Goal: Task Accomplishment & Management: Complete application form

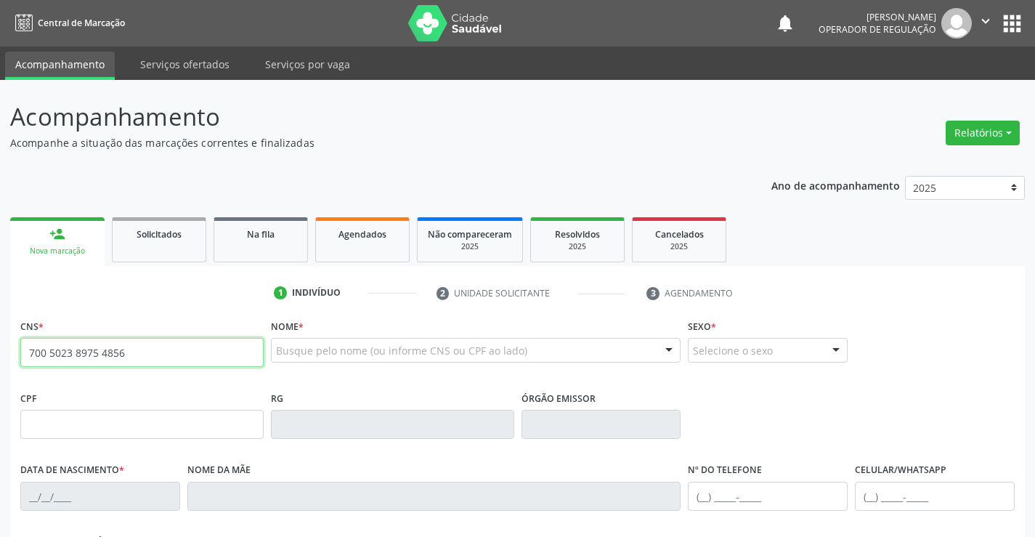
type input "700 5023 8975 4856"
type input "[DATE]"
type input "[PHONE_NUMBER]"
type input "S/N"
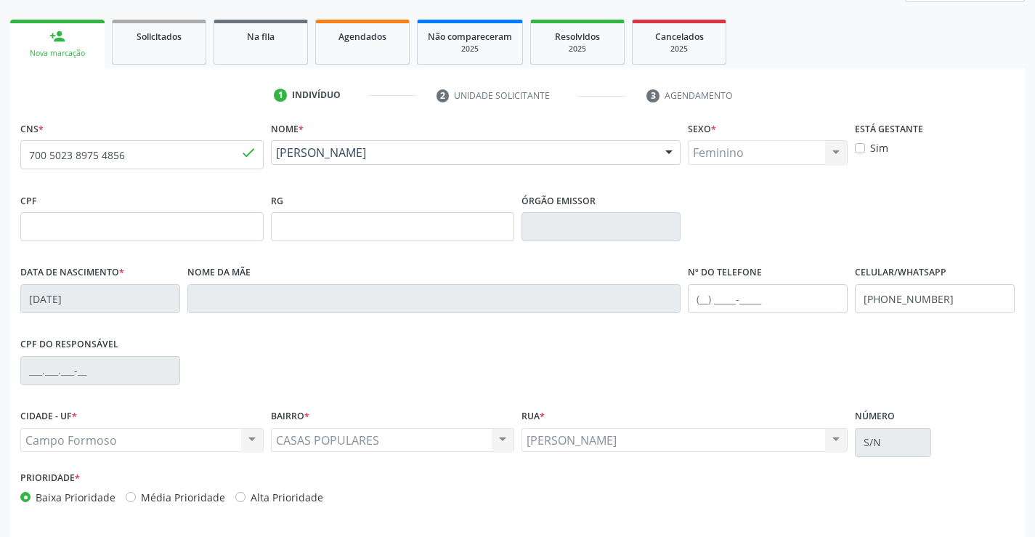
scroll to position [251, 0]
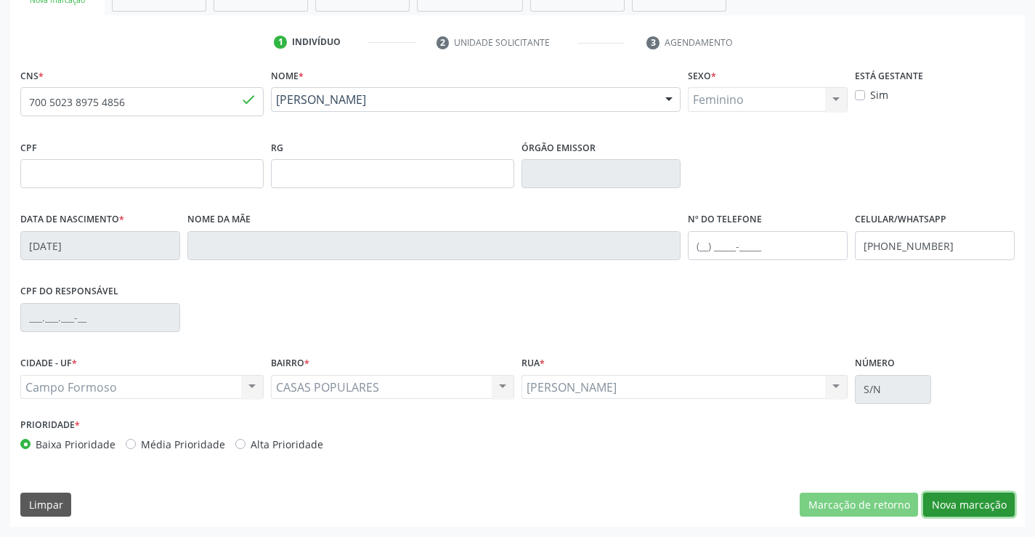
click at [979, 507] on button "Nova marcação" at bounding box center [968, 504] width 91 height 25
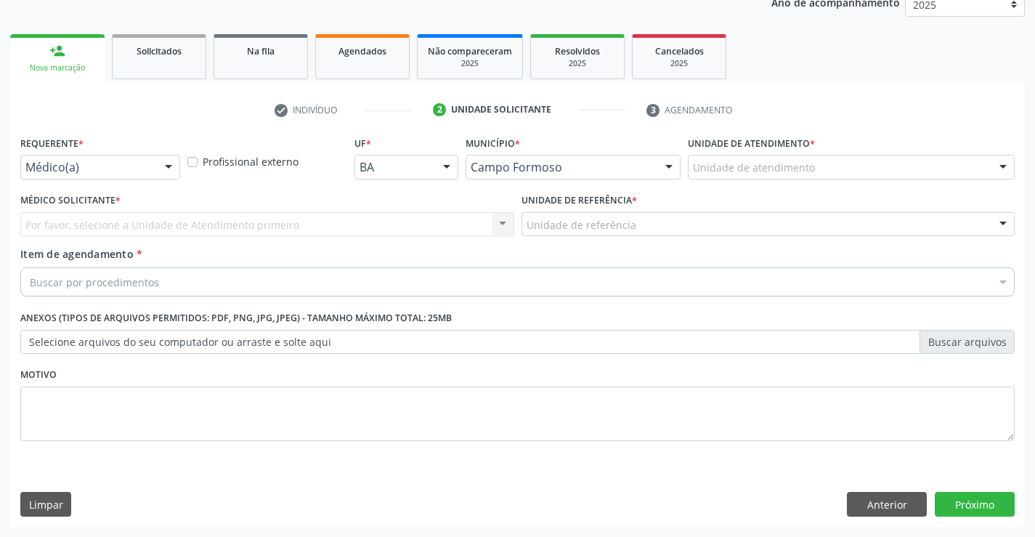
scroll to position [183, 0]
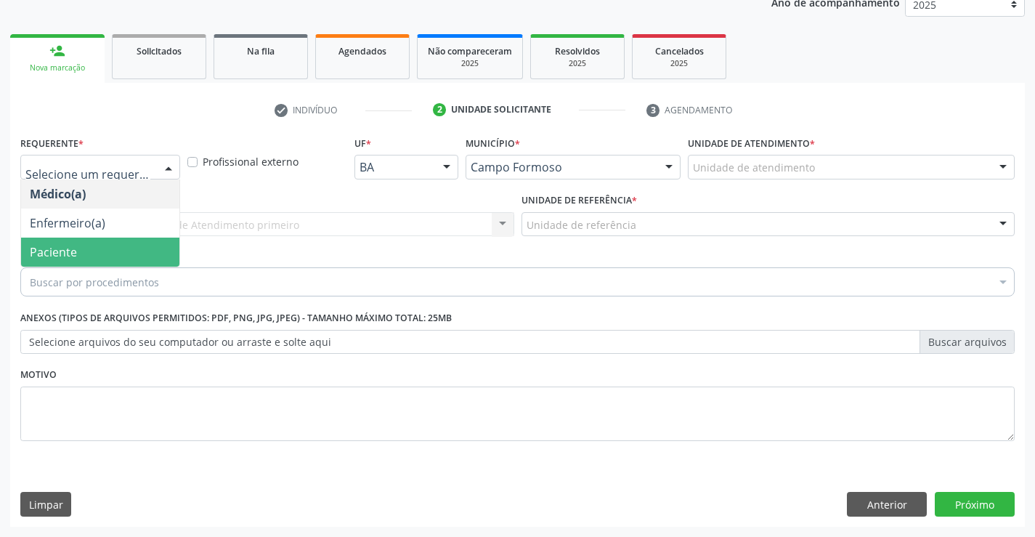
click at [55, 247] on span "Paciente" at bounding box center [53, 252] width 47 height 16
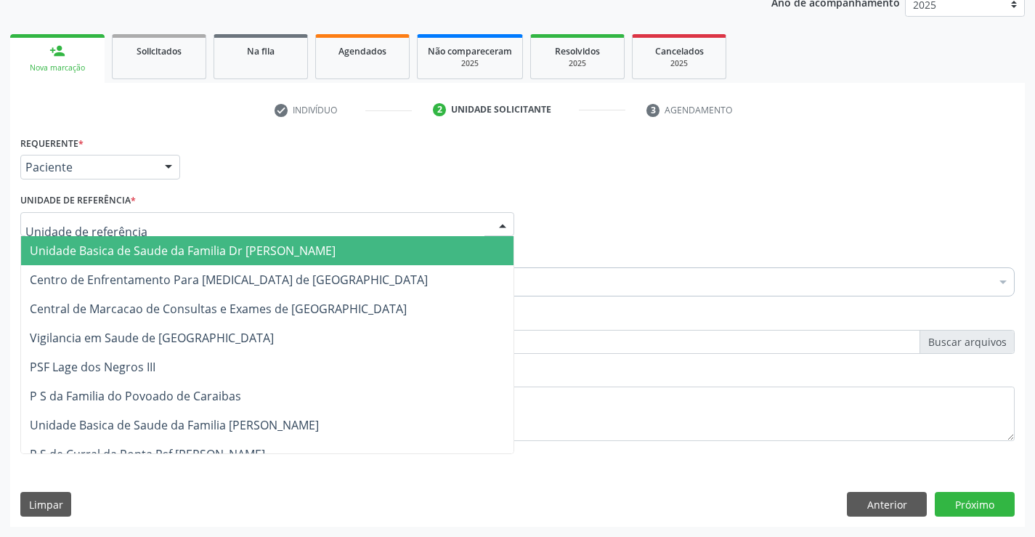
click at [62, 232] on div at bounding box center [267, 224] width 494 height 25
click at [102, 253] on span "Unidade Basica de Saude da Familia Dr [PERSON_NAME]" at bounding box center [183, 251] width 306 height 16
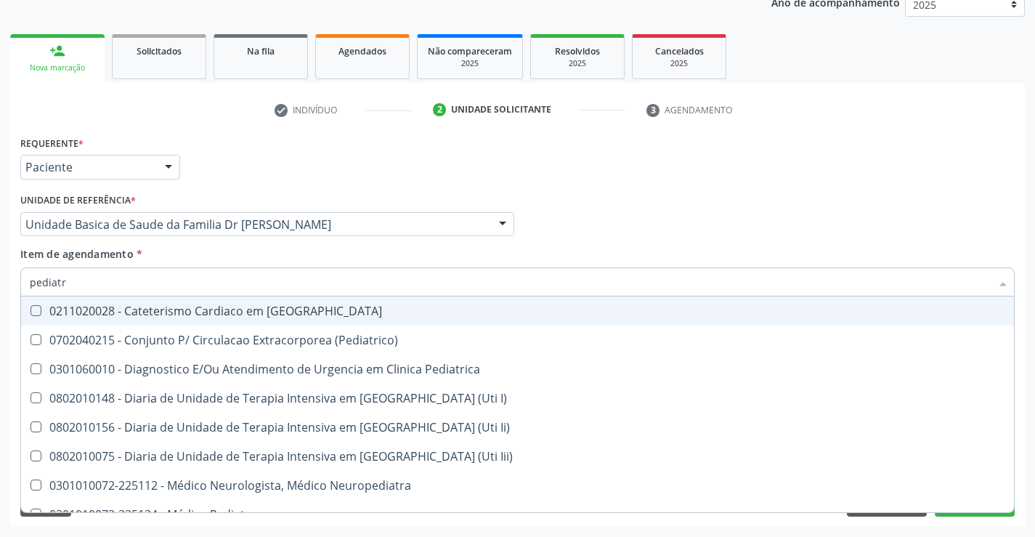
type input "pediatra"
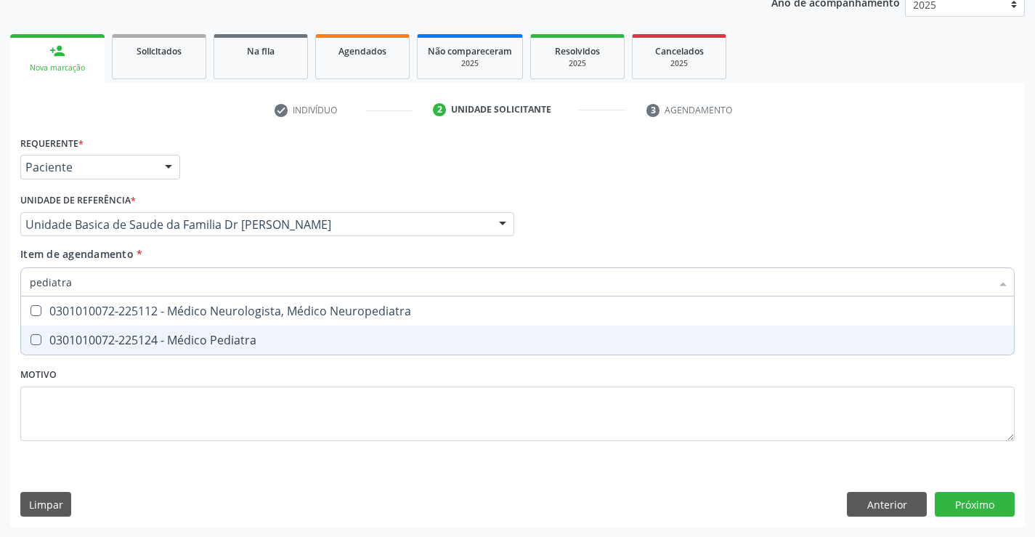
click at [172, 341] on div "0301010072-225124 - Médico Pediatra" at bounding box center [517, 340] width 975 height 12
checkbox Pediatra "true"
click at [958, 502] on div "Requerente * Paciente Médico(a) Enfermeiro(a) Paciente Nenhum resultado encontr…" at bounding box center [517, 329] width 1014 height 394
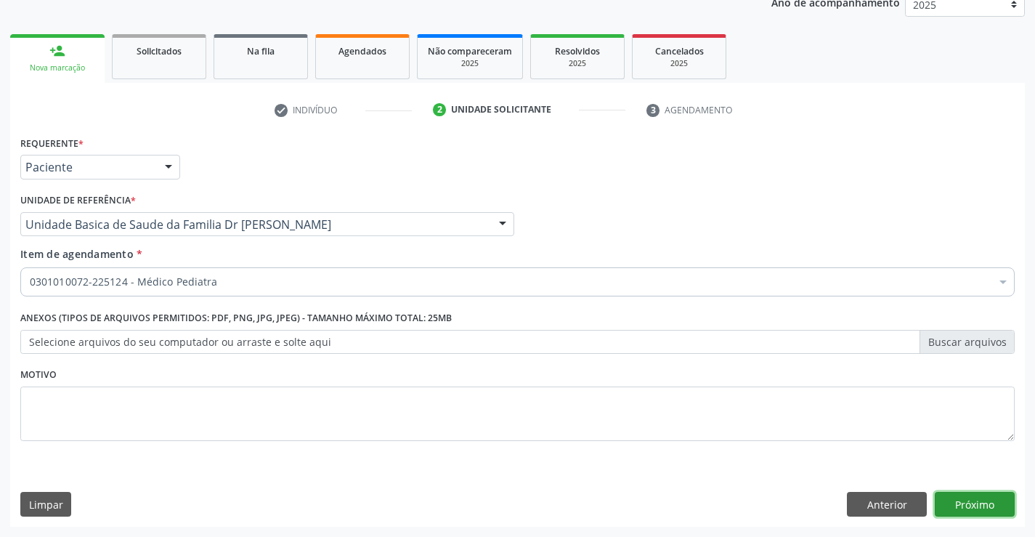
click at [958, 502] on button "Próximo" at bounding box center [975, 504] width 80 height 25
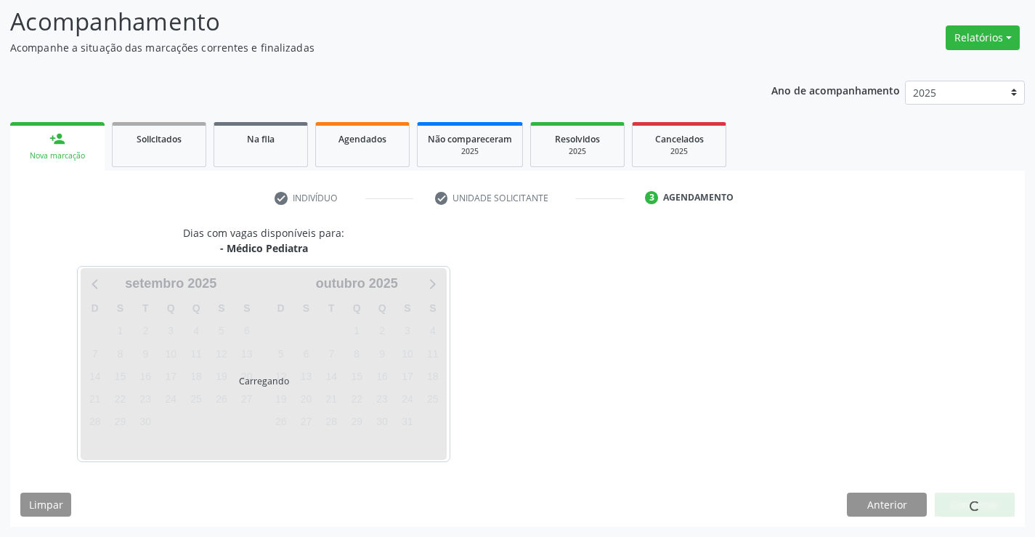
scroll to position [95, 0]
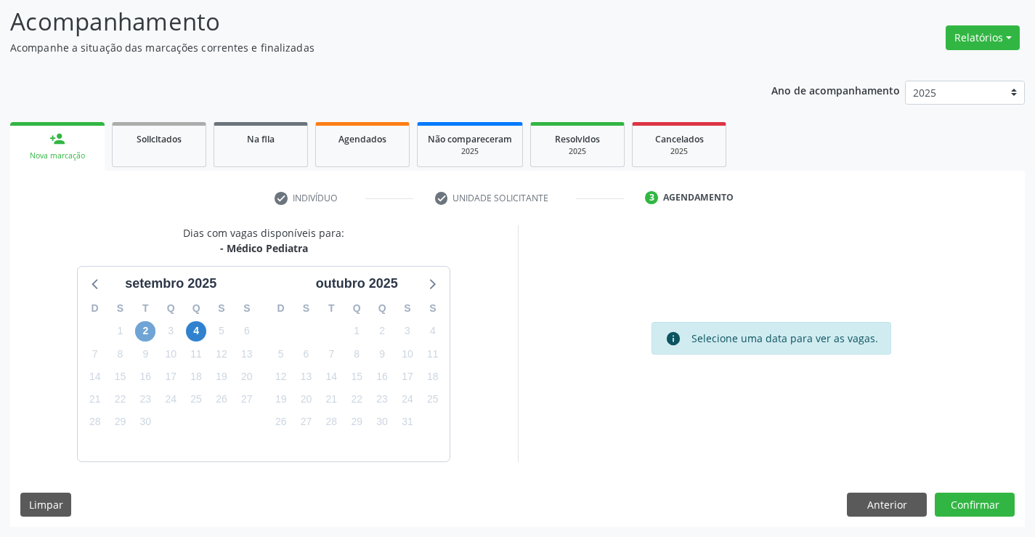
click at [146, 333] on span "2" at bounding box center [145, 331] width 20 height 20
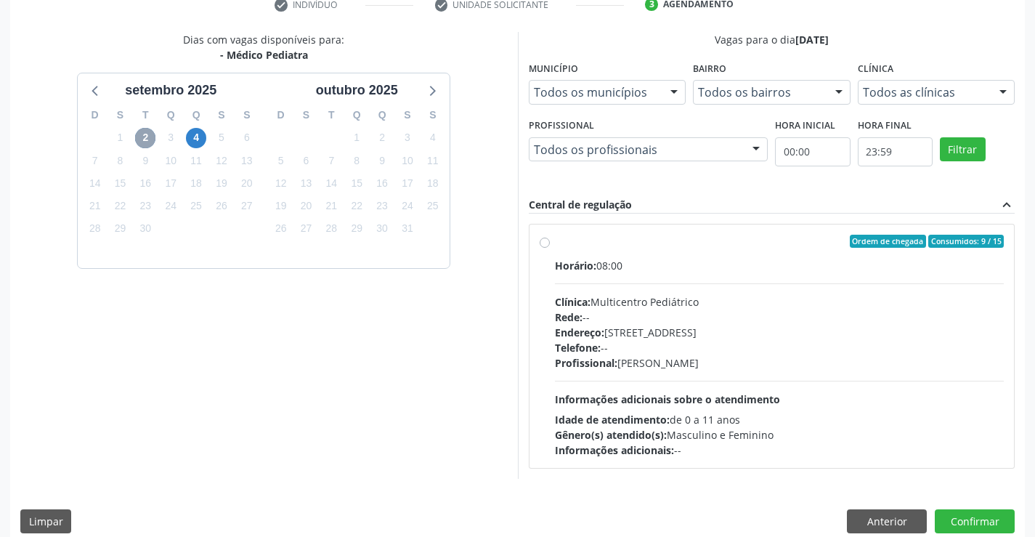
scroll to position [305, 0]
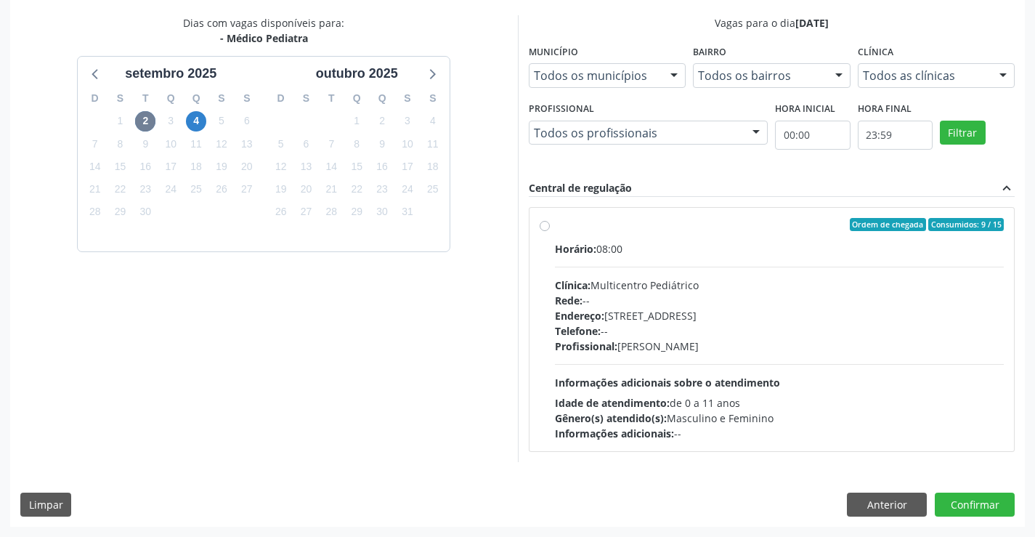
click at [555, 229] on label "Ordem de chegada Consumidos: 9 / 15 Horário: 08:00 Clínica: Multicentro Pediátr…" at bounding box center [779, 329] width 449 height 223
click at [545, 229] on input "Ordem de chegada Consumidos: 9 / 15 Horário: 08:00 Clínica: Multicentro Pediátr…" at bounding box center [545, 224] width 10 height 13
radio input "true"
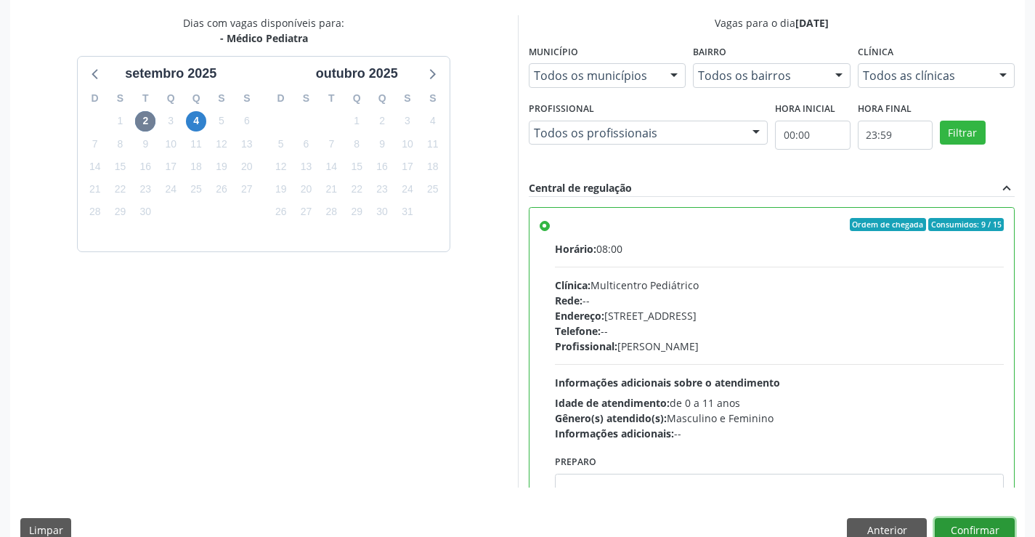
click at [960, 527] on button "Confirmar" at bounding box center [975, 530] width 80 height 25
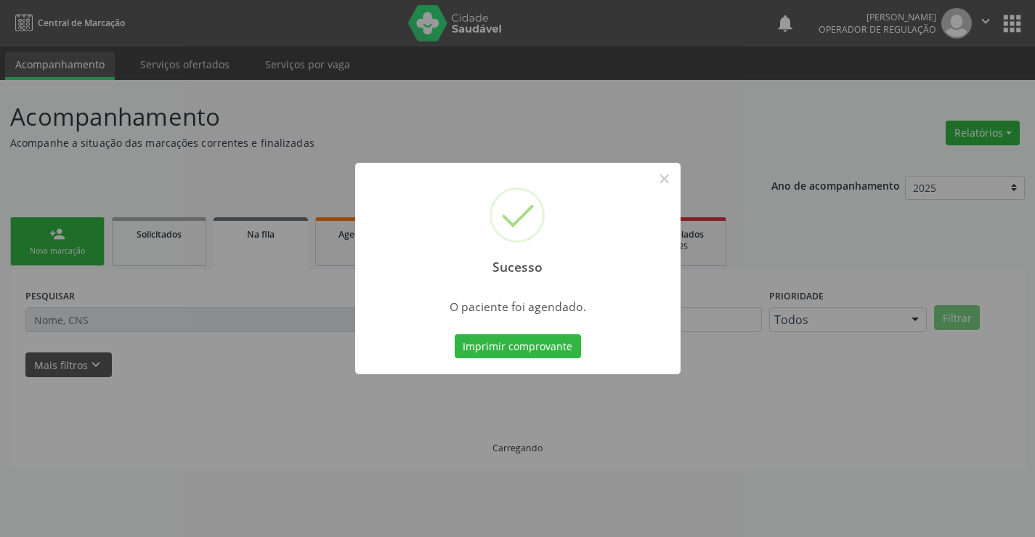
scroll to position [0, 0]
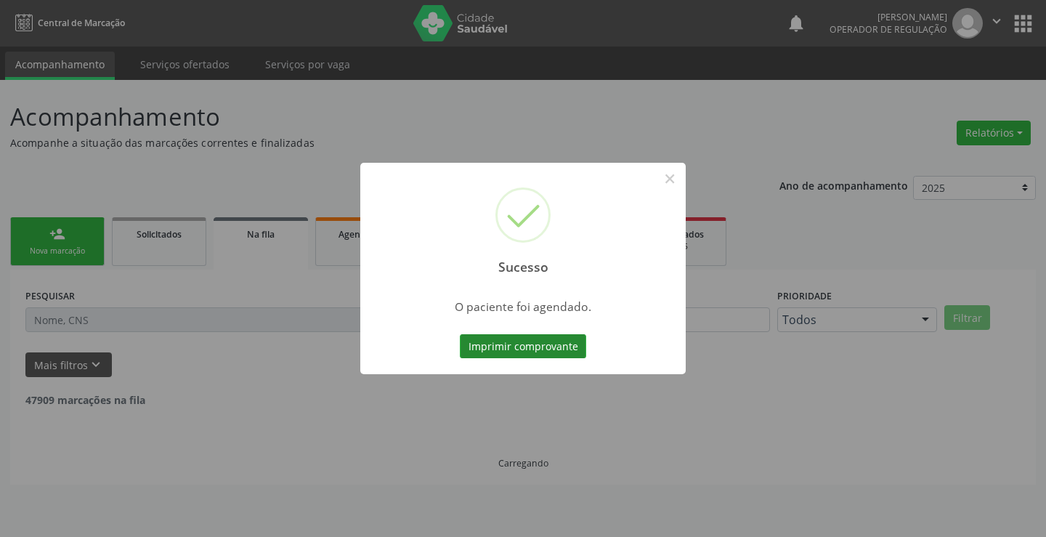
click at [532, 351] on button "Imprimir comprovante" at bounding box center [523, 346] width 126 height 25
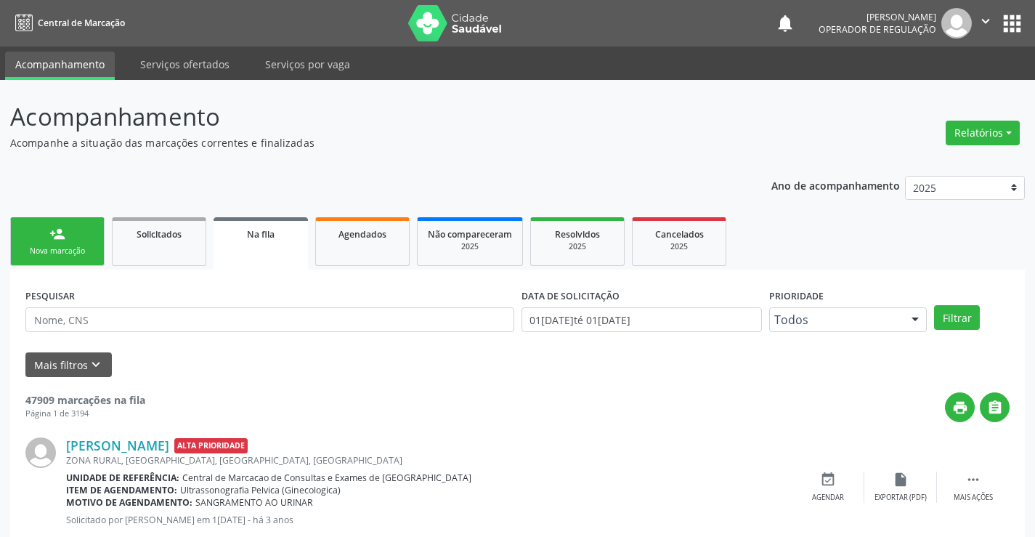
click at [67, 268] on ul "person_add Nova marcação Solicitados Na fila Agendados Não compareceram 2025 Re…" at bounding box center [517, 241] width 1014 height 56
click at [69, 254] on div "Nova marcação" at bounding box center [57, 250] width 73 height 11
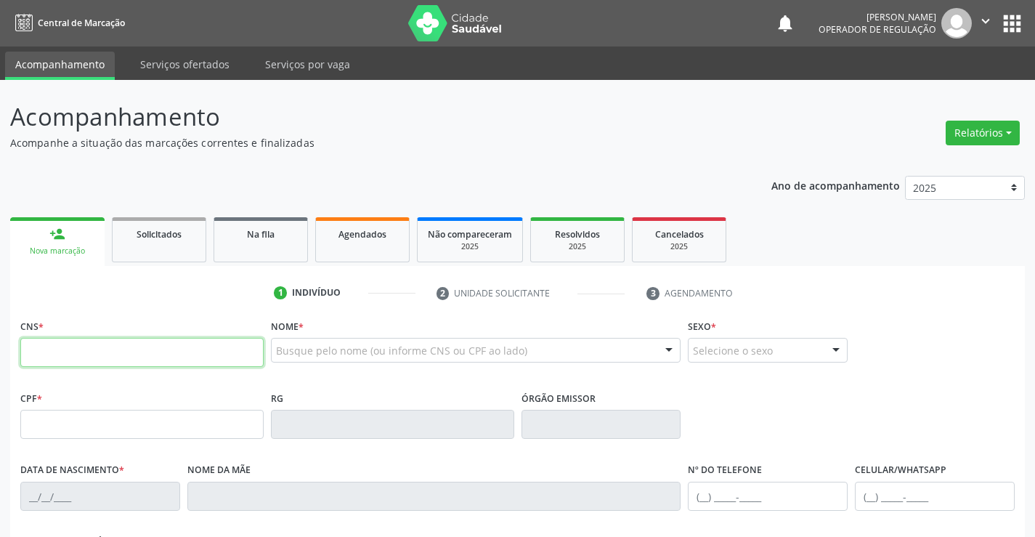
drag, startPoint x: 69, startPoint y: 254, endPoint x: 81, endPoint y: 350, distance: 96.6
click at [81, 350] on input "text" at bounding box center [141, 352] width 243 height 29
type input "700 5023 8975 4856"
type input "[DATE]"
type input "[PHONE_NUMBER]"
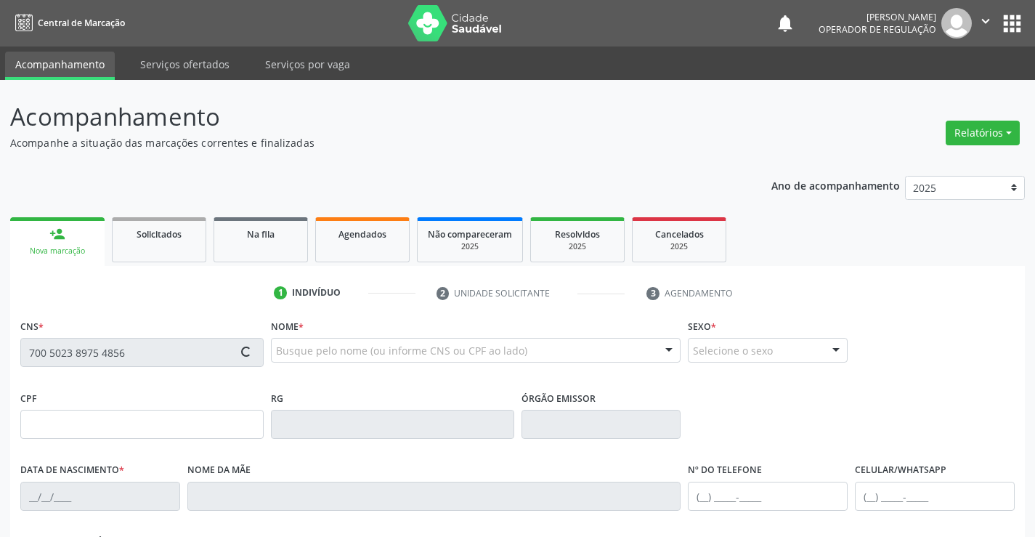
type input "[PHONE_NUMBER]"
type input "124.899.625-90"
type input "S/N"
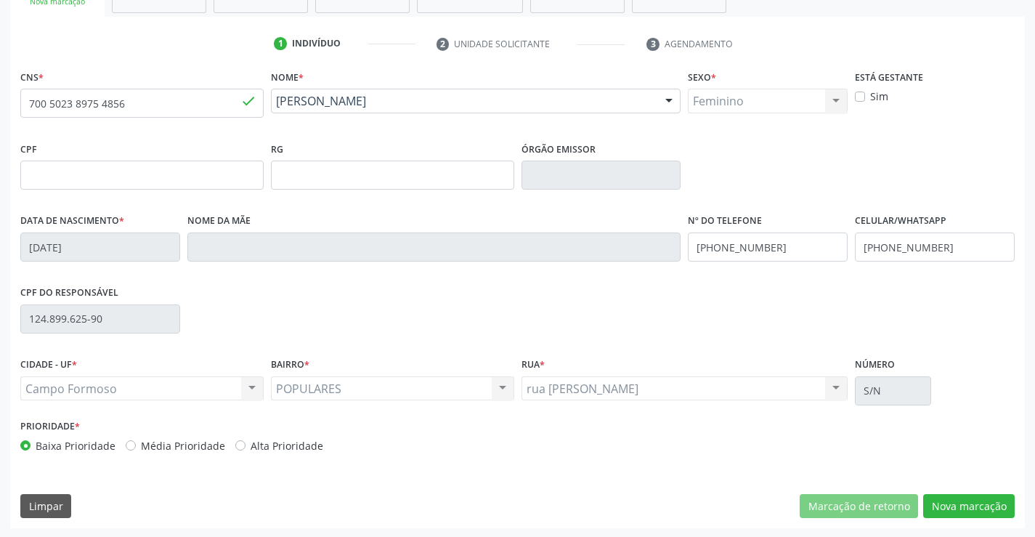
scroll to position [251, 0]
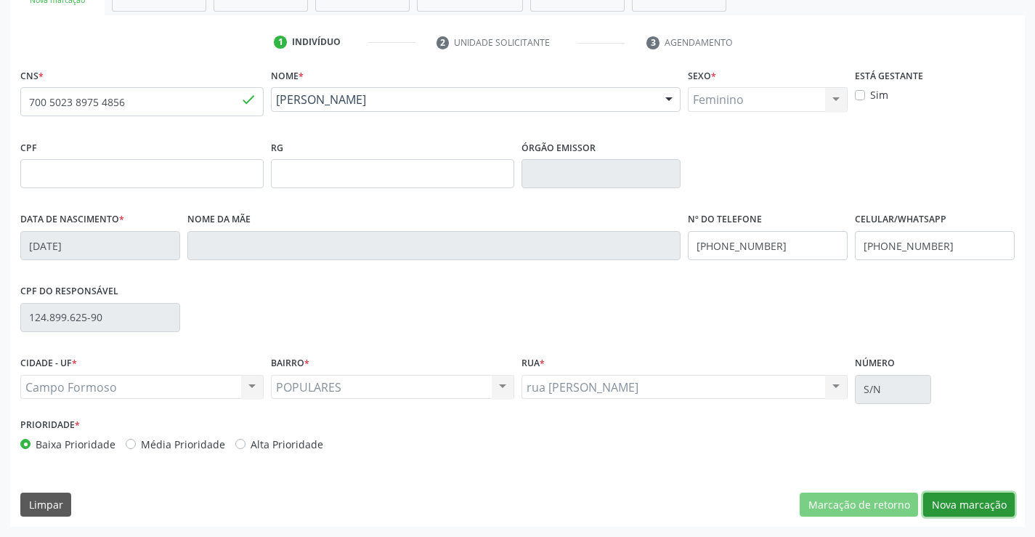
click at [934, 500] on button "Nova marcação" at bounding box center [968, 504] width 91 height 25
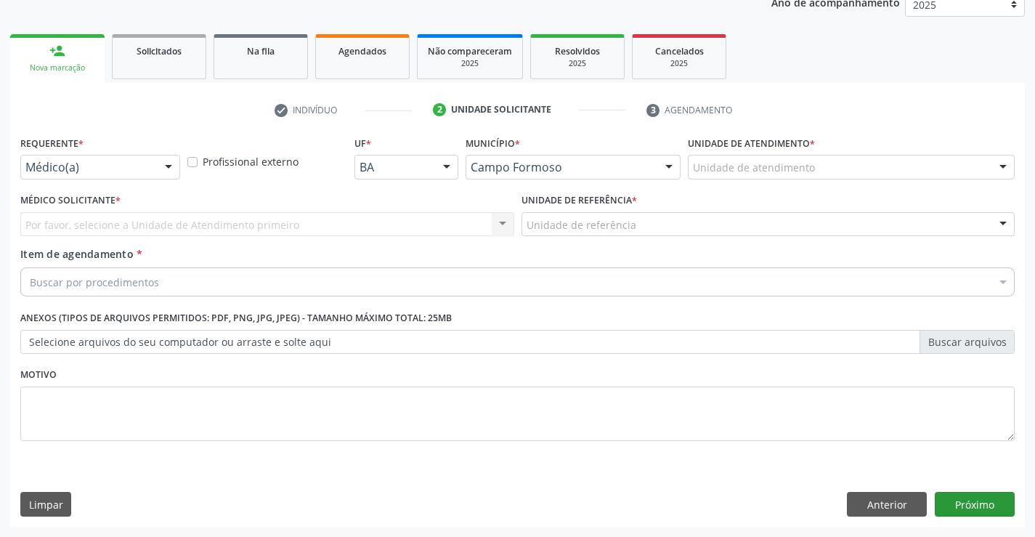
scroll to position [183, 0]
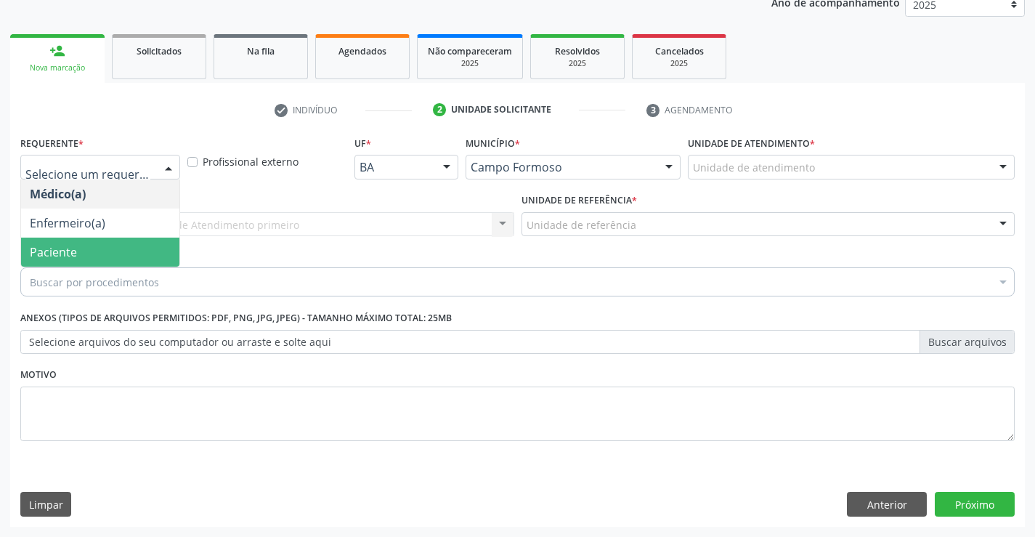
click at [50, 247] on span "Paciente" at bounding box center [53, 252] width 47 height 16
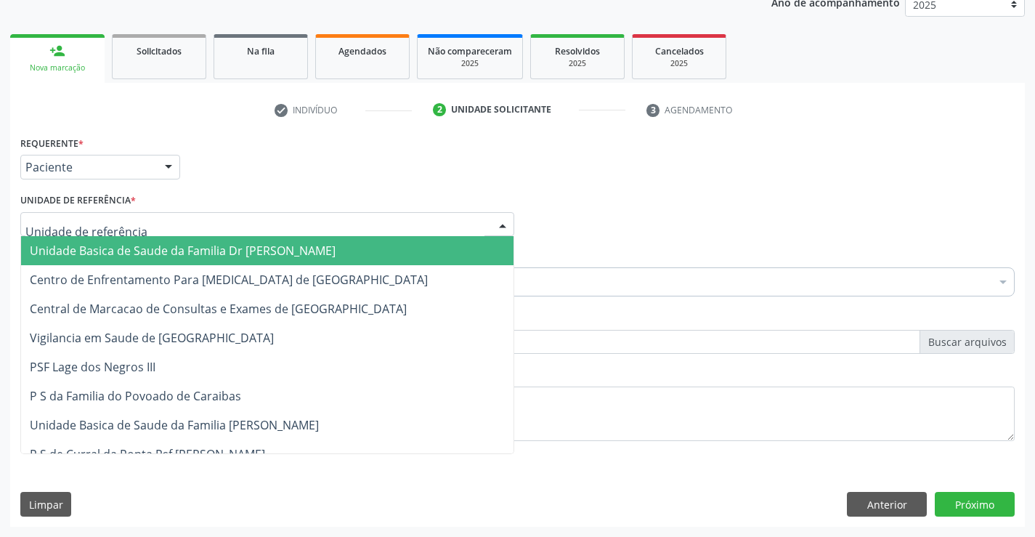
click at [97, 237] on span "Unidade Basica de Saude da Familia Dr [PERSON_NAME]" at bounding box center [267, 250] width 492 height 29
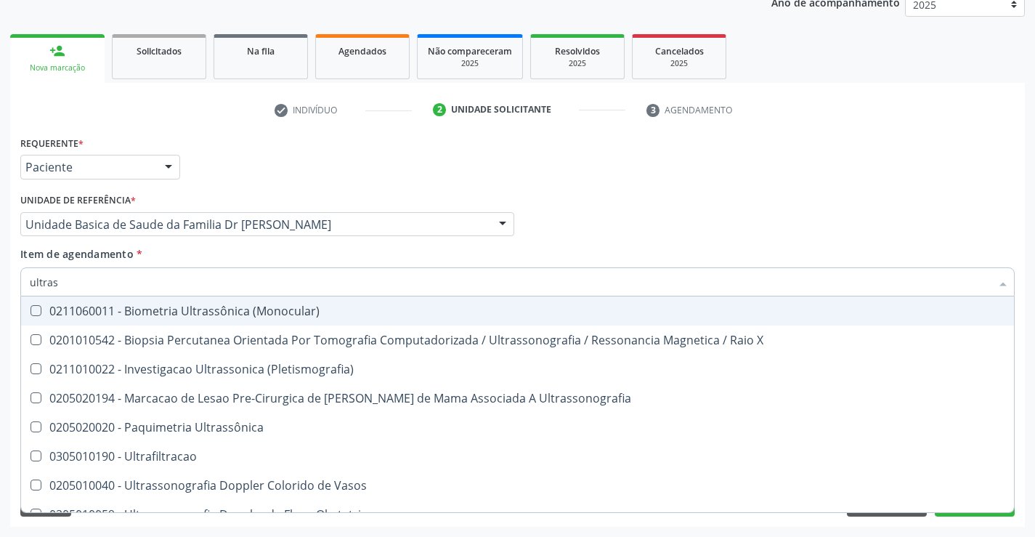
type input "ultrass"
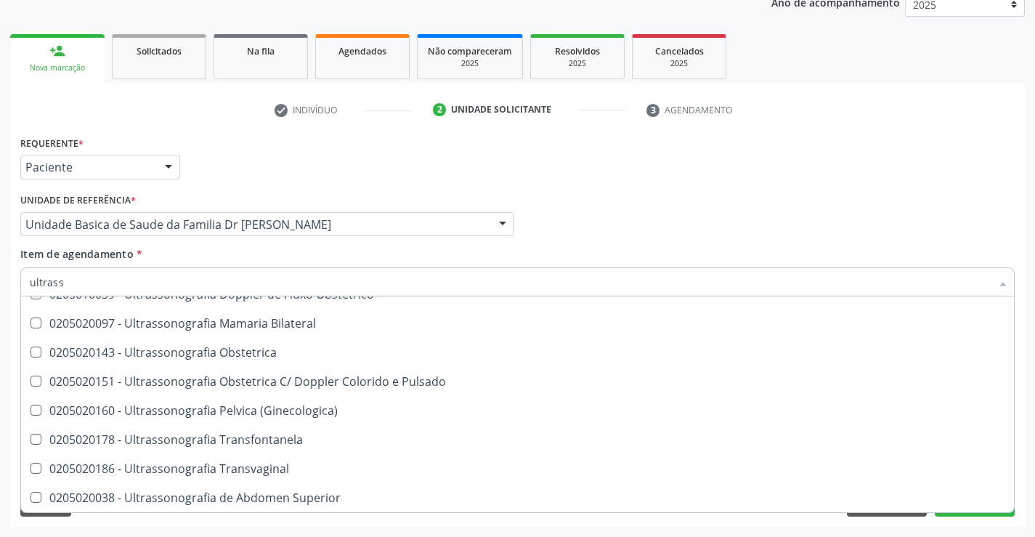
scroll to position [218, 0]
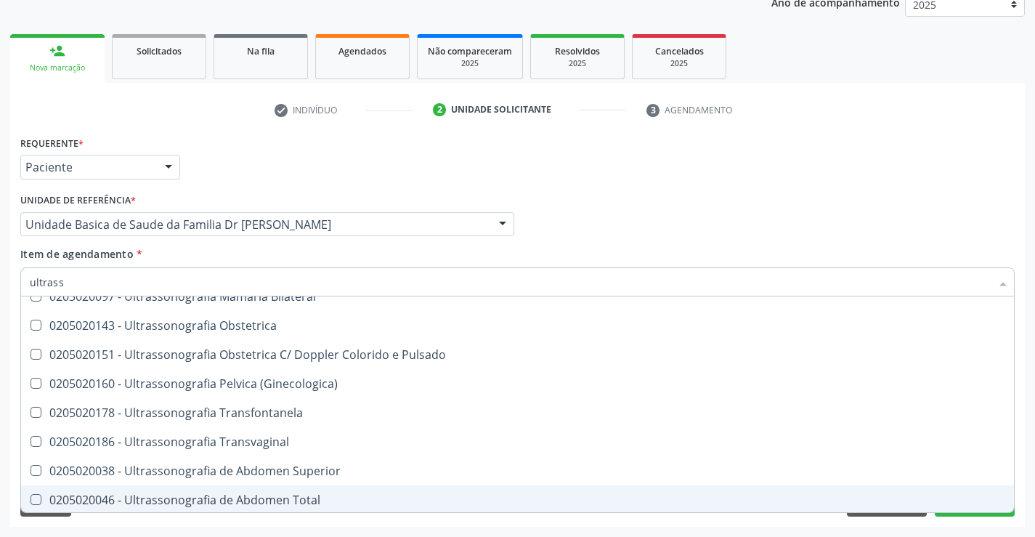
click at [297, 496] on div "0205020046 - Ultrassonografia de Abdomen Total" at bounding box center [517, 500] width 975 height 12
checkbox Total "true"
click at [965, 519] on div "Requerente * Paciente Médico(a) Enfermeiro(a) Paciente Nenhum resultado encontr…" at bounding box center [517, 329] width 1014 height 394
checkbox X "true"
checkbox Total "false"
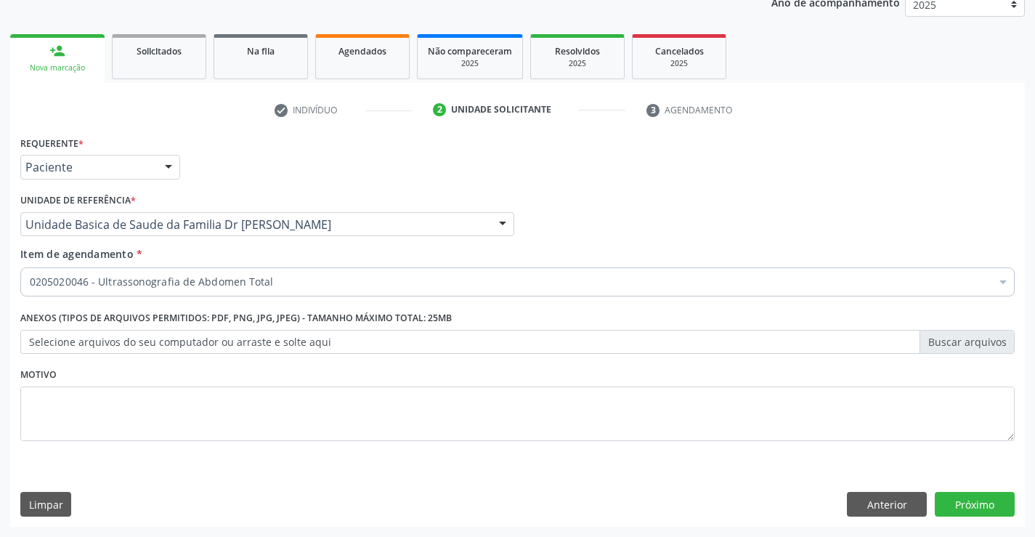
scroll to position [0, 0]
click at [967, 500] on button "Próximo" at bounding box center [975, 504] width 80 height 25
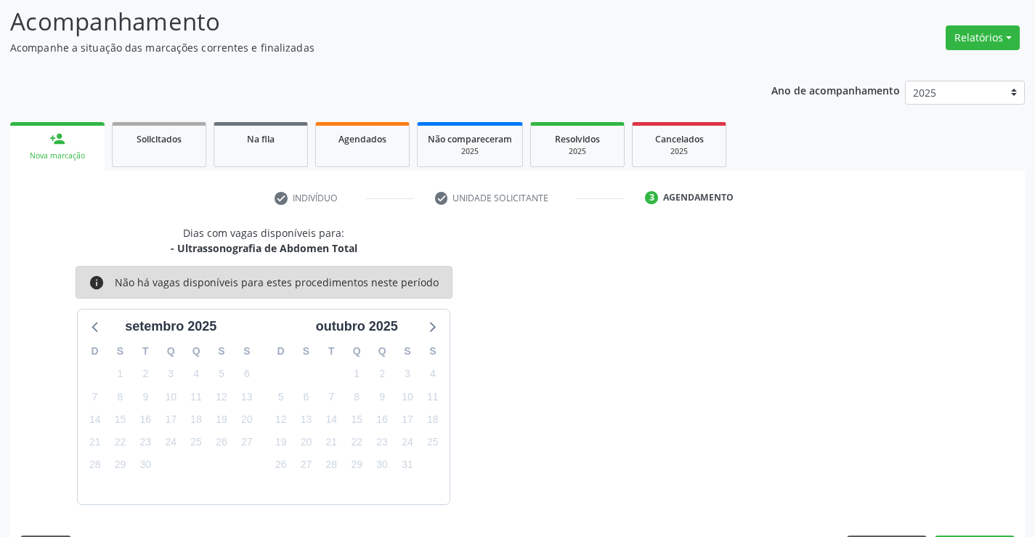
scroll to position [138, 0]
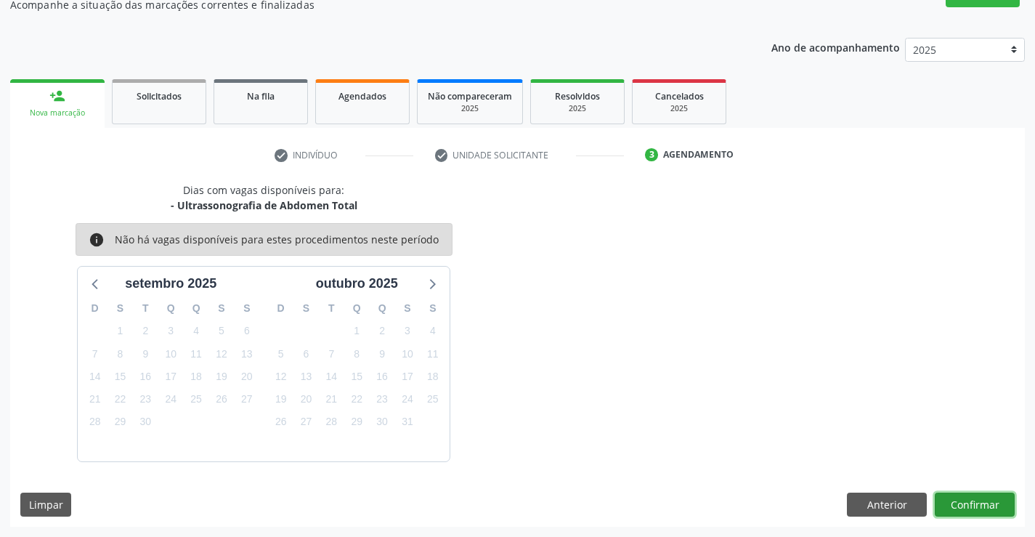
click at [960, 502] on button "Confirmar" at bounding box center [975, 504] width 80 height 25
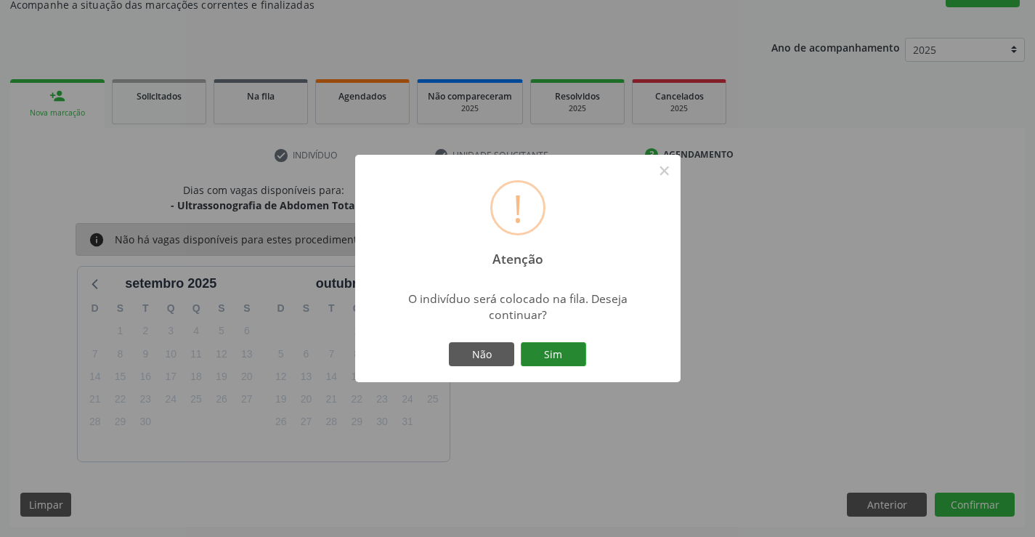
click at [561, 354] on button "Sim" at bounding box center [553, 354] width 65 height 25
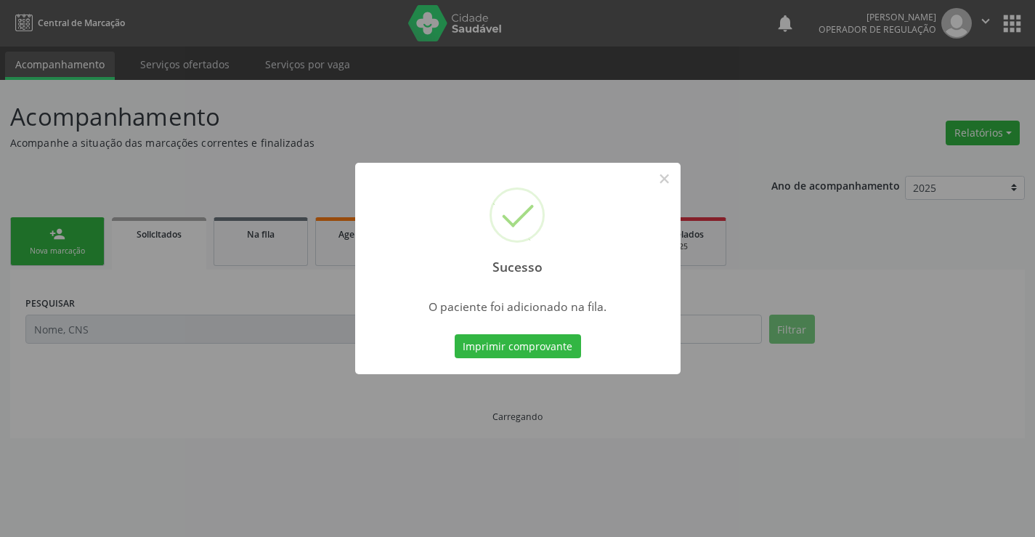
scroll to position [0, 0]
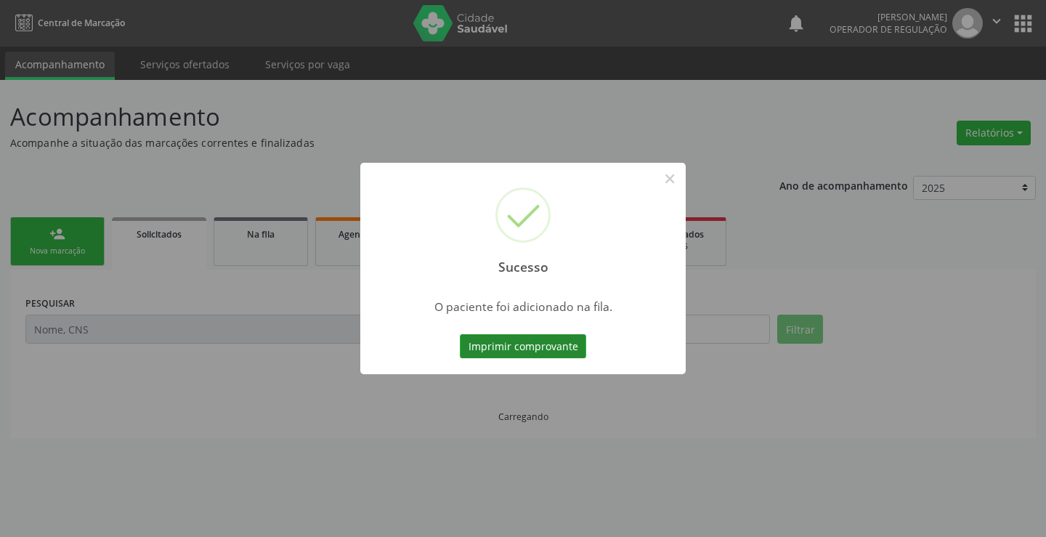
click at [553, 348] on button "Imprimir comprovante" at bounding box center [523, 346] width 126 height 25
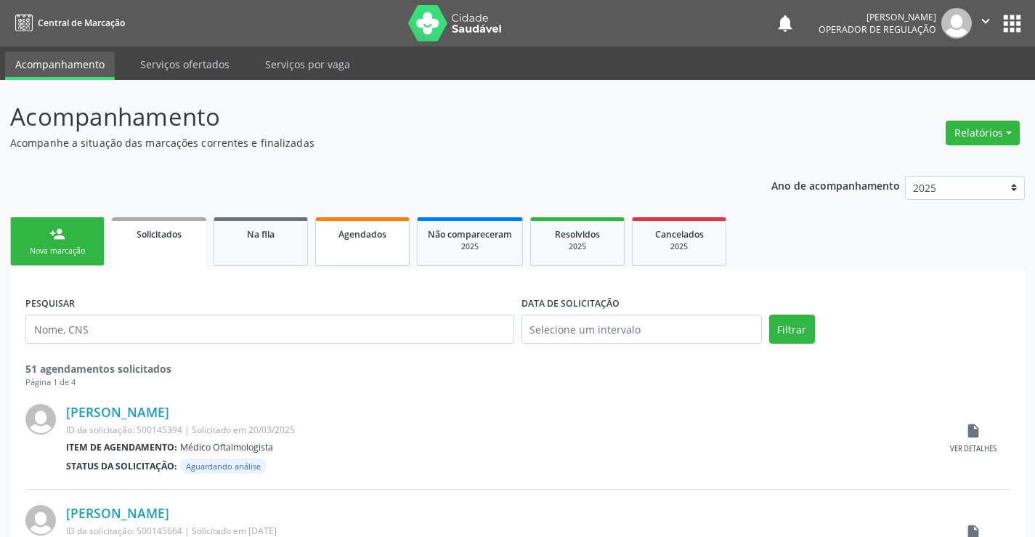
click at [354, 244] on link "Agendados" at bounding box center [362, 241] width 94 height 49
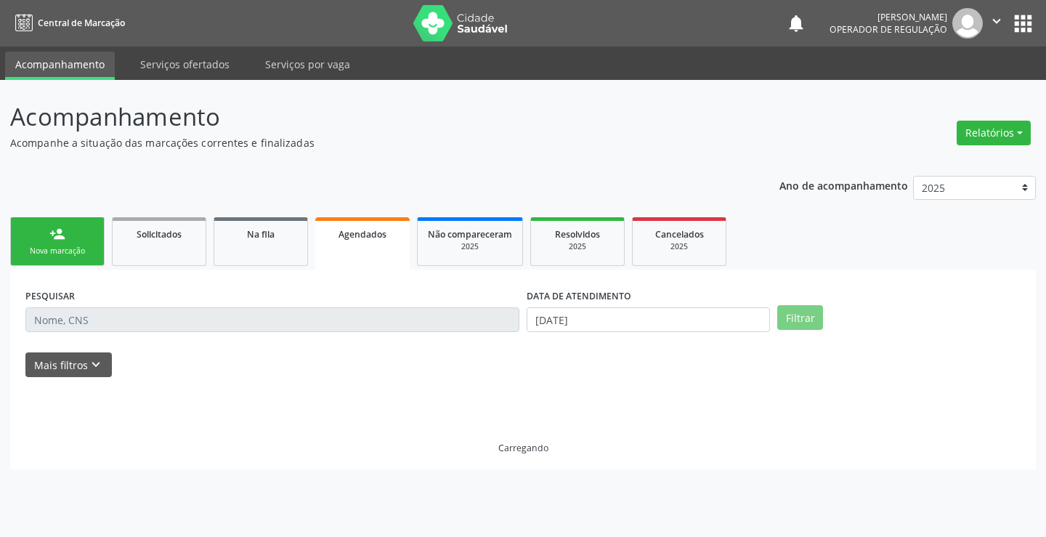
click at [168, 325] on input "text" at bounding box center [272, 319] width 494 height 25
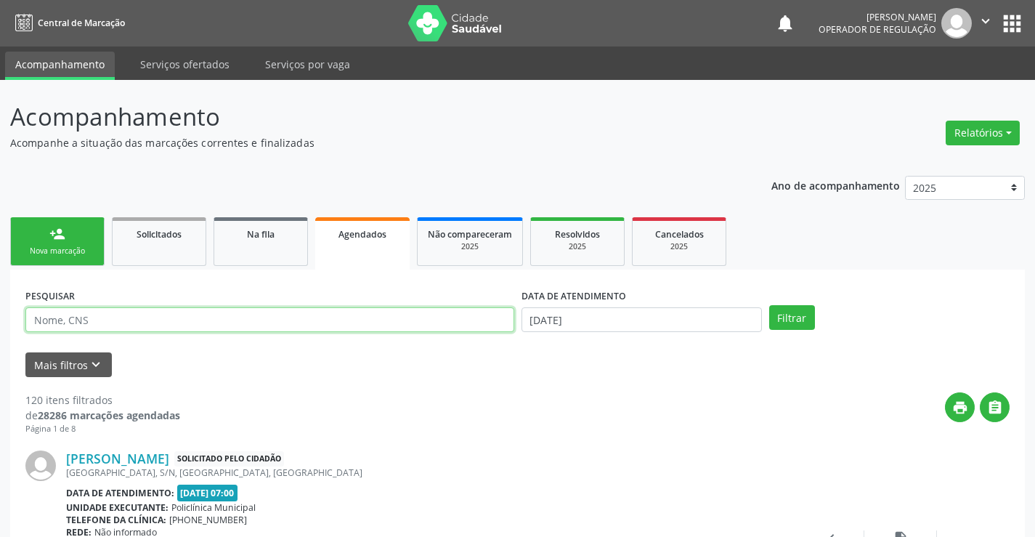
click at [166, 325] on input "text" at bounding box center [269, 319] width 489 height 25
type input "702107795882293"
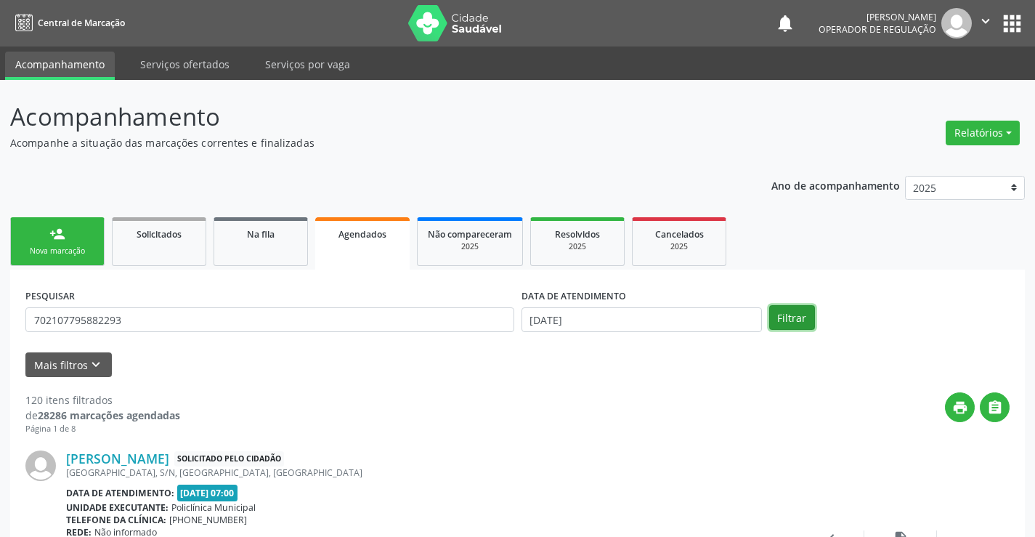
click at [786, 312] on button "Filtrar" at bounding box center [792, 317] width 46 height 25
click at [253, 241] on link "Na fila" at bounding box center [260, 241] width 94 height 49
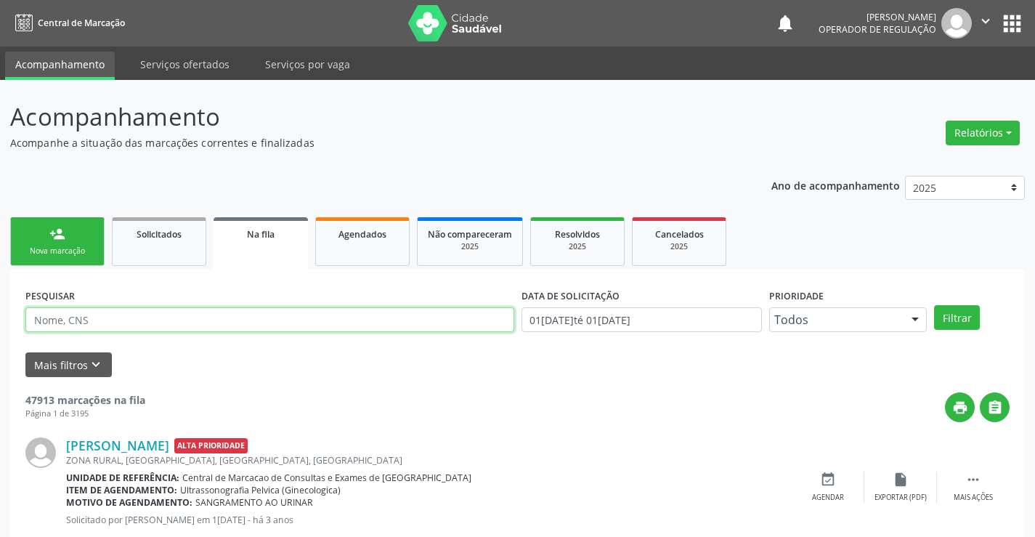
click at [100, 317] on input "text" at bounding box center [269, 319] width 489 height 25
type input "705009474637054"
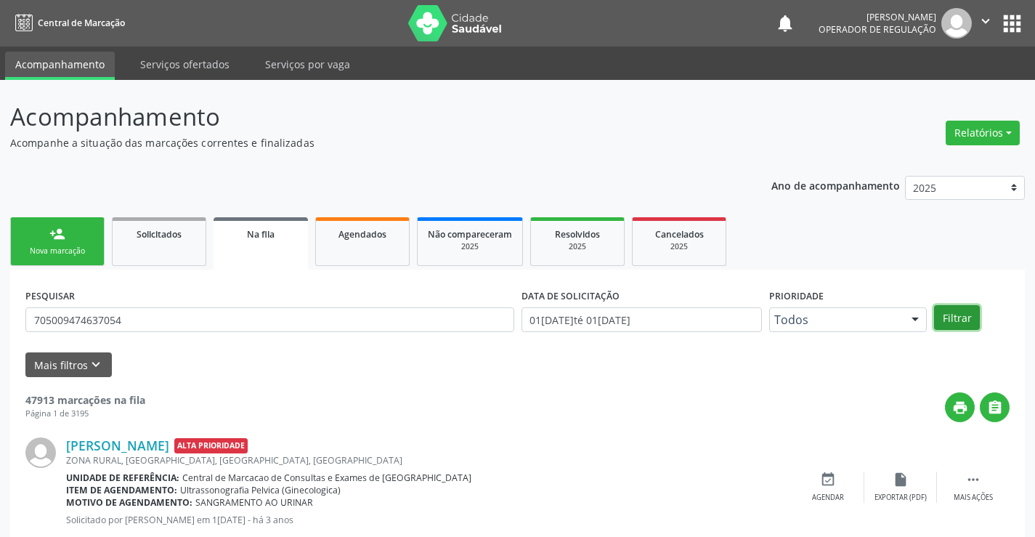
click at [939, 312] on button "Filtrar" at bounding box center [957, 317] width 46 height 25
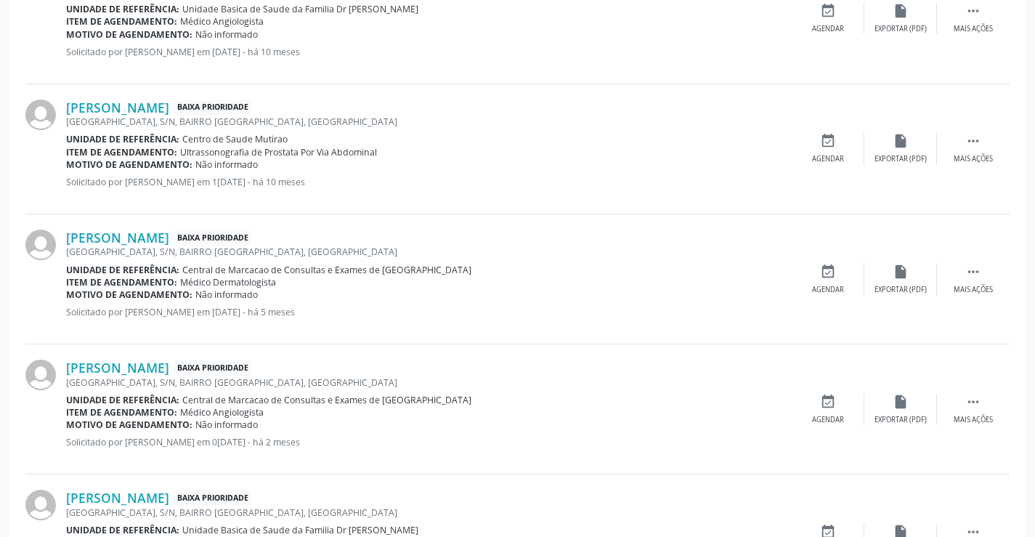
scroll to position [964, 0]
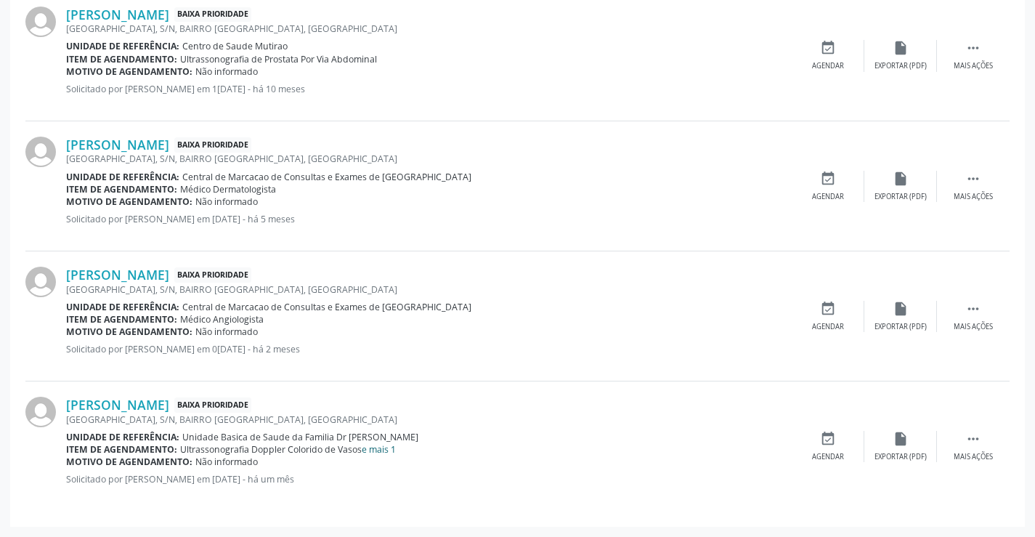
click at [394, 450] on link "e mais 1" at bounding box center [379, 449] width 34 height 12
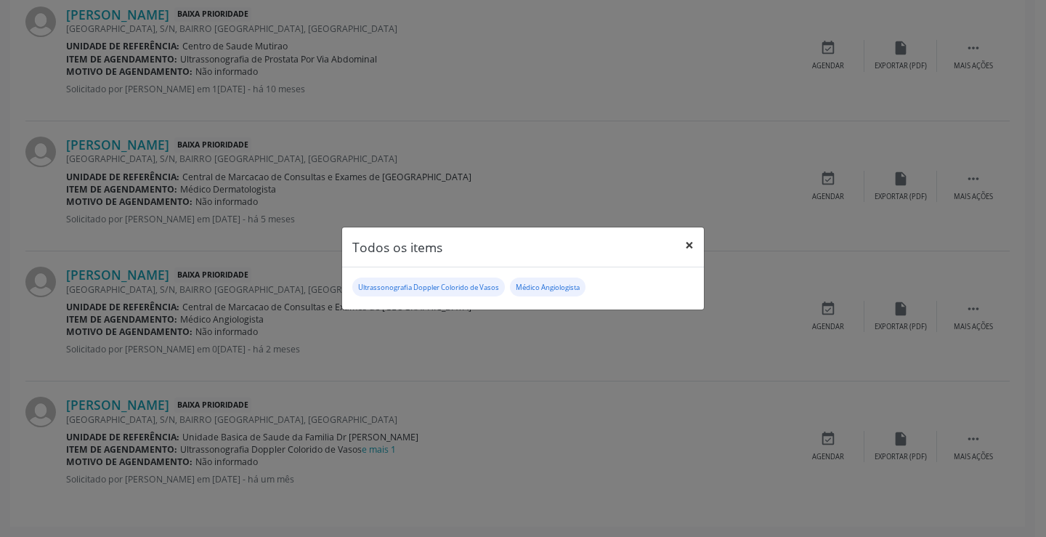
click at [688, 245] on button "×" at bounding box center [689, 245] width 29 height 36
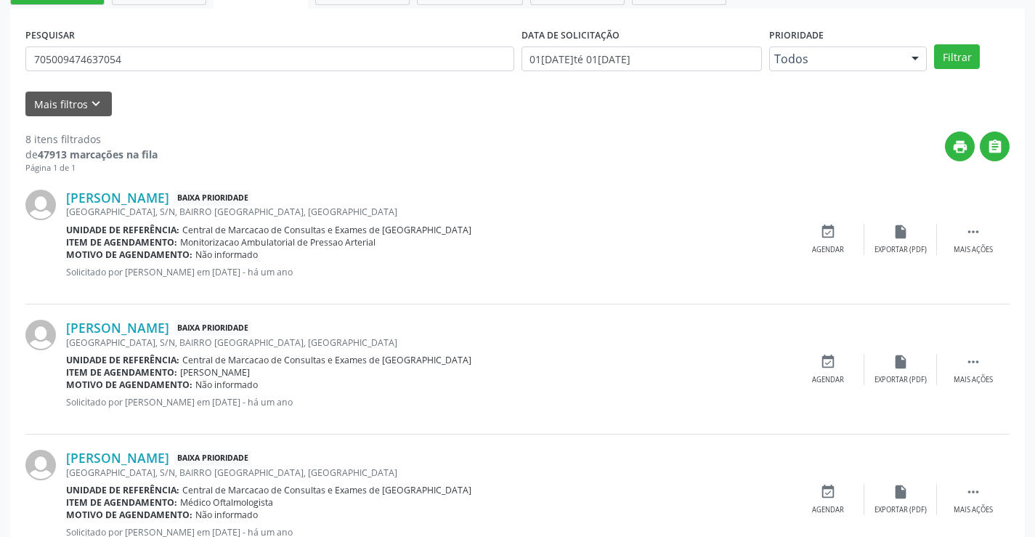
scroll to position [0, 0]
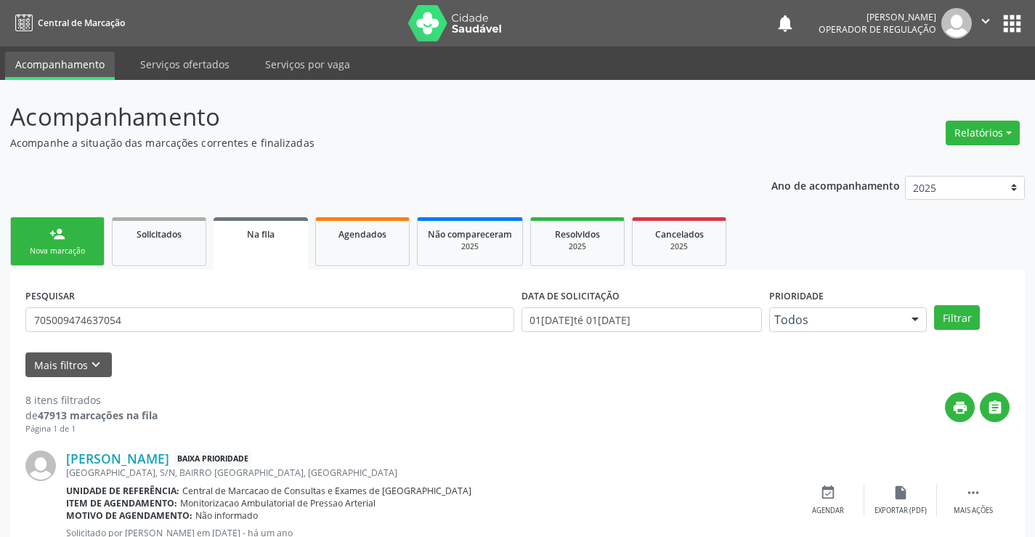
click at [56, 248] on div "Nova marcação" at bounding box center [57, 250] width 73 height 11
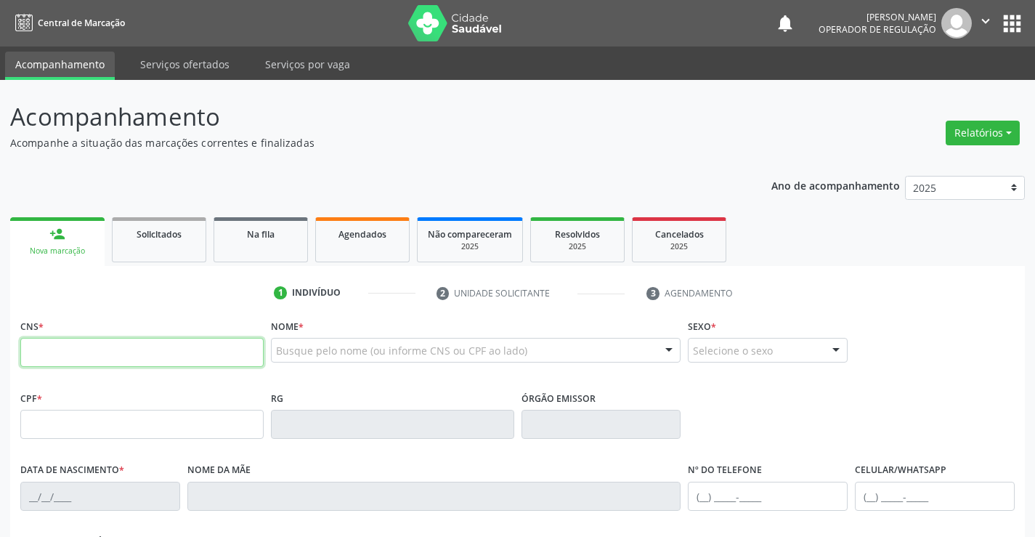
click at [153, 360] on input "text" at bounding box center [141, 352] width 243 height 29
type input "708 1065 1146 7839"
type input "1343727197"
type input "[DATE]"
type input "[PHONE_NUMBER]"
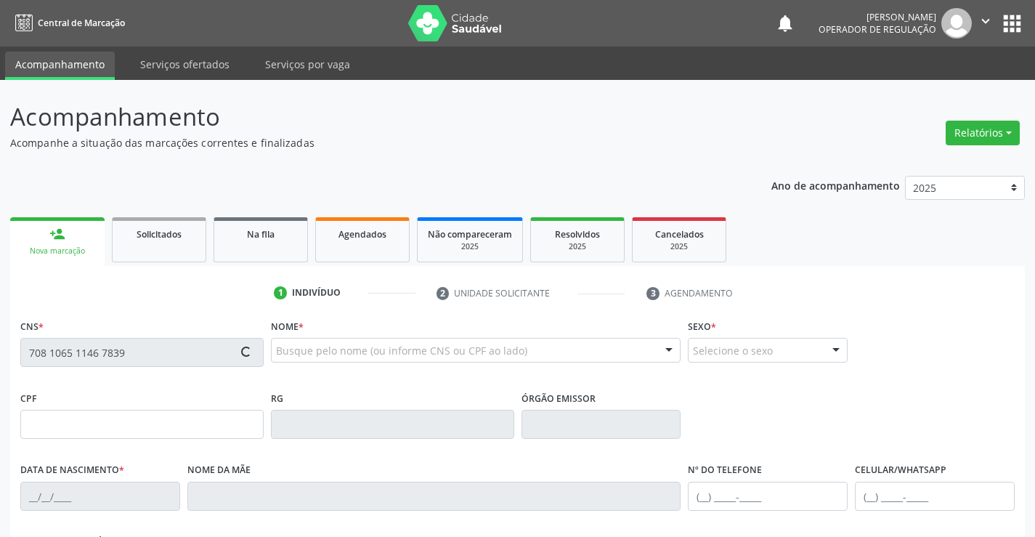
type input "S/N"
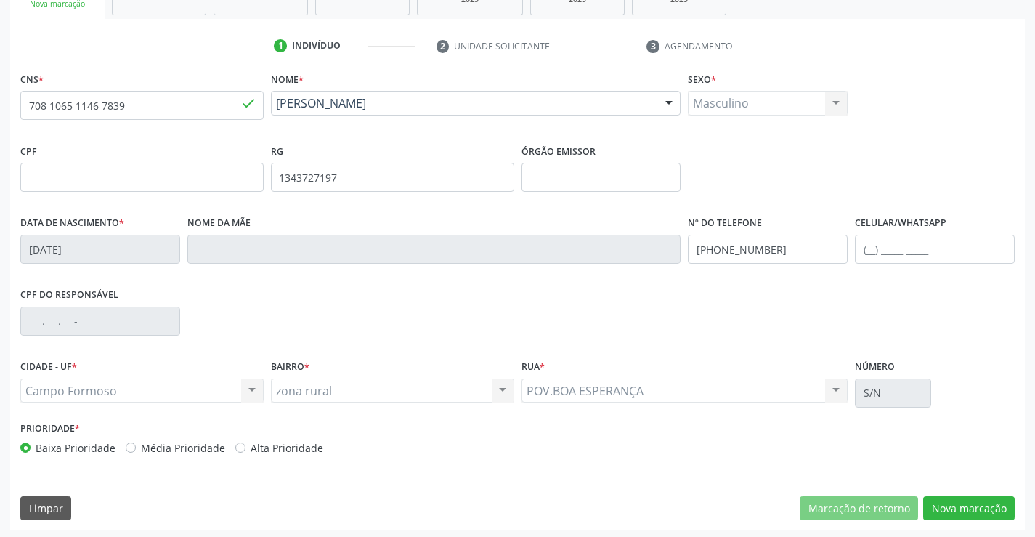
scroll to position [251, 0]
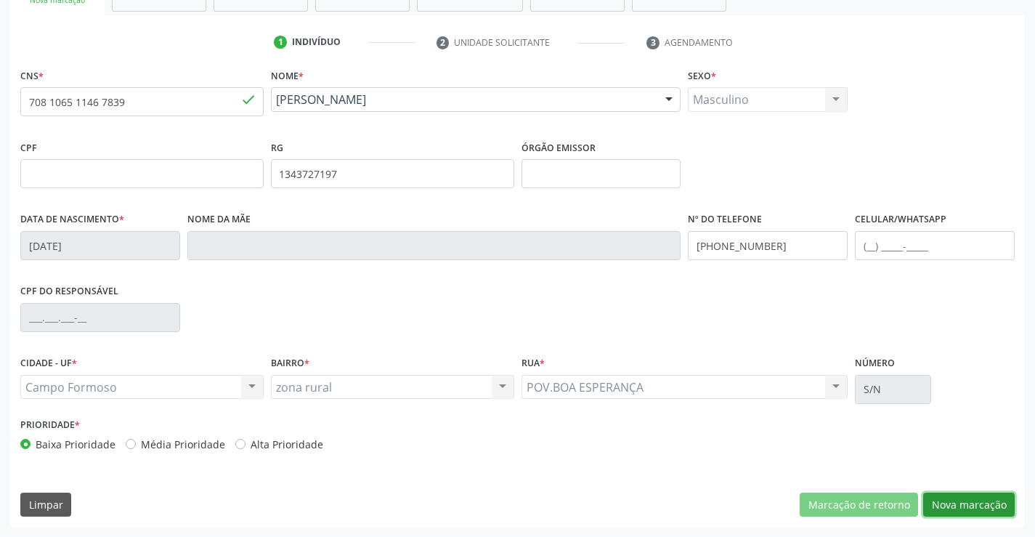
click at [977, 508] on button "Nova marcação" at bounding box center [968, 504] width 91 height 25
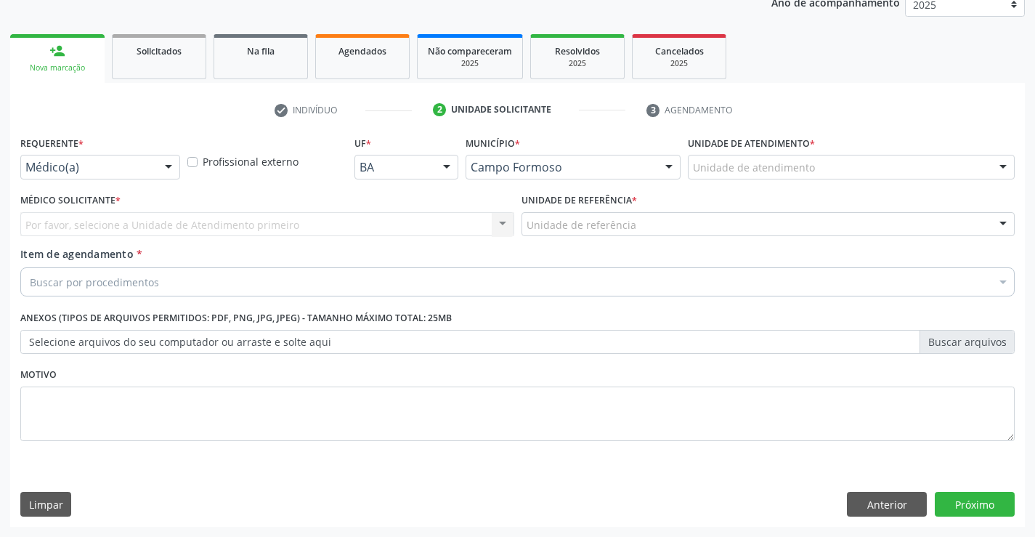
scroll to position [183, 0]
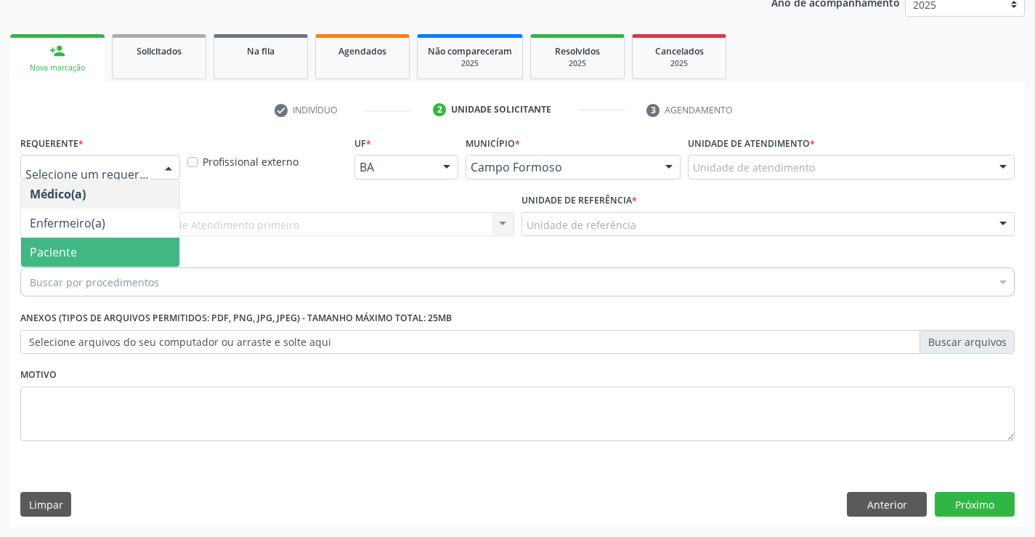
click at [47, 248] on span "Paciente" at bounding box center [53, 252] width 47 height 16
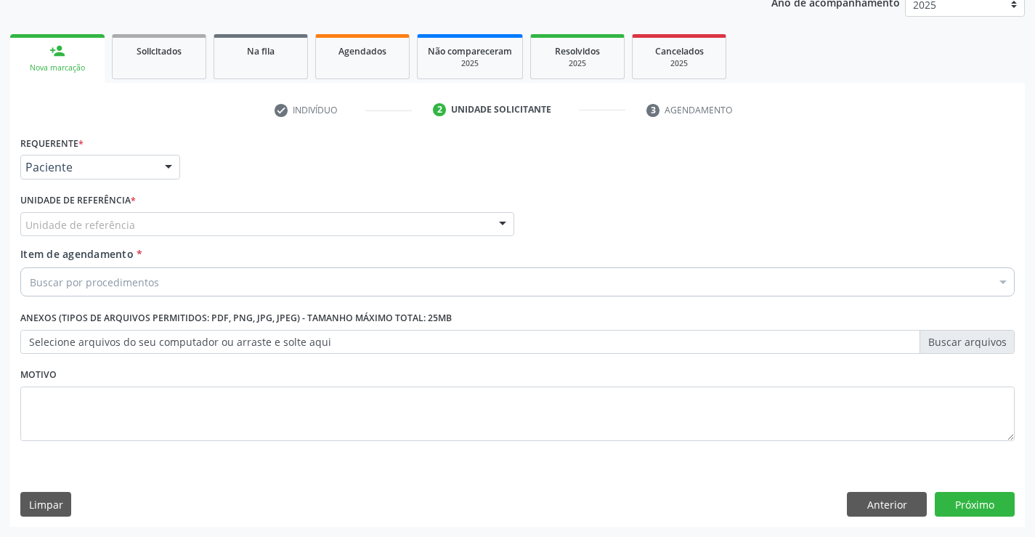
click at [81, 209] on label "Unidade de referência *" at bounding box center [77, 201] width 115 height 23
click at [91, 233] on div "Unidade de referência" at bounding box center [267, 224] width 494 height 25
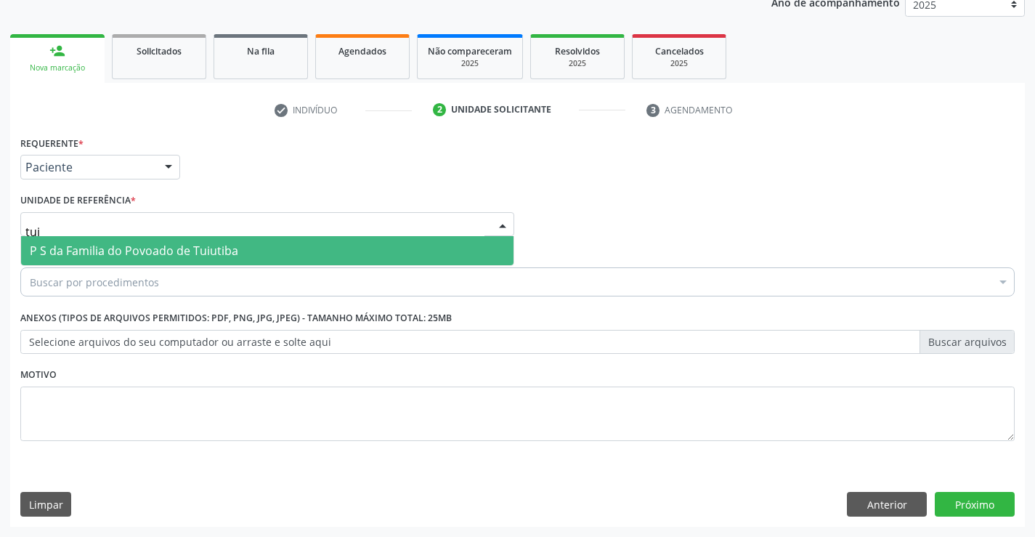
type input "tuiu"
click at [106, 245] on span "P S da Familia do Povoado de Tuiutiba" at bounding box center [134, 251] width 208 height 16
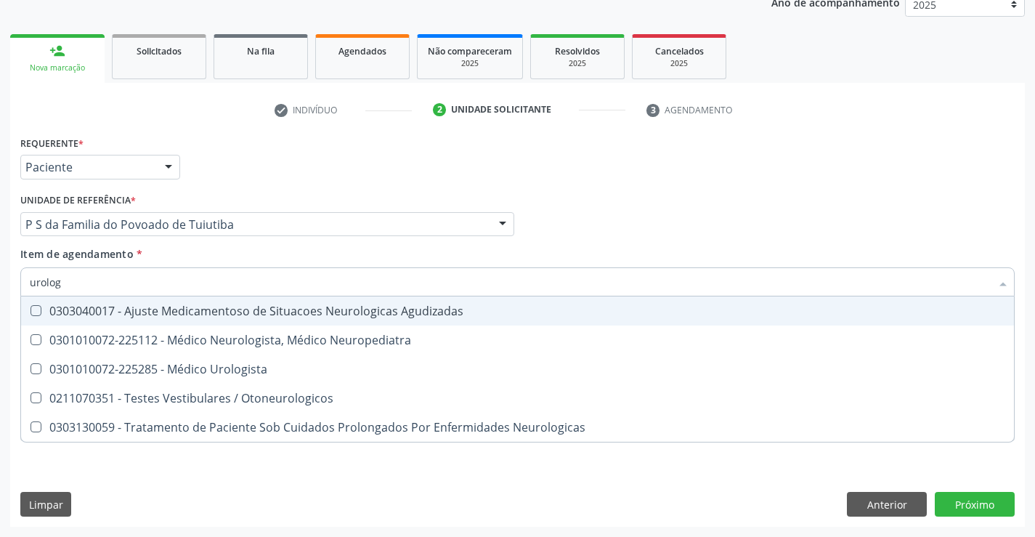
type input "urologi"
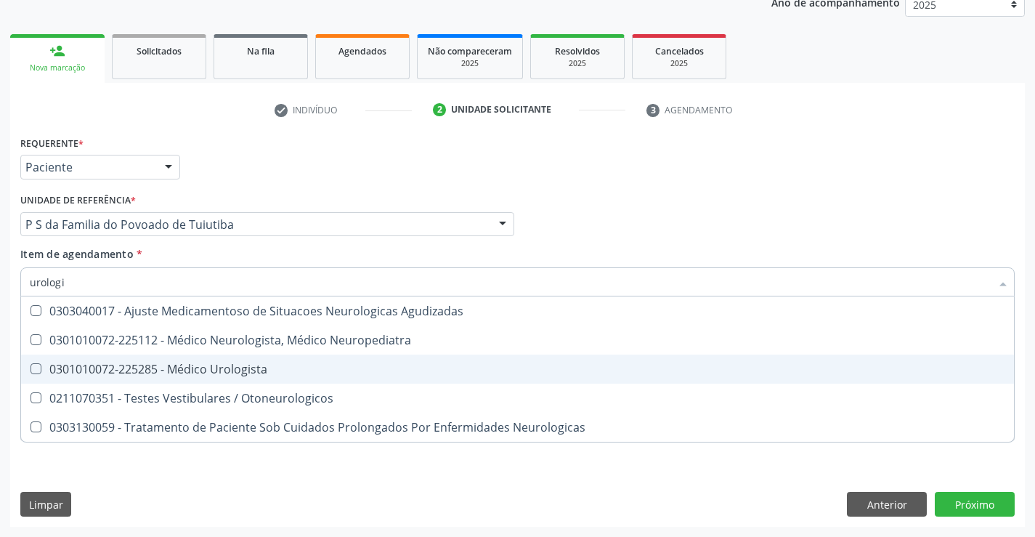
click at [288, 365] on div "0301010072-225285 - Médico Urologista" at bounding box center [517, 369] width 975 height 12
checkbox Urologista "true"
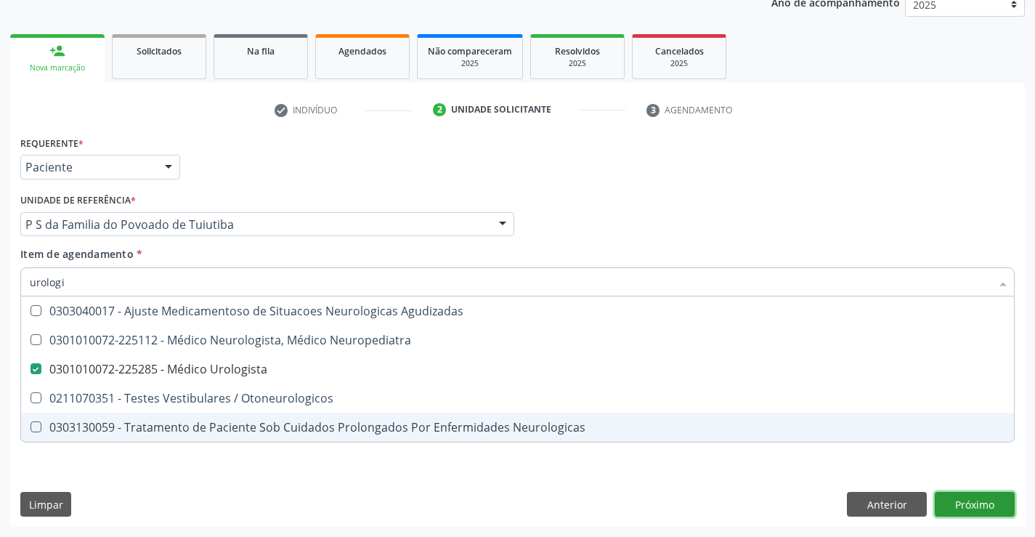
click at [971, 504] on div "Requerente * Paciente Médico(a) Enfermeiro(a) Paciente Nenhum resultado encontr…" at bounding box center [517, 329] width 1014 height 394
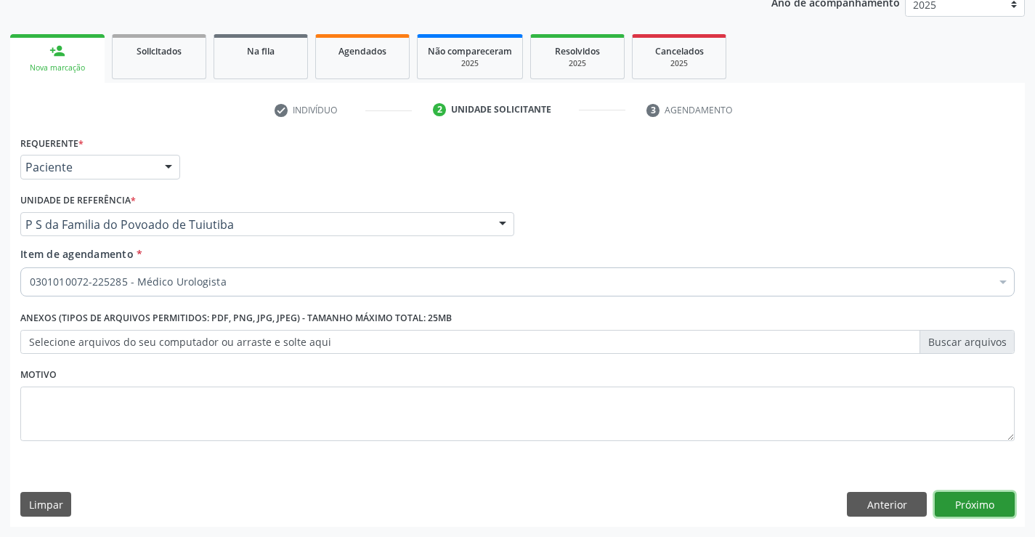
click at [971, 504] on button "Próximo" at bounding box center [975, 504] width 80 height 25
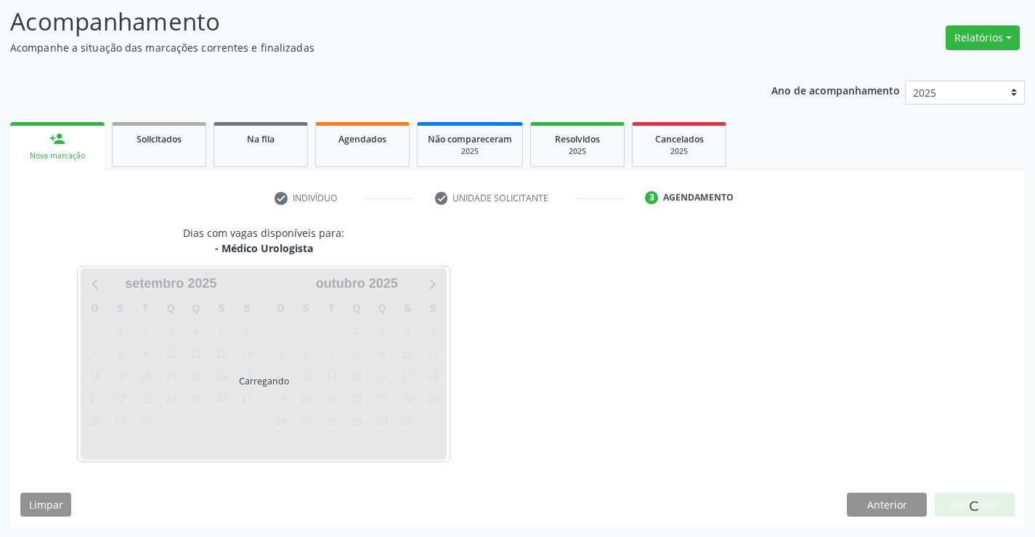
scroll to position [138, 0]
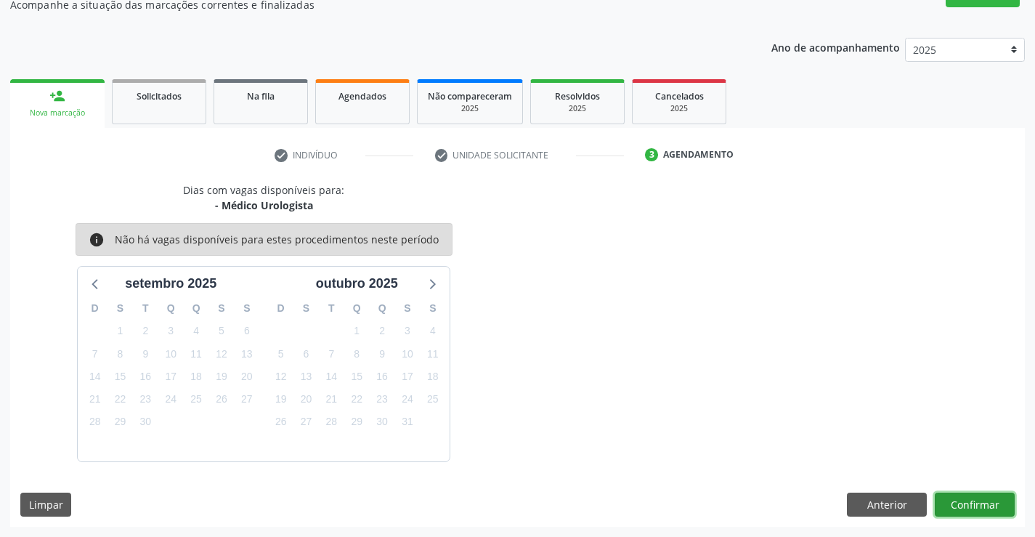
click at [984, 508] on button "Confirmar" at bounding box center [975, 504] width 80 height 25
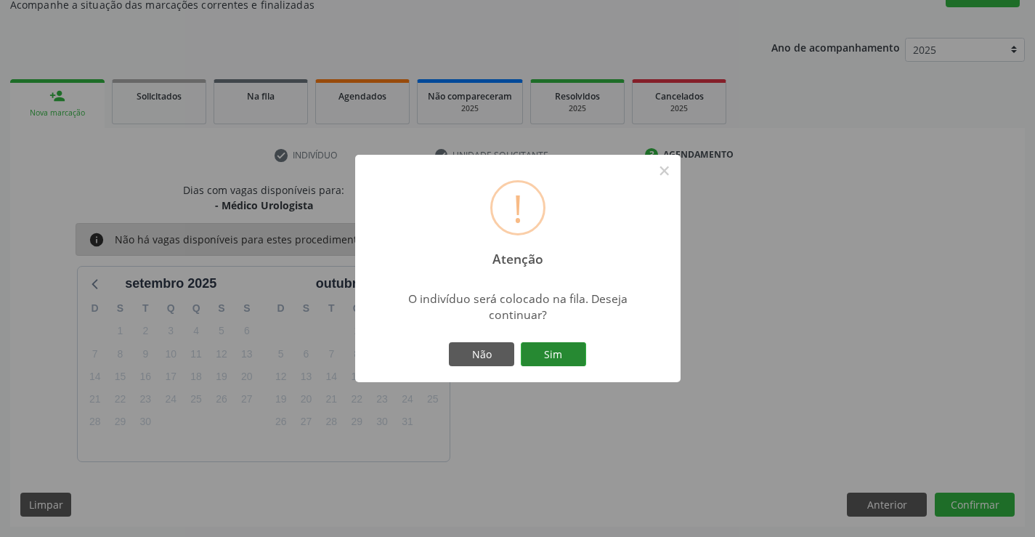
click at [576, 355] on button "Sim" at bounding box center [553, 354] width 65 height 25
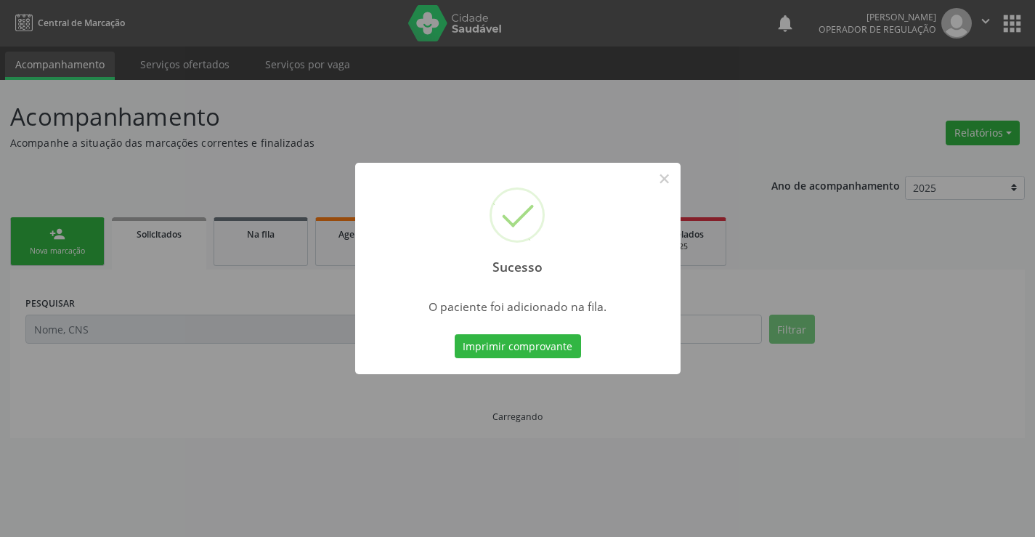
scroll to position [0, 0]
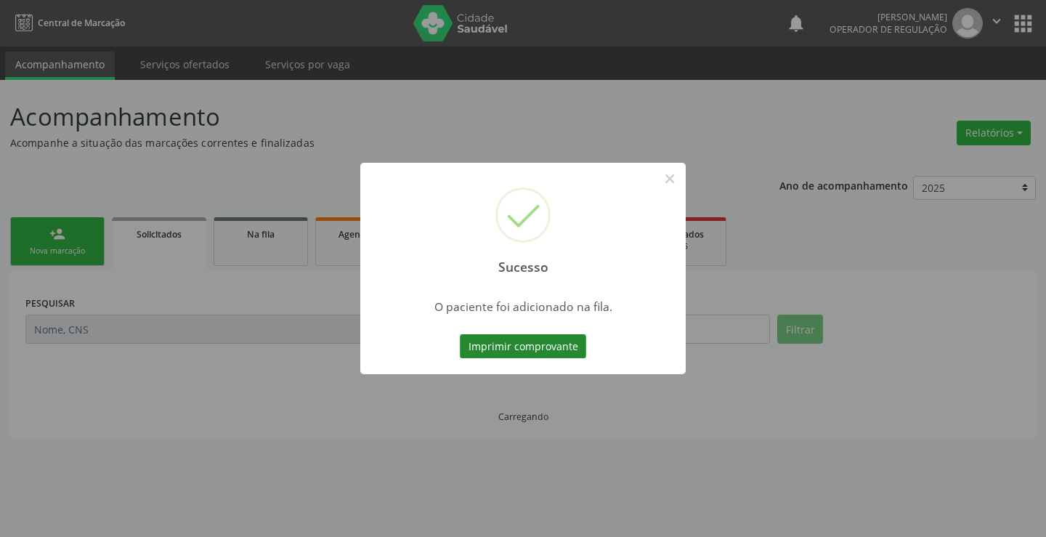
click at [556, 338] on button "Imprimir comprovante" at bounding box center [523, 346] width 126 height 25
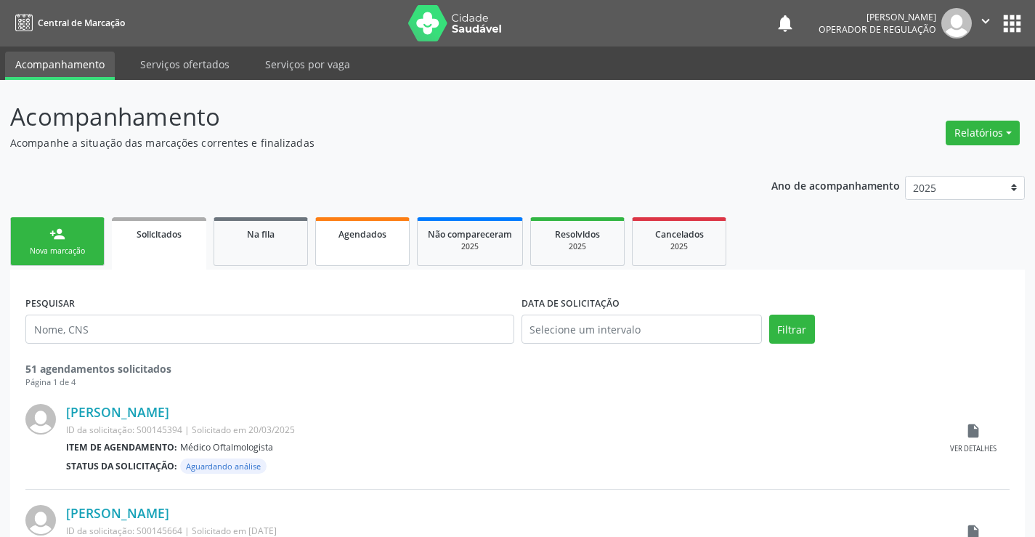
click at [373, 240] on span "Agendados" at bounding box center [362, 234] width 48 height 12
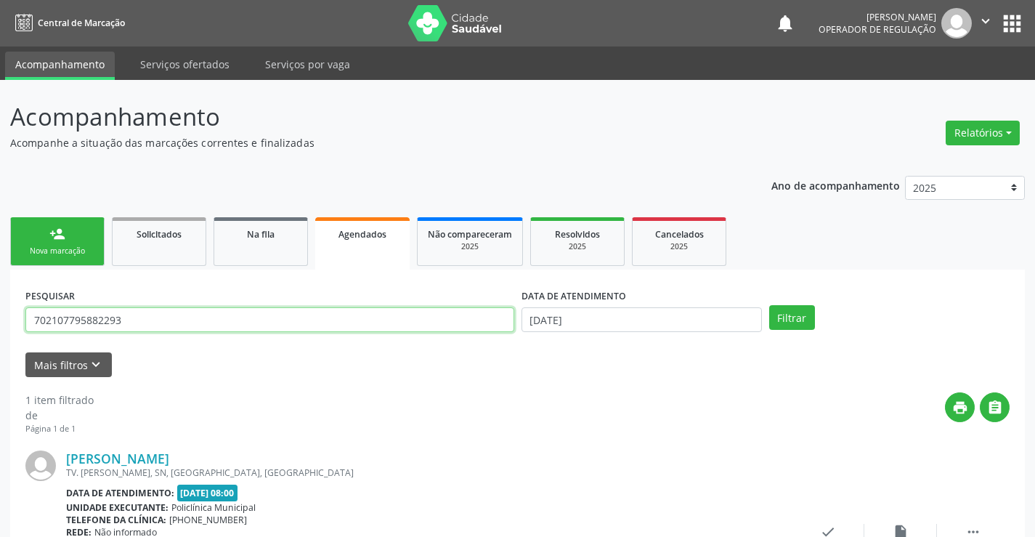
drag, startPoint x: 120, startPoint y: 316, endPoint x: 0, endPoint y: 309, distance: 120.0
click at [0, 309] on div "Acompanhamento Acompanhe a situação das marcações correntes e finalizadas Relat…" at bounding box center [517, 374] width 1035 height 589
type input "702107795882293"
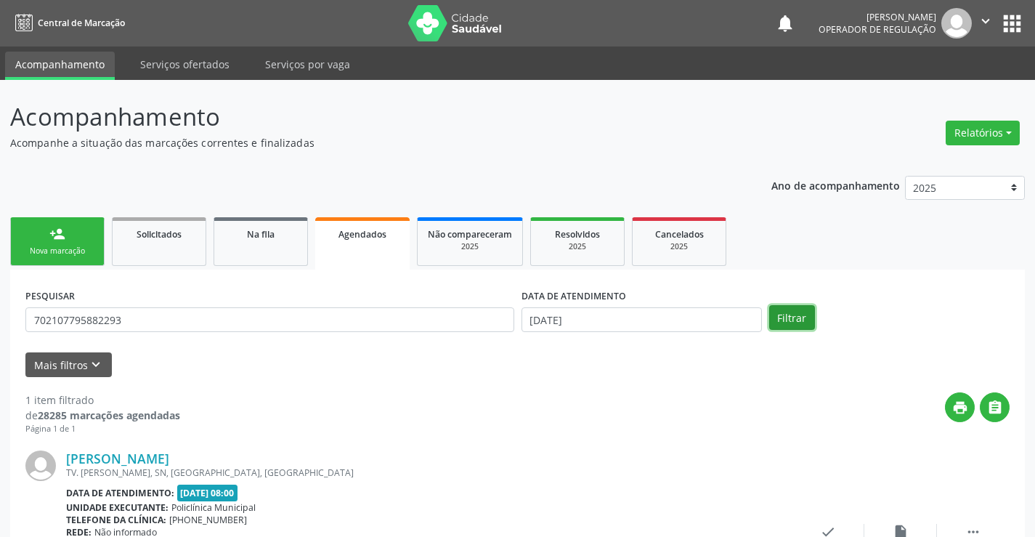
click at [795, 319] on button "Filtrar" at bounding box center [792, 317] width 46 height 25
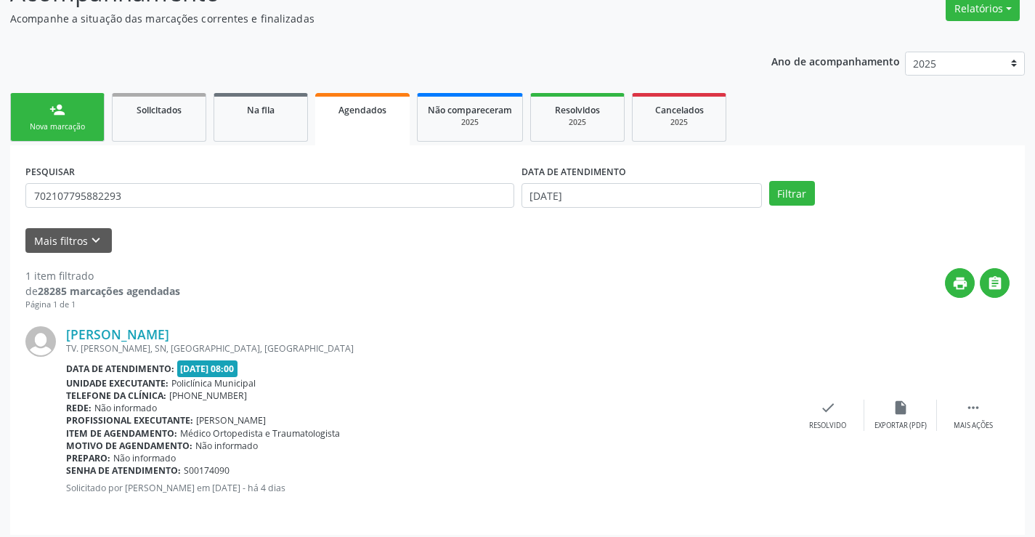
scroll to position [132, 0]
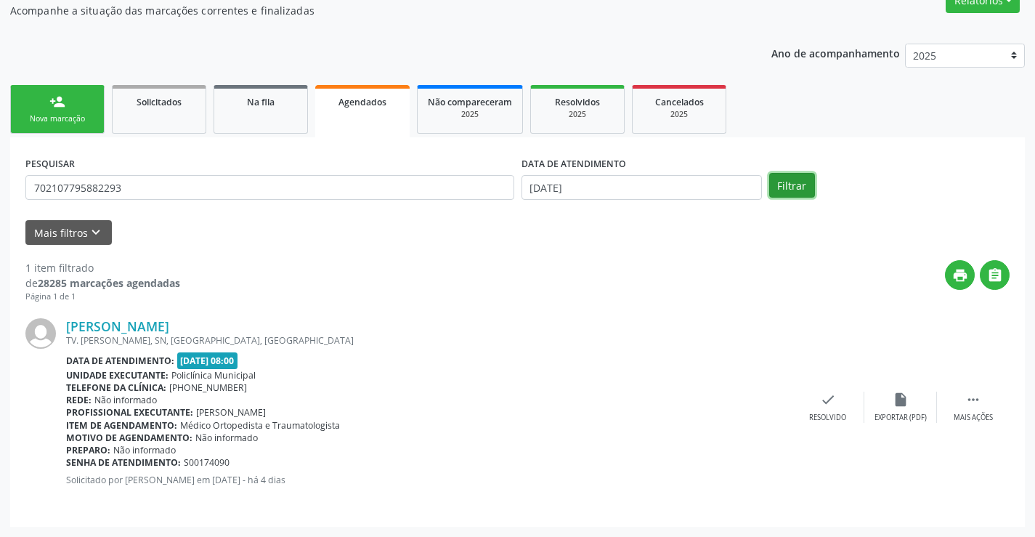
click at [799, 184] on button "Filtrar" at bounding box center [792, 185] width 46 height 25
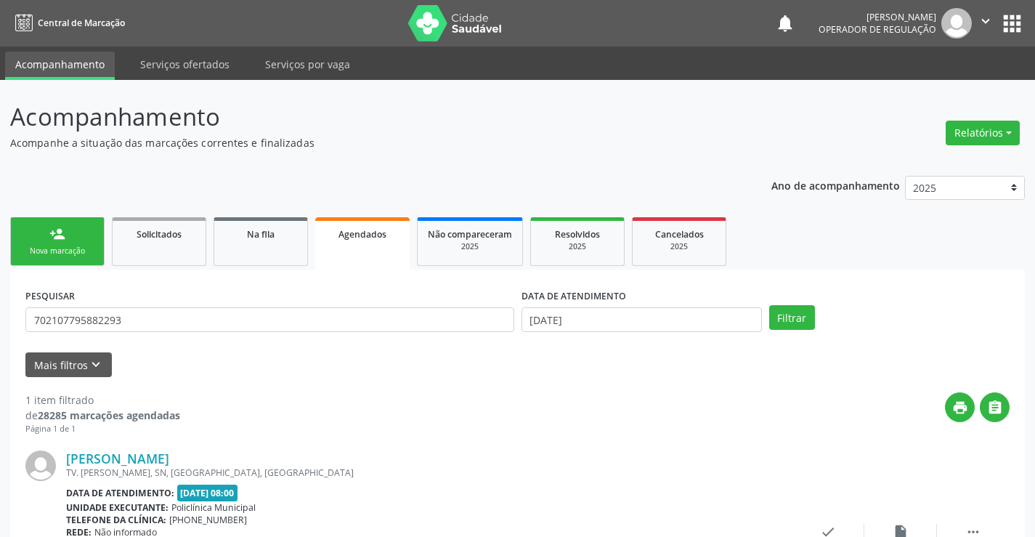
click at [81, 242] on link "person_add Nova marcação" at bounding box center [57, 241] width 94 height 49
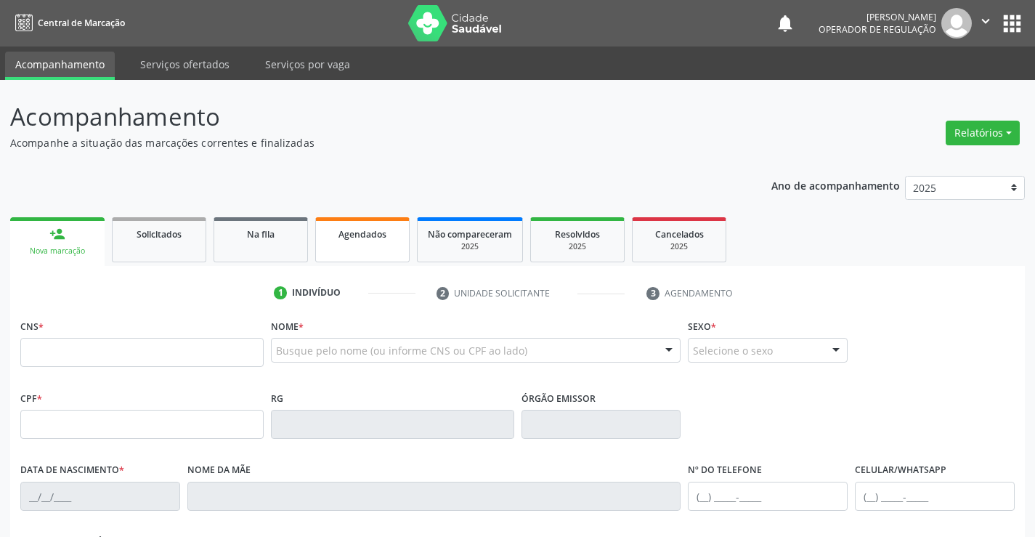
click at [383, 240] on span "Agendados" at bounding box center [362, 234] width 48 height 12
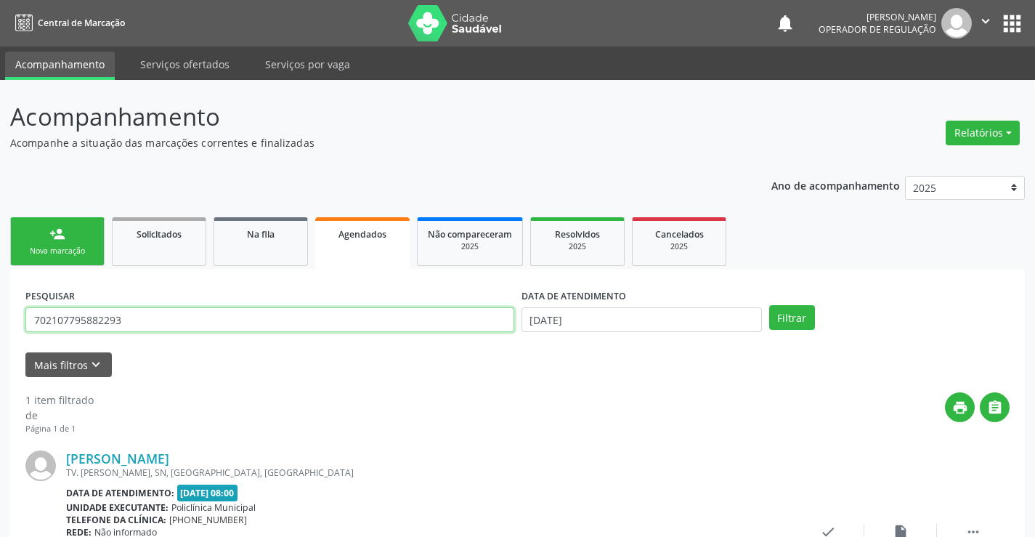
drag, startPoint x: 162, startPoint y: 316, endPoint x: 0, endPoint y: 317, distance: 161.9
click at [0, 317] on div "Acompanhamento Acompanhe a situação das marcações correntes e finalizadas Relat…" at bounding box center [517, 374] width 1035 height 589
type input "701209058685412"
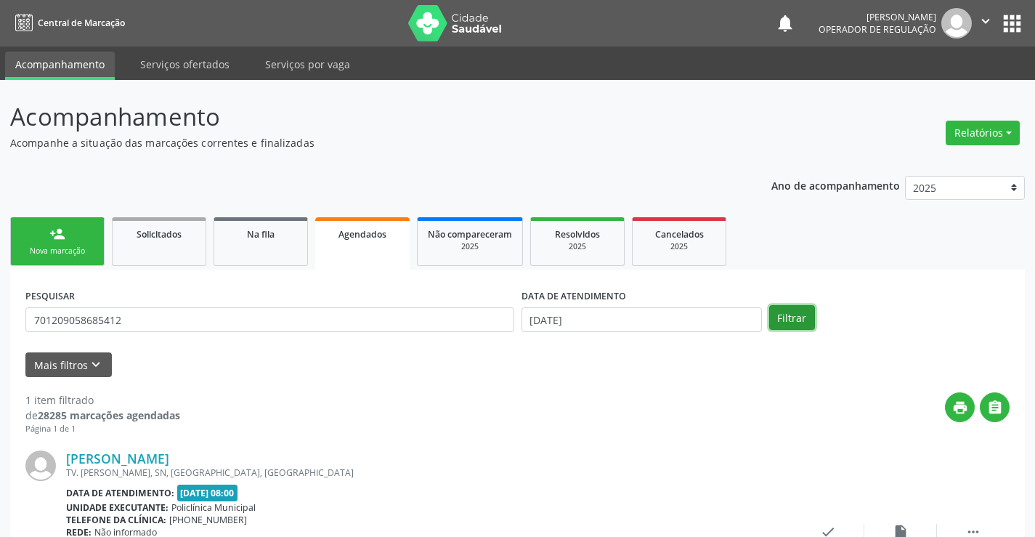
click at [796, 315] on button "Filtrar" at bounding box center [792, 317] width 46 height 25
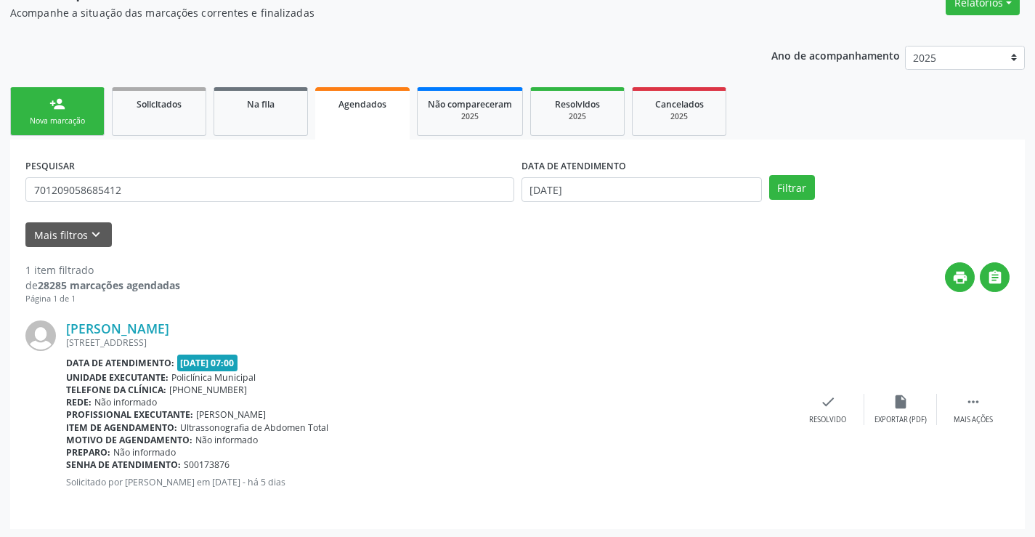
scroll to position [132, 0]
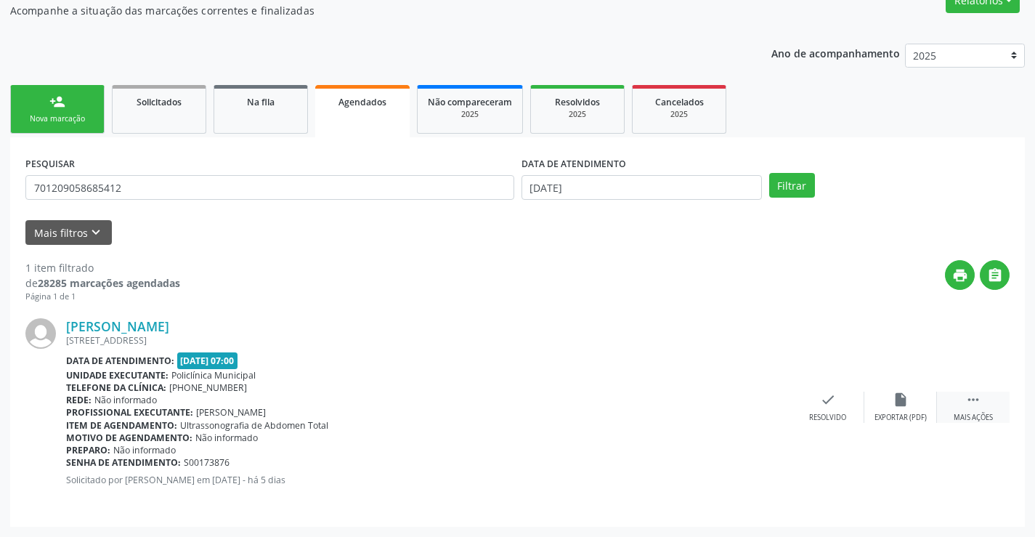
click at [966, 402] on icon "" at bounding box center [973, 399] width 16 height 16
click at [900, 407] on icon "edit" at bounding box center [900, 399] width 16 height 16
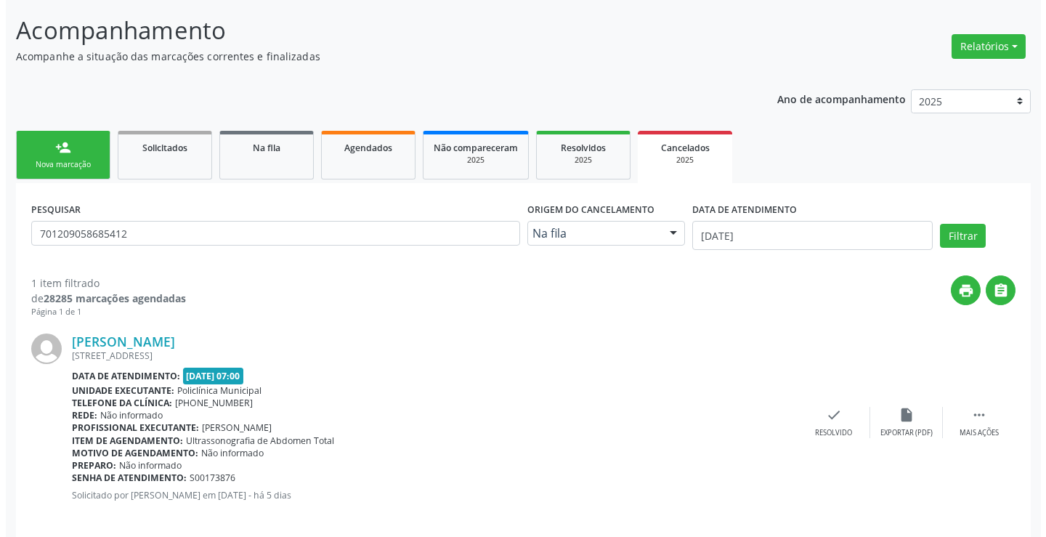
scroll to position [102, 0]
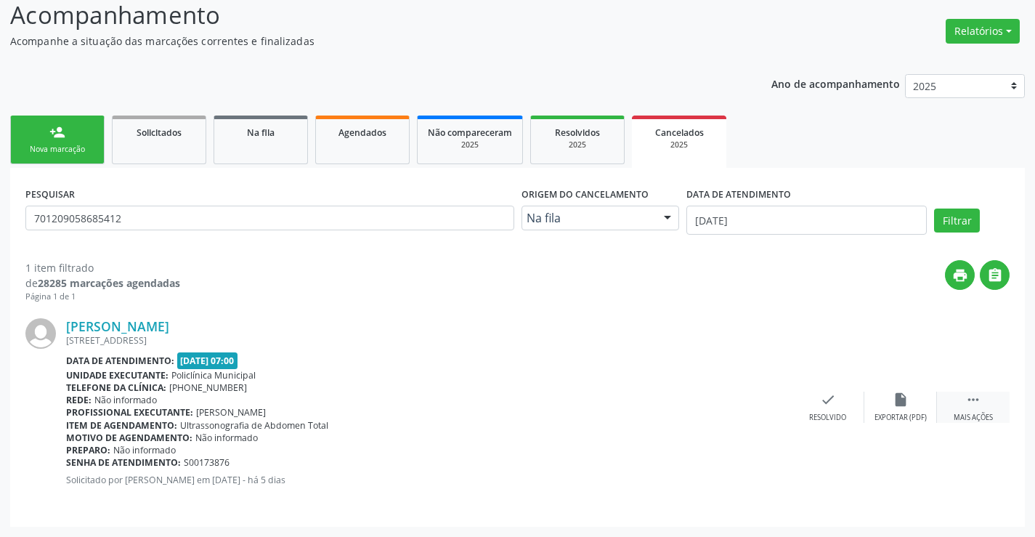
click at [967, 397] on icon "" at bounding box center [973, 399] width 16 height 16
click at [762, 399] on icon "cancel" at bounding box center [755, 399] width 16 height 16
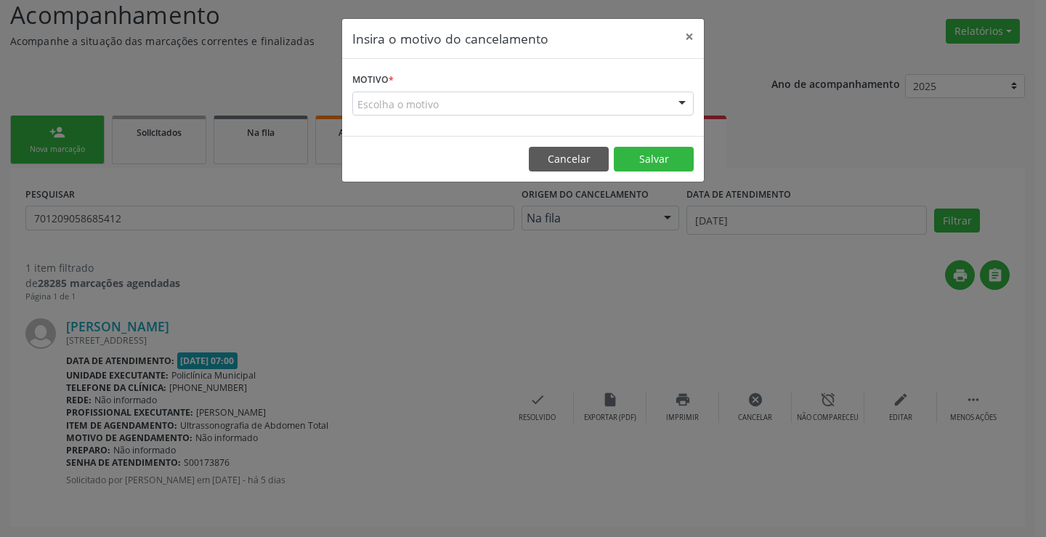
click at [678, 103] on div at bounding box center [682, 104] width 22 height 25
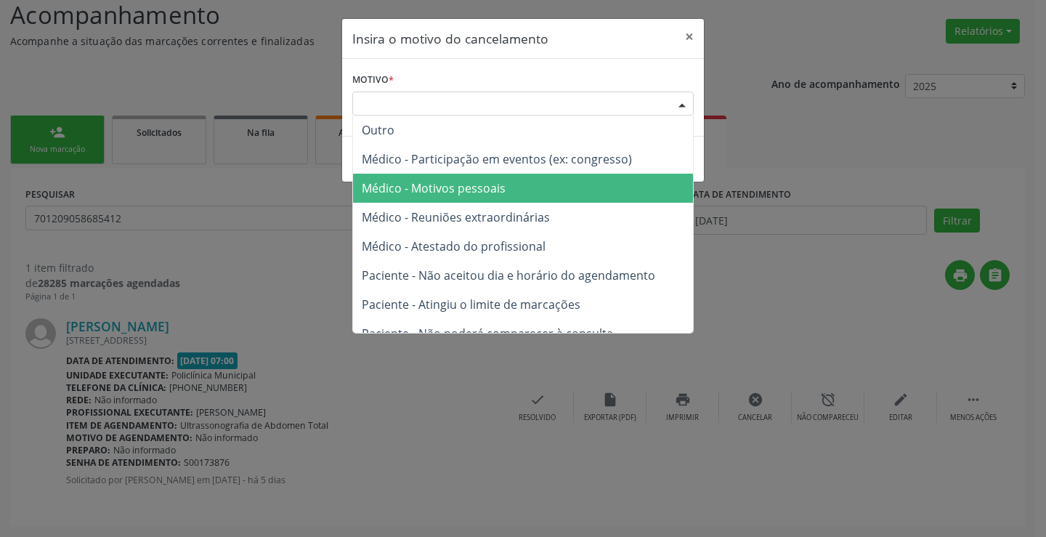
click at [476, 185] on span "Médico - Motivos pessoais" at bounding box center [434, 188] width 144 height 16
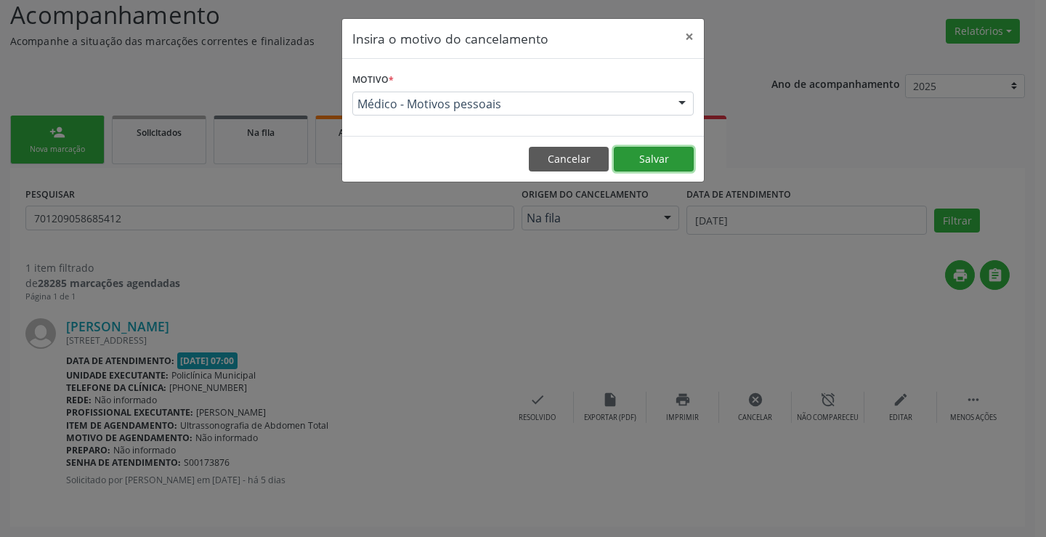
click at [661, 154] on button "Salvar" at bounding box center [654, 159] width 80 height 25
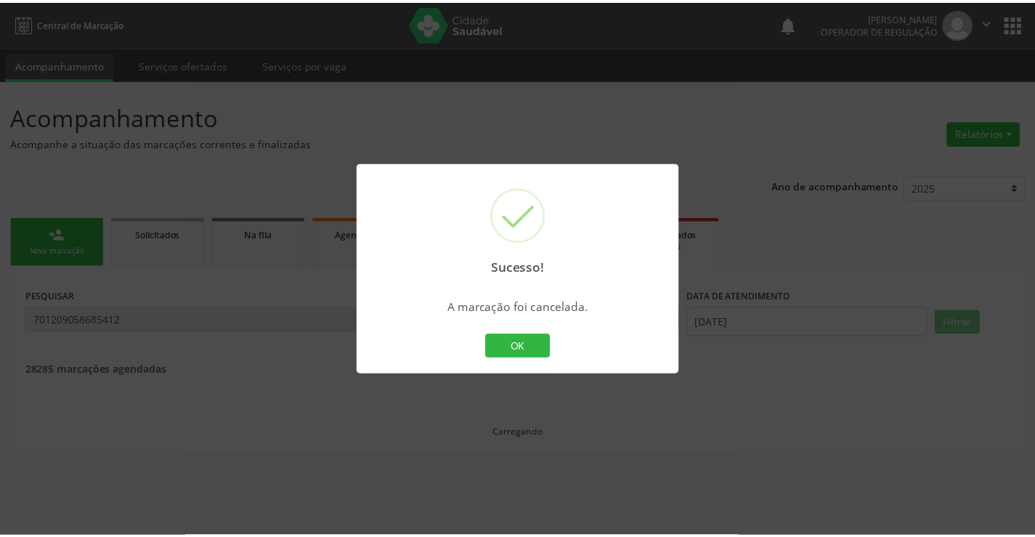
scroll to position [0, 0]
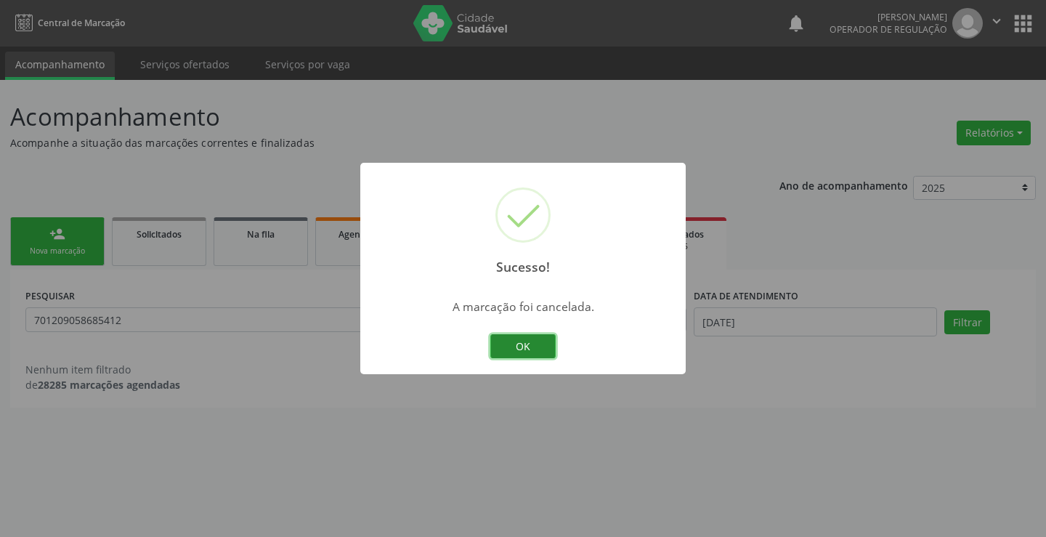
click at [516, 349] on button "OK" at bounding box center [522, 346] width 65 height 25
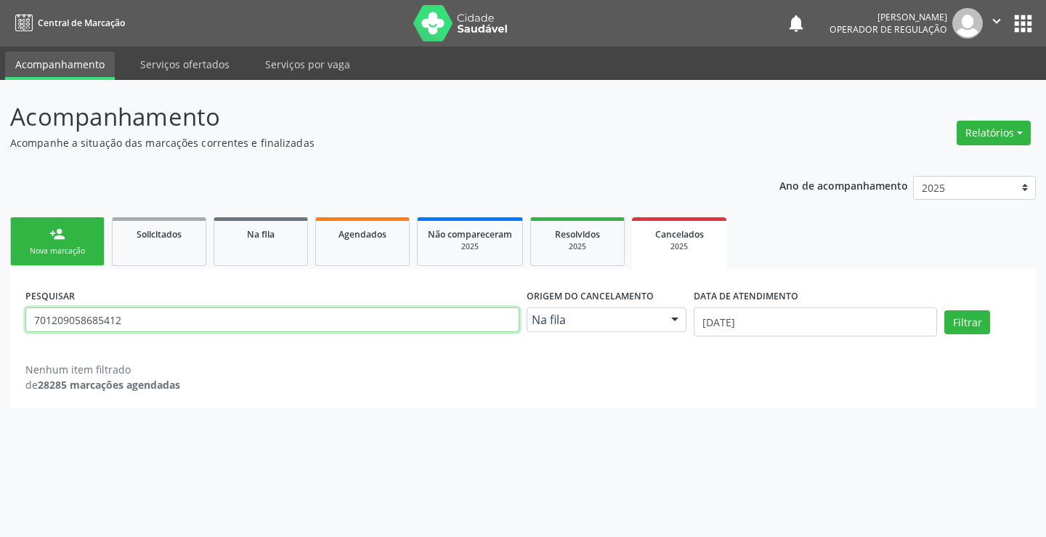
drag, startPoint x: 129, startPoint y: 322, endPoint x: 0, endPoint y: 314, distance: 129.5
click at [0, 314] on div "Acompanhamento Acompanhe a situação das marcações correntes e finalizadas Relat…" at bounding box center [523, 308] width 1046 height 457
click at [39, 227] on link "person_add Nova marcação" at bounding box center [57, 241] width 94 height 49
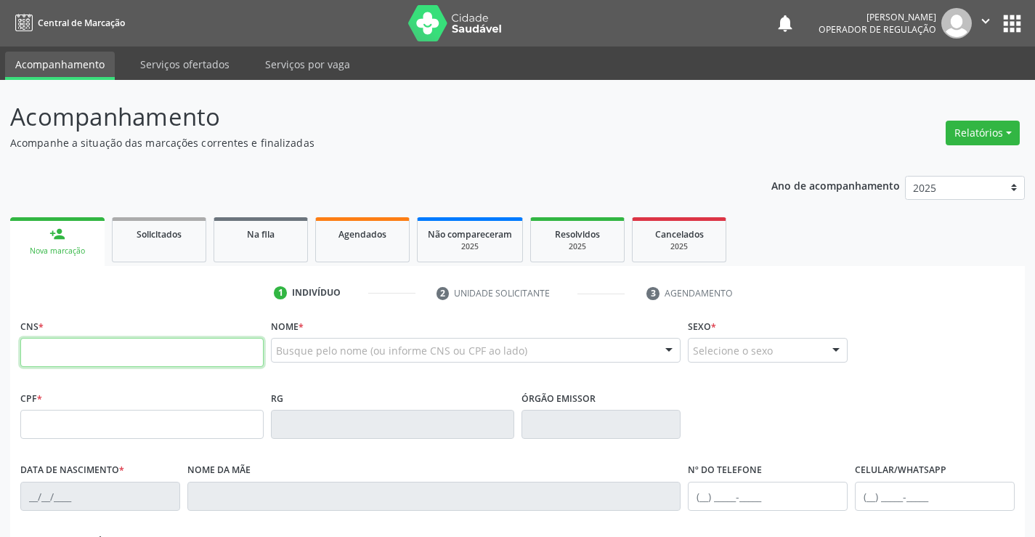
click at [113, 353] on input "text" at bounding box center [141, 352] width 243 height 29
type input "701 2090 5868 5412"
type input "2065854626"
type input "[DATE]"
type input "181.050.685-91"
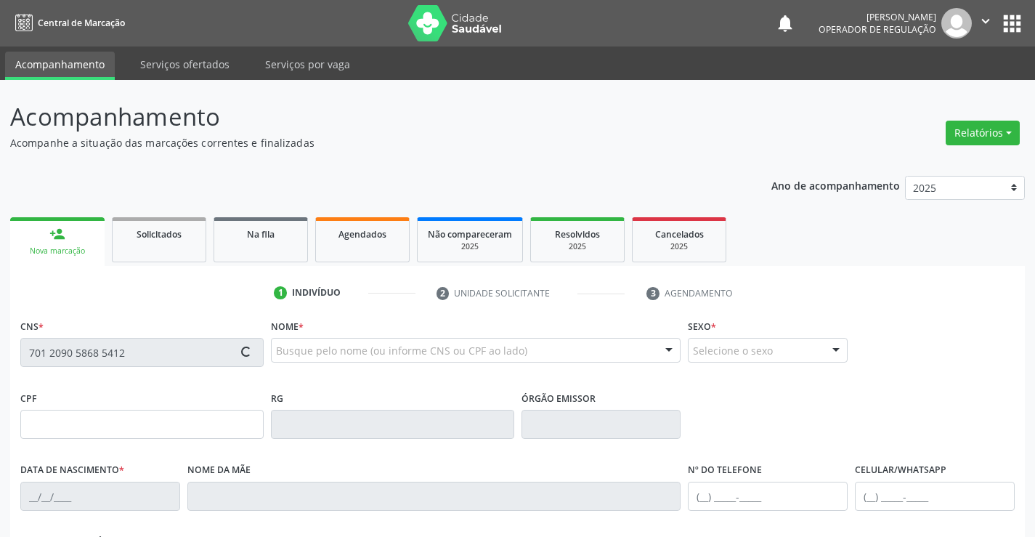
type input "09"
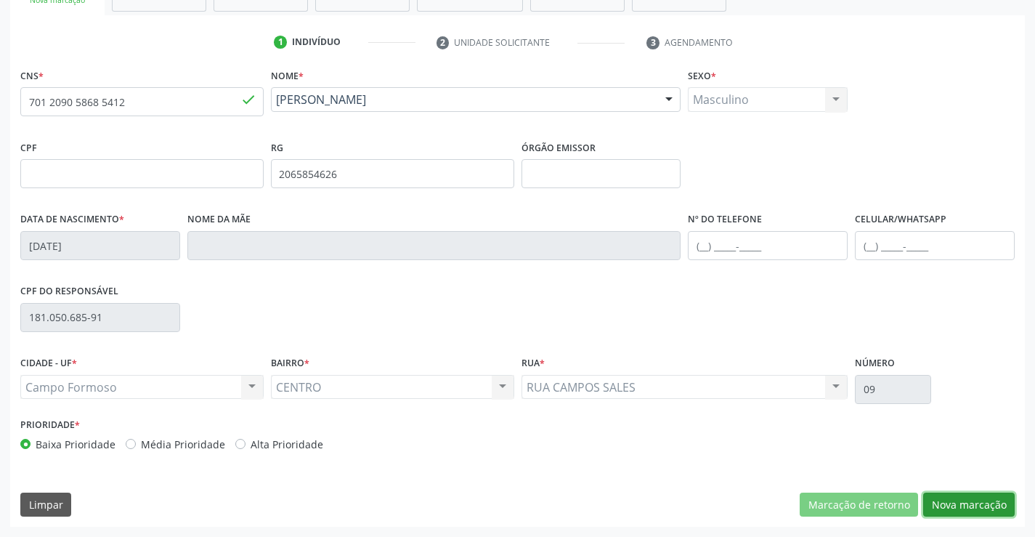
click at [964, 497] on button "Nova marcação" at bounding box center [968, 504] width 91 height 25
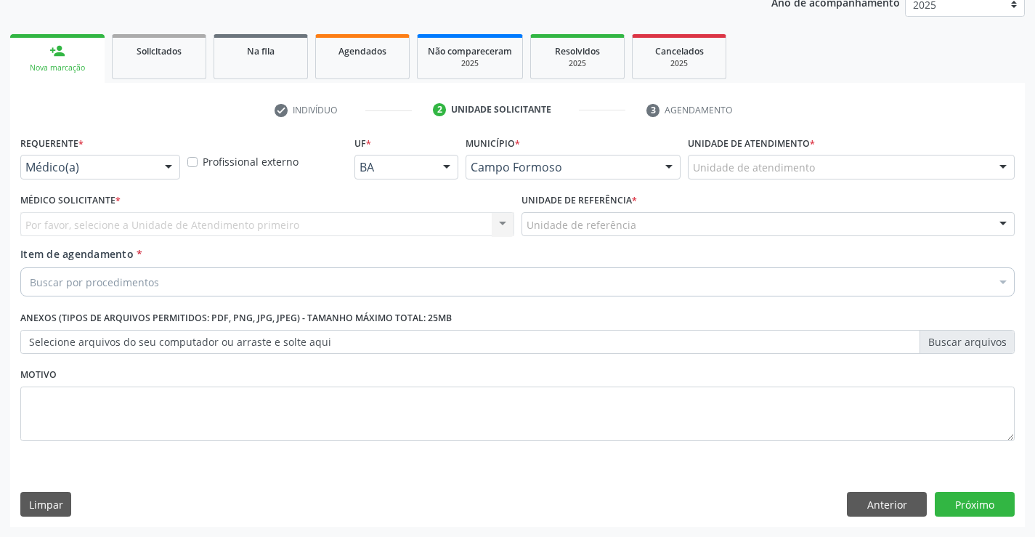
scroll to position [183, 0]
click at [97, 159] on div "Médico(a)" at bounding box center [100, 167] width 160 height 25
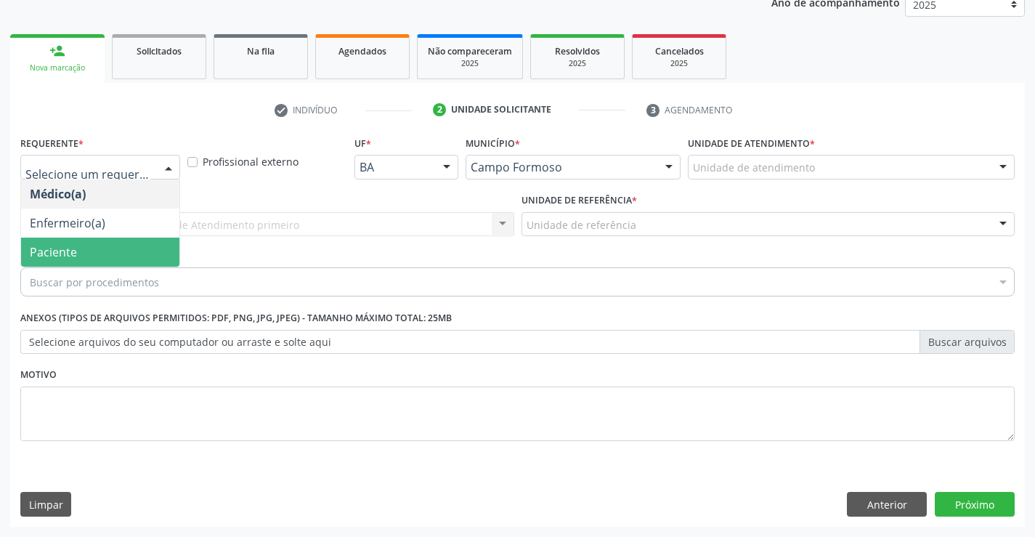
click at [64, 252] on span "Paciente" at bounding box center [53, 252] width 47 height 16
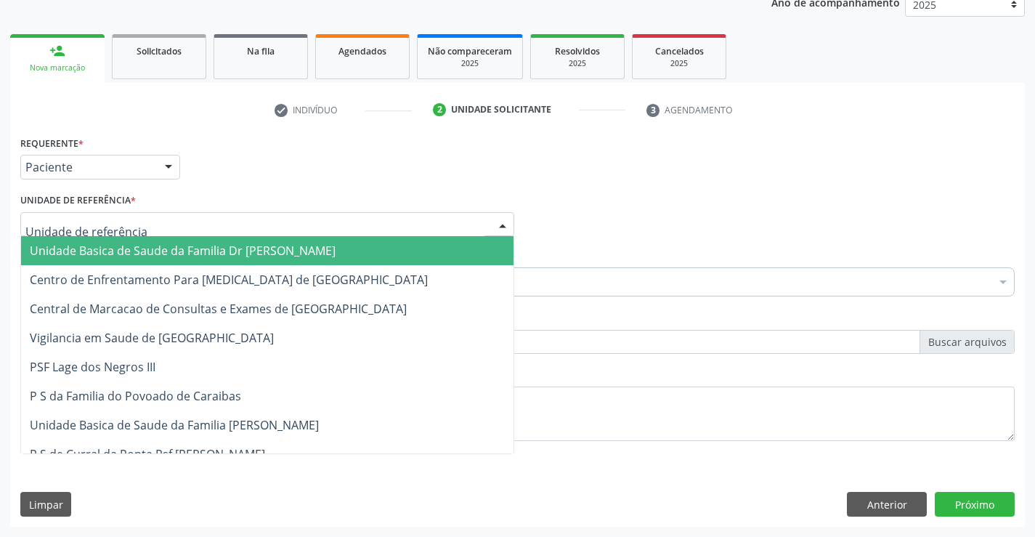
click at [107, 248] on span "Unidade Basica de Saude da Familia Dr [PERSON_NAME]" at bounding box center [183, 251] width 306 height 16
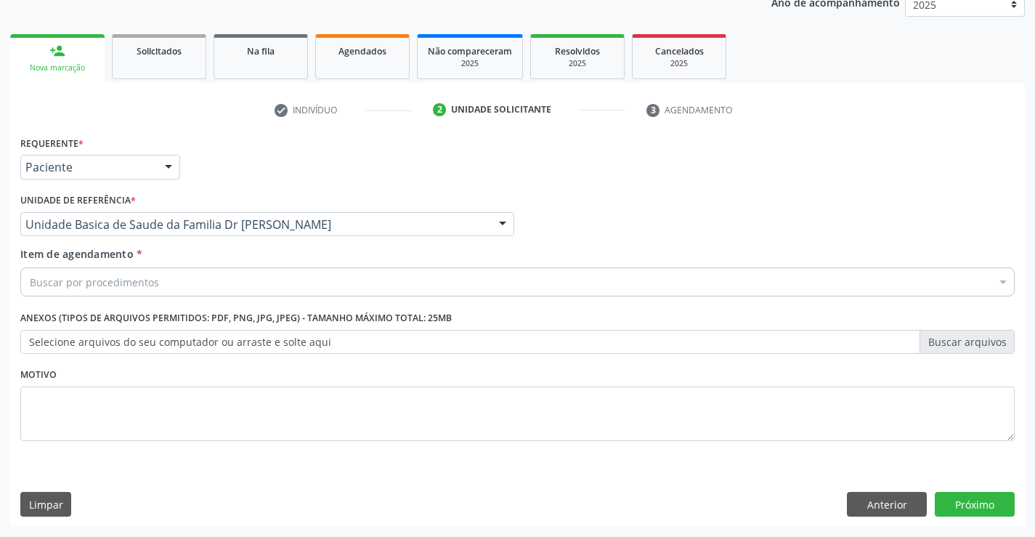
click at [91, 293] on div "Buscar por procedimentos" at bounding box center [517, 281] width 994 height 29
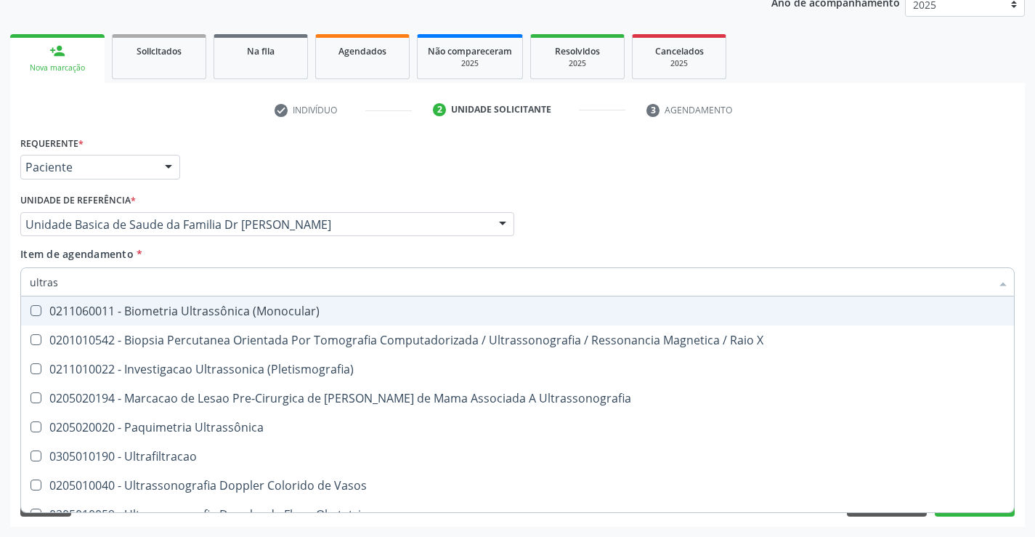
type input "ultrass"
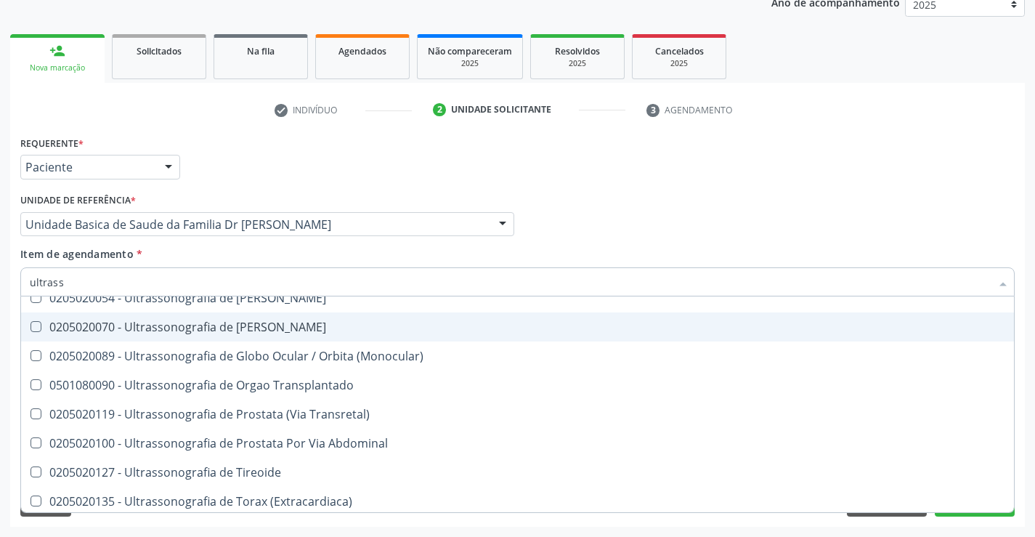
scroll to position [452, 0]
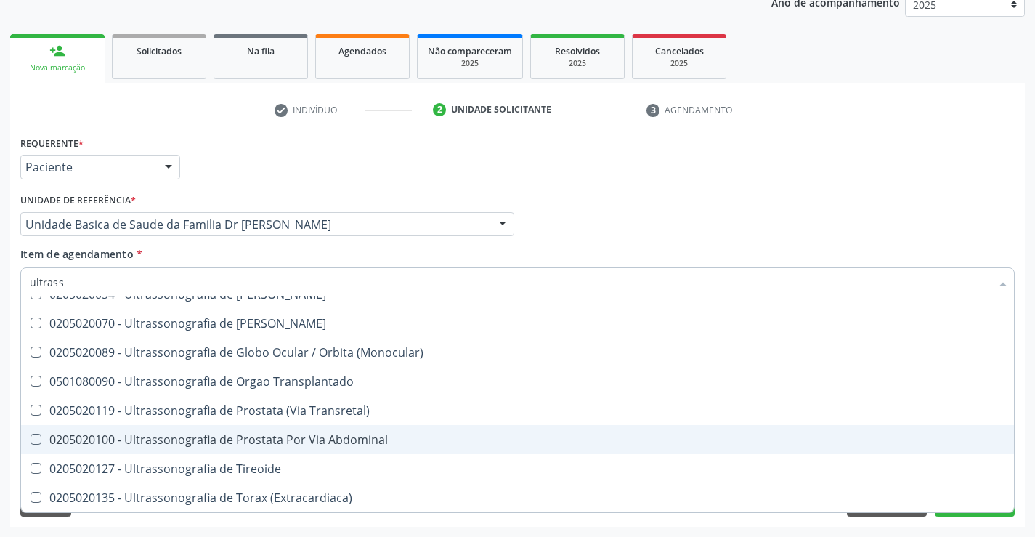
click at [362, 443] on div "0205020100 - Ultrassonografia de Prostata Por Via Abdominal" at bounding box center [517, 440] width 975 height 12
checkbox Abdominal "true"
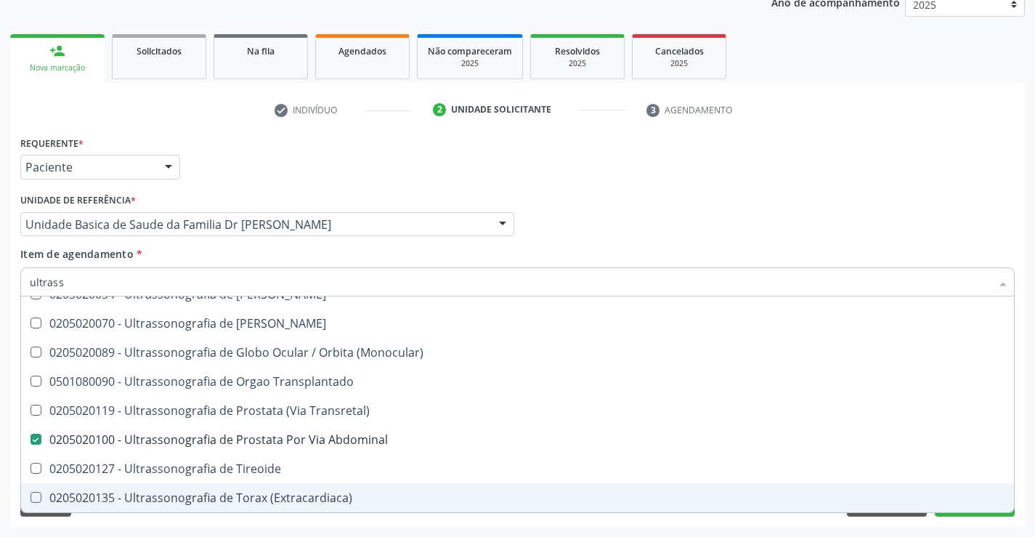
click at [967, 511] on span "0205020135 - Ultrassonografia de Torax (Extracardiaca)" at bounding box center [517, 497] width 993 height 29
checkbox \(Extracardiaca\) "true"
click at [964, 520] on div "Requerente * Paciente Médico(a) Enfermeiro(a) Paciente Nenhum resultado encontr…" at bounding box center [517, 329] width 1014 height 394
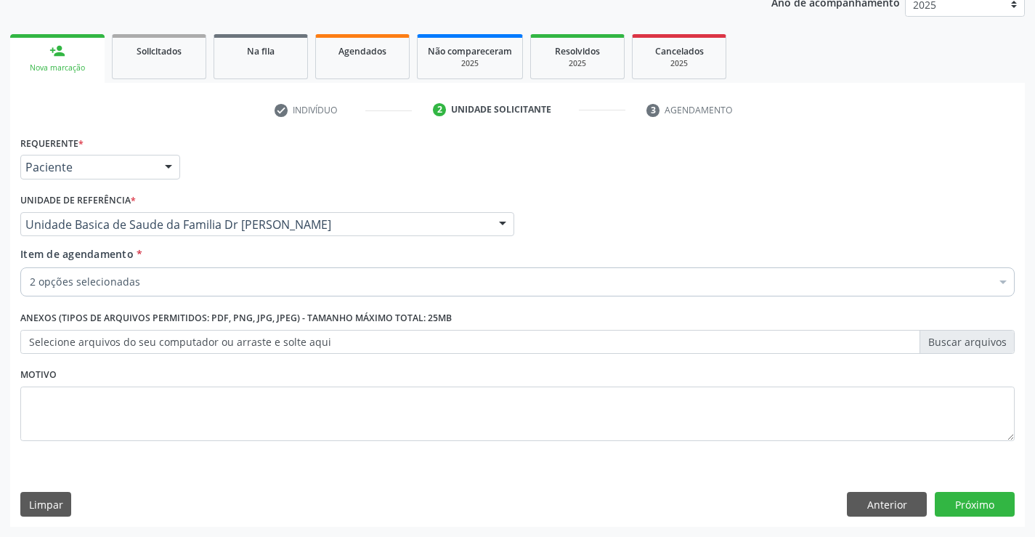
scroll to position [0, 0]
click at [959, 500] on button "Próximo" at bounding box center [975, 504] width 80 height 25
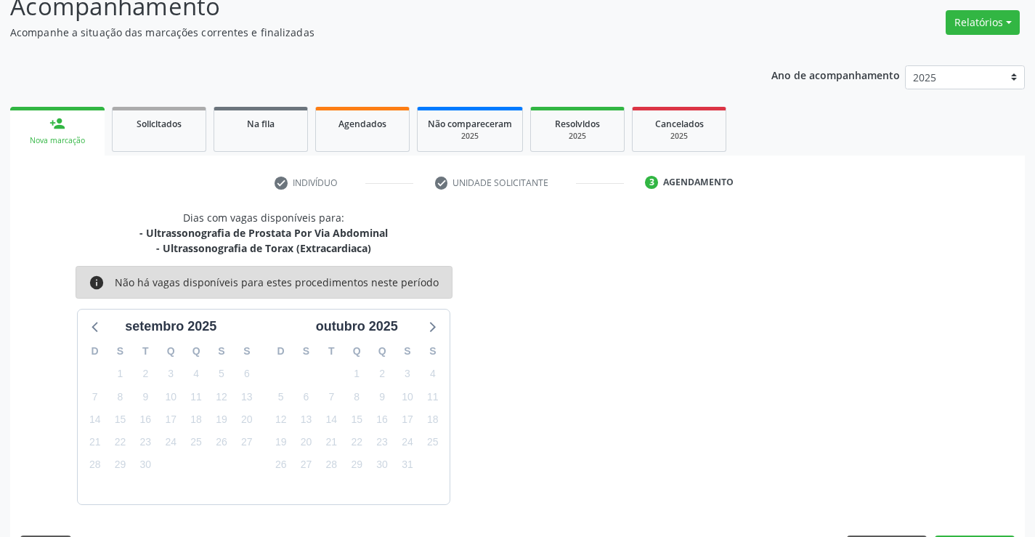
scroll to position [153, 0]
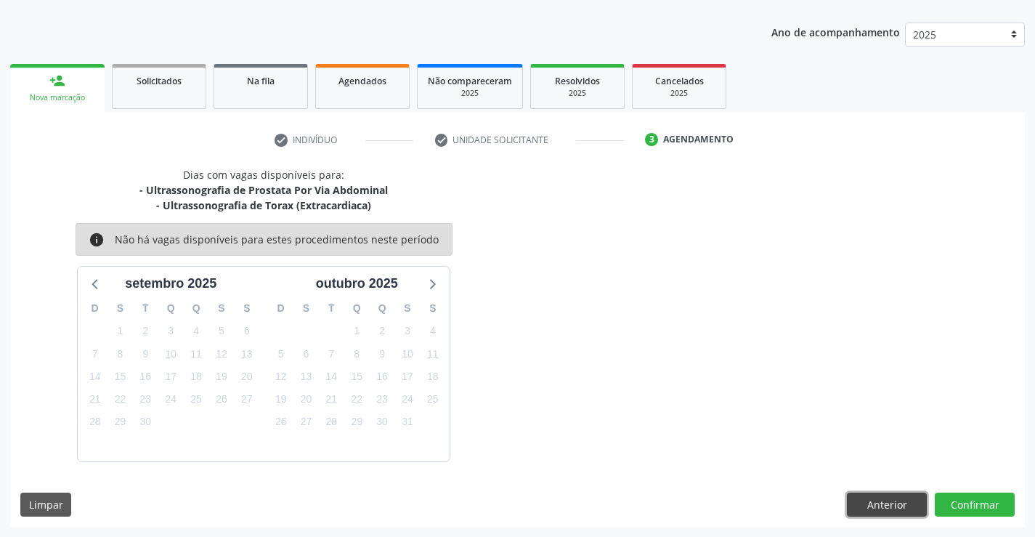
click at [890, 507] on button "Anterior" at bounding box center [887, 504] width 80 height 25
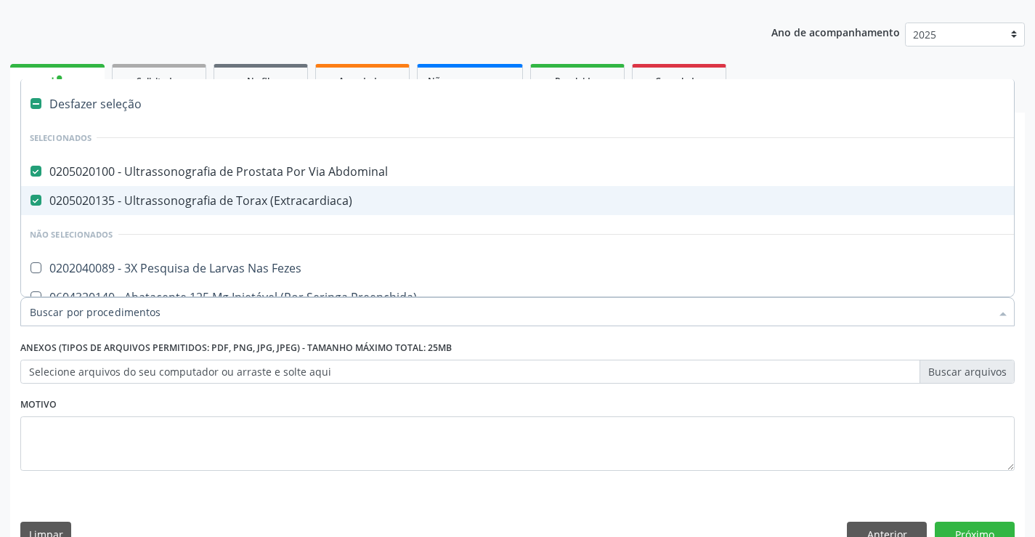
click at [185, 195] on div "0205020135 - Ultrassonografia de Torax (Extracardiaca)" at bounding box center [595, 201] width 1131 height 12
checkbox \(Extracardiaca\) "false"
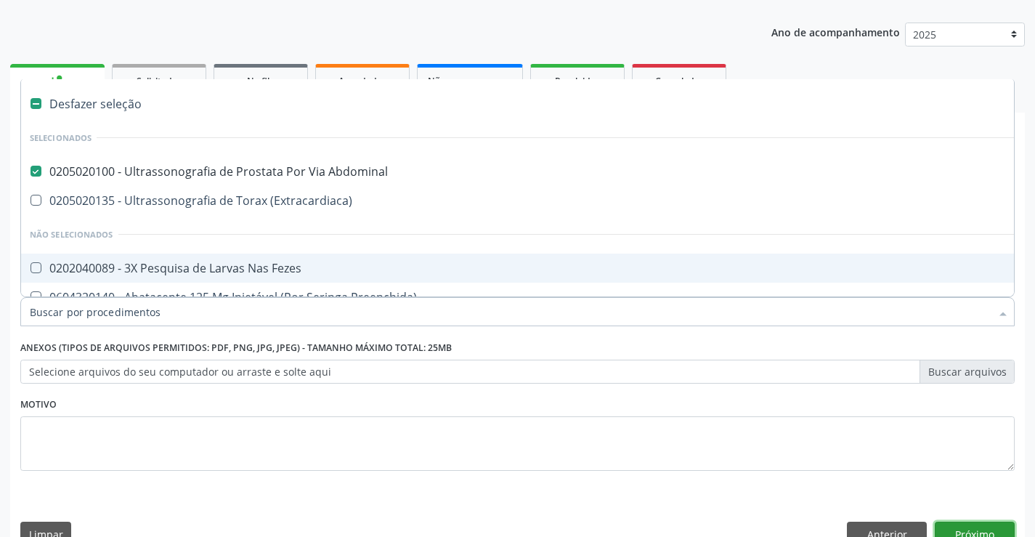
click at [990, 524] on button "Próximo" at bounding box center [975, 533] width 80 height 25
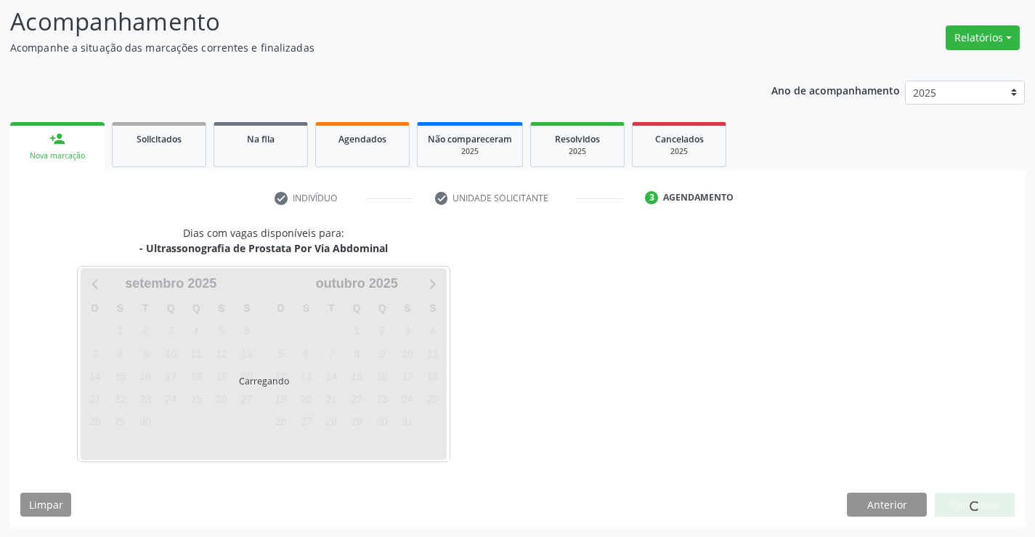
scroll to position [95, 0]
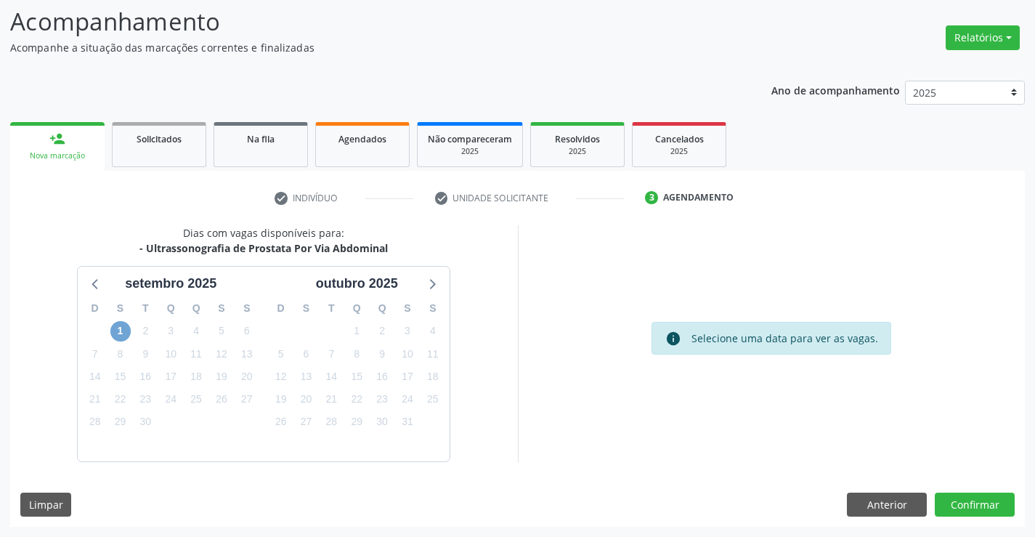
click at [115, 332] on span "1" at bounding box center [120, 331] width 20 height 20
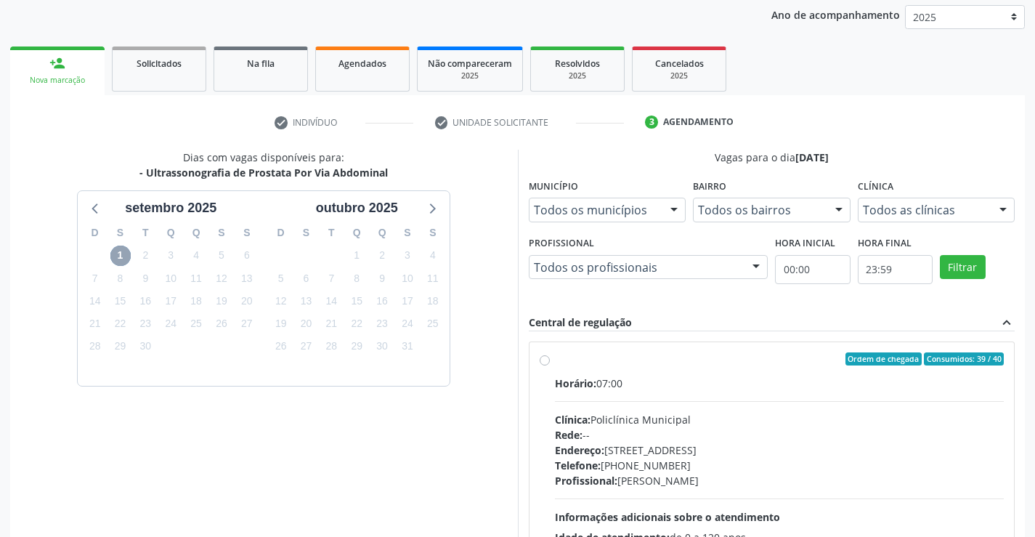
scroll to position [240, 0]
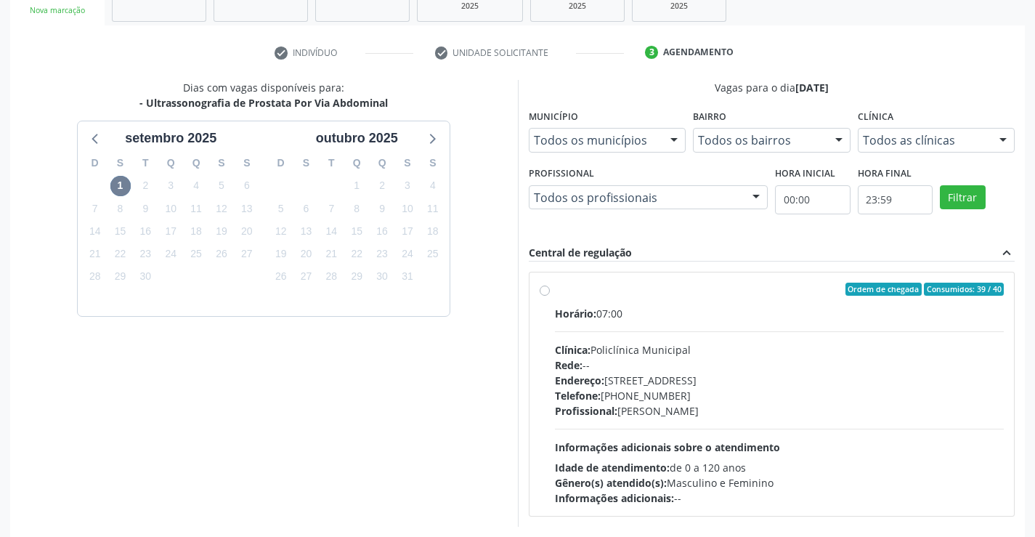
click at [550, 289] on div "Ordem de chegada Consumidos: 39 / 40 Horário: 07:00 Clínica: Policlínica Munici…" at bounding box center [772, 393] width 465 height 223
radio input "true"
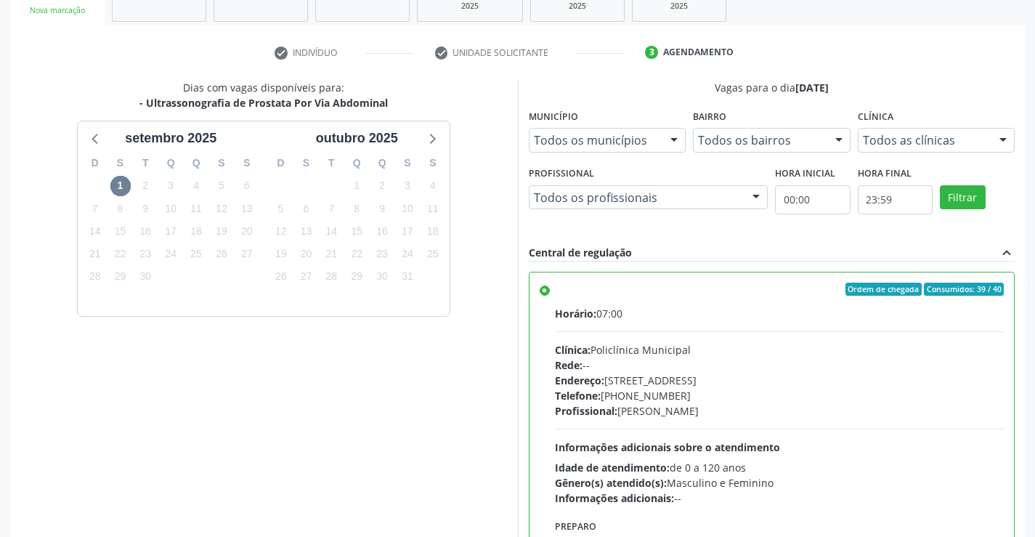
scroll to position [331, 0]
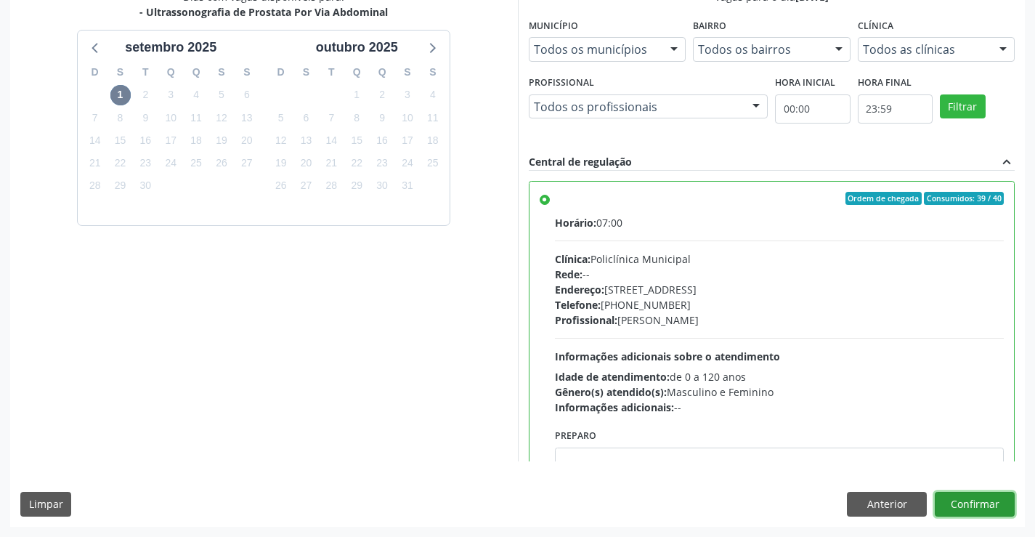
click at [980, 507] on button "Confirmar" at bounding box center [975, 504] width 80 height 25
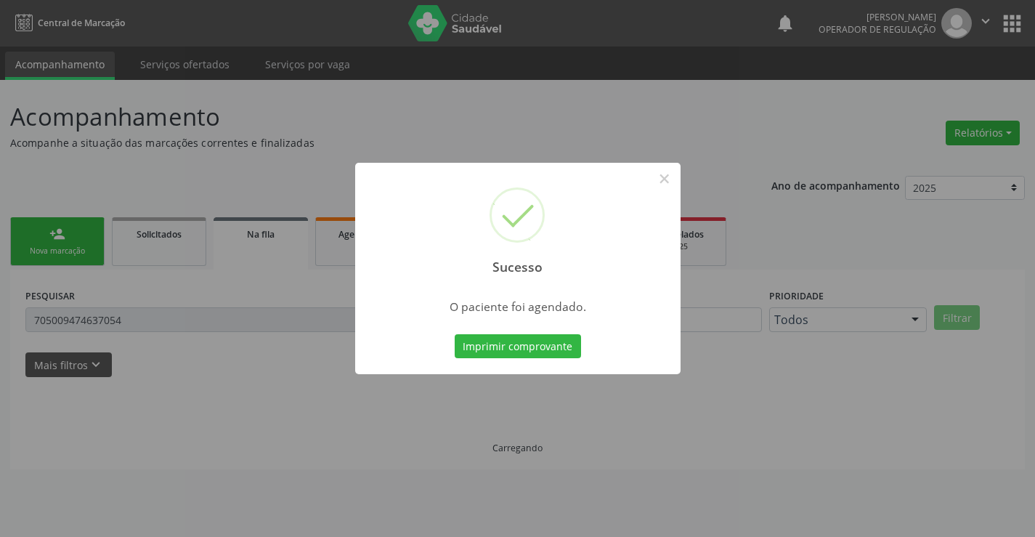
scroll to position [0, 0]
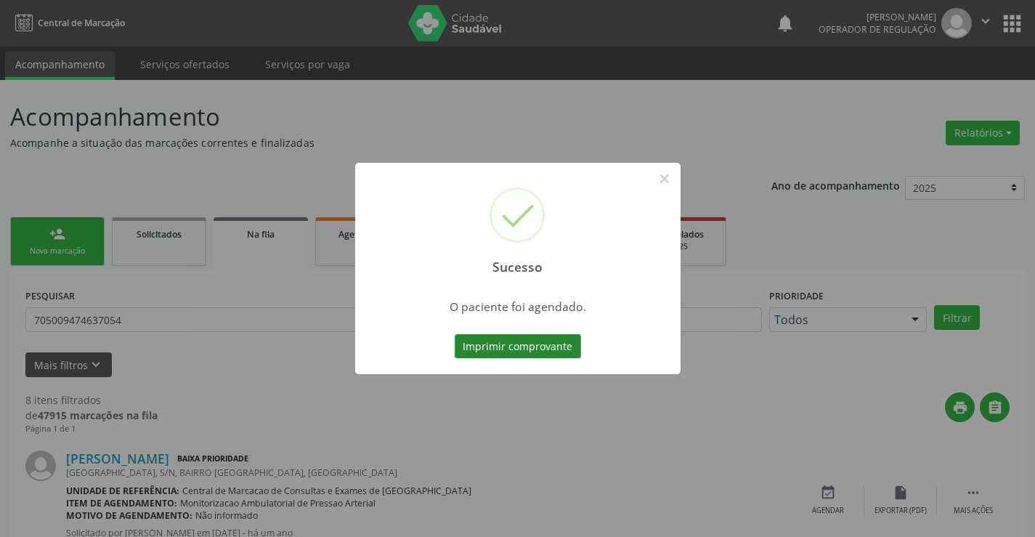
click at [478, 336] on button "Imprimir comprovante" at bounding box center [518, 346] width 126 height 25
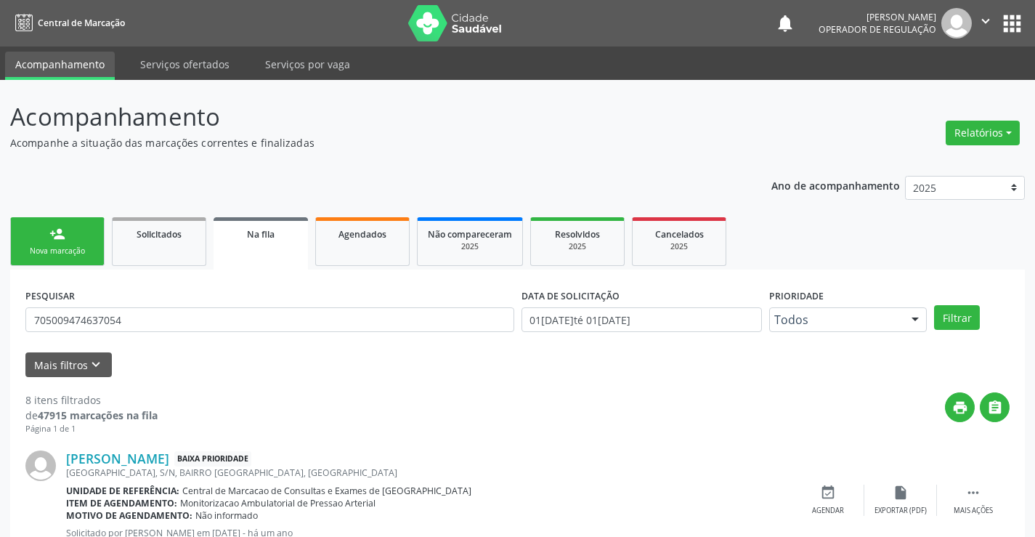
click at [81, 245] on link "person_add Nova marcação" at bounding box center [57, 241] width 94 height 49
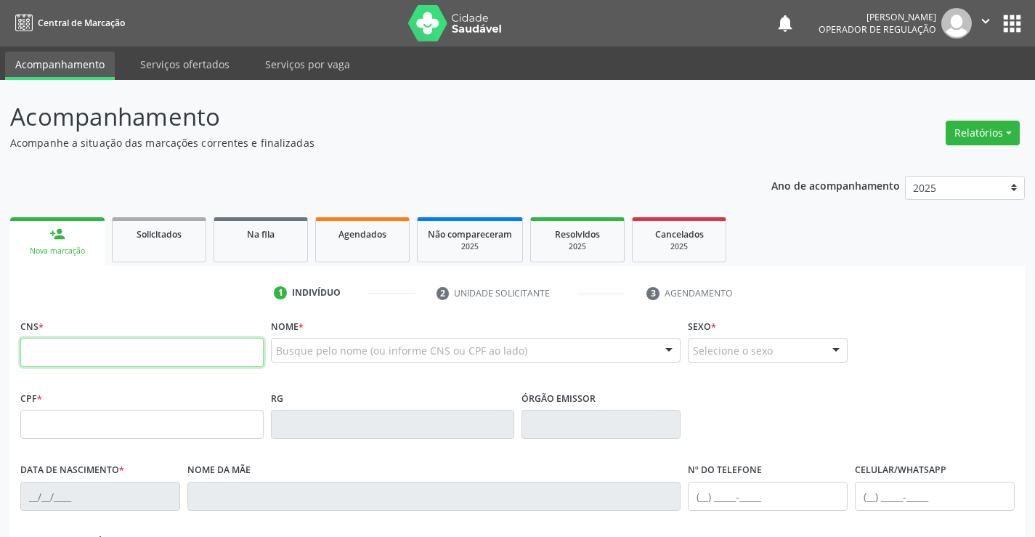
click at [109, 351] on input "text" at bounding box center [141, 352] width 243 height 29
type input "708 4007 4325 0067"
type input "1160855846"
type input "10[DATE]"
type input "[PHONE_NUMBER]"
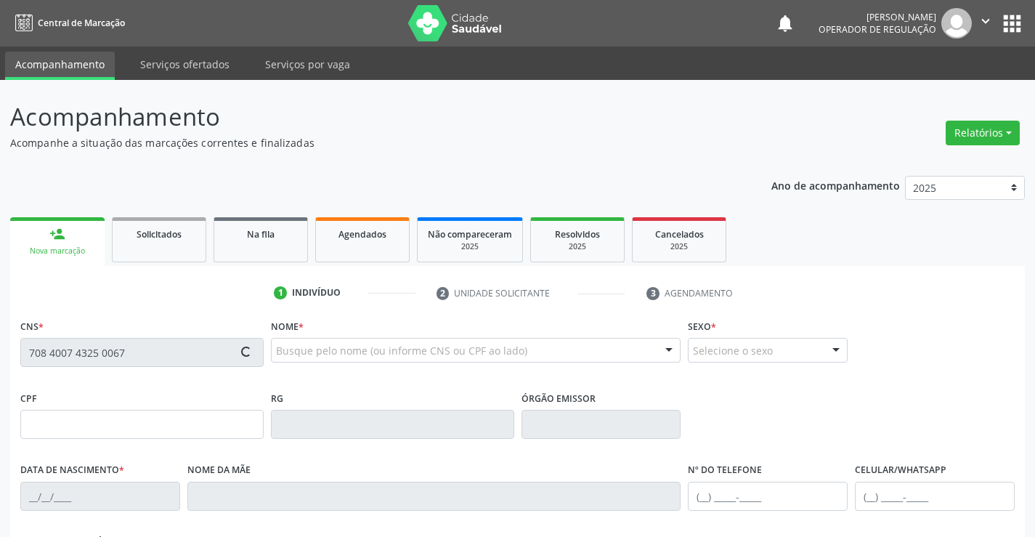
type input "[PHONE_NUMBER]"
type input "S/N"
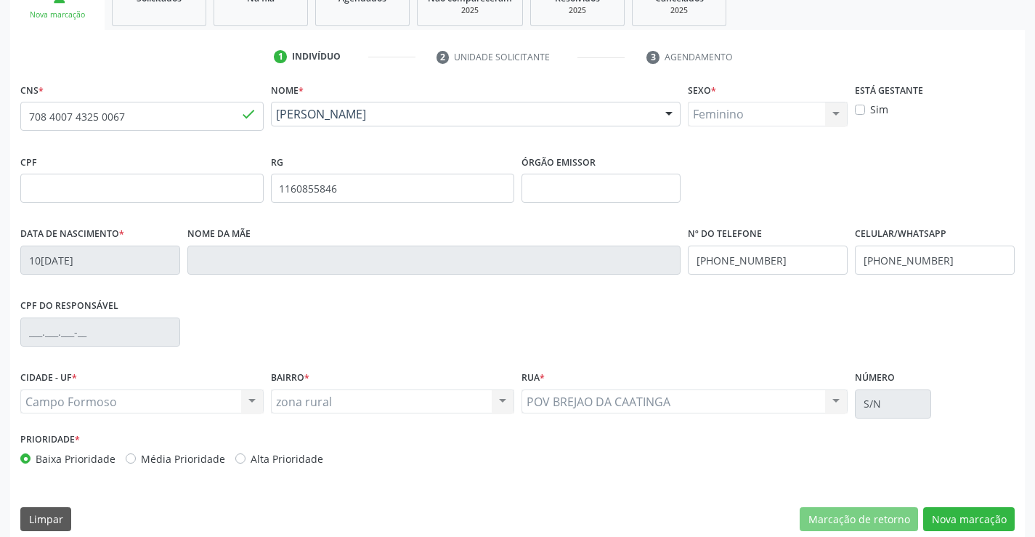
scroll to position [251, 0]
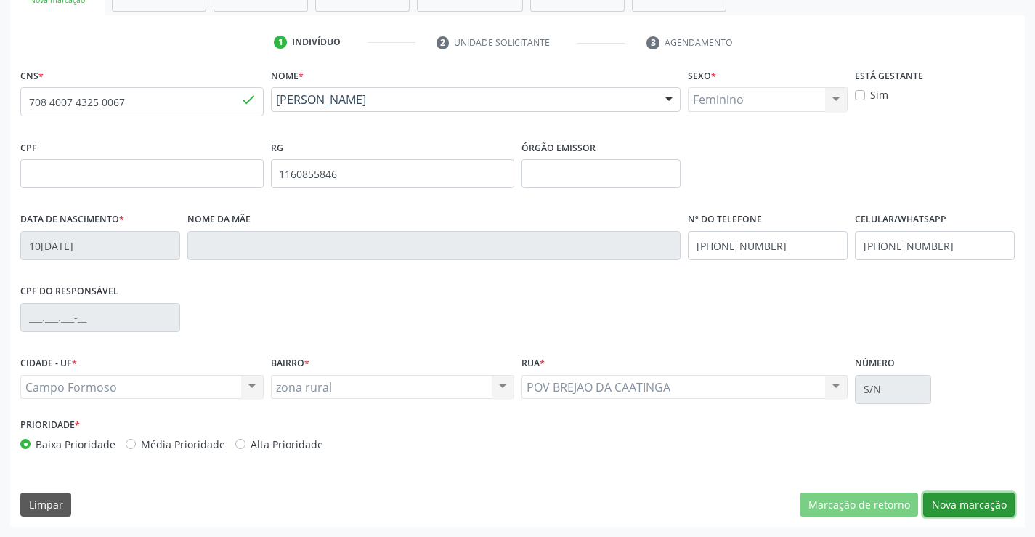
click at [972, 499] on button "Nova marcação" at bounding box center [968, 504] width 91 height 25
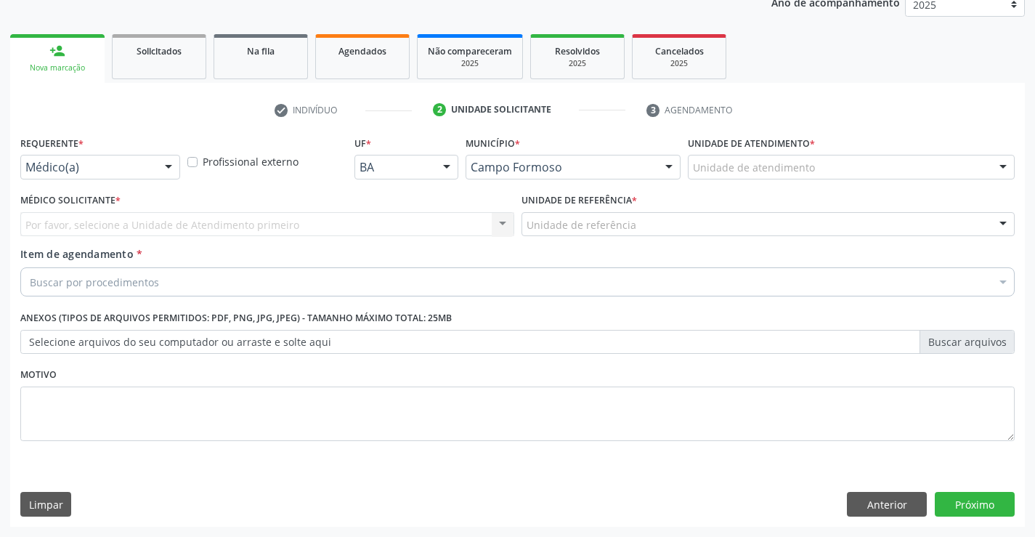
click at [57, 159] on div "Médico(a)" at bounding box center [100, 167] width 160 height 25
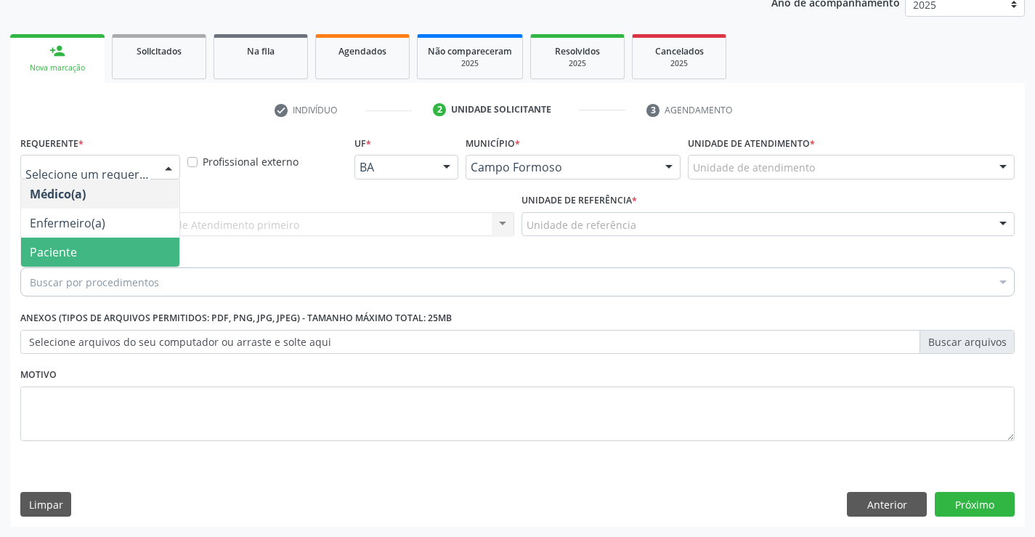
click at [76, 253] on span "Paciente" at bounding box center [100, 251] width 158 height 29
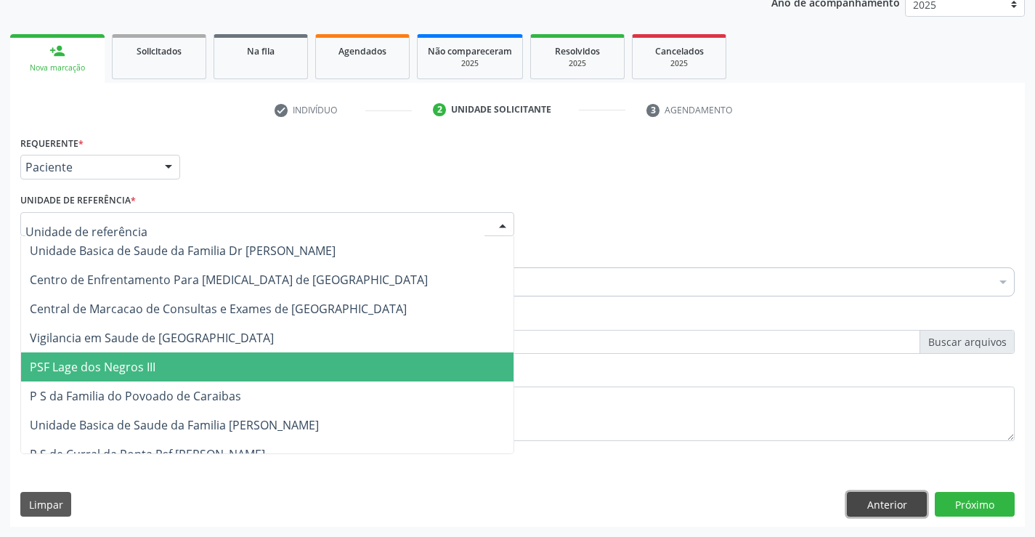
click at [884, 495] on button "Anterior" at bounding box center [887, 504] width 80 height 25
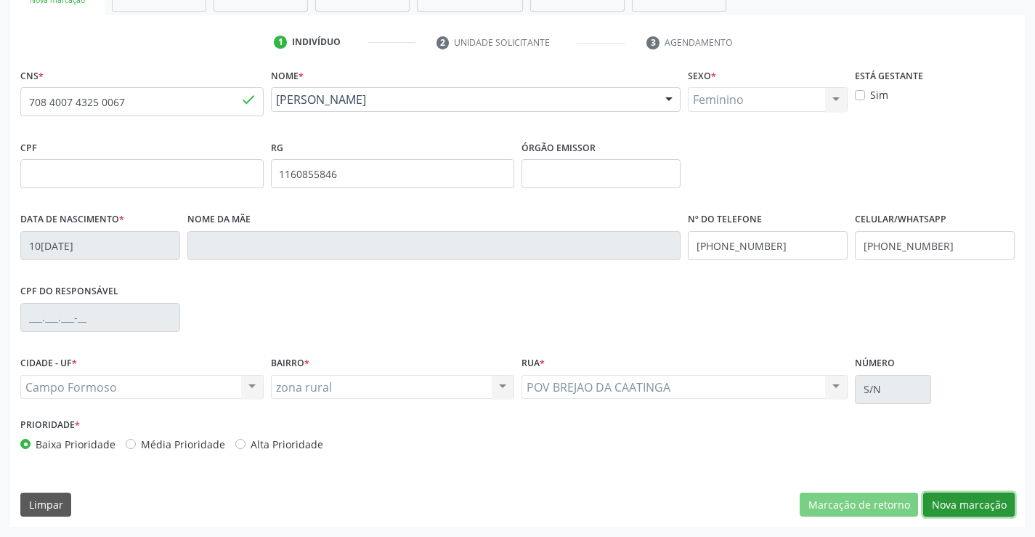
click at [936, 502] on button "Nova marcação" at bounding box center [968, 504] width 91 height 25
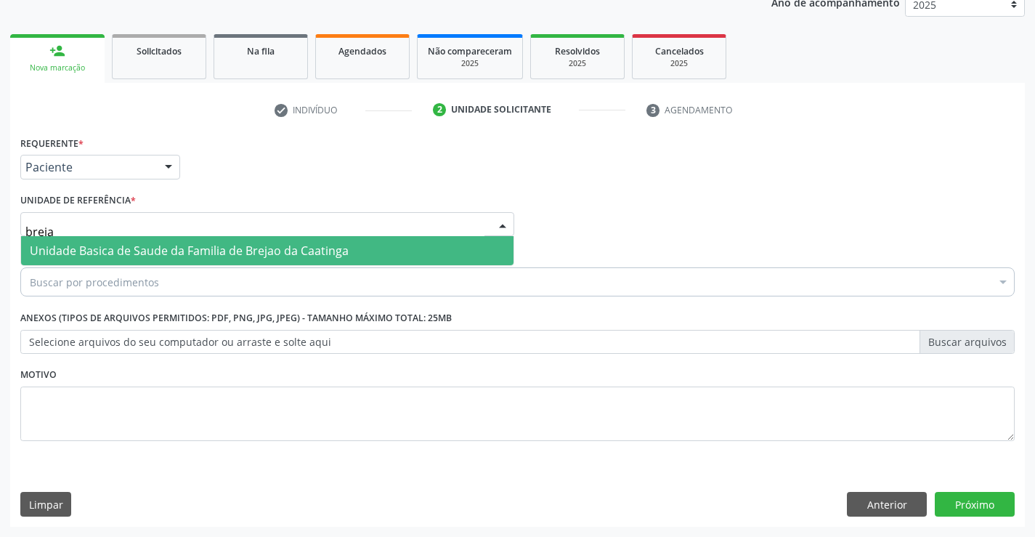
type input "brejao"
click at [122, 248] on span "Unidade Basica de Saude da Familia de Brejao da Caatinga" at bounding box center [189, 251] width 319 height 16
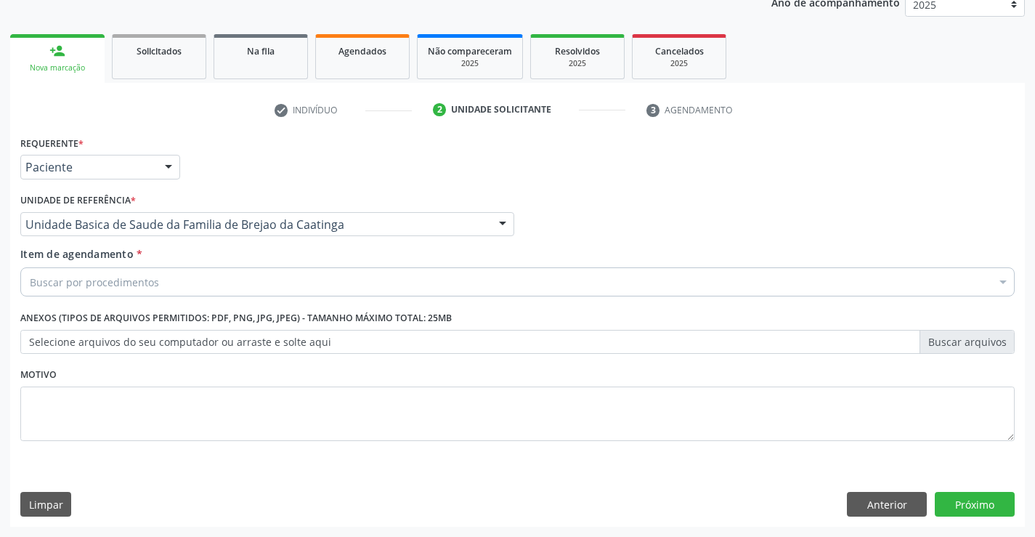
click at [115, 272] on div "Buscar por procedimentos" at bounding box center [517, 281] width 994 height 29
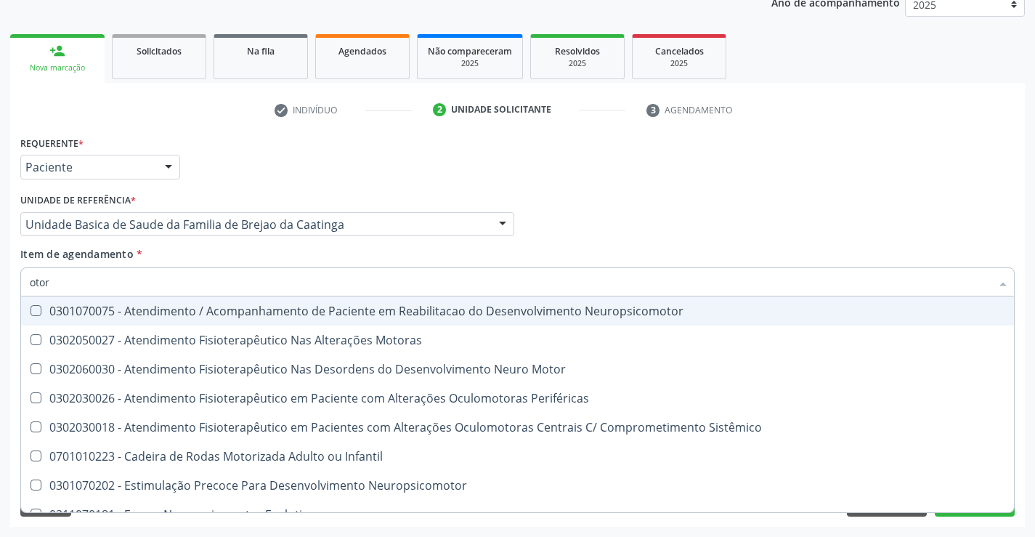
type input "otorr"
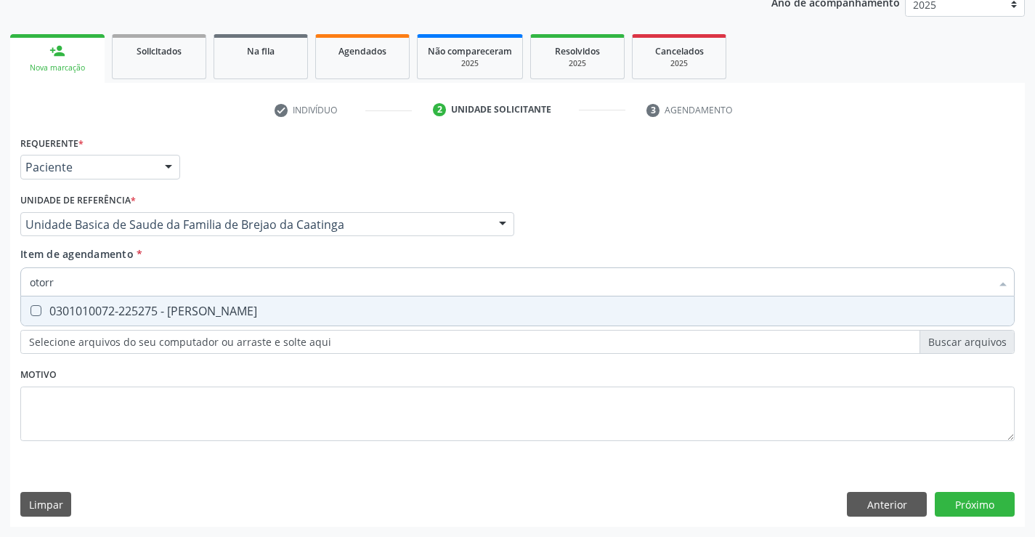
click at [158, 305] on div "0301010072-225275 - [PERSON_NAME]" at bounding box center [517, 311] width 975 height 12
checkbox Otorrinolaringologista "true"
click at [113, 391] on div "Requerente * Paciente Médico(a) Enfermeiro(a) Paciente Nenhum resultado encontr…" at bounding box center [517, 296] width 994 height 329
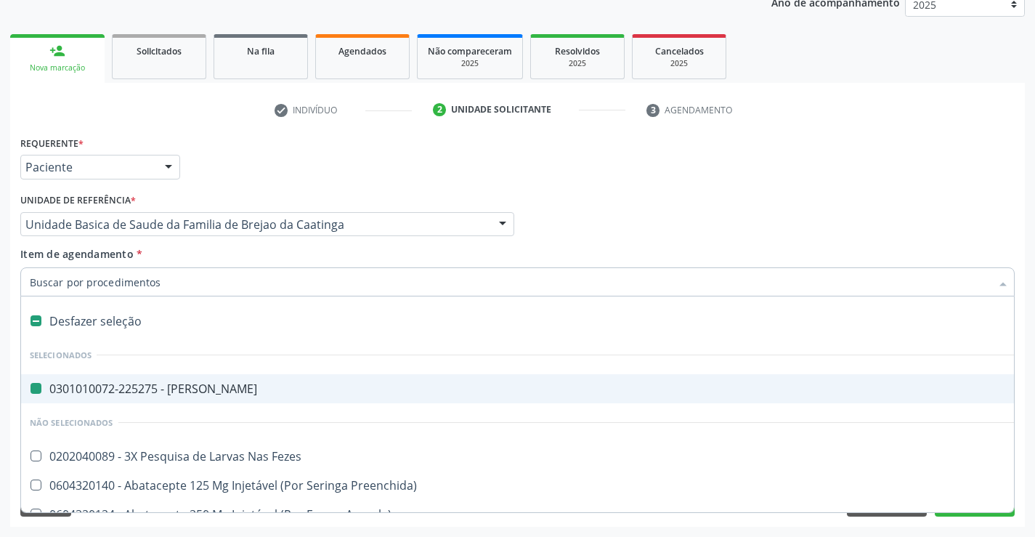
type input "e"
checkbox Otorrinolaringologista "false"
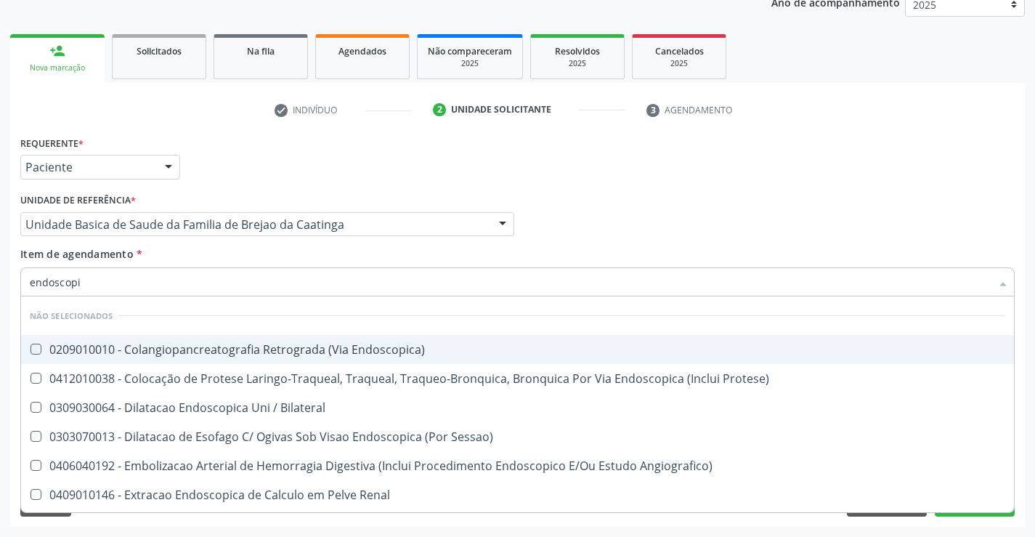
type input "endoscopia"
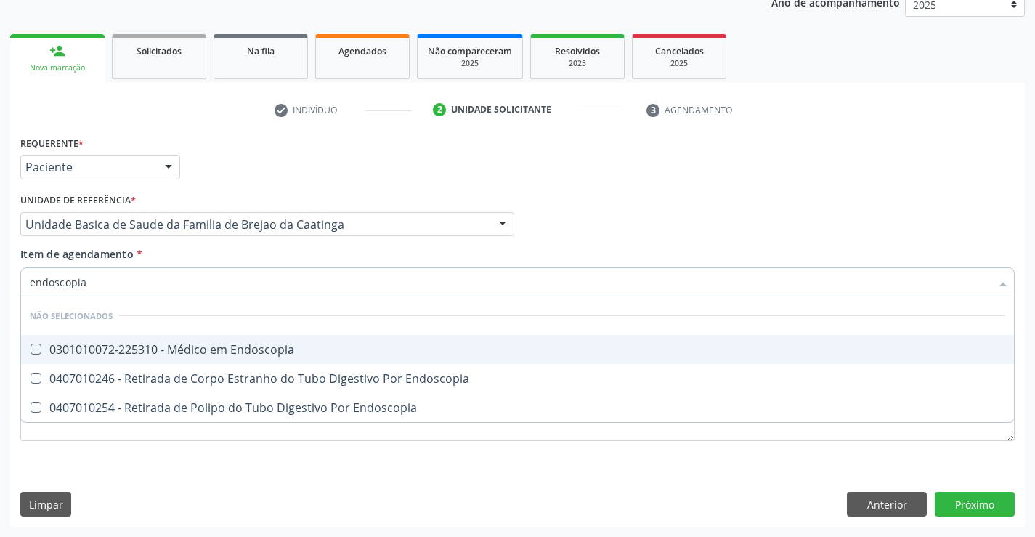
click at [199, 343] on div "0301010072-225310 - Médico em Endoscopia" at bounding box center [517, 349] width 975 height 12
checkbox Endoscopia "true"
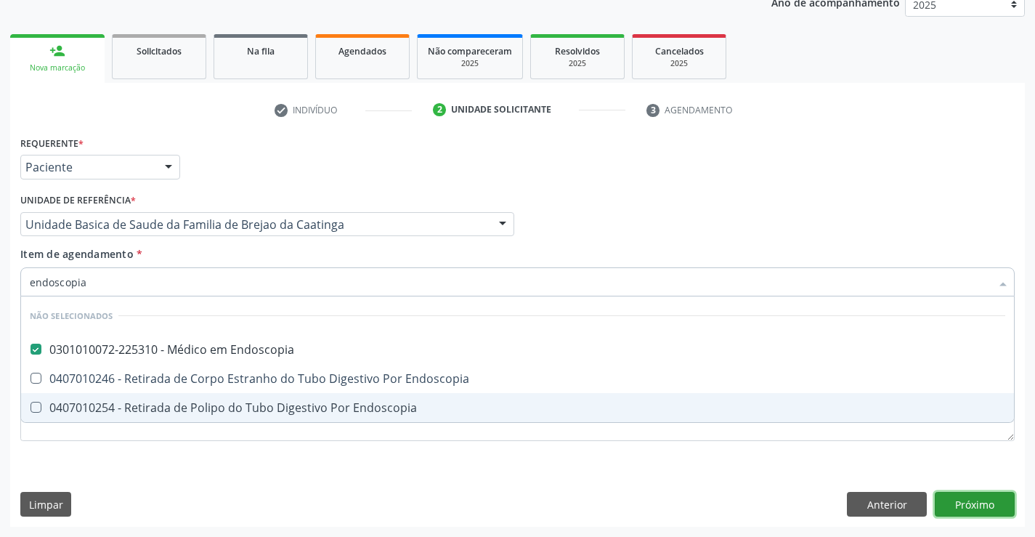
click at [948, 502] on div "Requerente * Paciente Médico(a) Enfermeiro(a) Paciente Nenhum resultado encontr…" at bounding box center [517, 329] width 1014 height 394
checkbox Endoscopia "true"
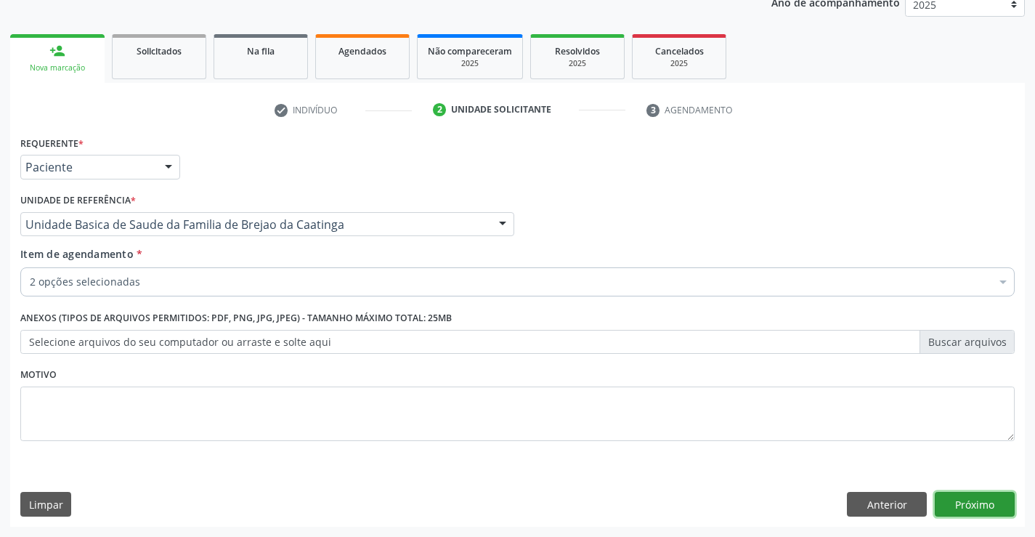
click at [962, 515] on button "Próximo" at bounding box center [975, 504] width 80 height 25
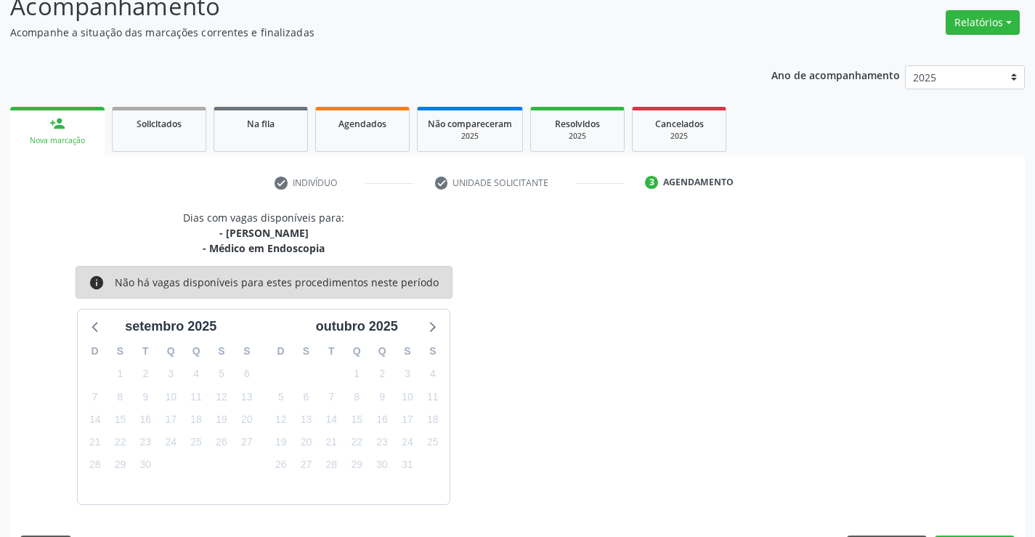
scroll to position [153, 0]
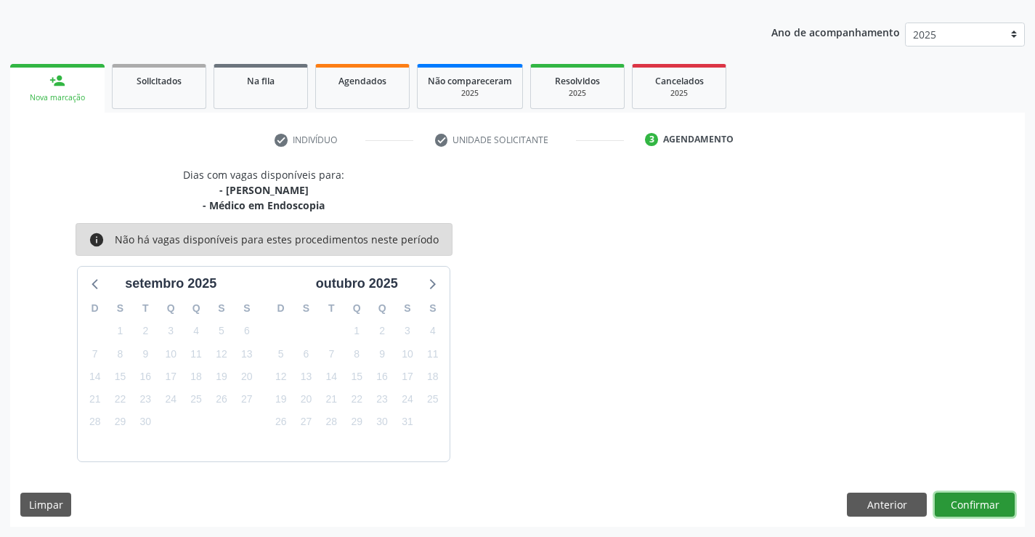
click at [954, 503] on button "Confirmar" at bounding box center [975, 504] width 80 height 25
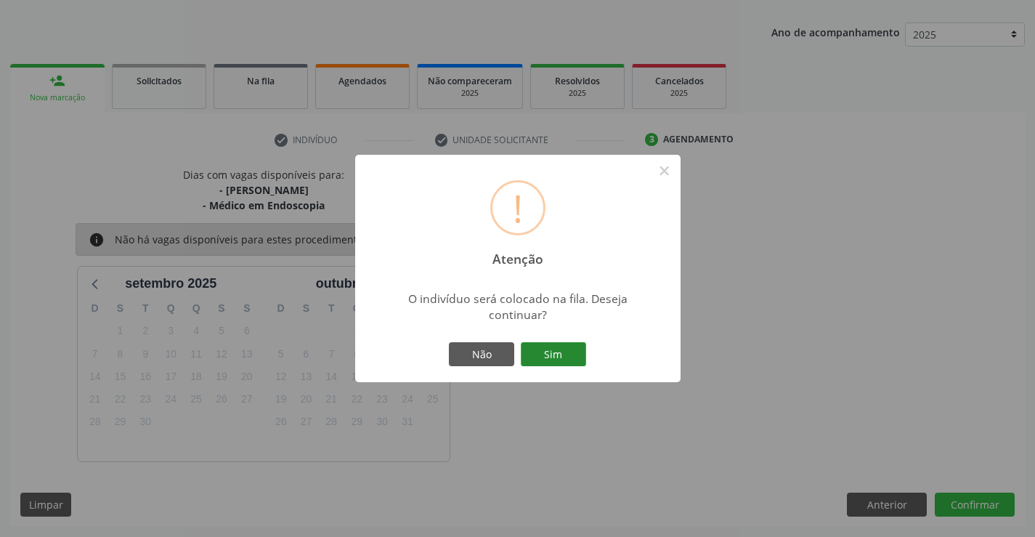
click at [550, 346] on button "Sim" at bounding box center [553, 354] width 65 height 25
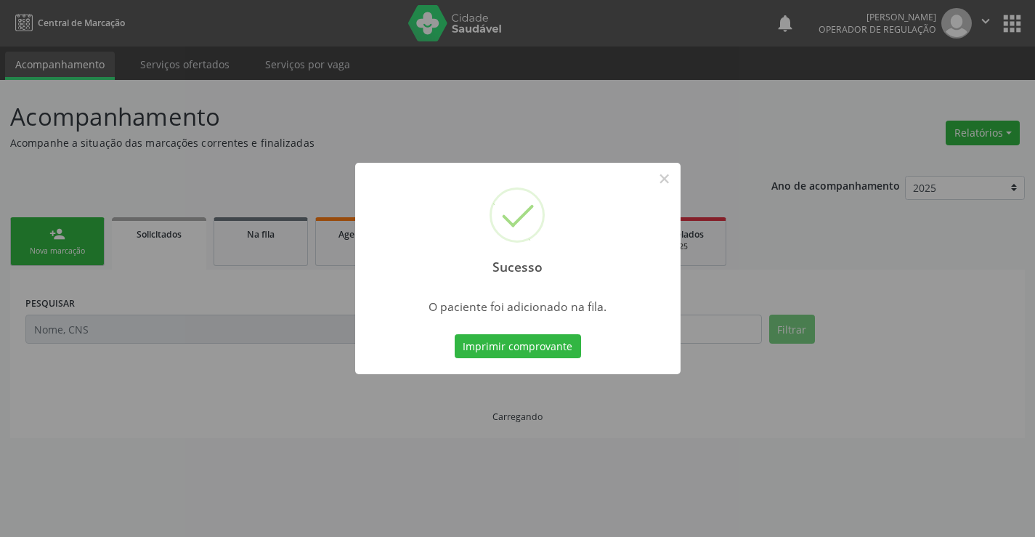
scroll to position [0, 0]
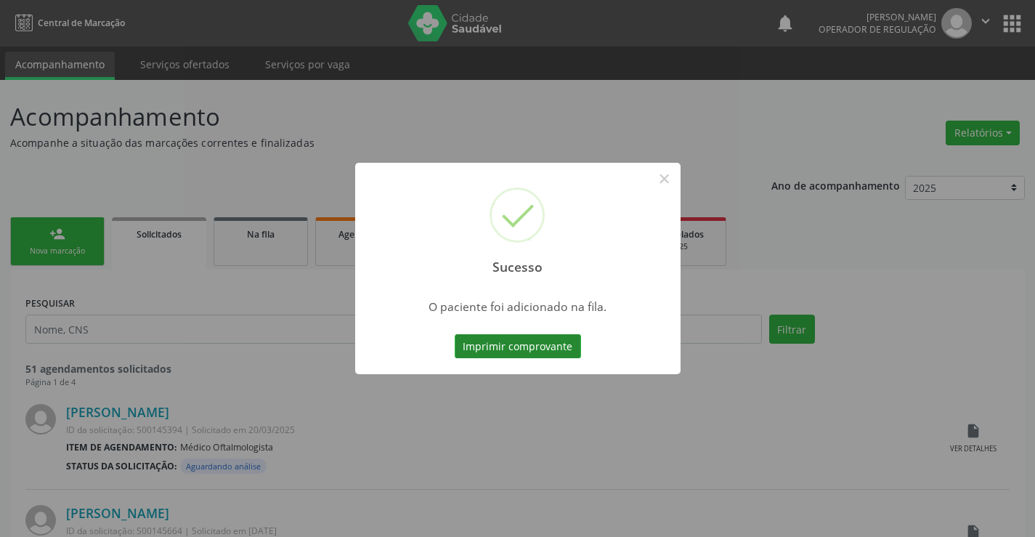
click at [535, 346] on button "Imprimir comprovante" at bounding box center [518, 346] width 126 height 25
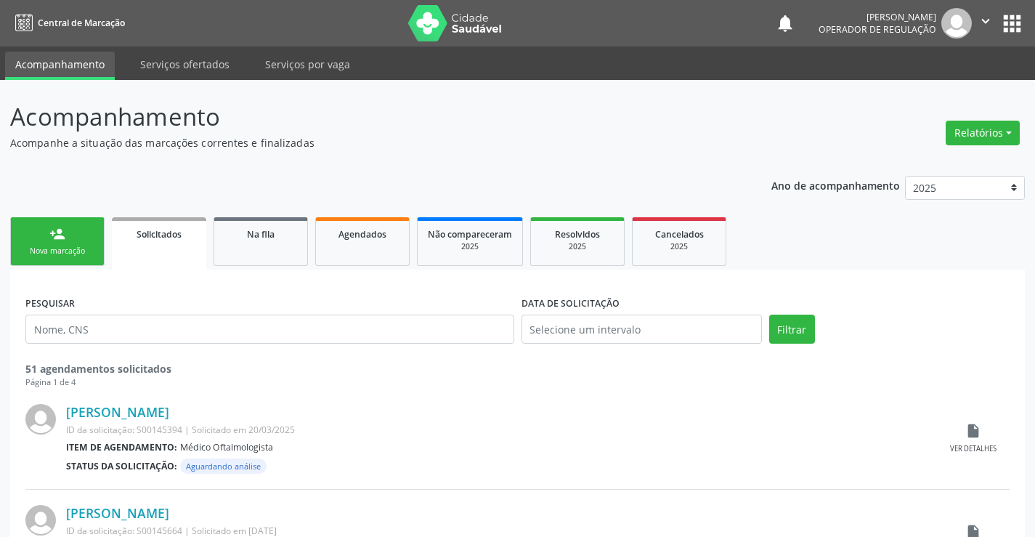
click at [91, 240] on link "person_add Nova marcação" at bounding box center [57, 241] width 94 height 49
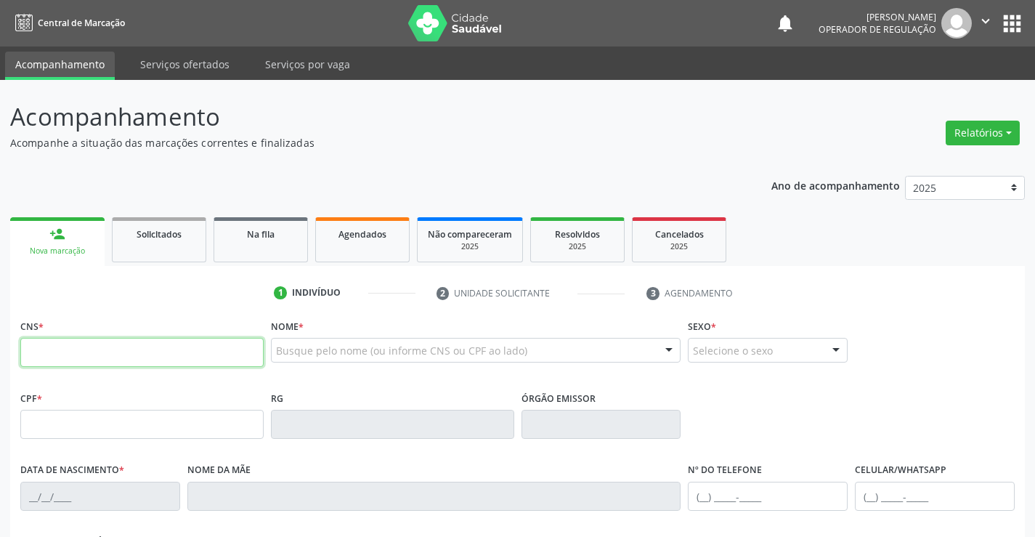
click at [191, 349] on input "text" at bounding box center [141, 352] width 243 height 29
type input "708 5003 9893 0576"
type input "2249227772"
type input "27/03/2014"
type input "(74) 8856-3719"
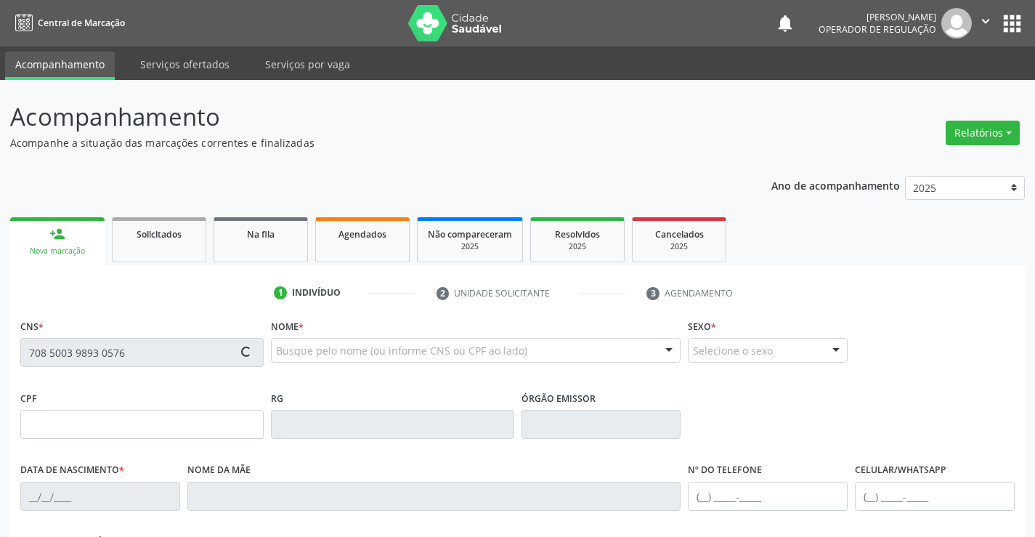
type input "(74) 8856-3719"
type input "095.213.255-93"
type input "67"
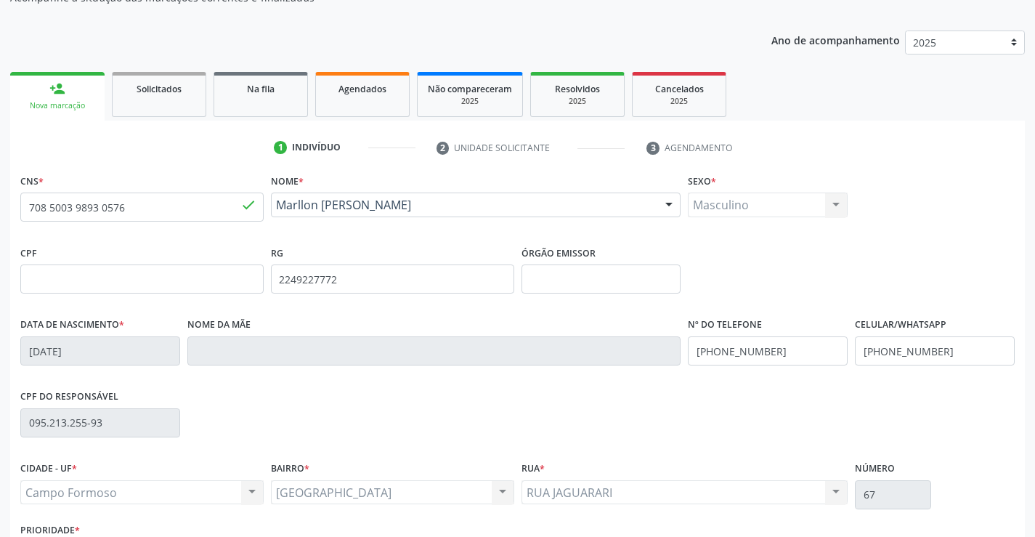
scroll to position [218, 0]
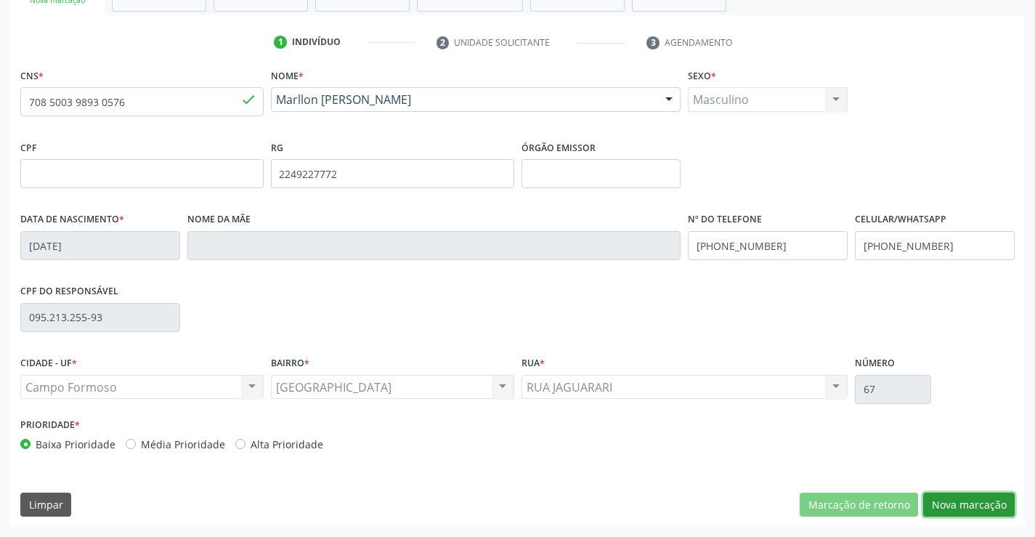
click at [943, 505] on button "Nova marcação" at bounding box center [968, 504] width 91 height 25
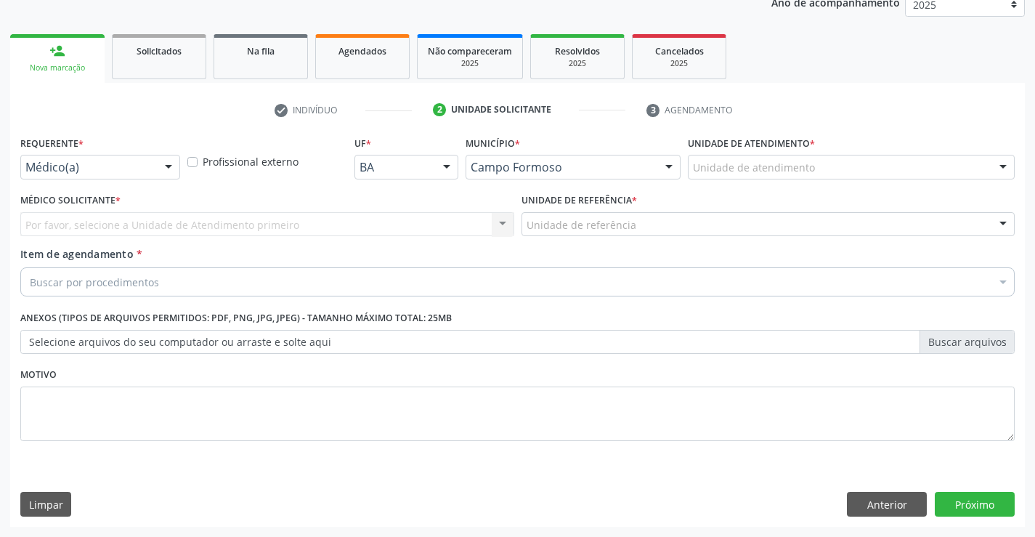
scroll to position [183, 0]
click at [50, 158] on div "Médico(a)" at bounding box center [100, 167] width 160 height 25
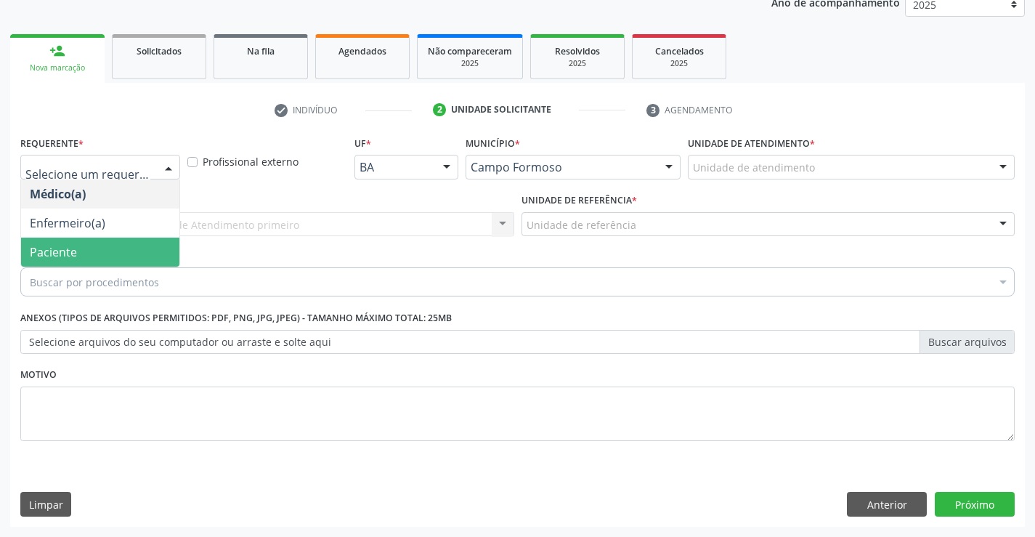
click at [68, 256] on span "Paciente" at bounding box center [53, 252] width 47 height 16
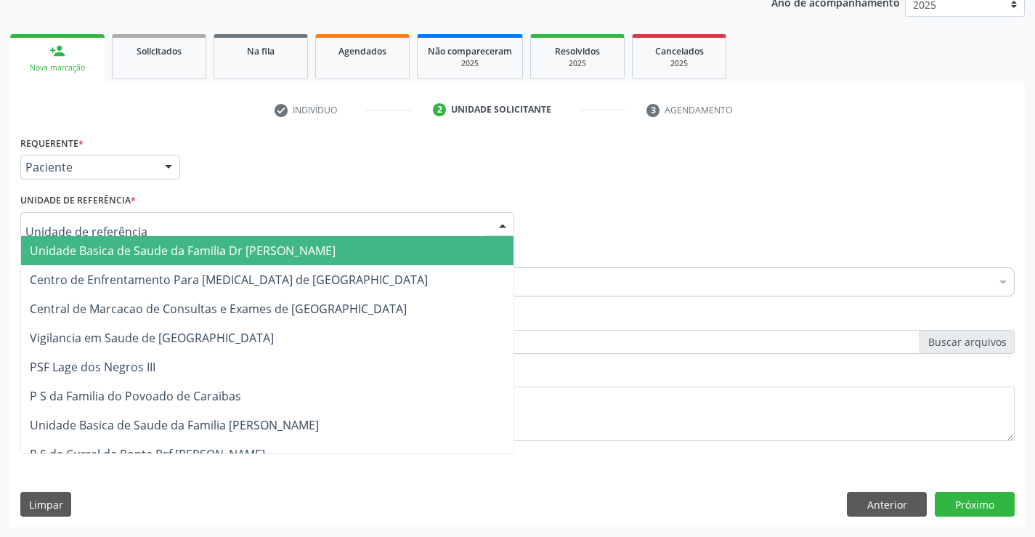
click at [135, 258] on span "Unidade Basica de Saude da Familia Dr [PERSON_NAME]" at bounding box center [183, 251] width 306 height 16
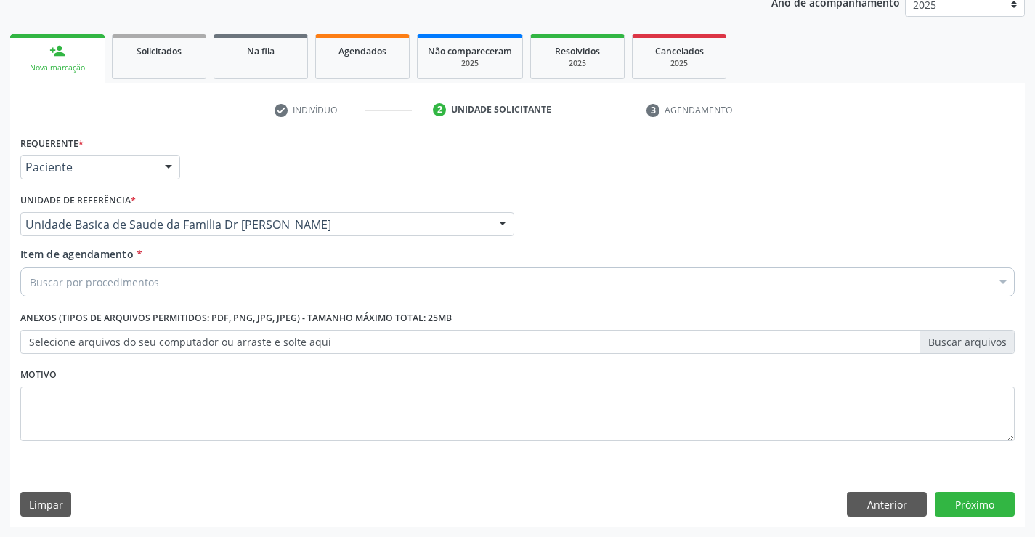
click at [86, 290] on div "Buscar por procedimentos" at bounding box center [517, 281] width 994 height 29
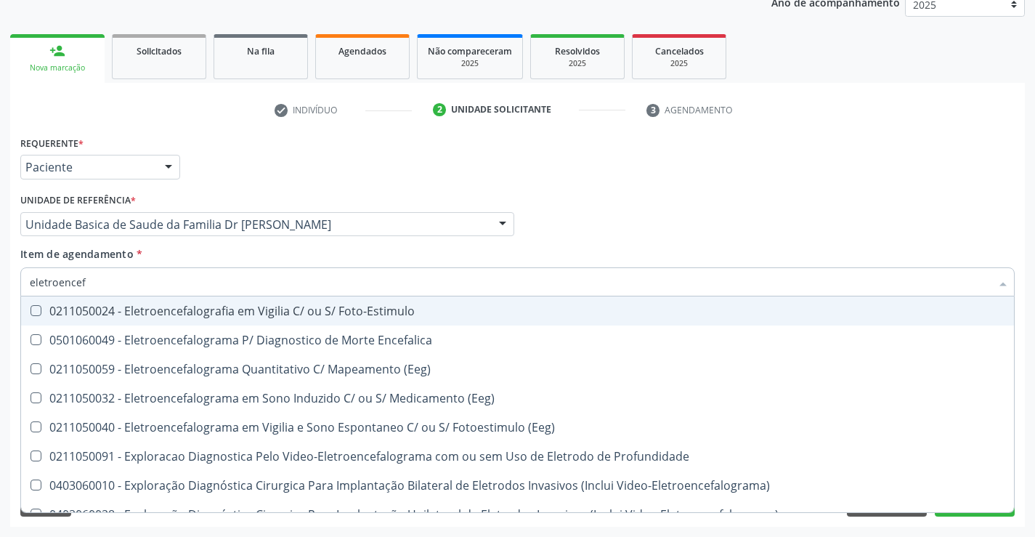
type input "eletroencefa"
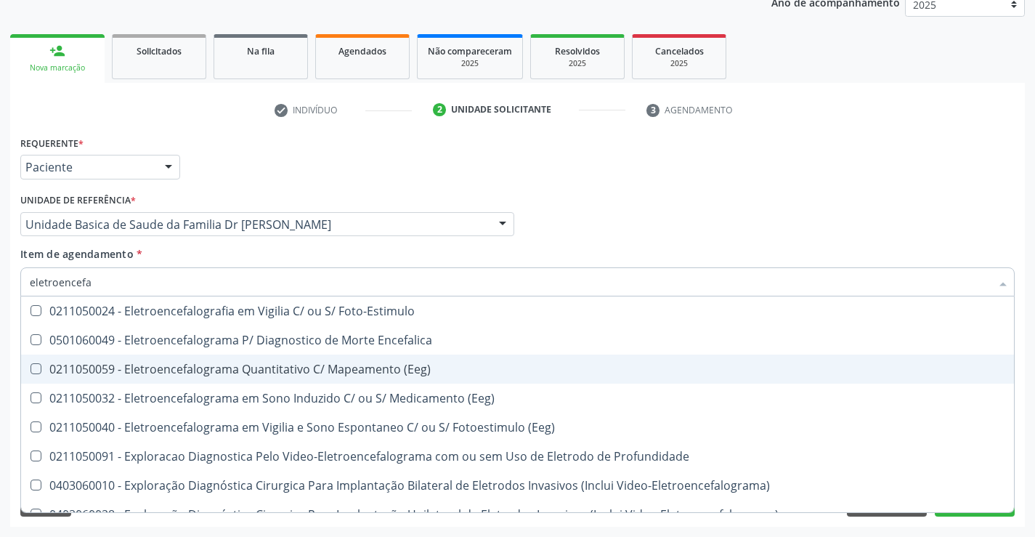
click at [386, 374] on div "0211050059 - Eletroencefalograma Quantitativo C/ Mapeamento (Eeg)" at bounding box center [517, 369] width 975 height 12
checkbox \(Eeg\) "true"
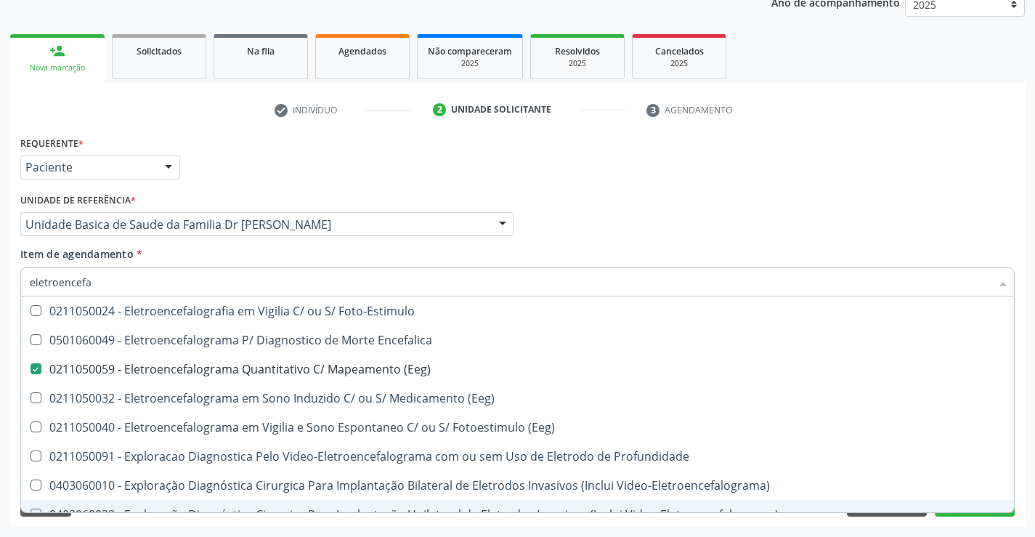
click at [964, 510] on div "0403060028 - Exploração Diagnóstica Cirurgica Para Implantação Unilateral de El…" at bounding box center [517, 514] width 975 height 12
checkbox Video-Eletroencefalograma\) "true"
click at [964, 521] on div "Requerente * Paciente Médico(a) Enfermeiro(a) Paciente Nenhum resultado encontr…" at bounding box center [517, 329] width 1014 height 394
checkbox Encefalica "true"
checkbox Video-Eletroencefalograma\) "false"
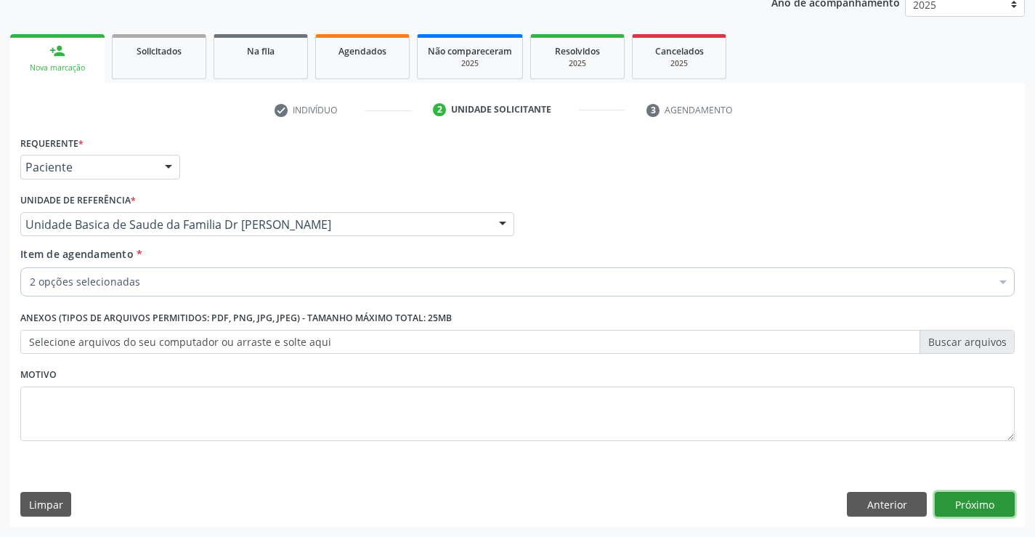
click at [964, 502] on button "Próximo" at bounding box center [975, 504] width 80 height 25
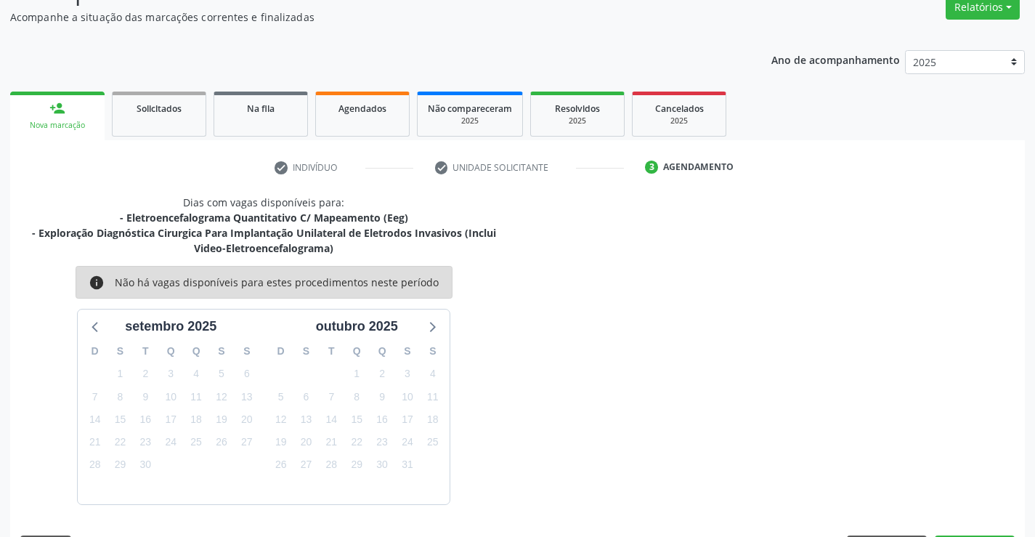
scroll to position [168, 0]
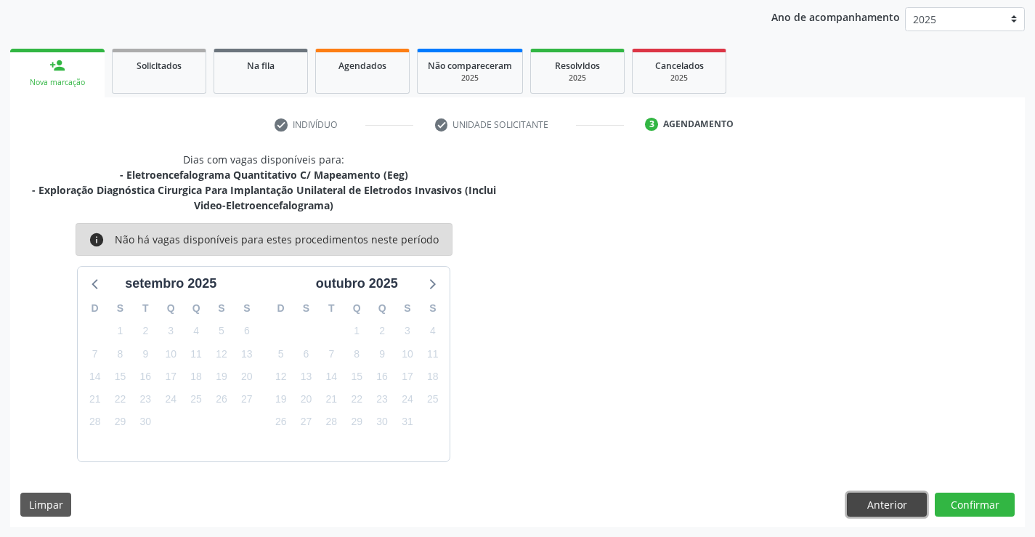
click at [880, 508] on button "Anterior" at bounding box center [887, 504] width 80 height 25
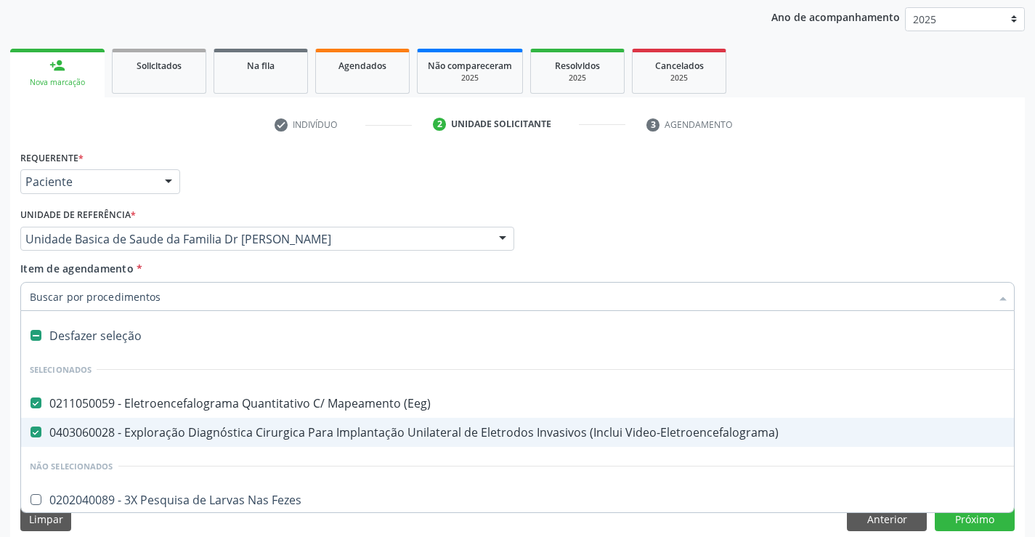
click at [91, 420] on span "0403060028 - Exploração Diagnóstica Cirurgica Para Implantação Unilateral de El…" at bounding box center [595, 432] width 1148 height 29
checkbox Video-Eletroencefalograma\) "false"
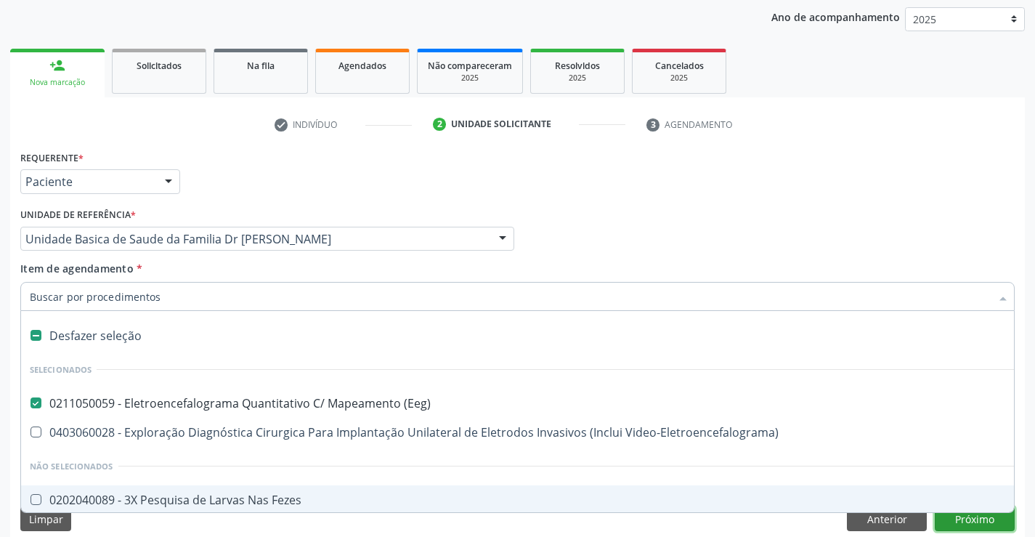
click at [936, 513] on button "Próximo" at bounding box center [975, 518] width 80 height 25
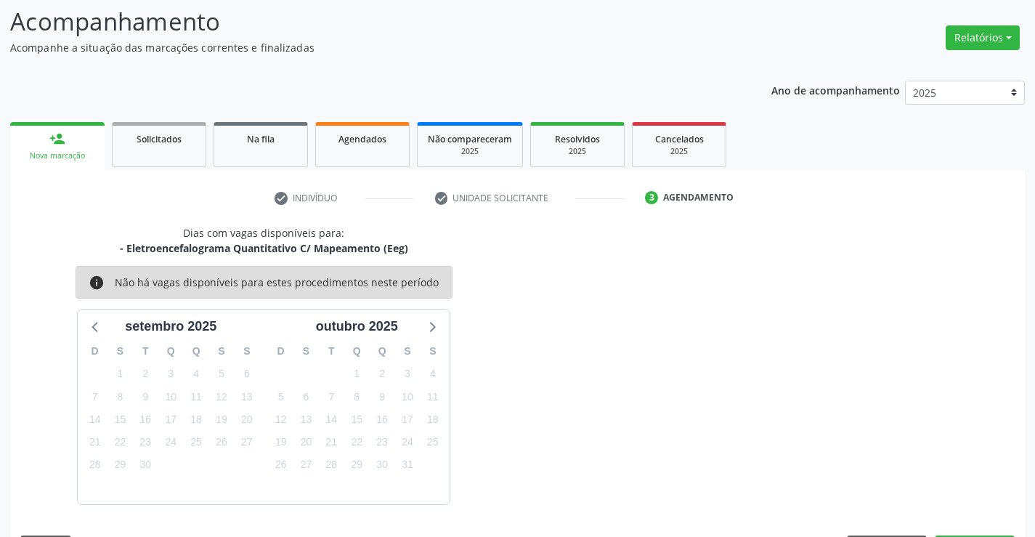
scroll to position [138, 0]
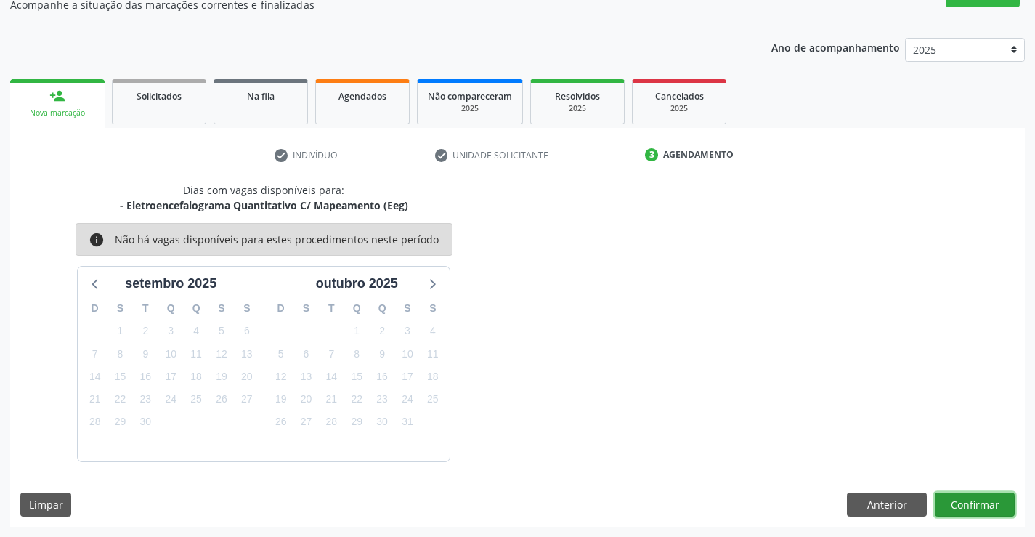
click at [958, 511] on button "Confirmar" at bounding box center [975, 504] width 80 height 25
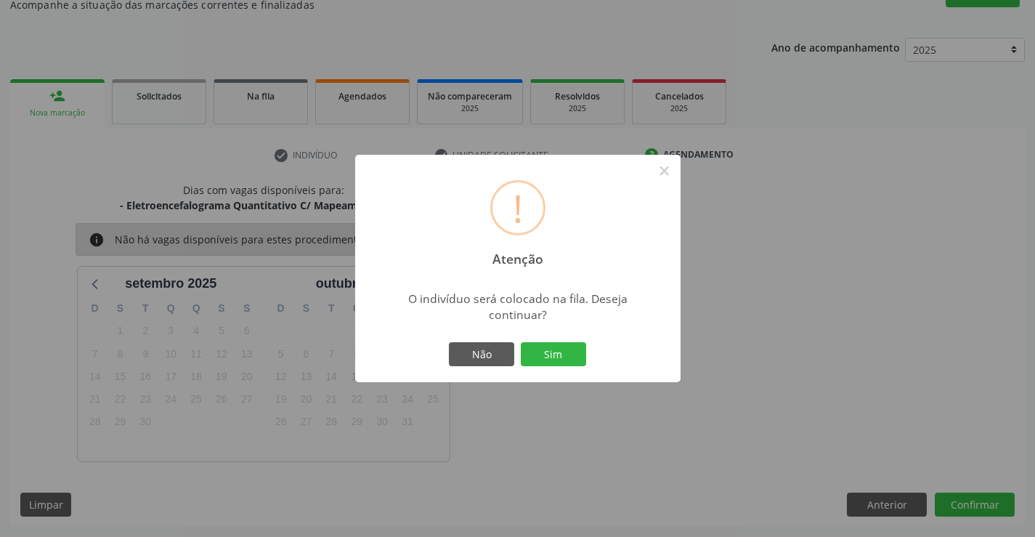
click at [565, 341] on div "Não Sim" at bounding box center [518, 354] width 144 height 30
click at [558, 352] on button "Sim" at bounding box center [553, 354] width 65 height 25
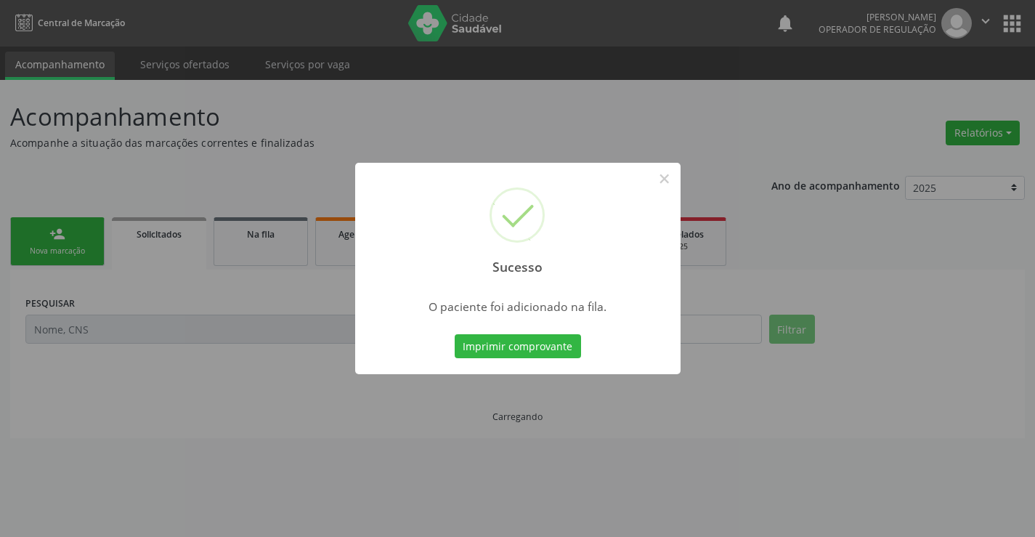
scroll to position [0, 0]
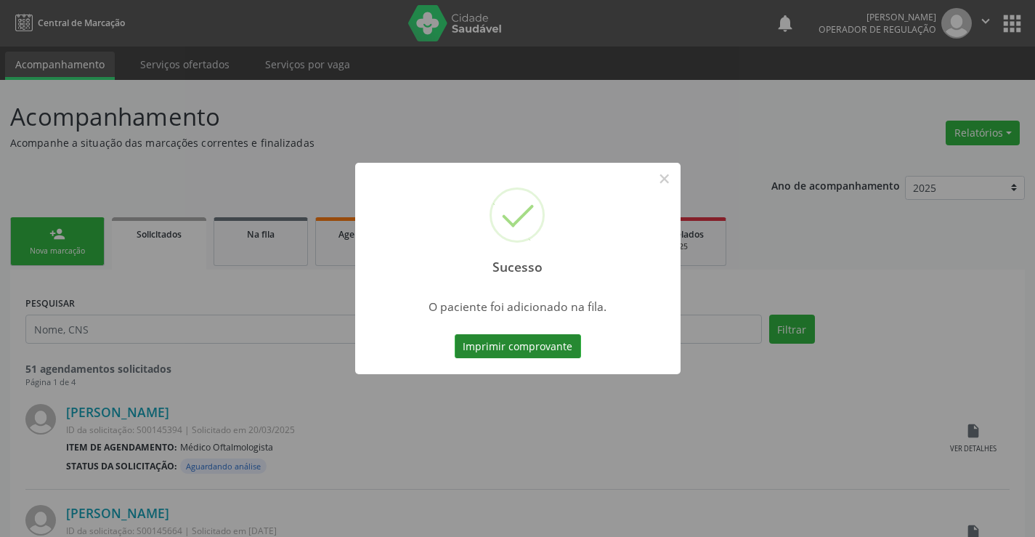
click at [552, 336] on button "Imprimir comprovante" at bounding box center [518, 346] width 126 height 25
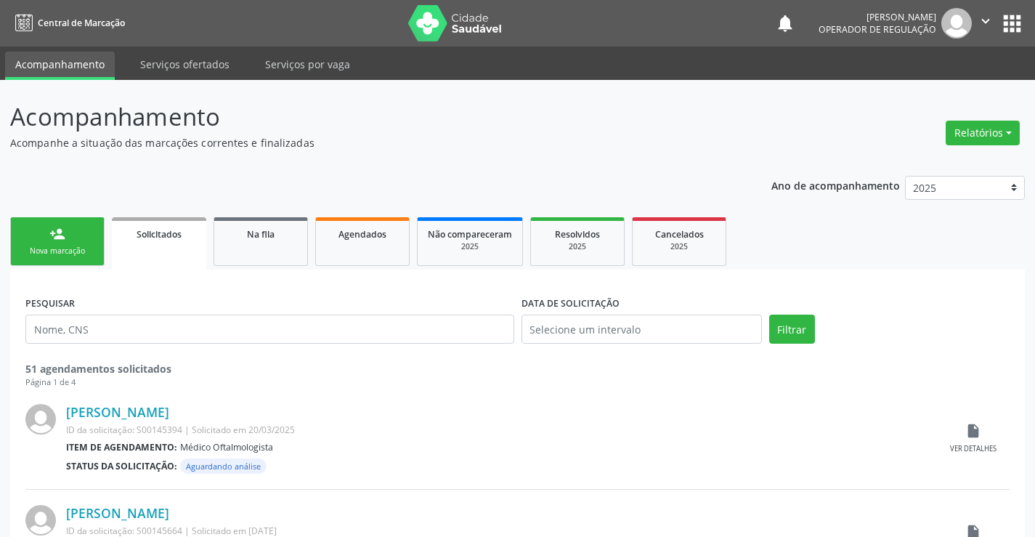
click at [62, 240] on div "person_add" at bounding box center [57, 234] width 16 height 16
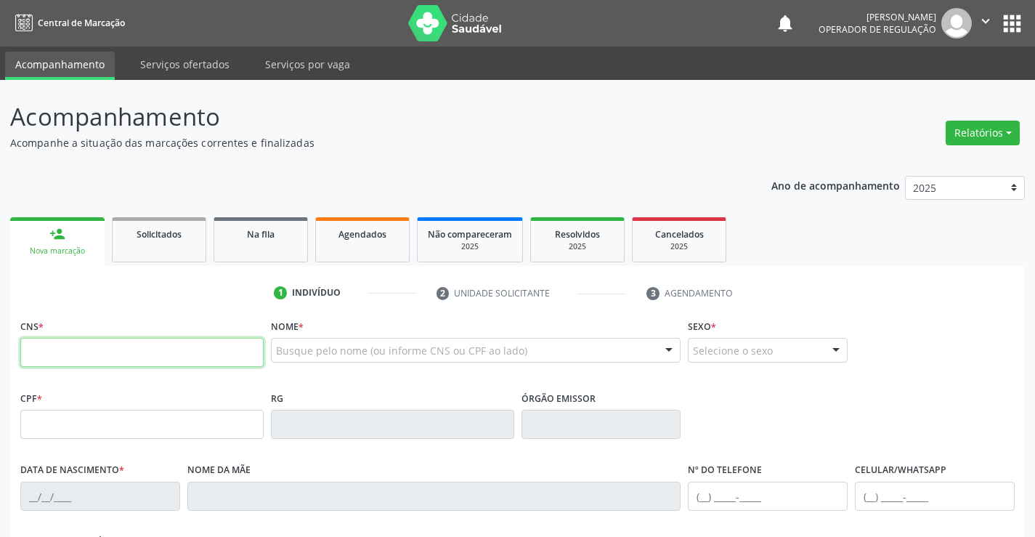
click at [71, 348] on input "text" at bounding box center [141, 352] width 243 height 29
type input "708 6050 9557 9388"
type input "989.065.935-20"
type input "0979791049"
type input "28/12/1979"
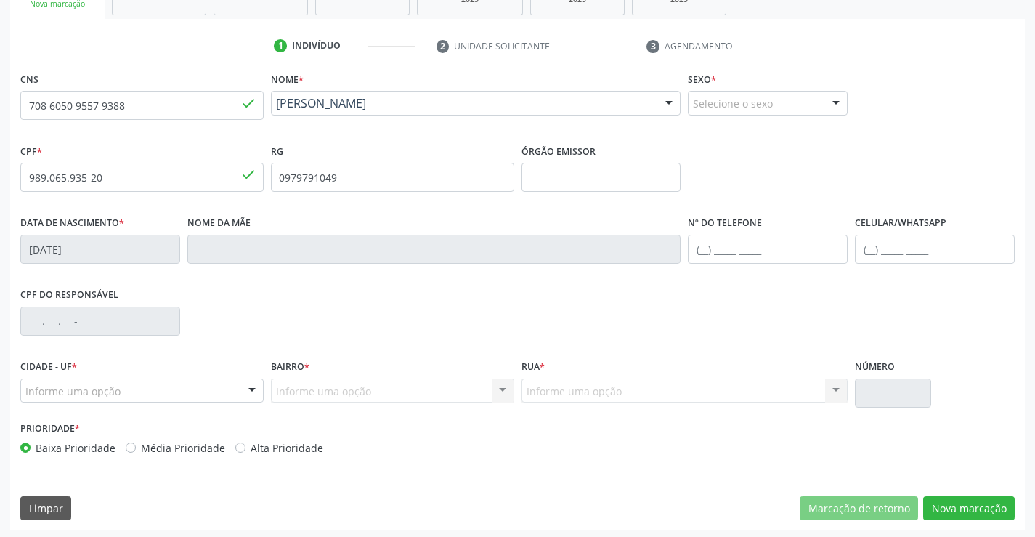
scroll to position [251, 0]
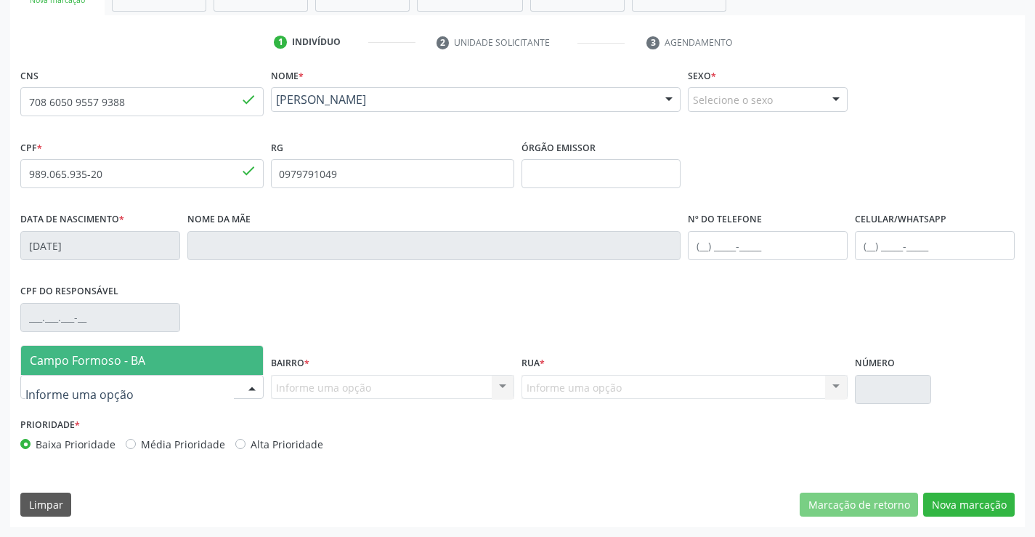
click at [57, 354] on span "Campo Formoso - BA" at bounding box center [87, 360] width 115 height 16
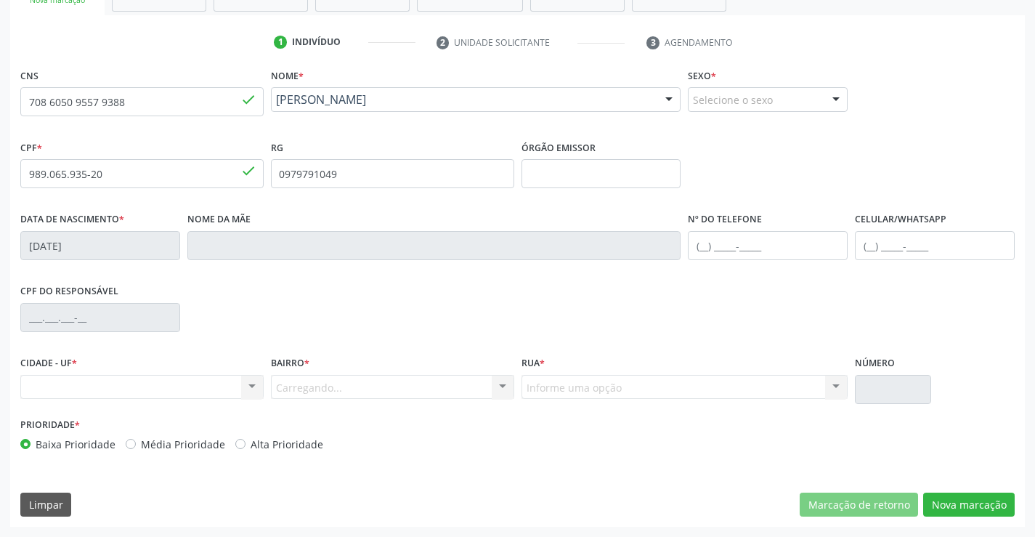
click at [327, 381] on div "Carregando... Nenhum resultado encontrado para: " " Nenhuma opção encontrada. D…" at bounding box center [392, 387] width 243 height 25
click at [327, 392] on div "Carregando... Nenhum resultado encontrado para: " " Nenhuma opção encontrada. D…" at bounding box center [392, 387] width 243 height 25
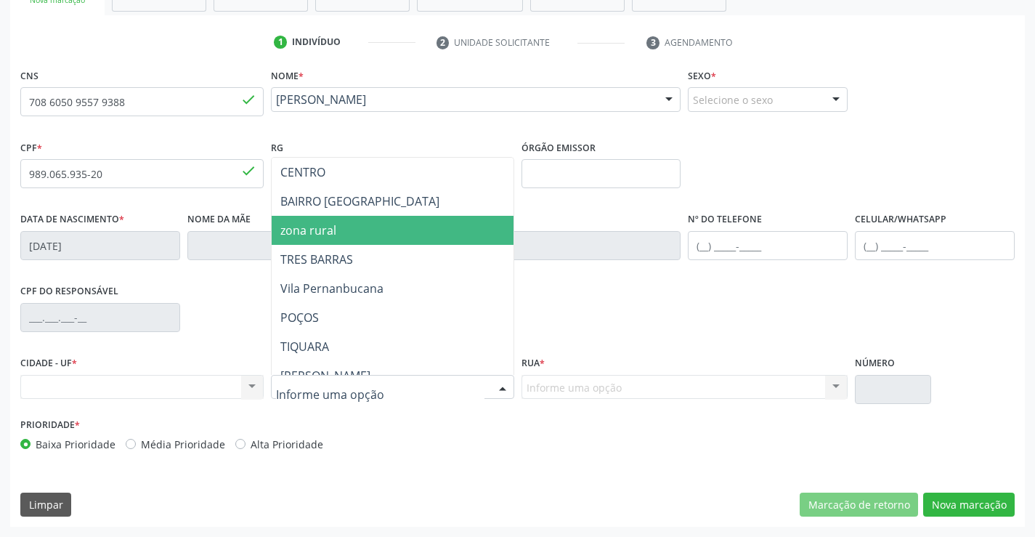
click at [308, 239] on span "zona rural" at bounding box center [429, 230] width 314 height 29
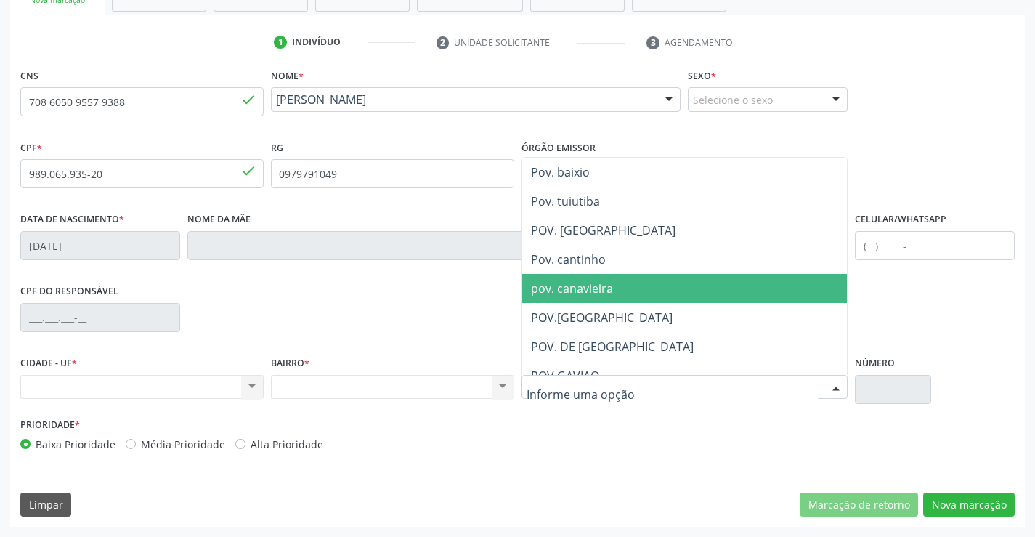
click at [577, 293] on span "pov. canavieira" at bounding box center [572, 288] width 82 height 16
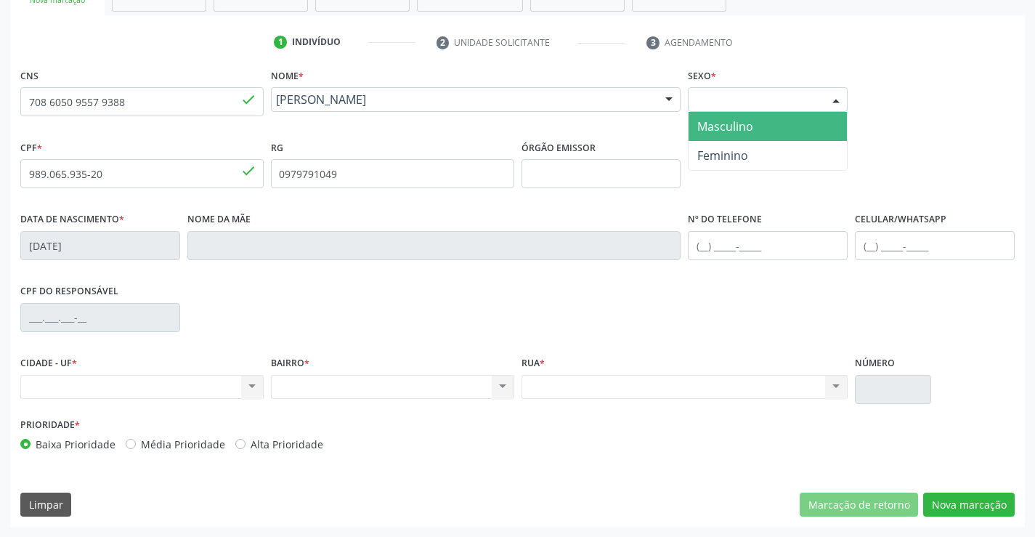
click at [733, 102] on div "Selecione o sexo" at bounding box center [768, 99] width 160 height 25
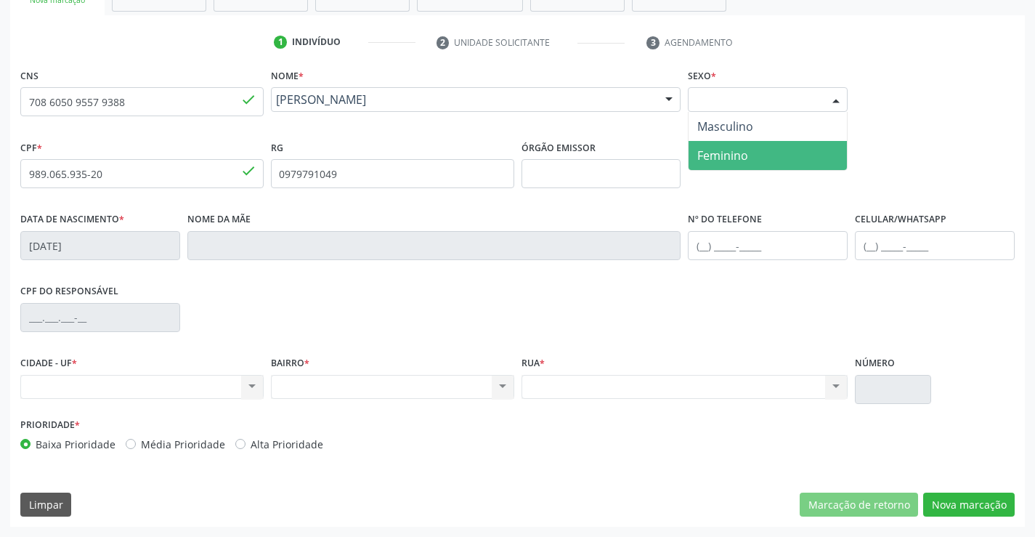
click at [715, 153] on span "Feminino" at bounding box center [722, 155] width 51 height 16
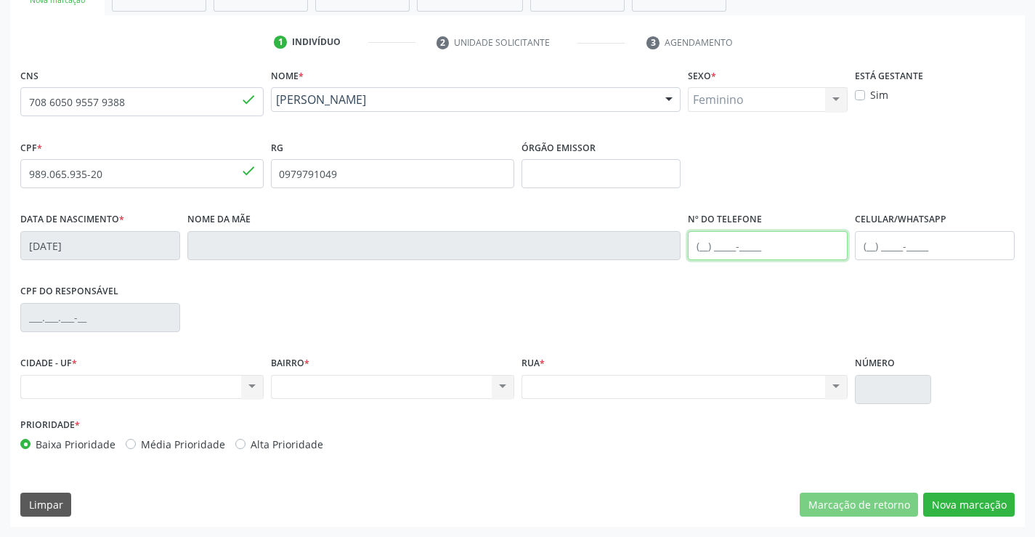
click at [720, 255] on input "text" at bounding box center [768, 245] width 160 height 29
type input "(74) 98822-8882"
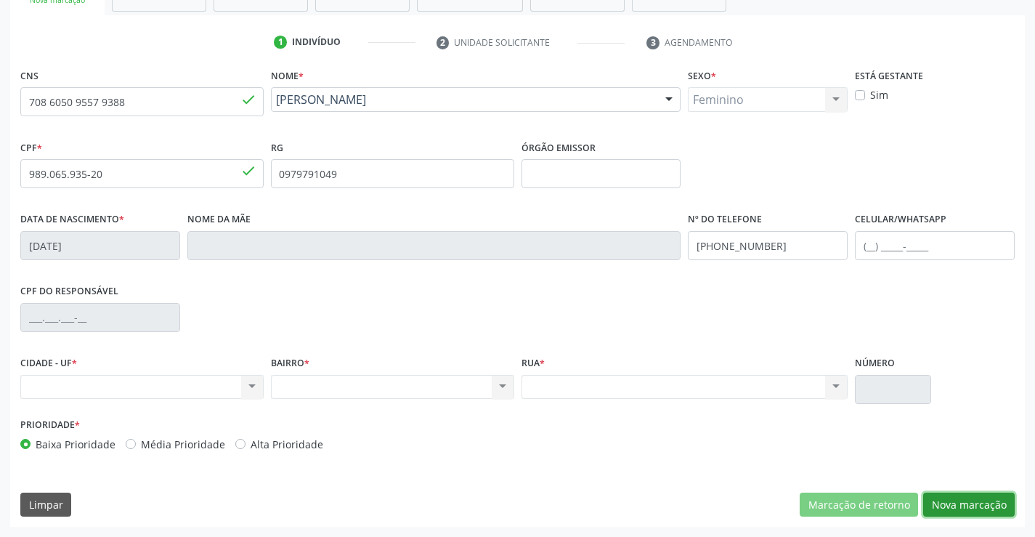
click at [959, 500] on button "Nova marcação" at bounding box center [968, 504] width 91 height 25
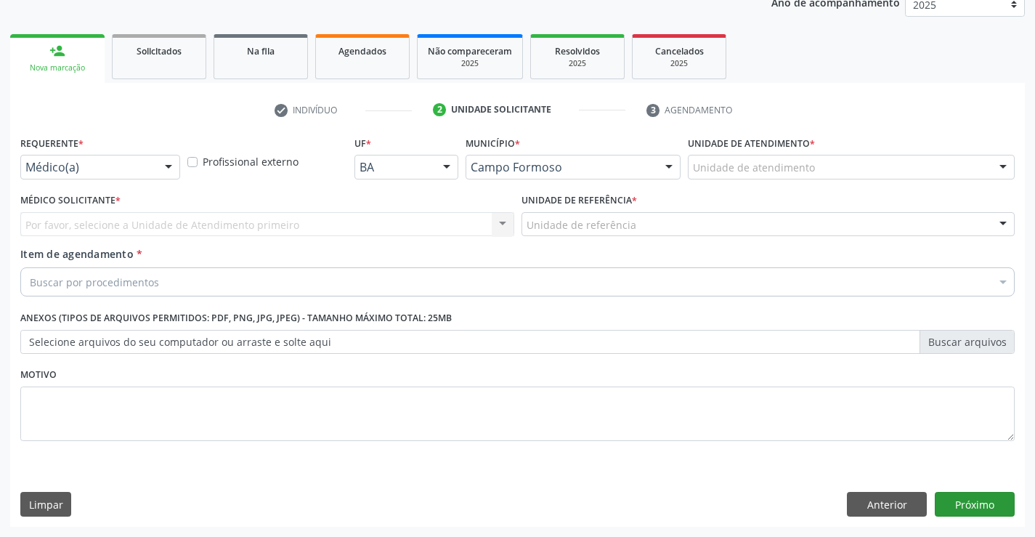
scroll to position [183, 0]
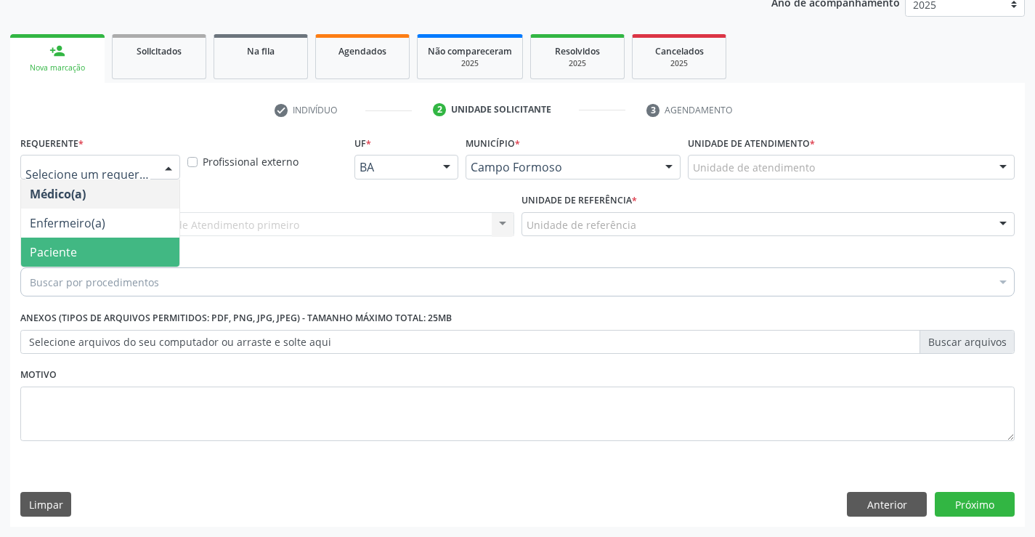
click at [46, 243] on span "Paciente" at bounding box center [100, 251] width 158 height 29
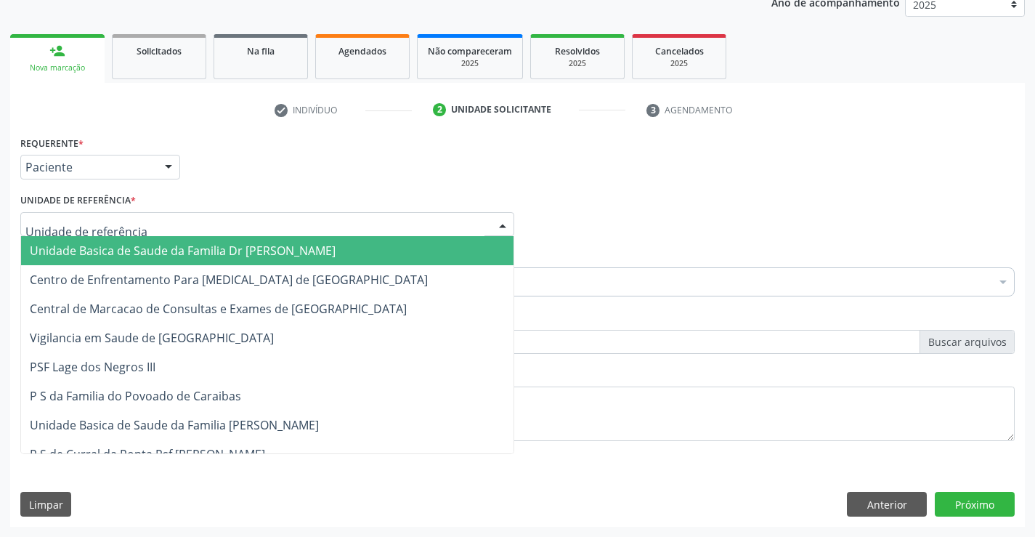
click at [84, 259] on span "Unidade Basica de Saude da Familia Dr [PERSON_NAME]" at bounding box center [267, 250] width 492 height 29
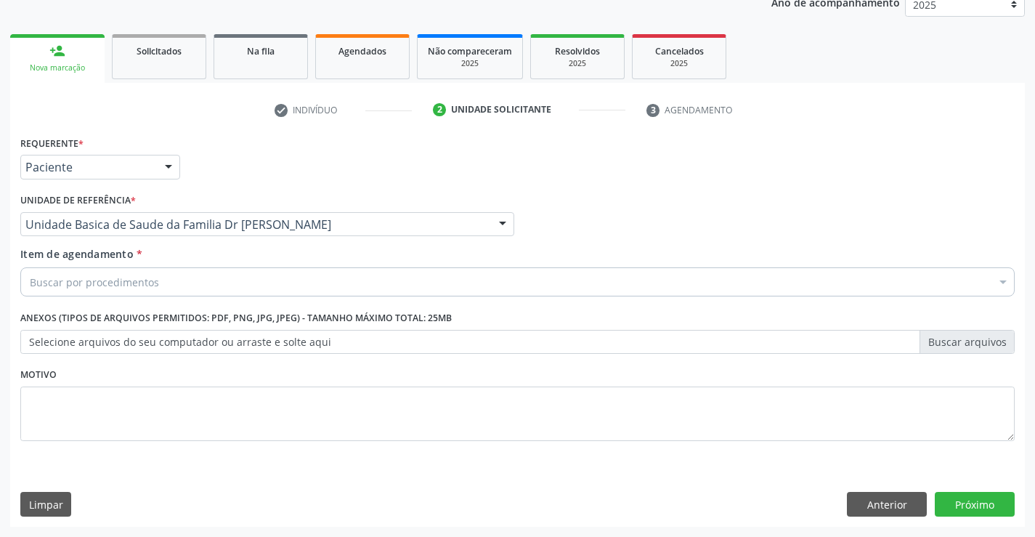
click at [74, 295] on div "Buscar por procedimentos" at bounding box center [517, 281] width 994 height 29
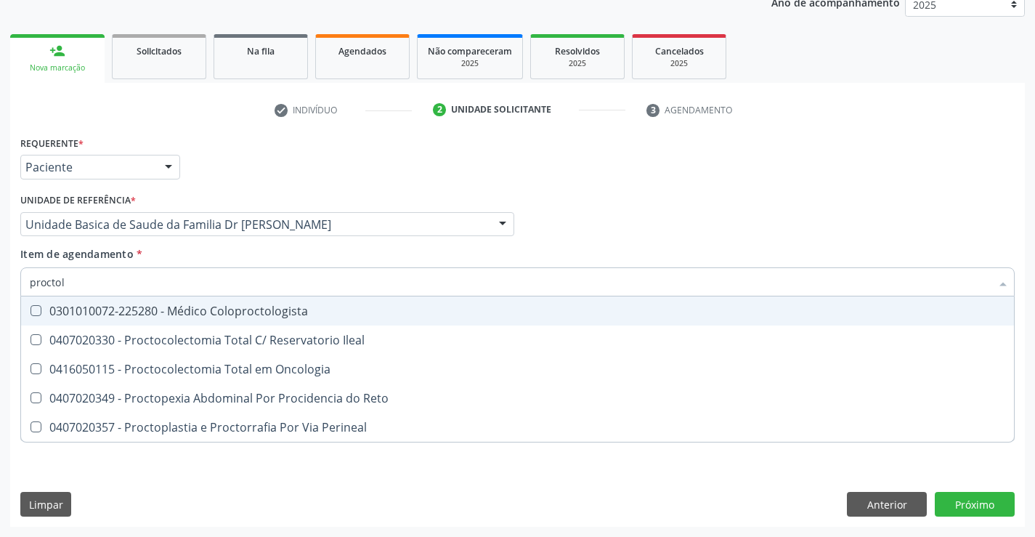
type input "proctolo"
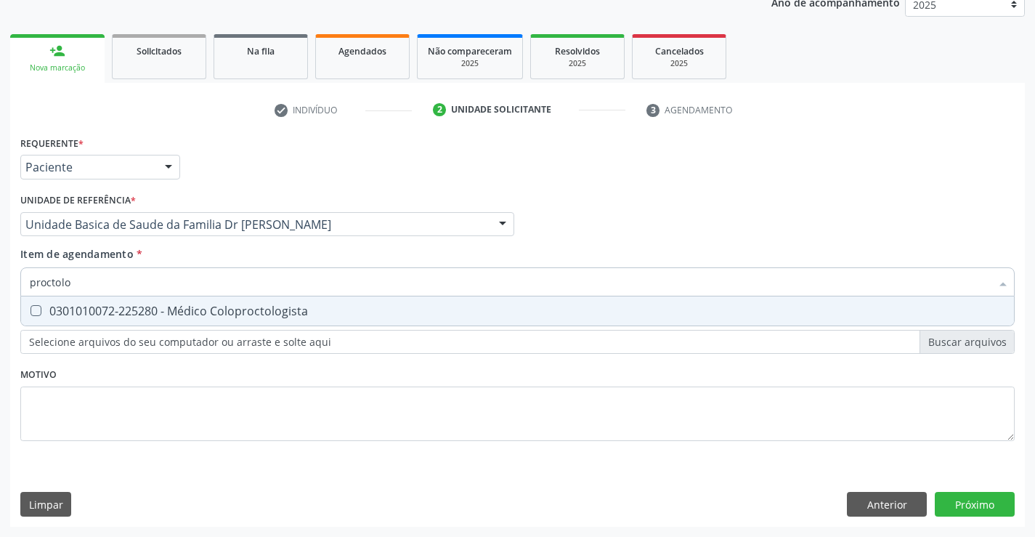
click at [105, 305] on div "0301010072-225280 - Médico Coloproctologista" at bounding box center [517, 311] width 975 height 12
checkbox Coloproctologista "true"
click at [955, 495] on div "Requerente * Paciente Médico(a) Enfermeiro(a) Paciente Nenhum resultado encontr…" at bounding box center [517, 329] width 1014 height 394
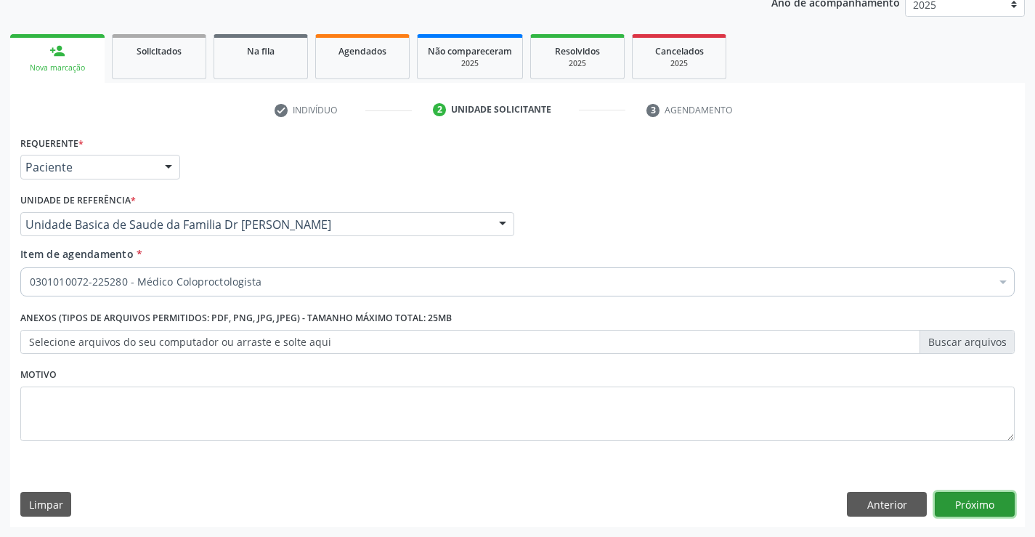
click at [992, 496] on button "Próximo" at bounding box center [975, 504] width 80 height 25
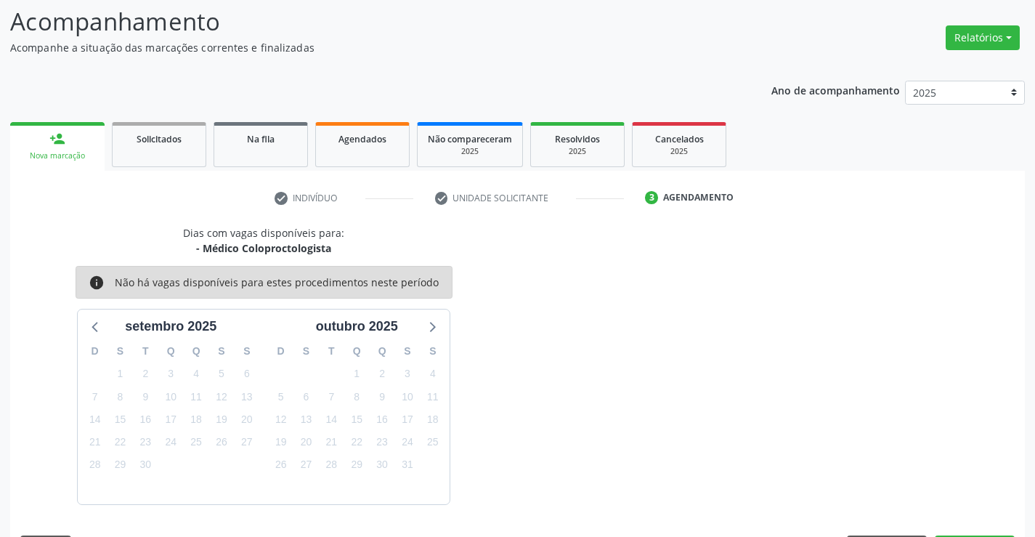
scroll to position [138, 0]
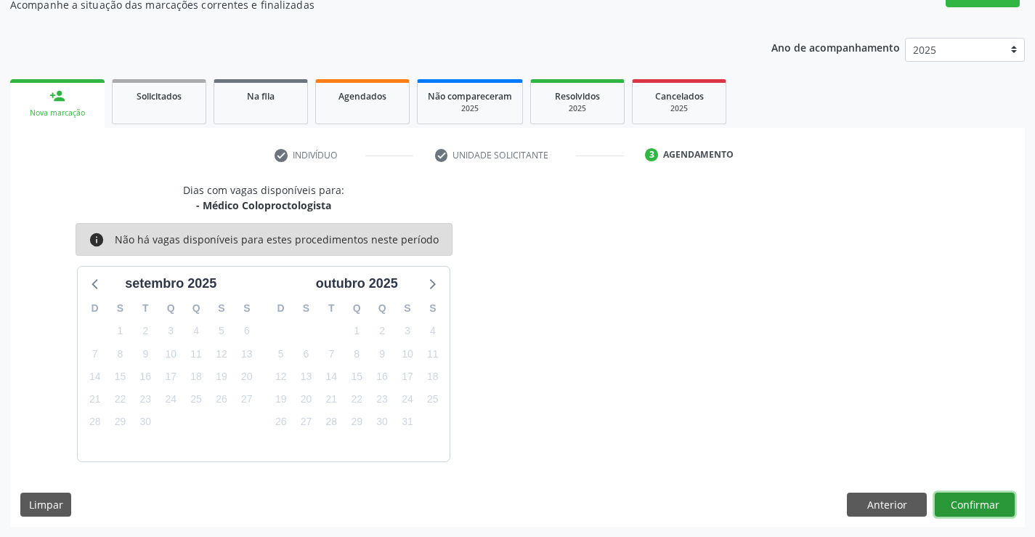
click at [951, 498] on button "Confirmar" at bounding box center [975, 504] width 80 height 25
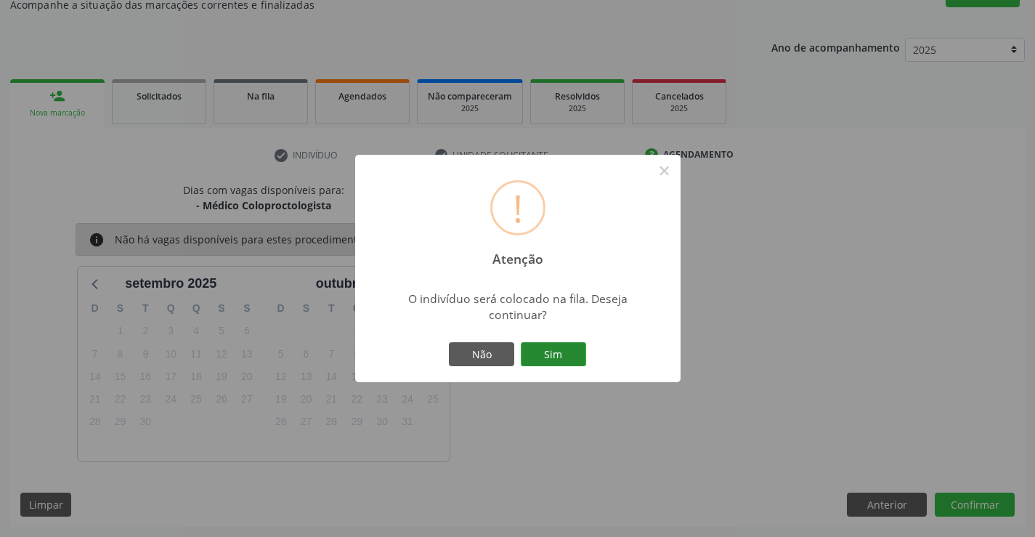
click at [566, 361] on button "Sim" at bounding box center [553, 354] width 65 height 25
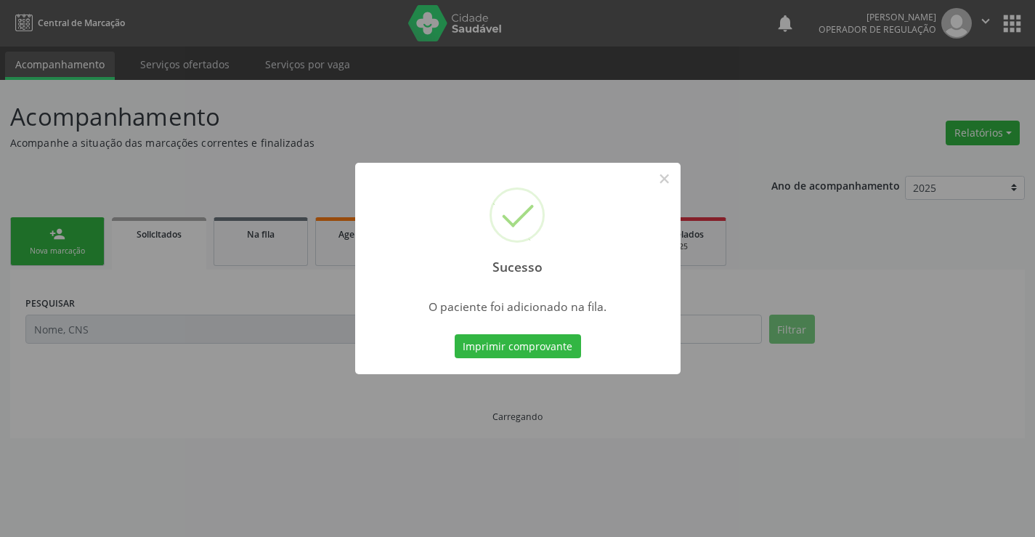
scroll to position [0, 0]
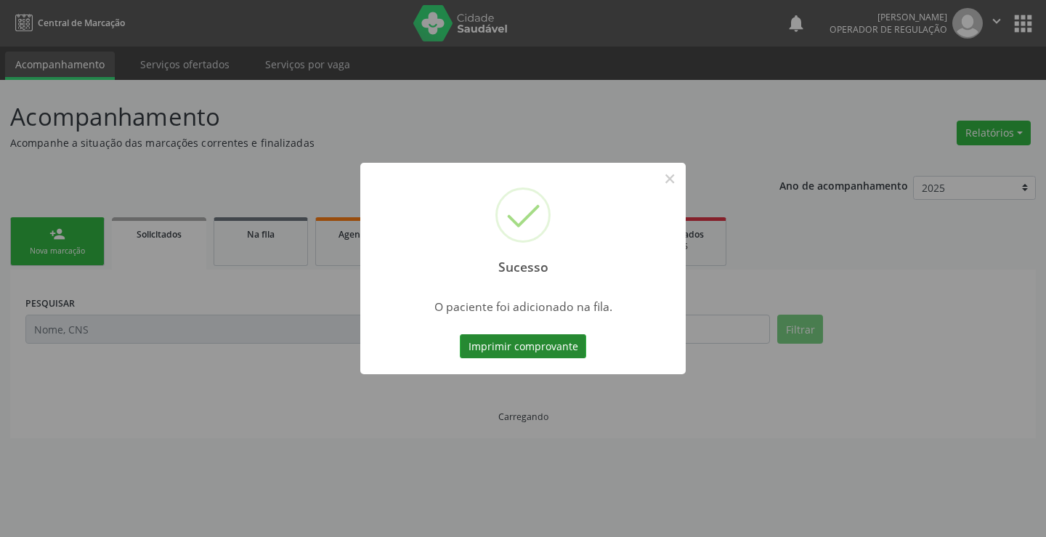
click at [537, 352] on button "Imprimir comprovante" at bounding box center [523, 346] width 126 height 25
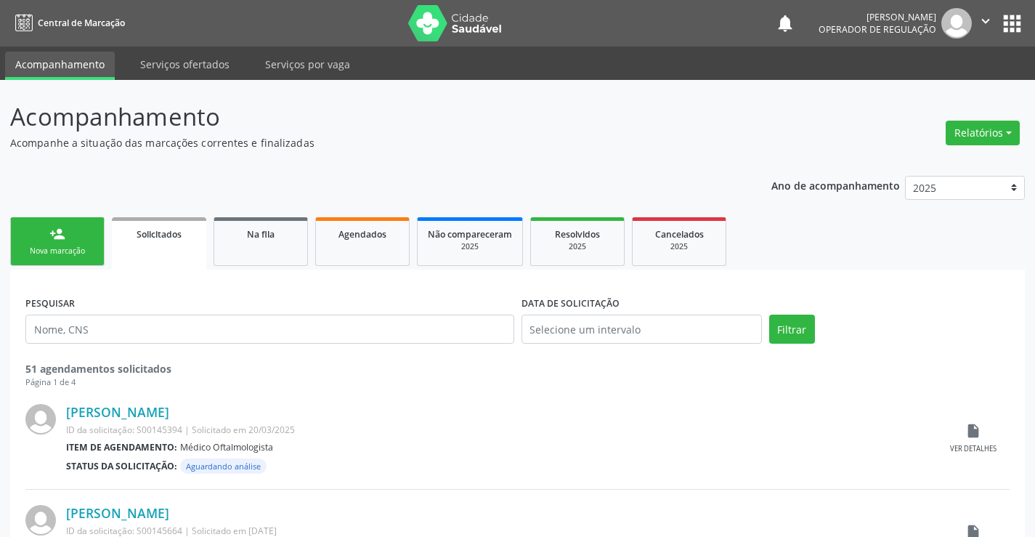
click at [58, 242] on link "person_add Nova marcação" at bounding box center [57, 241] width 94 height 49
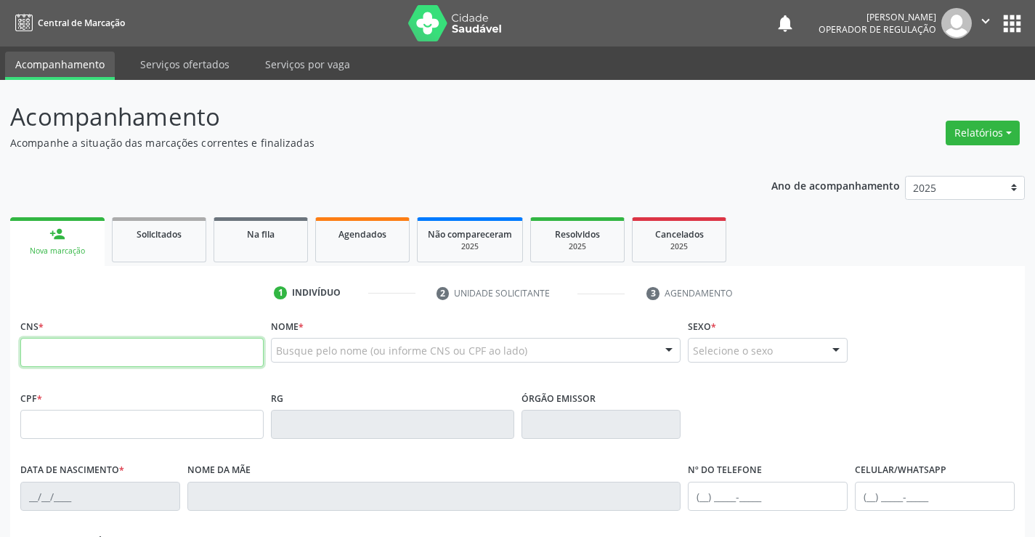
click at [110, 359] on input "text" at bounding box center [141, 352] width 243 height 29
type input "707 6012 3486 2596"
type input "093.565.905-67"
type input "08/05/1998"
type input "Avelina Gomes da Silva"
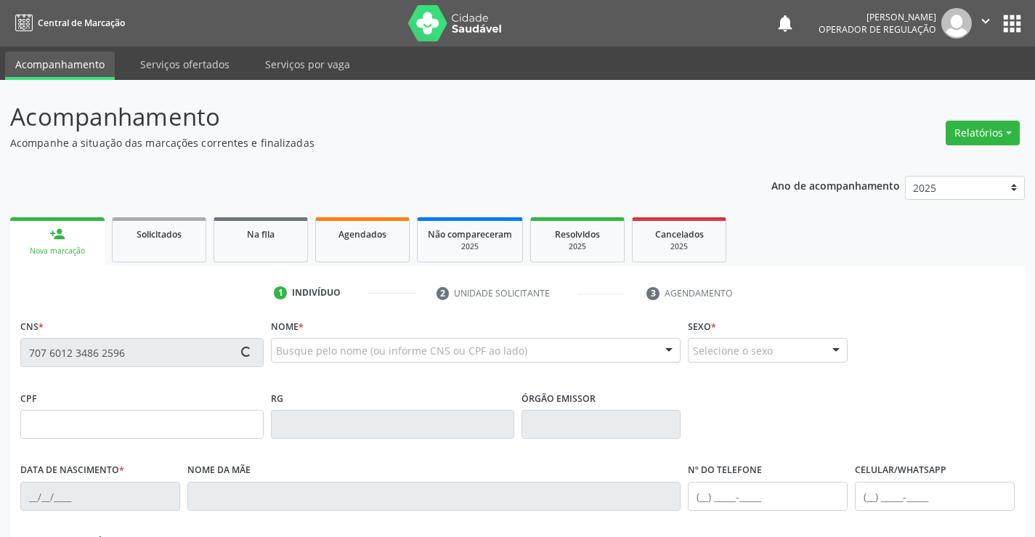
type input "(74) 99946-7116"
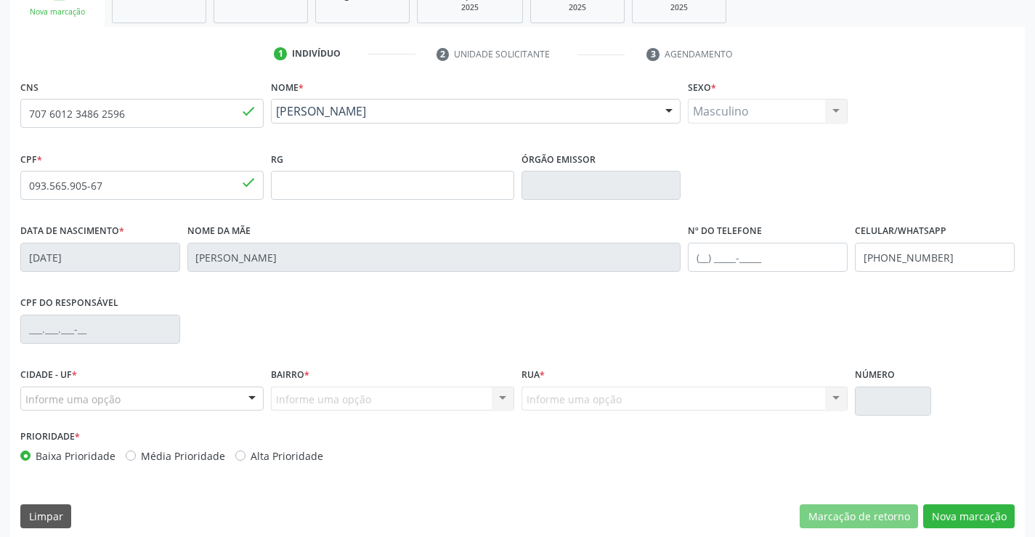
scroll to position [251, 0]
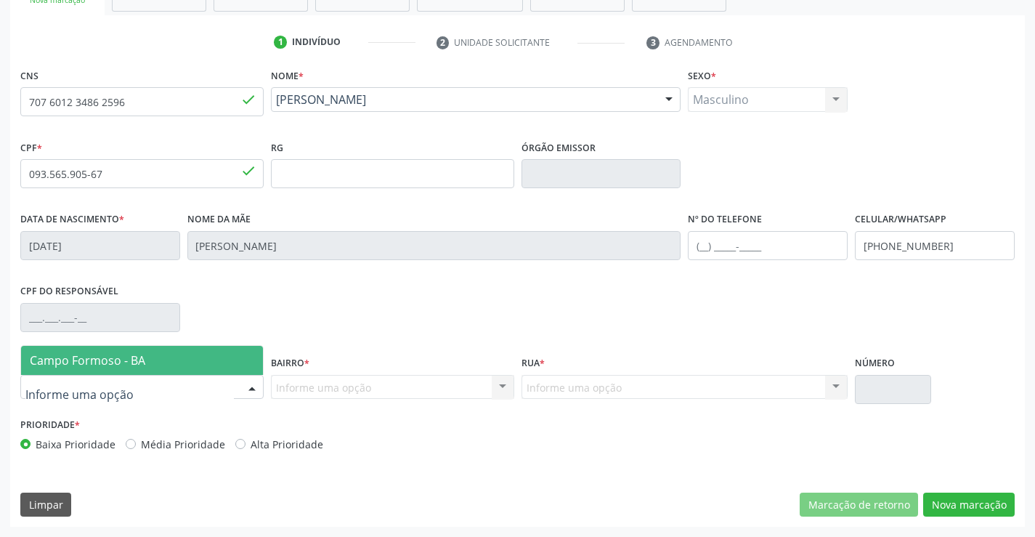
click at [152, 394] on div at bounding box center [141, 387] width 243 height 25
click at [165, 361] on span "Campo Formoso - BA" at bounding box center [142, 360] width 242 height 29
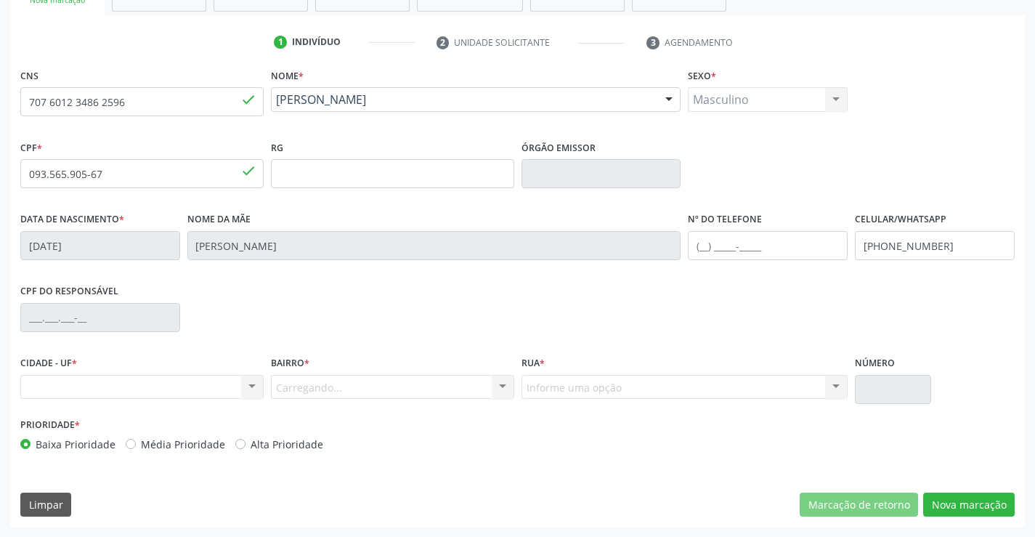
click at [288, 378] on div "Carregando... Nenhum resultado encontrado para: " " Nenhuma opção encontrada. D…" at bounding box center [392, 387] width 243 height 25
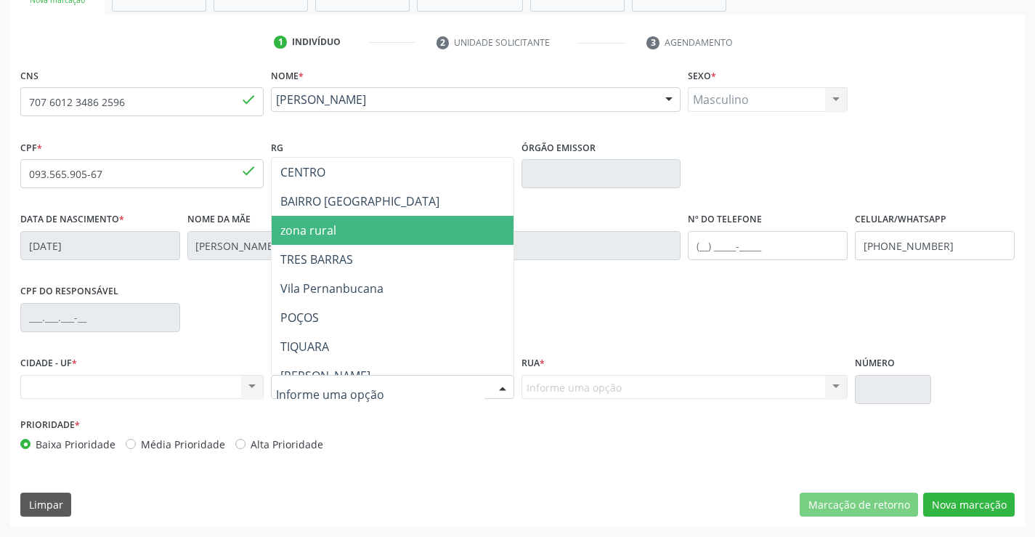
click at [332, 237] on span "zona rural" at bounding box center [308, 230] width 56 height 16
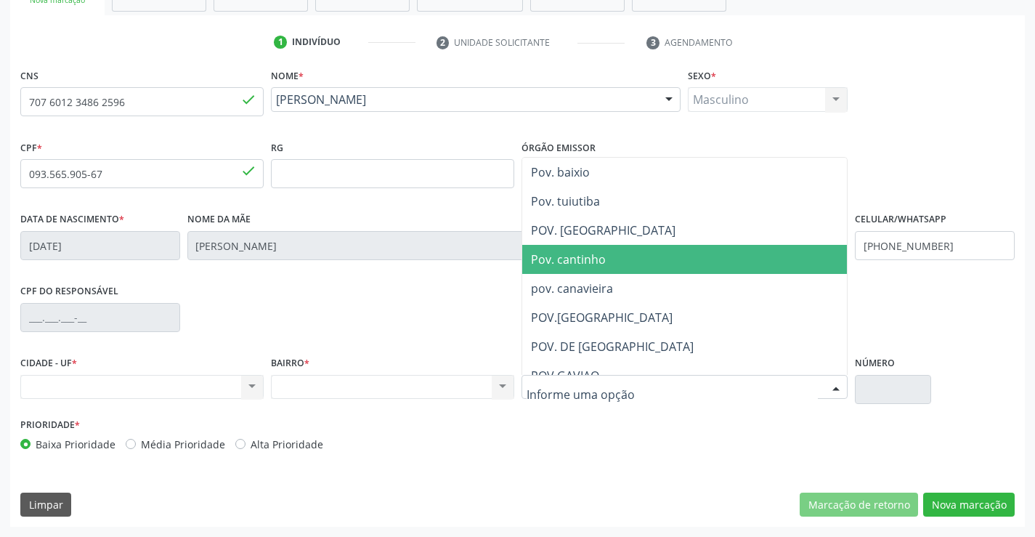
click at [577, 269] on span "Pov. cantinho" at bounding box center [708, 259] width 373 height 29
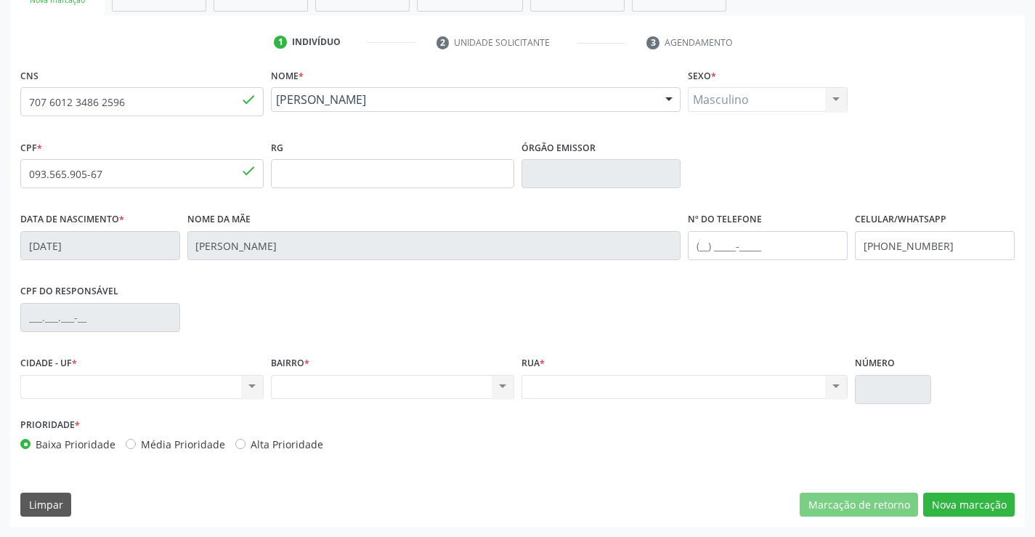
click at [928, 489] on div "CNS 707 6012 3486 2596 done Nome * Adenilson Gomes da Silva Adenilson Gomes da …" at bounding box center [517, 296] width 1014 height 462
click at [947, 504] on button "Nova marcação" at bounding box center [968, 504] width 91 height 25
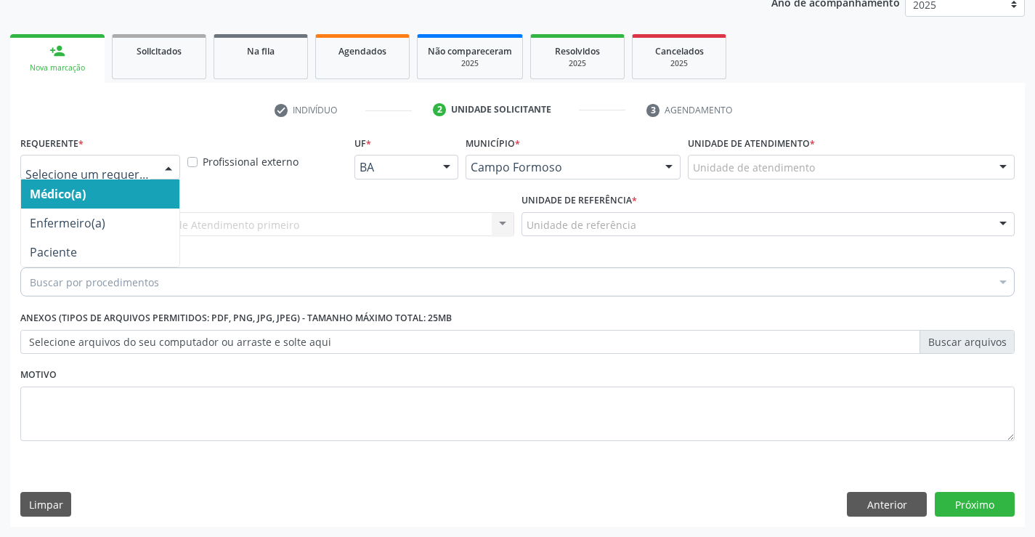
click at [73, 176] on div at bounding box center [100, 167] width 160 height 25
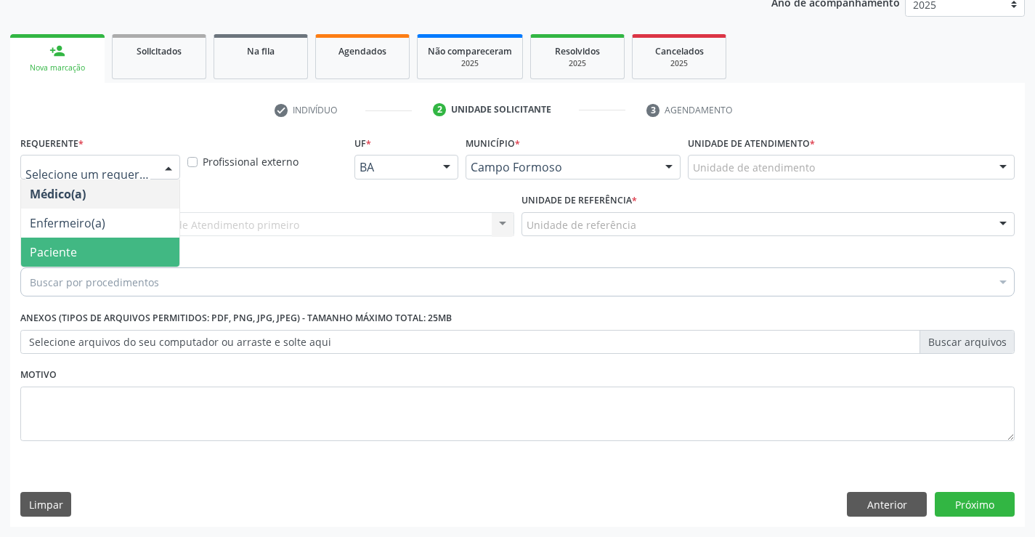
click at [65, 256] on span "Paciente" at bounding box center [53, 252] width 47 height 16
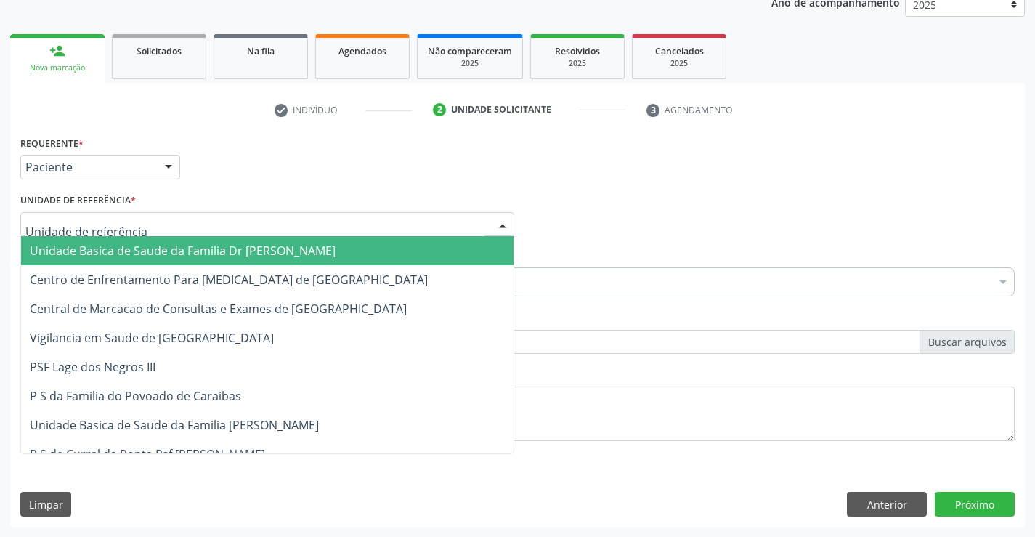
click at [64, 247] on span "Unidade Basica de Saude da Familia Dr [PERSON_NAME]" at bounding box center [183, 251] width 306 height 16
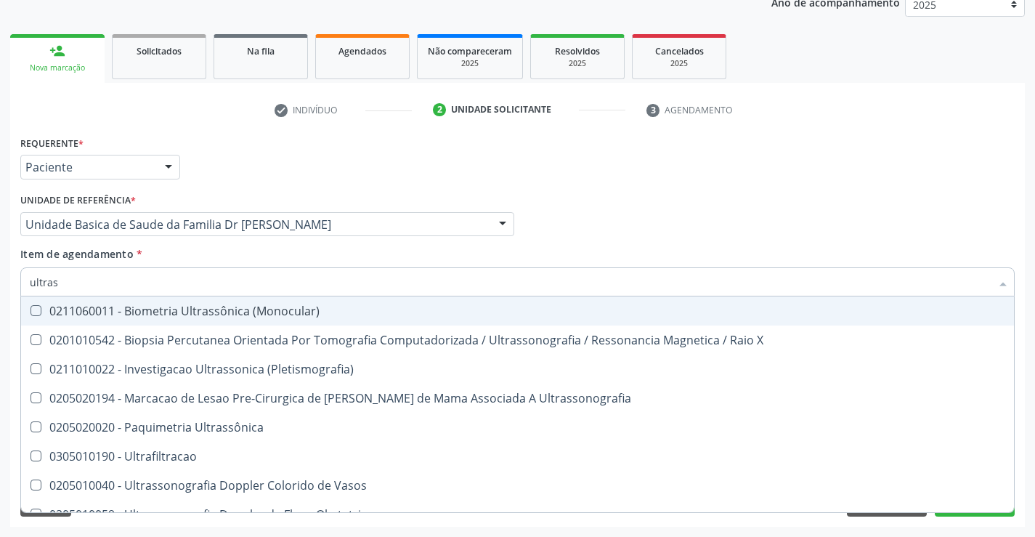
type input "ultrass"
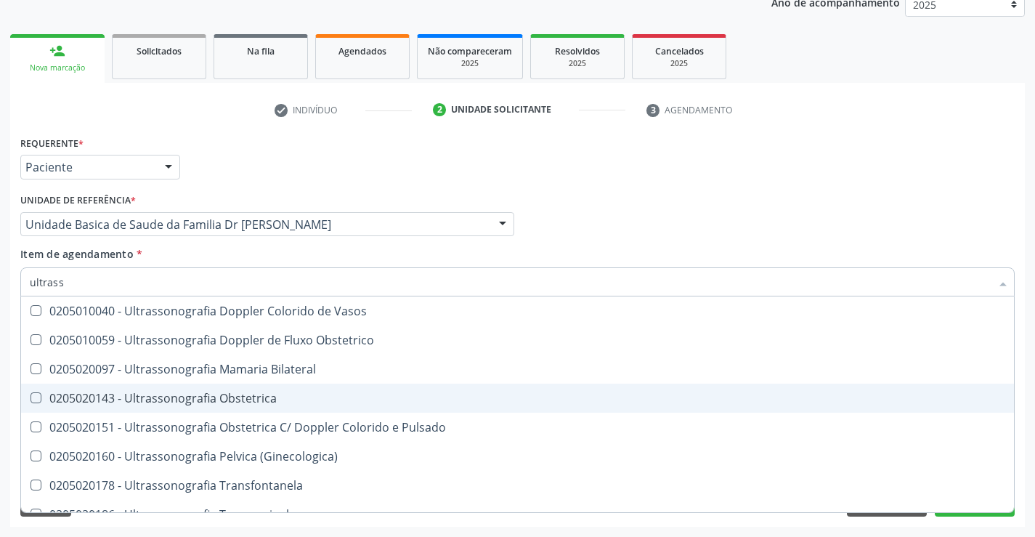
scroll to position [218, 0]
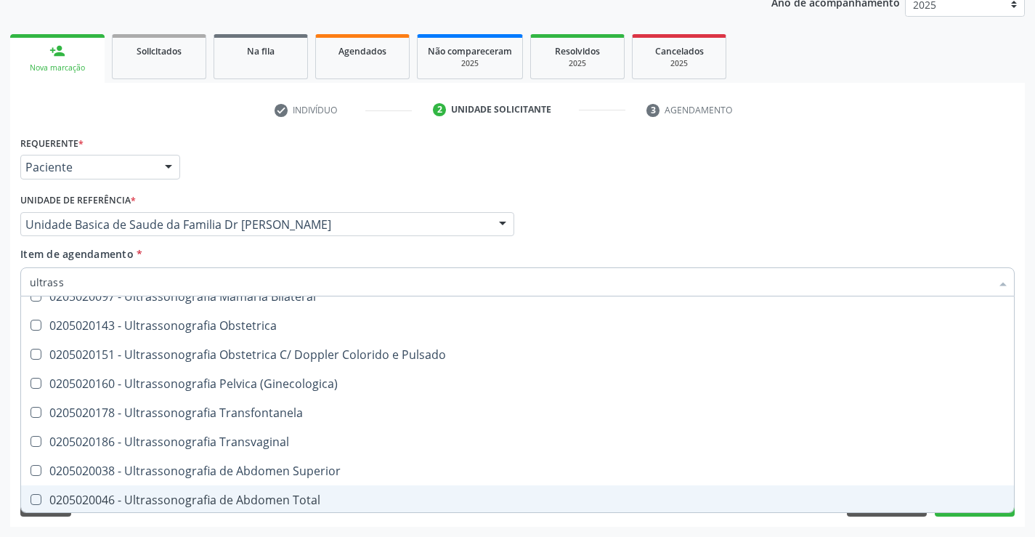
click at [330, 496] on div "0205020046 - Ultrassonografia de Abdomen Total" at bounding box center [517, 500] width 975 height 12
checkbox Total "true"
click at [997, 526] on div "Acompanhamento Acompanhe a situação das marcações correntes e finalizadas Relat…" at bounding box center [517, 217] width 1035 height 640
checkbox X "true"
checkbox Total "false"
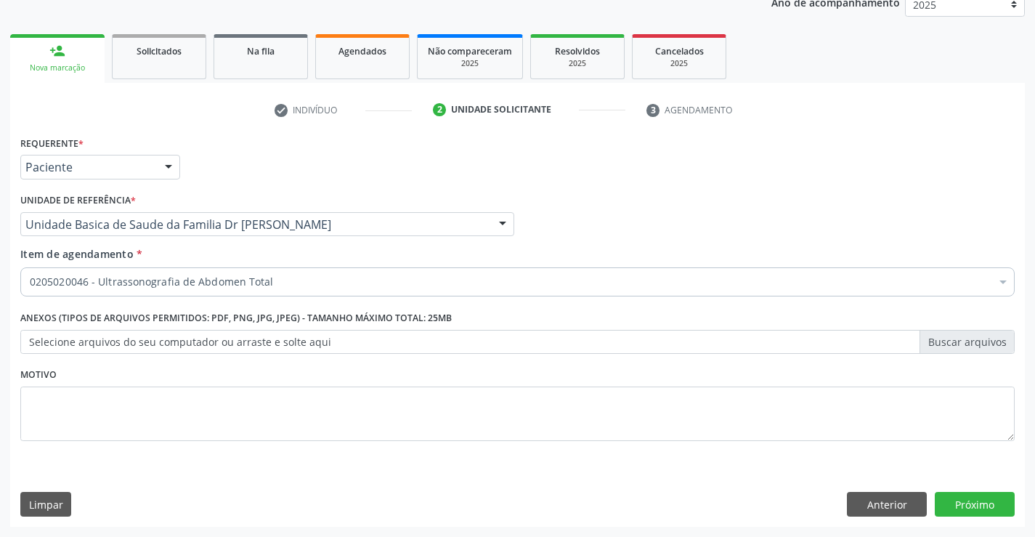
scroll to position [0, 0]
click at [977, 499] on button "Próximo" at bounding box center [975, 504] width 80 height 25
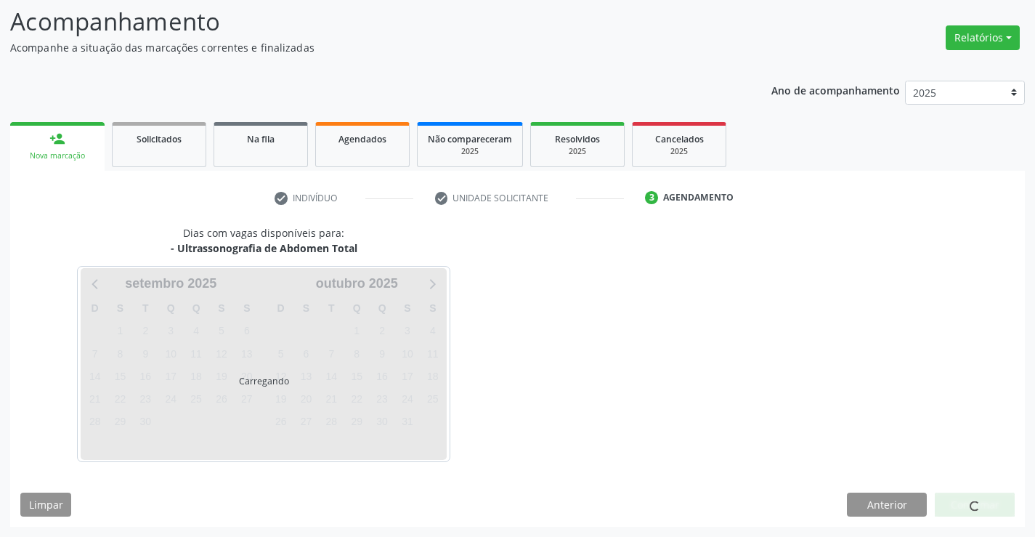
scroll to position [138, 0]
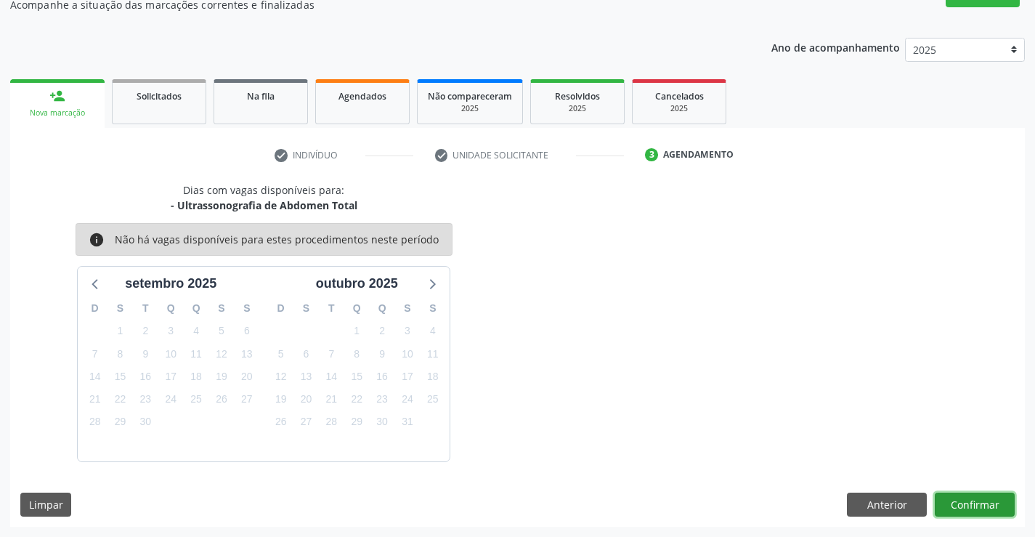
click at [977, 499] on button "Confirmar" at bounding box center [975, 504] width 80 height 25
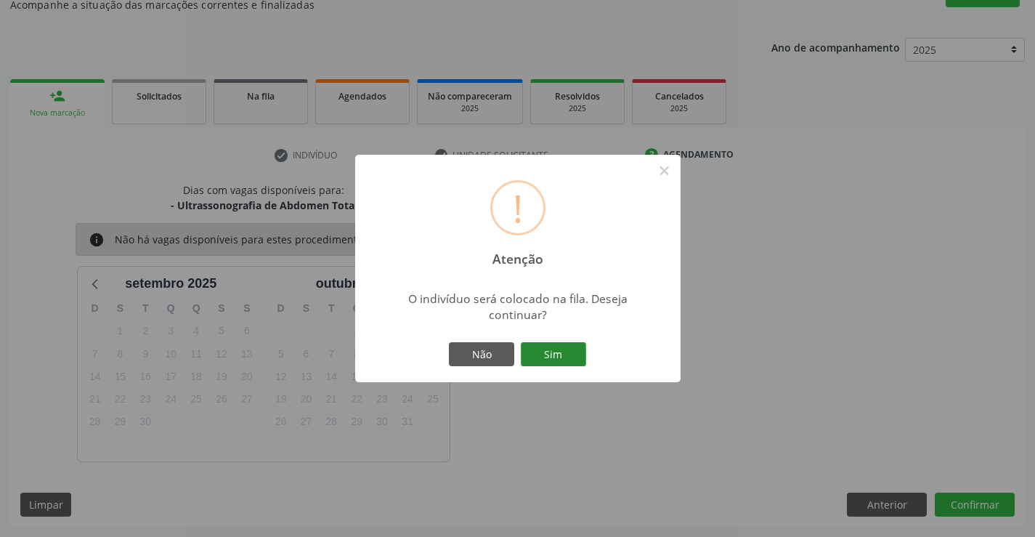
click at [558, 345] on button "Sim" at bounding box center [553, 354] width 65 height 25
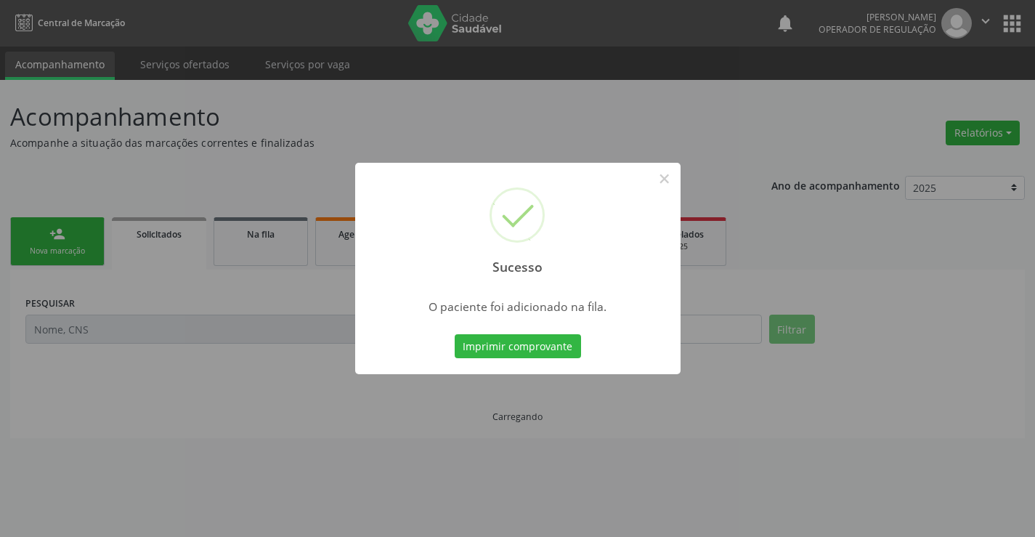
scroll to position [0, 0]
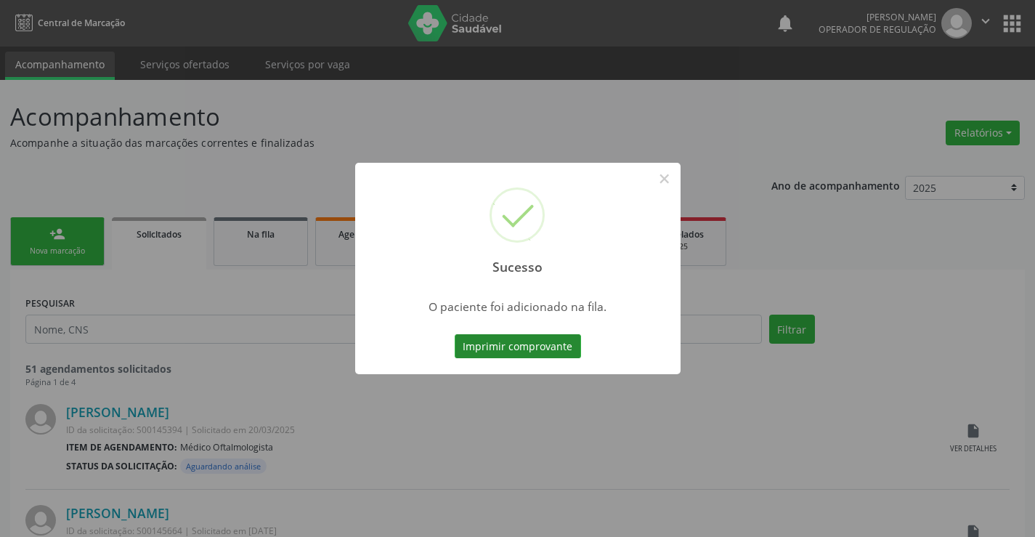
click at [576, 353] on button "Imprimir comprovante" at bounding box center [518, 346] width 126 height 25
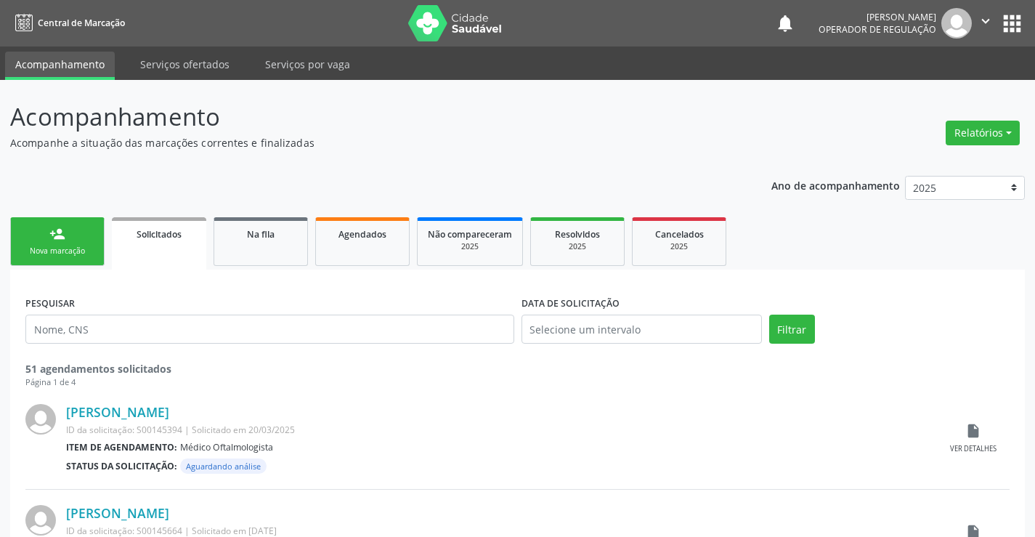
click at [76, 243] on link "person_add Nova marcação" at bounding box center [57, 241] width 94 height 49
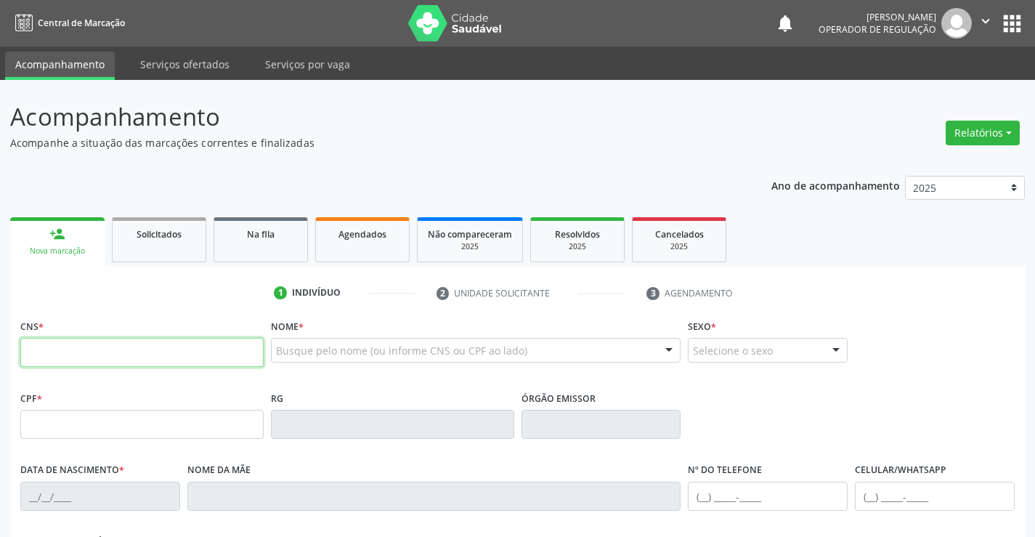
click at [173, 349] on input "text" at bounding box center [141, 352] width 243 height 29
type input "706 8017 4847 6528"
type input "28/05/2023"
type input "(74) 99142-7163"
type input "S/N"
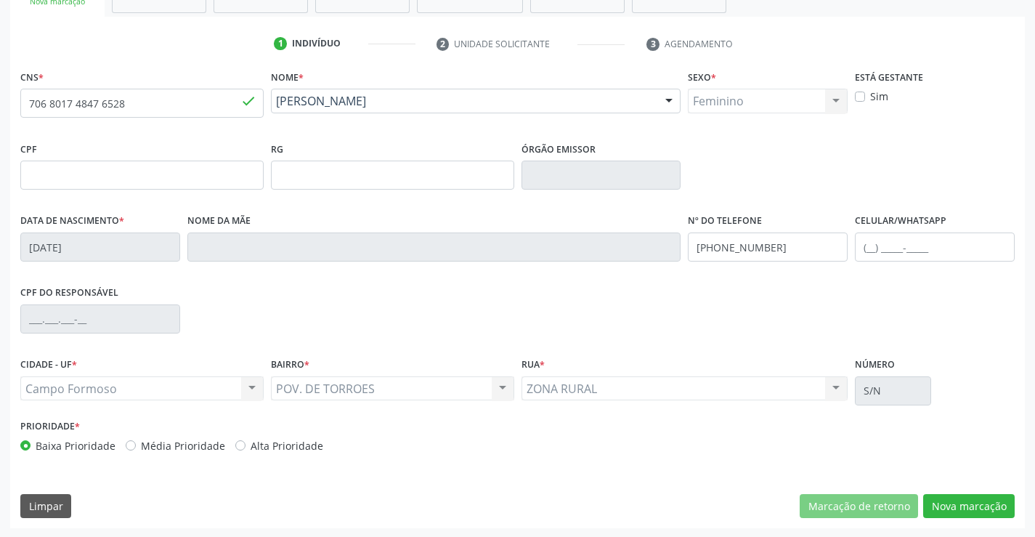
scroll to position [251, 0]
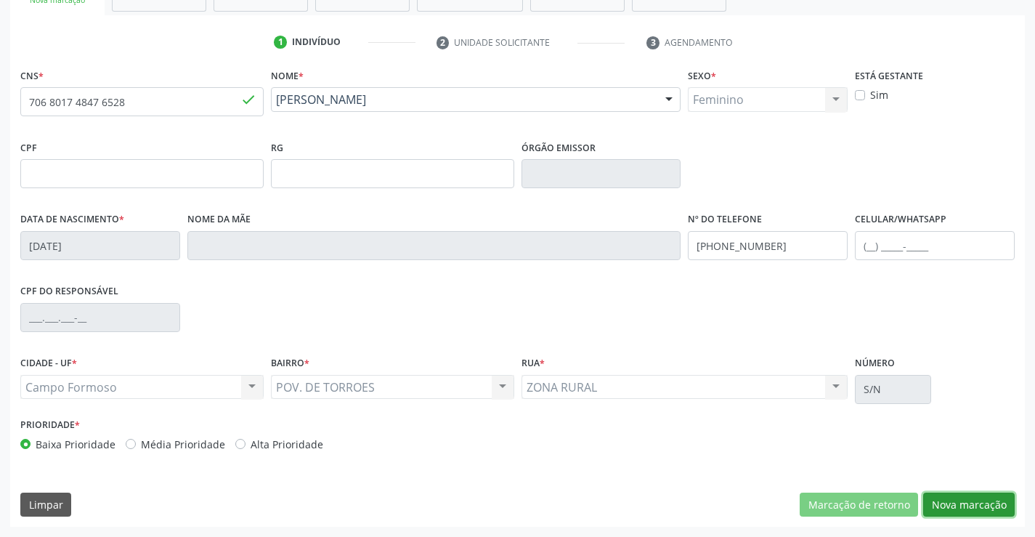
click at [961, 508] on button "Nova marcação" at bounding box center [968, 504] width 91 height 25
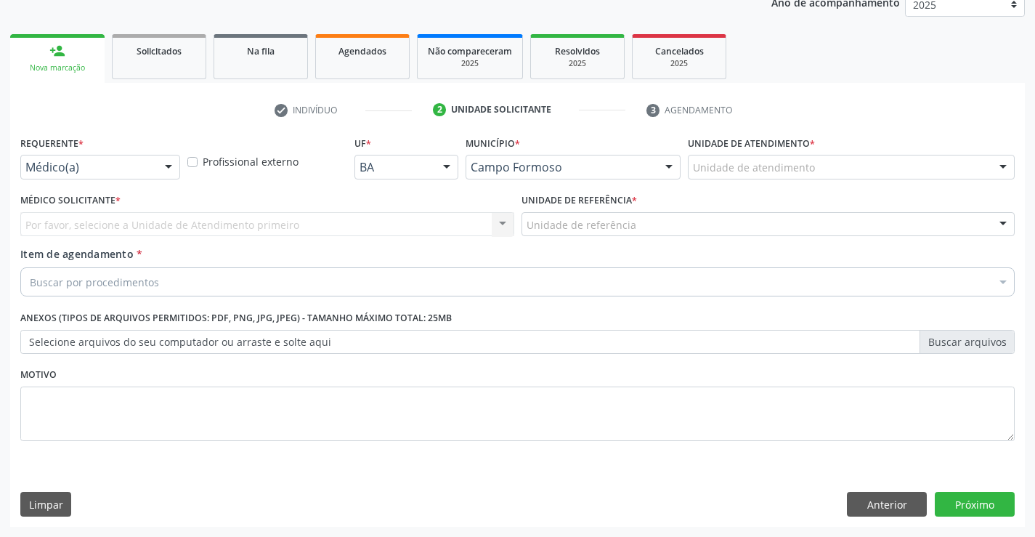
click at [71, 175] on div "Médico(a)" at bounding box center [100, 167] width 160 height 25
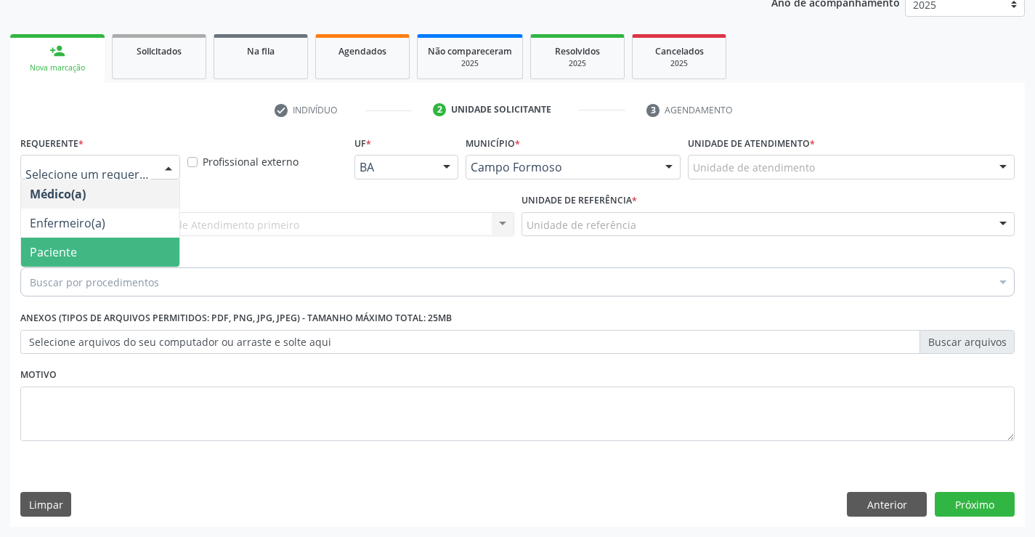
click at [70, 254] on span "Paciente" at bounding box center [53, 252] width 47 height 16
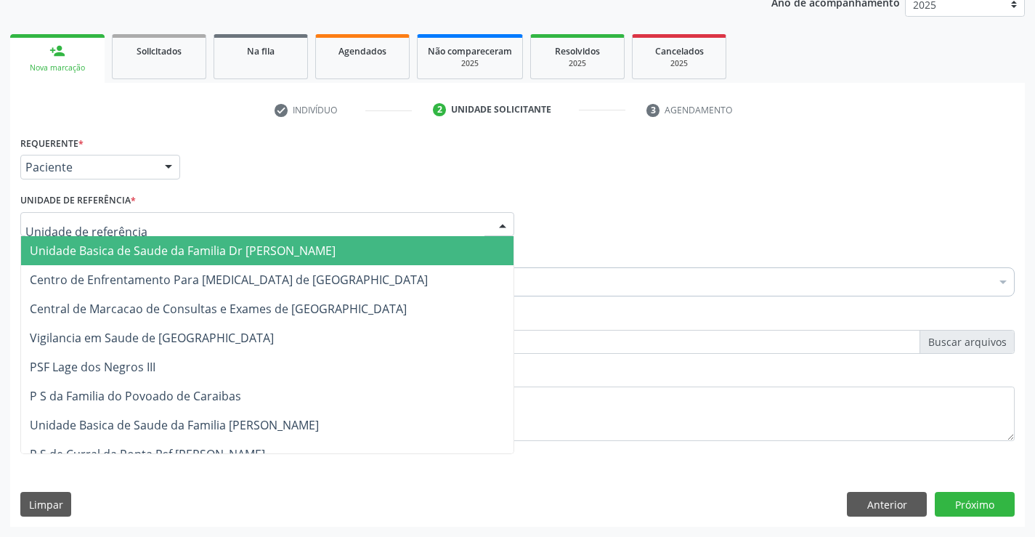
click at [64, 233] on div at bounding box center [267, 224] width 494 height 25
click at [58, 251] on span "Unidade Basica de Saude da Familia Dr [PERSON_NAME]" at bounding box center [183, 251] width 306 height 16
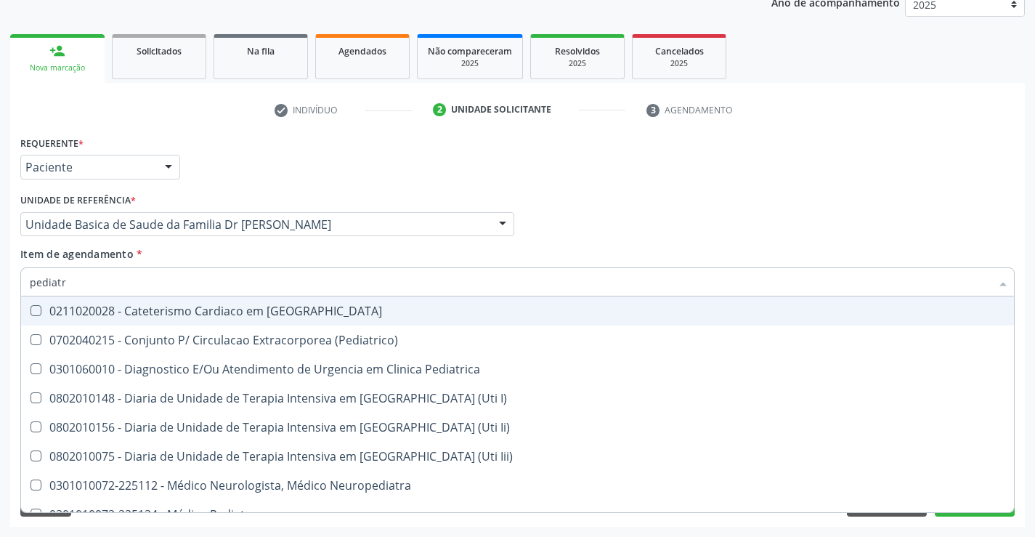
type input "pediatra"
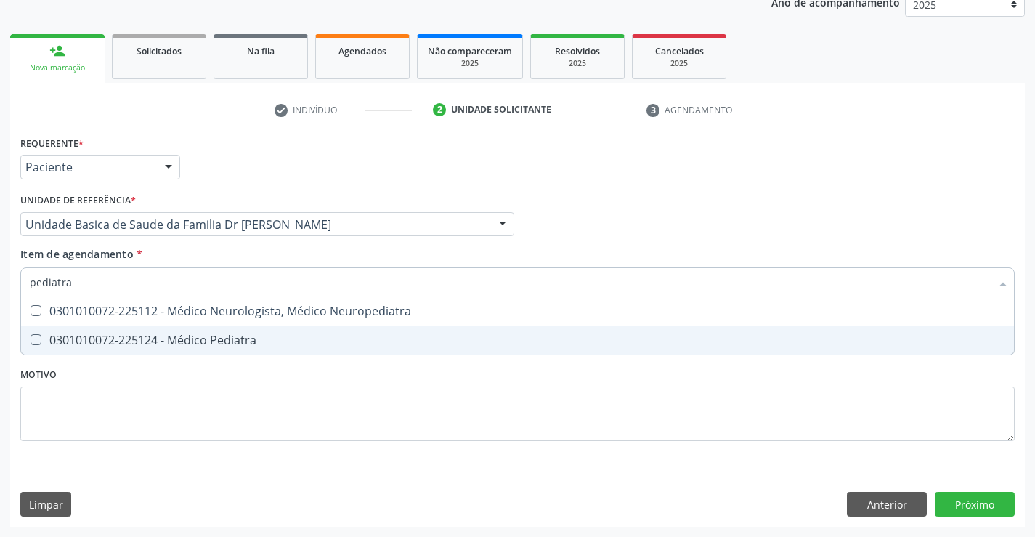
click at [191, 342] on div "0301010072-225124 - Médico Pediatra" at bounding box center [517, 340] width 975 height 12
checkbox Pediatra "true"
click at [988, 504] on div "Requerente * Paciente Médico(a) Enfermeiro(a) Paciente Nenhum resultado encontr…" at bounding box center [517, 329] width 1014 height 394
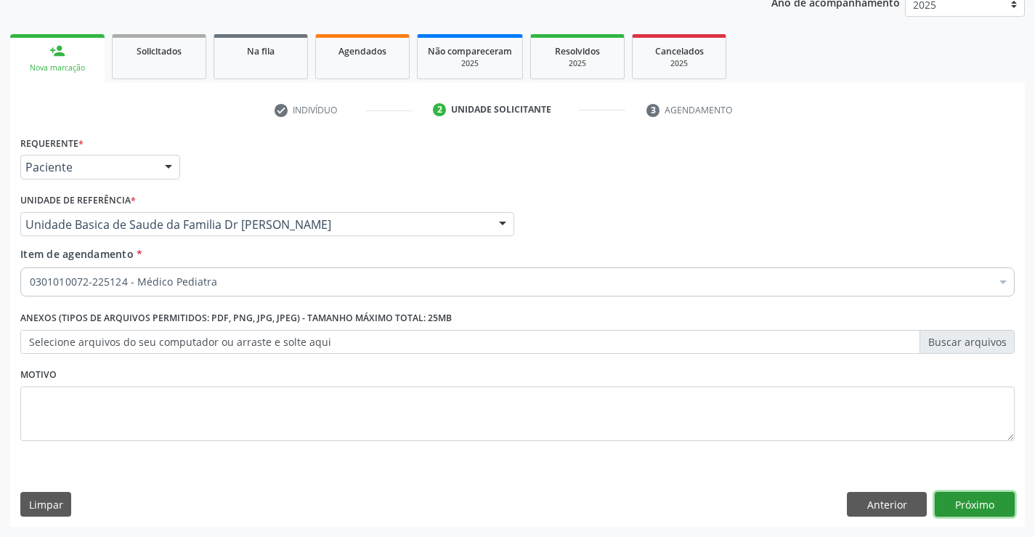
click at [967, 501] on button "Próximo" at bounding box center [975, 504] width 80 height 25
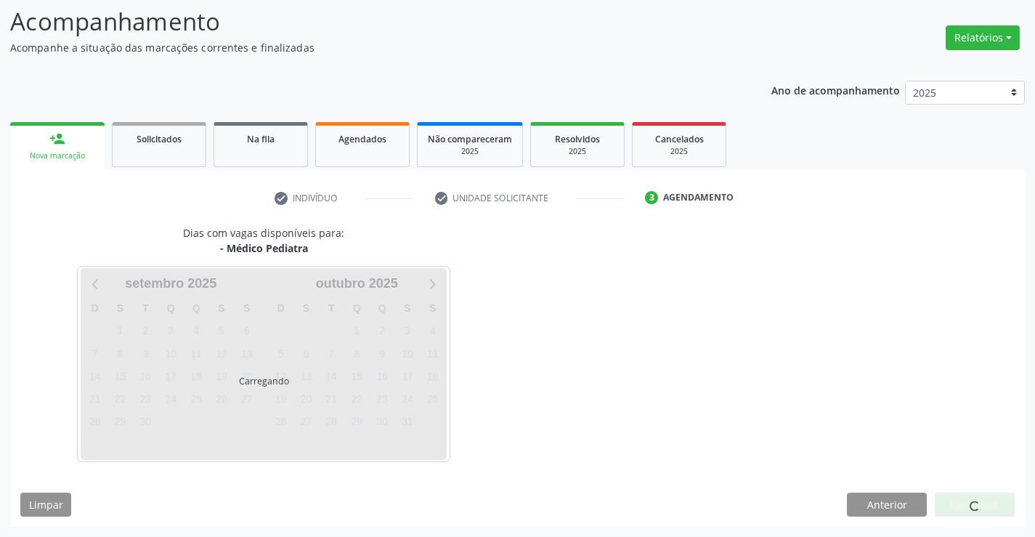
scroll to position [95, 0]
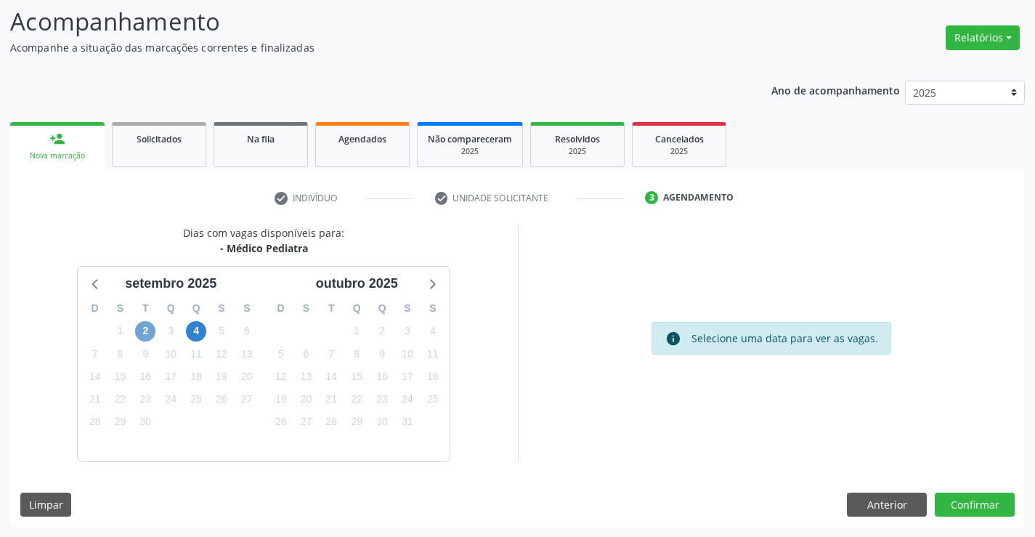
click at [145, 331] on span "2" at bounding box center [145, 331] width 20 height 20
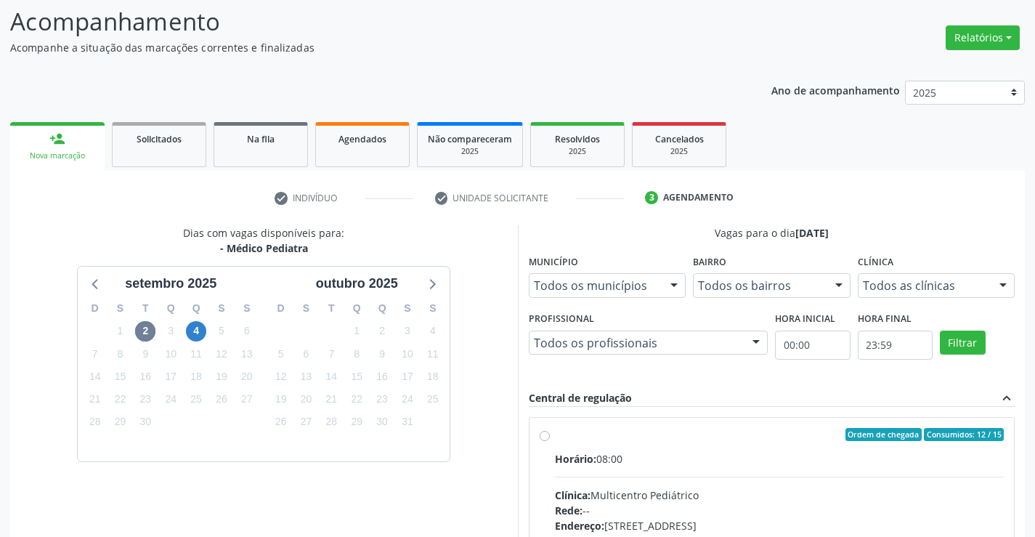
click at [555, 434] on label "Ordem de chegada Consumidos: 12 / 15 Horário: 08:00 Clínica: Multicentro Pediát…" at bounding box center [779, 539] width 449 height 223
click at [543, 434] on input "Ordem de chegada Consumidos: 12 / 15 Horário: 08:00 Clínica: Multicentro Pediát…" at bounding box center [545, 434] width 10 height 13
radio input "true"
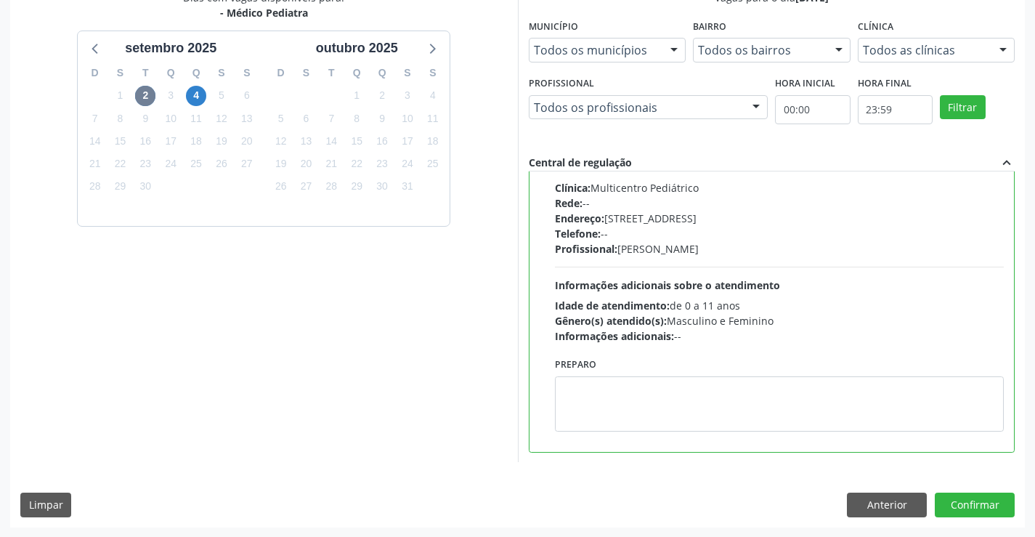
scroll to position [331, 0]
click at [990, 509] on button "Confirmar" at bounding box center [975, 504] width 80 height 25
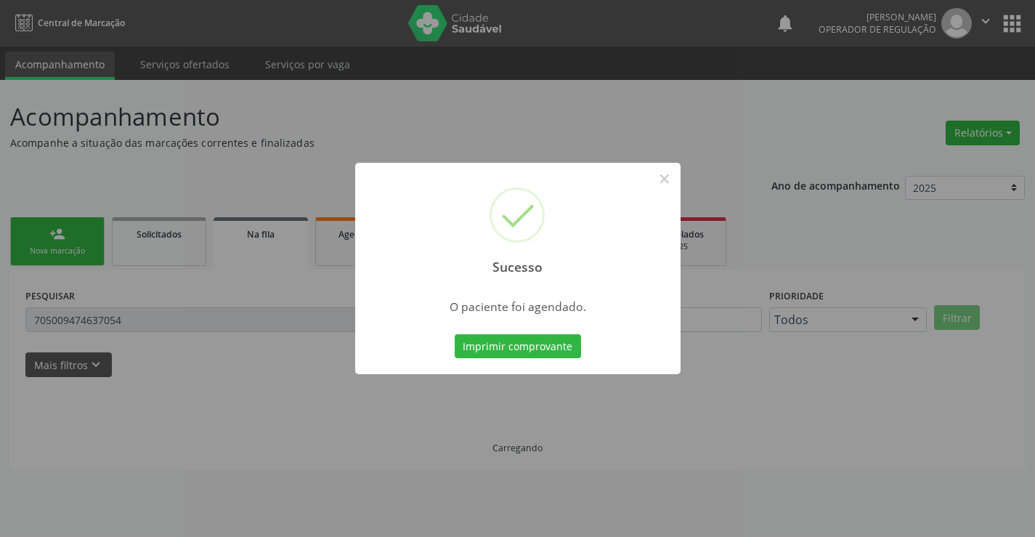
scroll to position [0, 0]
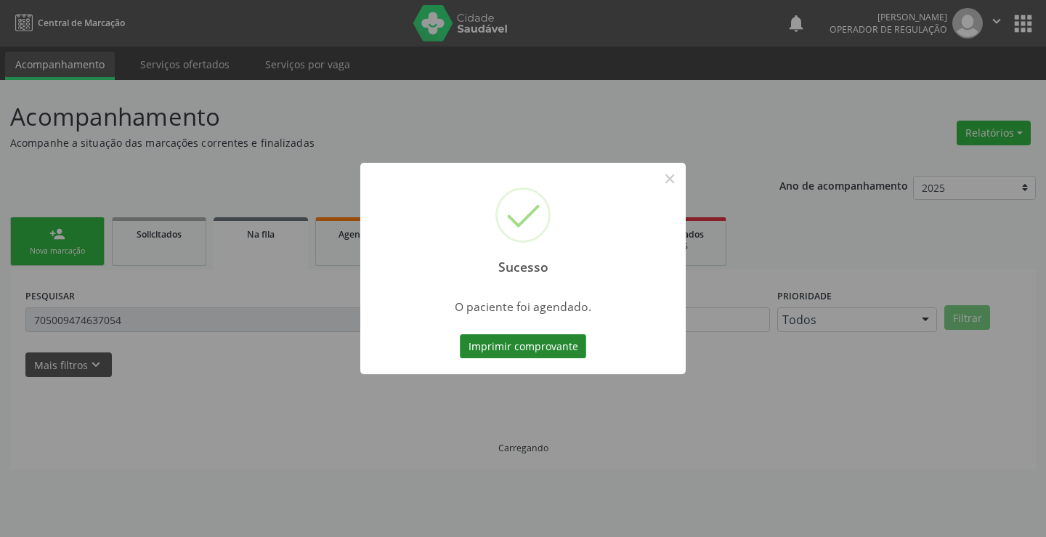
click at [524, 343] on button "Imprimir comprovante" at bounding box center [523, 346] width 126 height 25
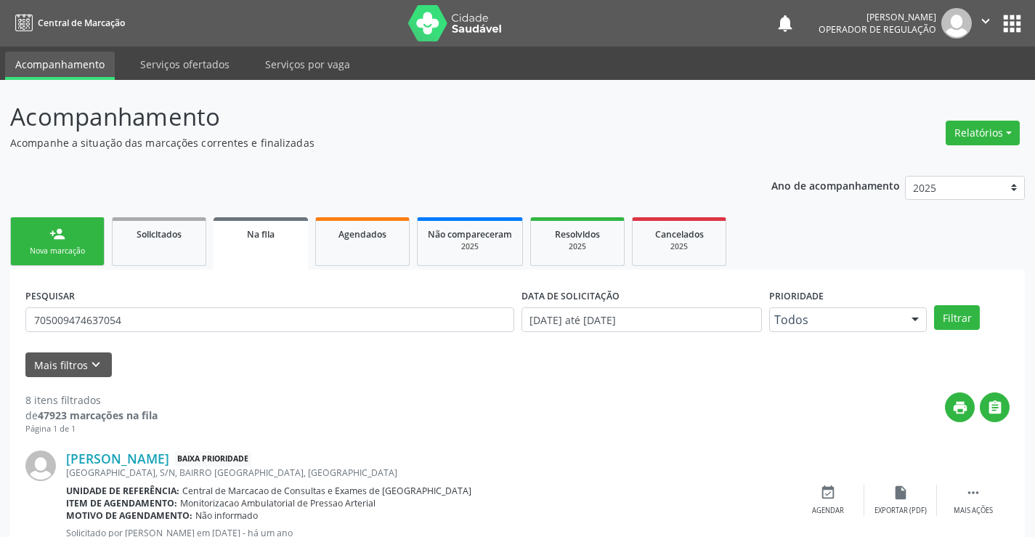
click at [84, 256] on div "Nova marcação" at bounding box center [57, 250] width 73 height 11
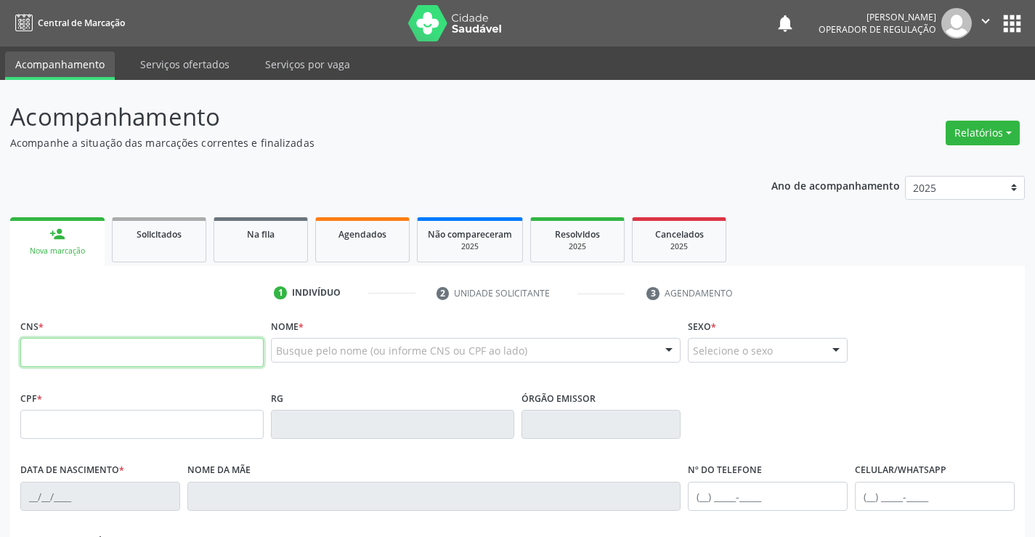
drag, startPoint x: 84, startPoint y: 256, endPoint x: 136, endPoint y: 367, distance: 122.1
click at [136, 367] on input "text" at bounding box center [141, 352] width 243 height 29
type input "703 2036 1096 7592"
type input "15/11/1982"
type input "Adelaide de Jesus Pereira"
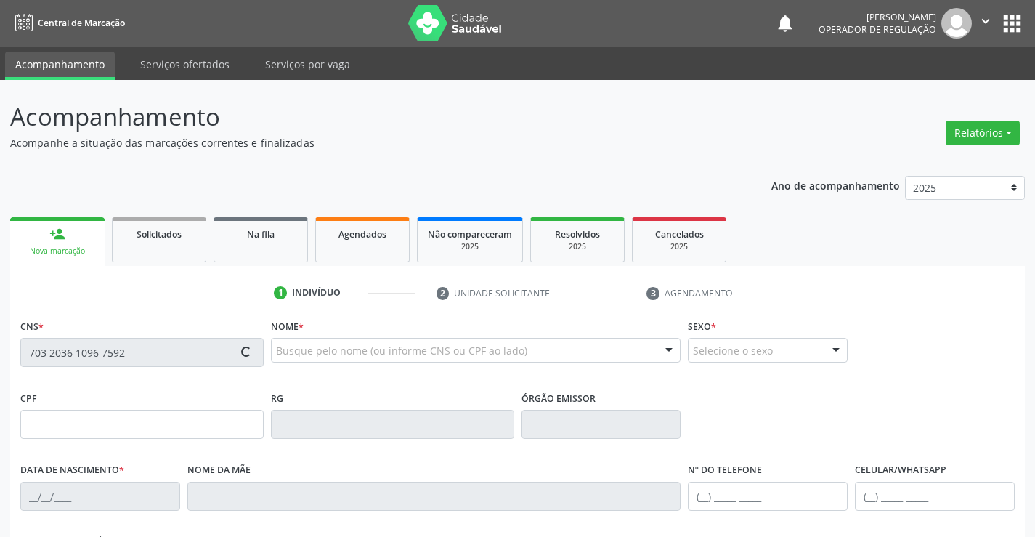
type input "(74) 9905-0552"
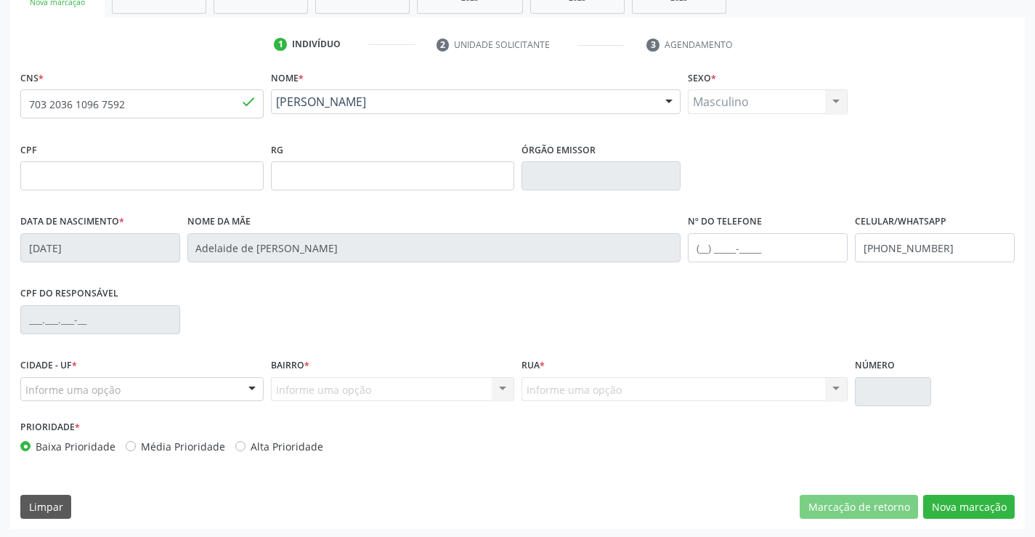
scroll to position [251, 0]
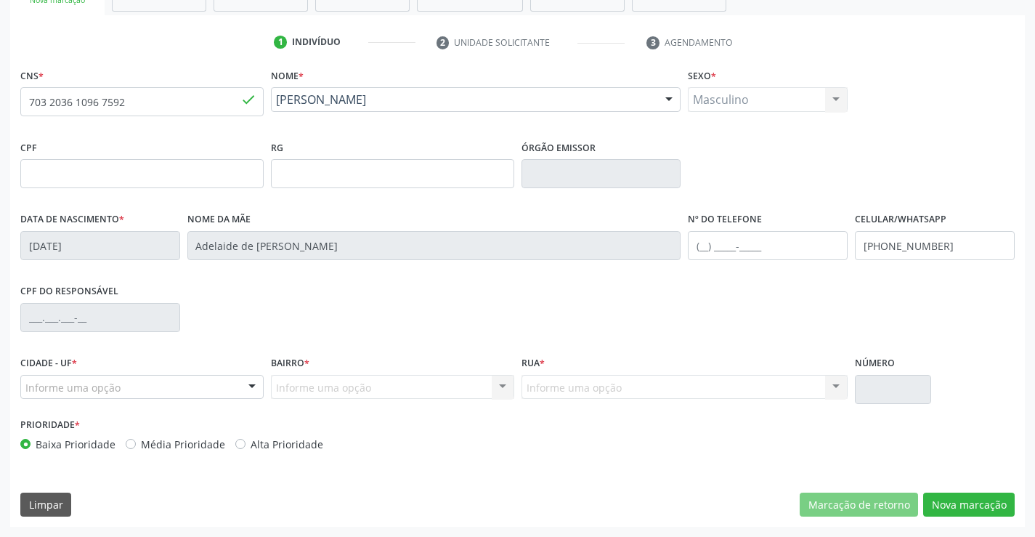
click at [127, 386] on div "Informe uma opção" at bounding box center [141, 387] width 243 height 25
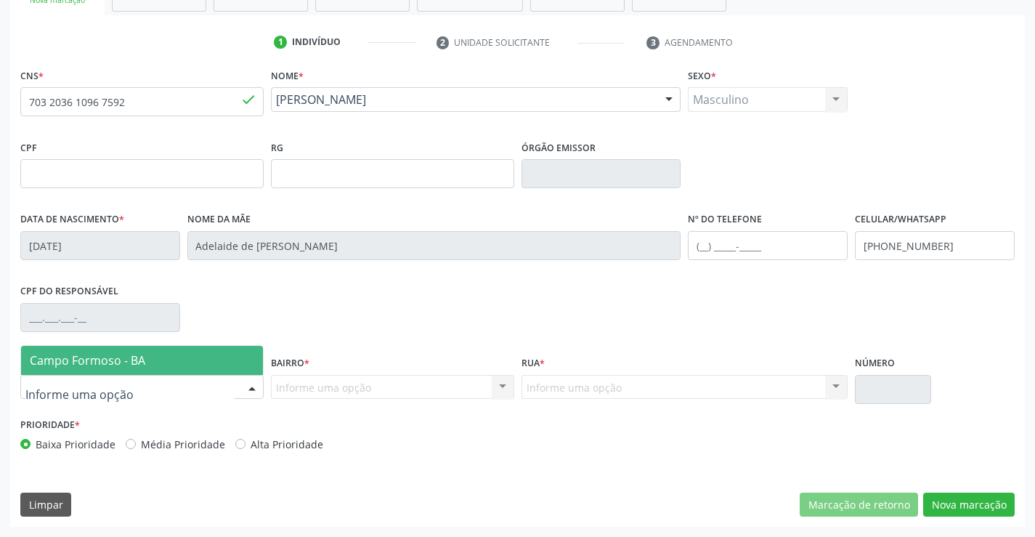
click at [143, 367] on span "Campo Formoso - BA" at bounding box center [87, 360] width 115 height 16
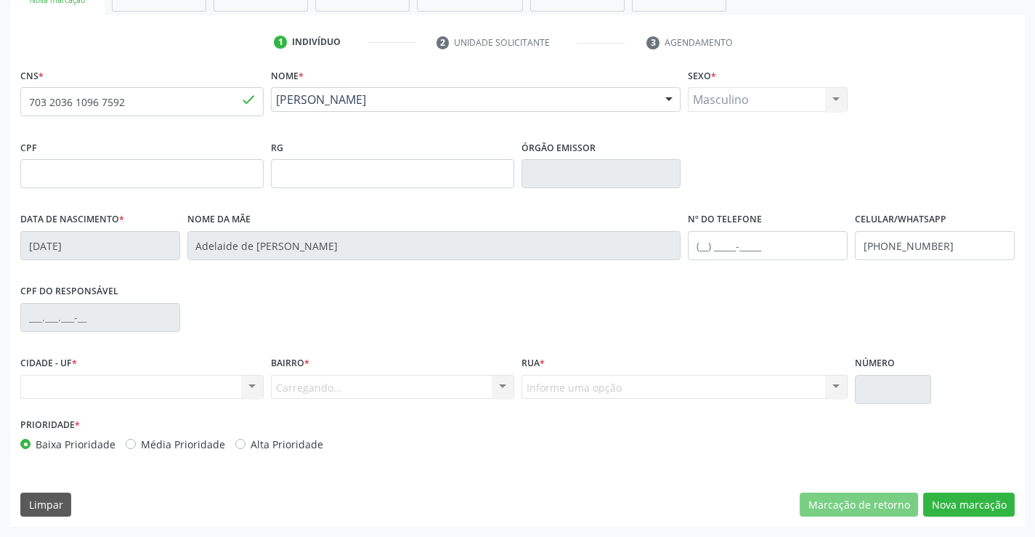
click at [308, 390] on div "Carregando... Nenhum resultado encontrado para: " " Nenhuma opção encontrada. D…" at bounding box center [392, 387] width 243 height 25
click at [316, 375] on div "Informe uma opção" at bounding box center [392, 387] width 243 height 25
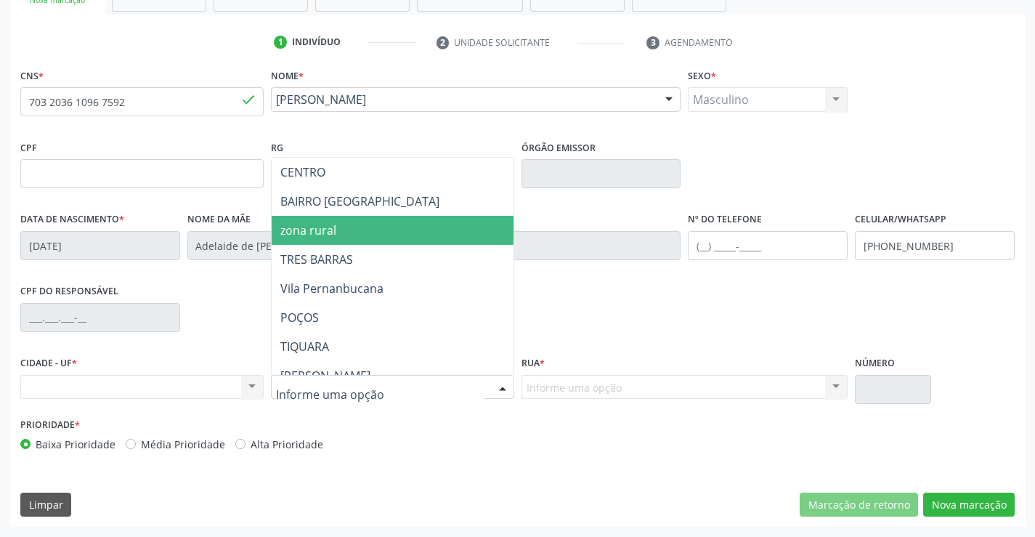
click at [319, 232] on span "zona rural" at bounding box center [308, 230] width 56 height 16
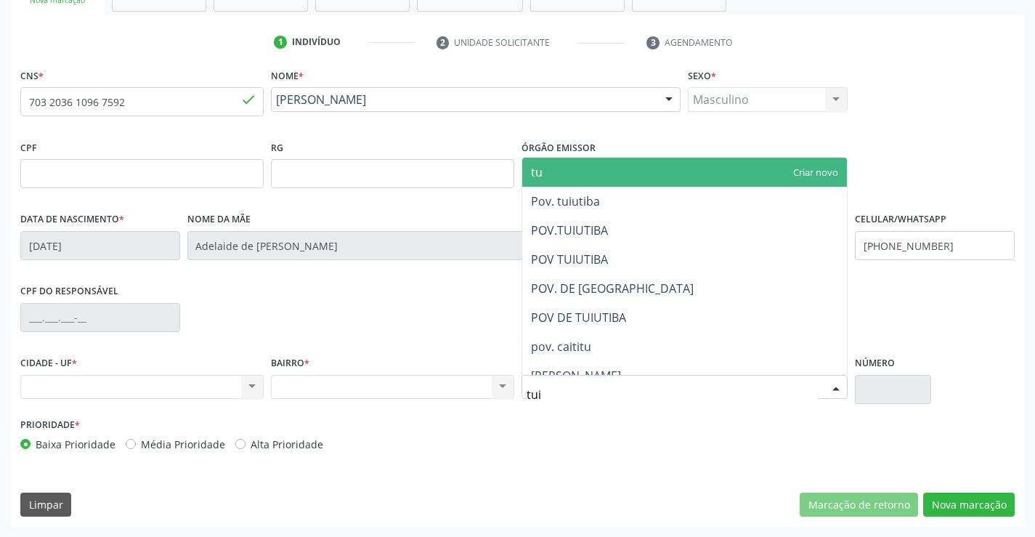
type input "tuiu"
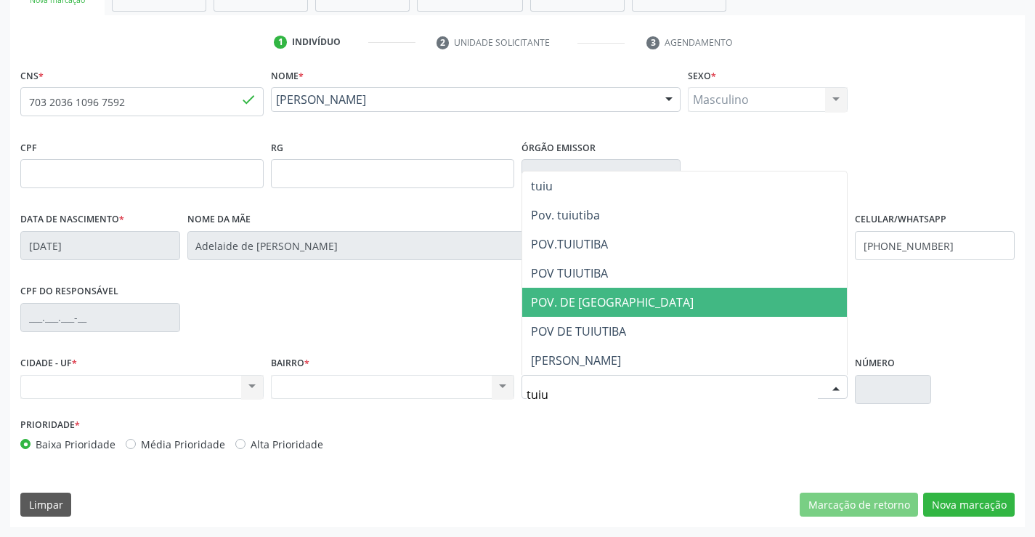
click at [609, 304] on span "POV. DE [GEOGRAPHIC_DATA]" at bounding box center [612, 302] width 163 height 16
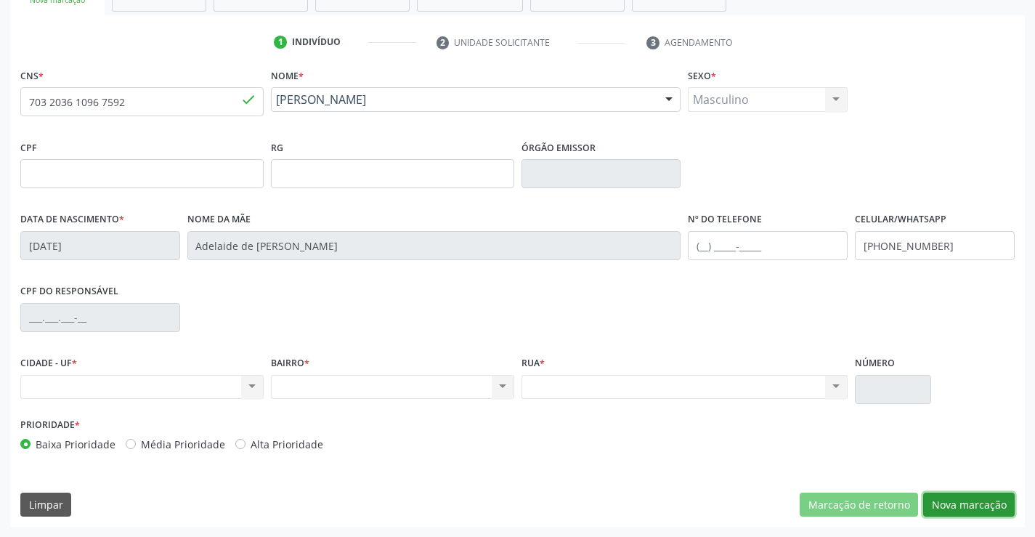
click at [948, 503] on button "Nova marcação" at bounding box center [968, 504] width 91 height 25
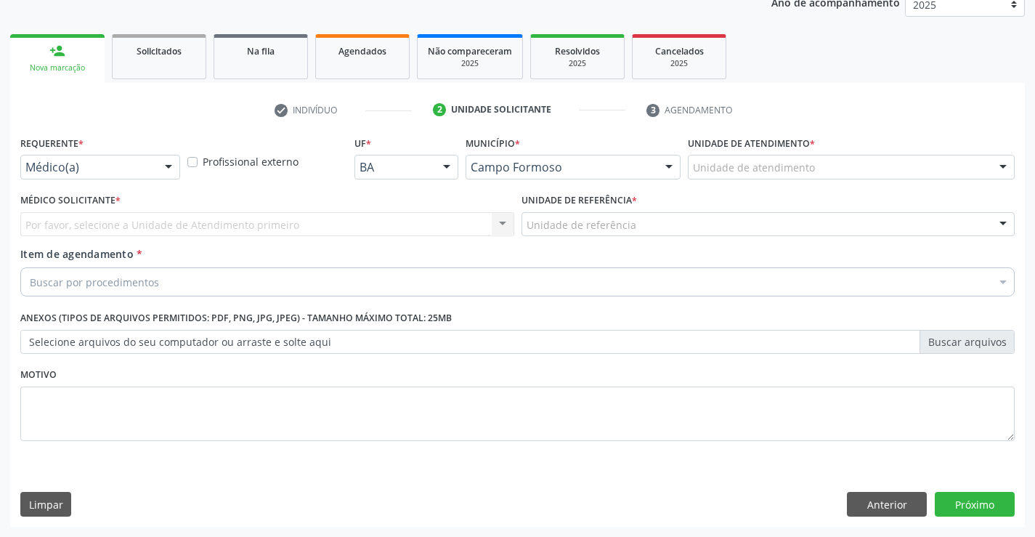
scroll to position [183, 0]
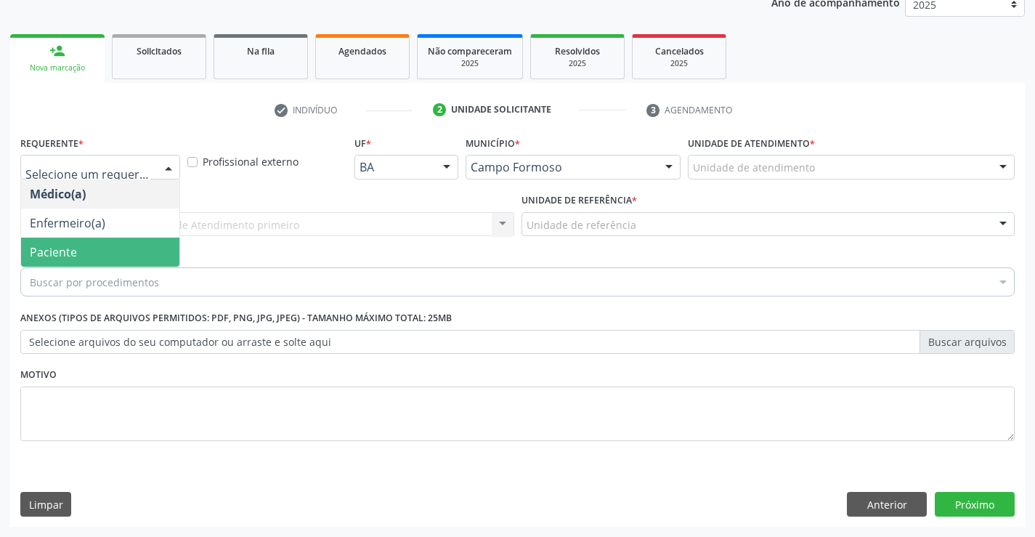
click at [39, 247] on span "Paciente" at bounding box center [53, 252] width 47 height 16
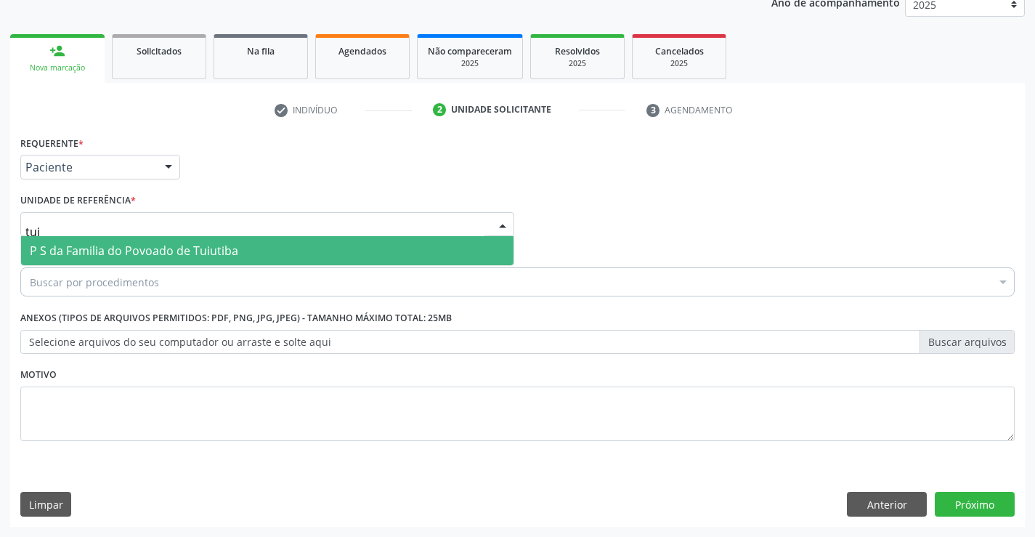
type input "tuiu"
click at [85, 245] on span "P S da Familia do Povoado de Tuiutiba" at bounding box center [134, 251] width 208 height 16
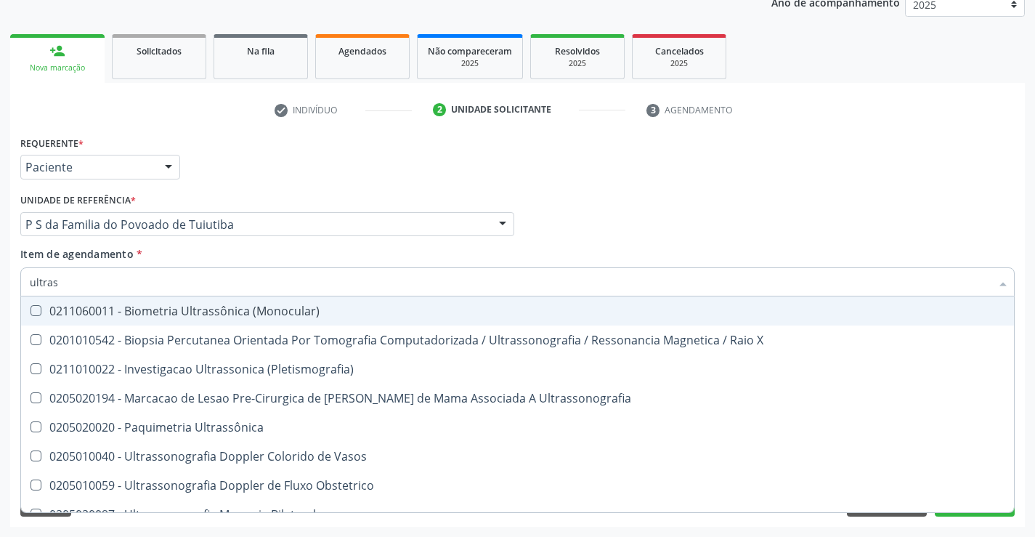
type input "ultrass"
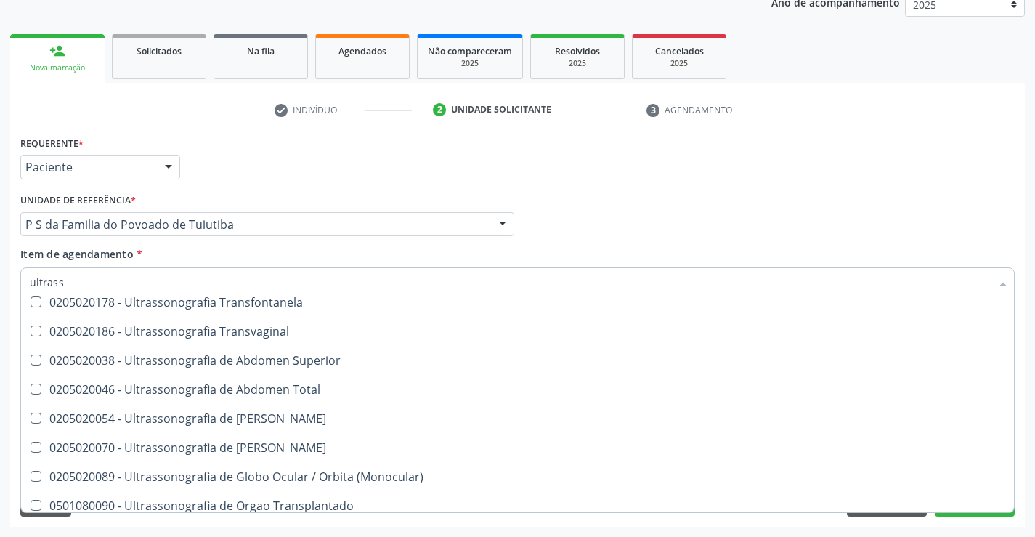
scroll to position [363, 0]
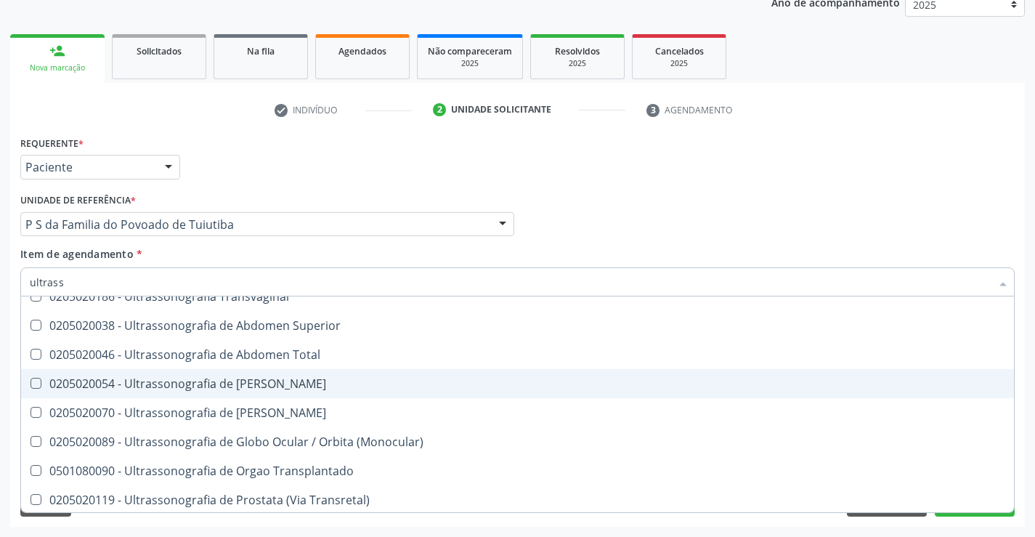
click at [358, 383] on div "0205020054 - Ultrassonografia de [PERSON_NAME]" at bounding box center [517, 384] width 975 height 12
checkbox Urinario "true"
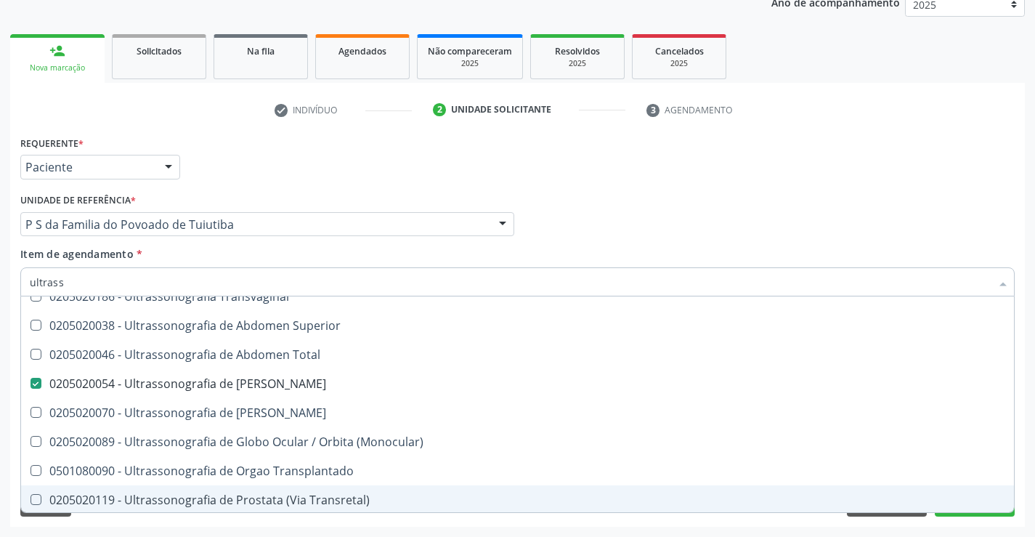
click at [487, 529] on div "Acompanhamento Acompanhe a situação das marcações correntes e finalizadas Relat…" at bounding box center [517, 217] width 1035 height 640
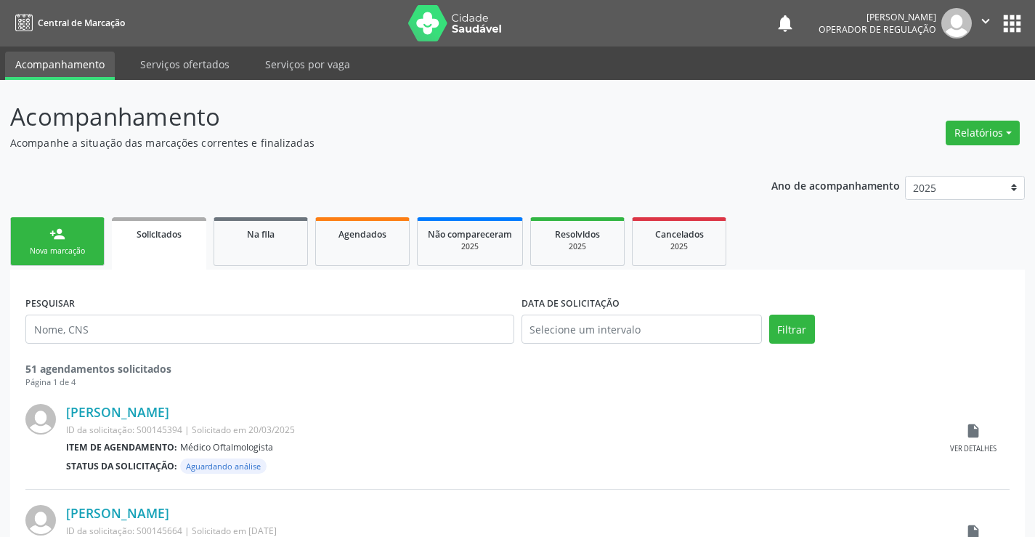
click at [49, 239] on link "person_add Nova marcação" at bounding box center [57, 241] width 94 height 49
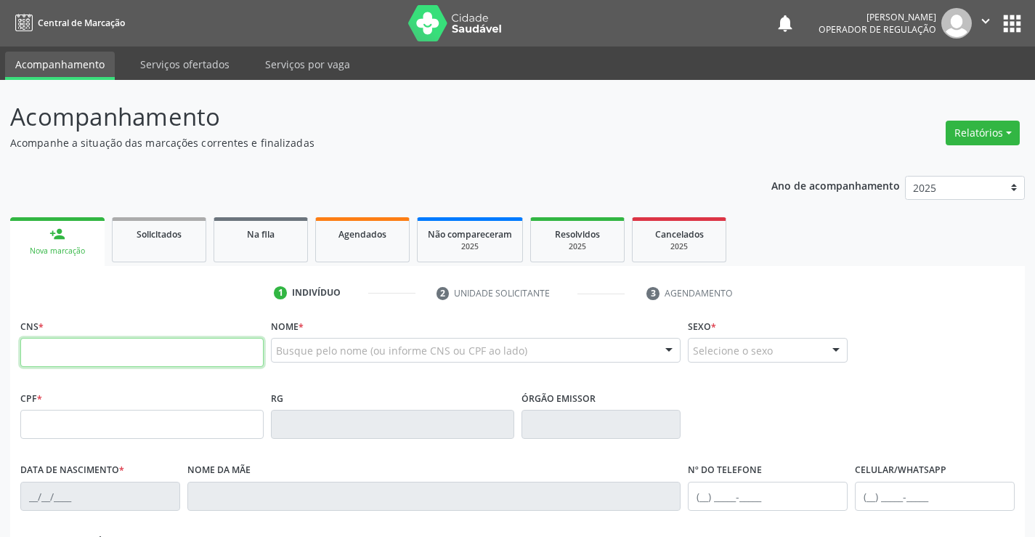
drag, startPoint x: 118, startPoint y: 357, endPoint x: 127, endPoint y: 362, distance: 11.1
click at [118, 357] on input "text" at bounding box center [141, 352] width 243 height 29
type input "700 2044 8391 9620"
type input "25/03/1990"
type input "S/N"
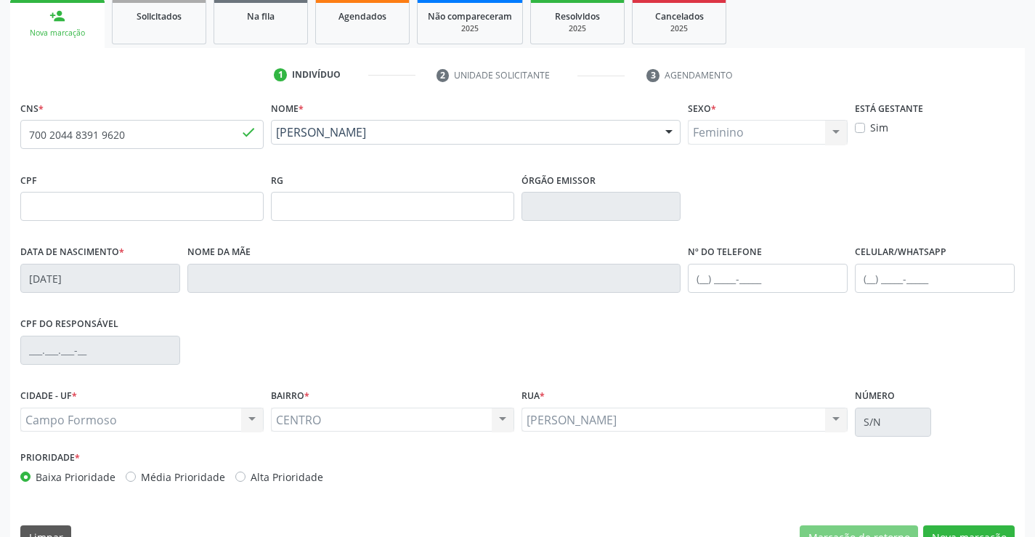
scroll to position [251, 0]
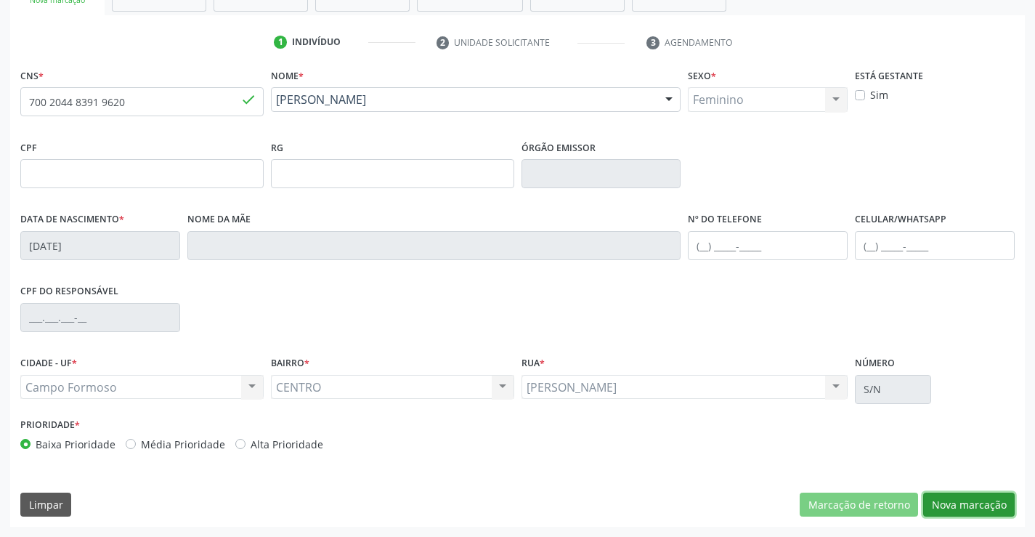
click at [966, 502] on button "Nova marcação" at bounding box center [968, 504] width 91 height 25
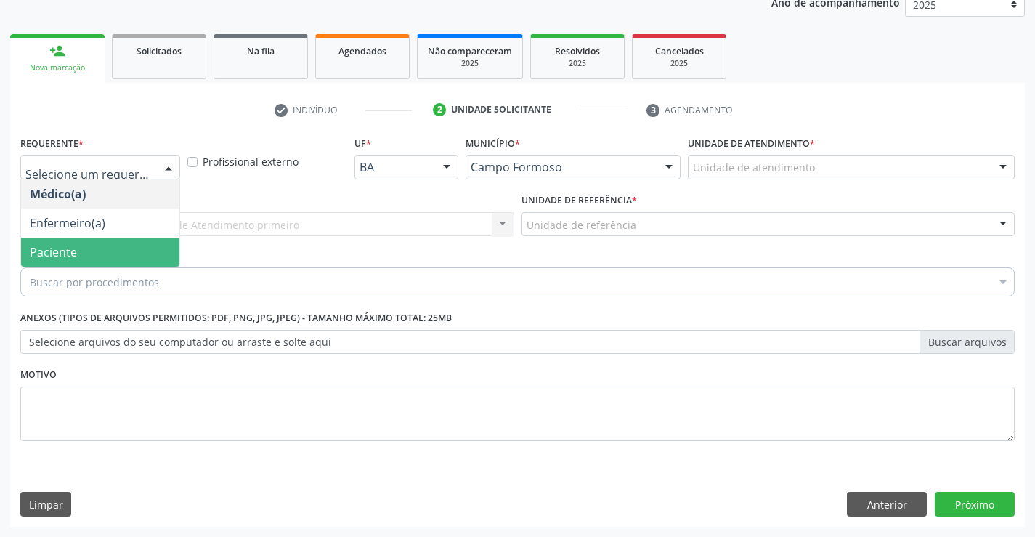
click at [44, 246] on span "Paciente" at bounding box center [53, 252] width 47 height 16
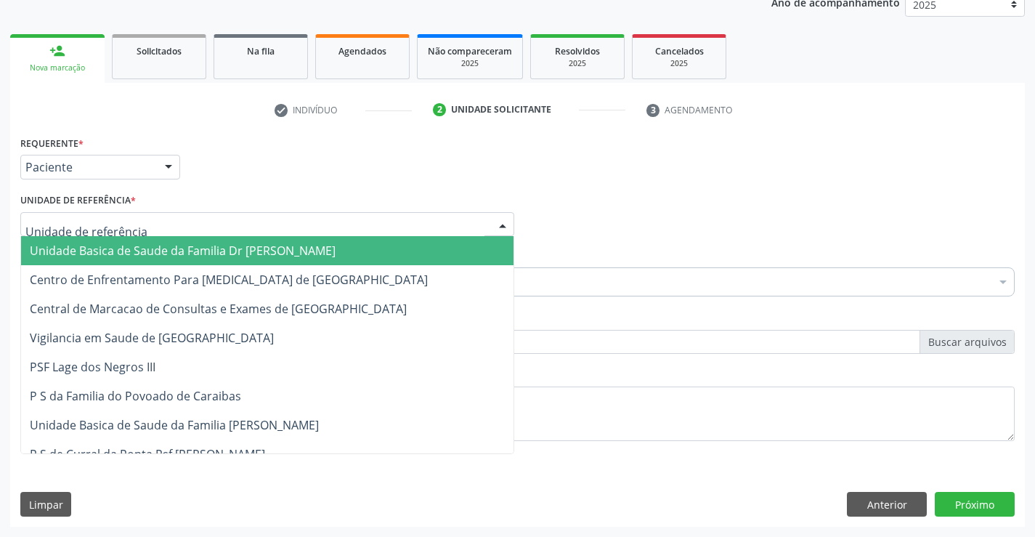
click at [53, 252] on span "Unidade Basica de Saude da Familia Dr [PERSON_NAME]" at bounding box center [183, 251] width 306 height 16
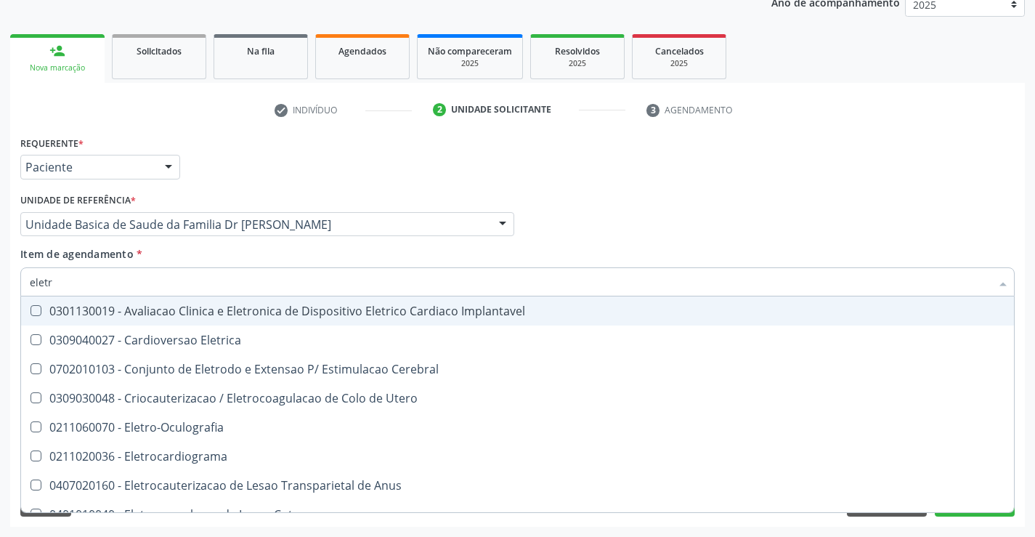
type input "eletro"
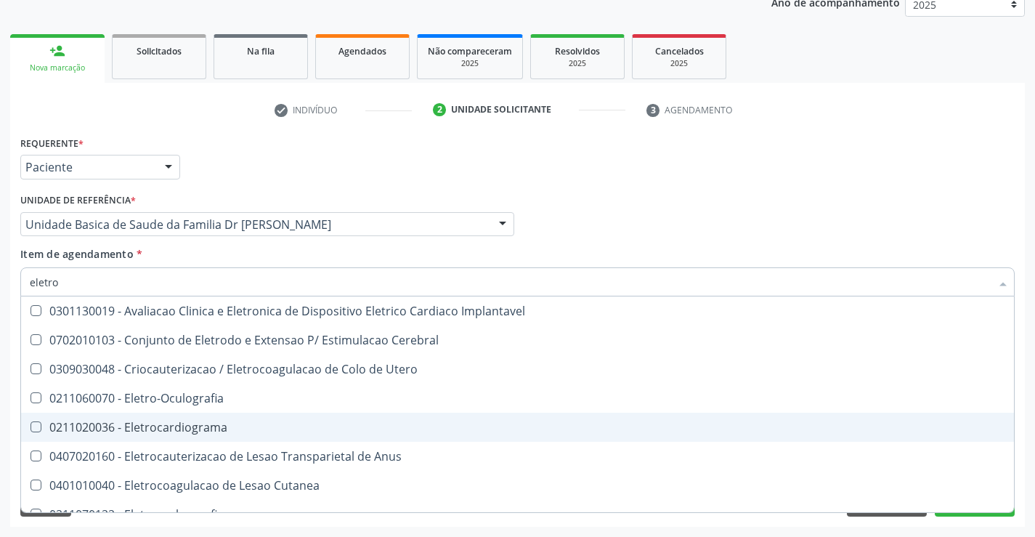
click at [176, 426] on div "0211020036 - Eletrocardiograma" at bounding box center [517, 427] width 975 height 12
checkbox Eletrocardiograma "true"
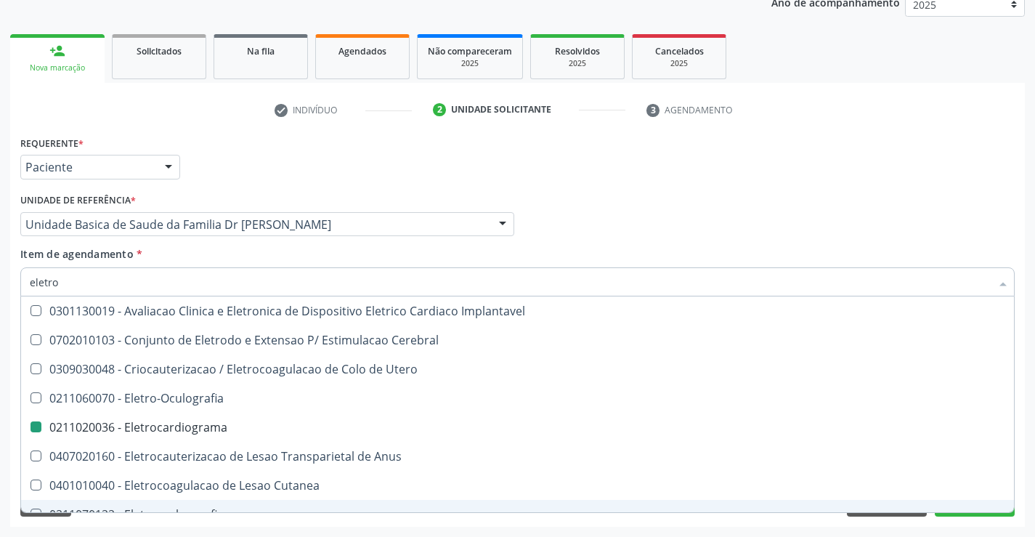
click at [908, 526] on div "Acompanhamento Acompanhe a situação das marcações correntes e finalizadas Relat…" at bounding box center [517, 217] width 1035 height 640
checkbox Cerebral "true"
checkbox Eletrocardiograma "false"
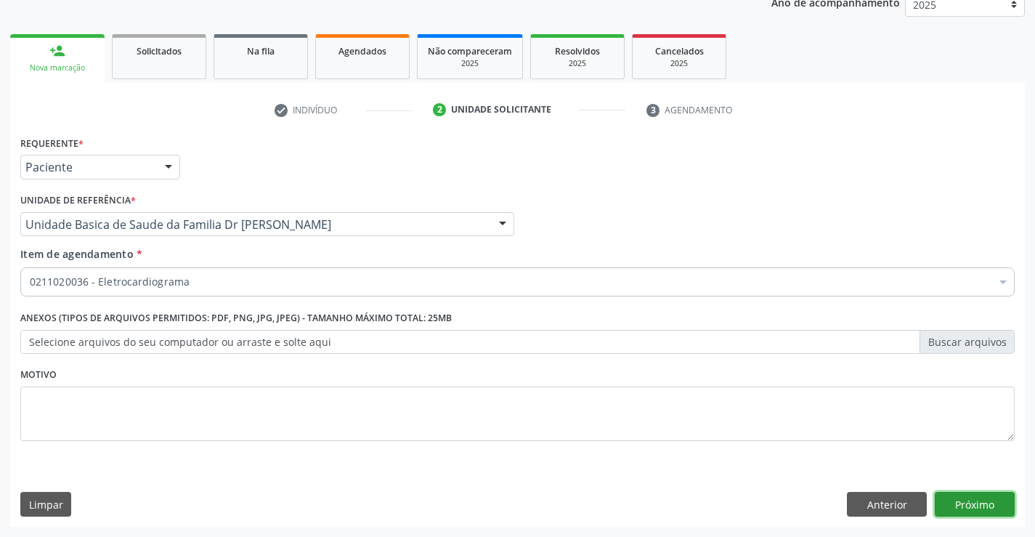
click at [961, 500] on button "Próximo" at bounding box center [975, 504] width 80 height 25
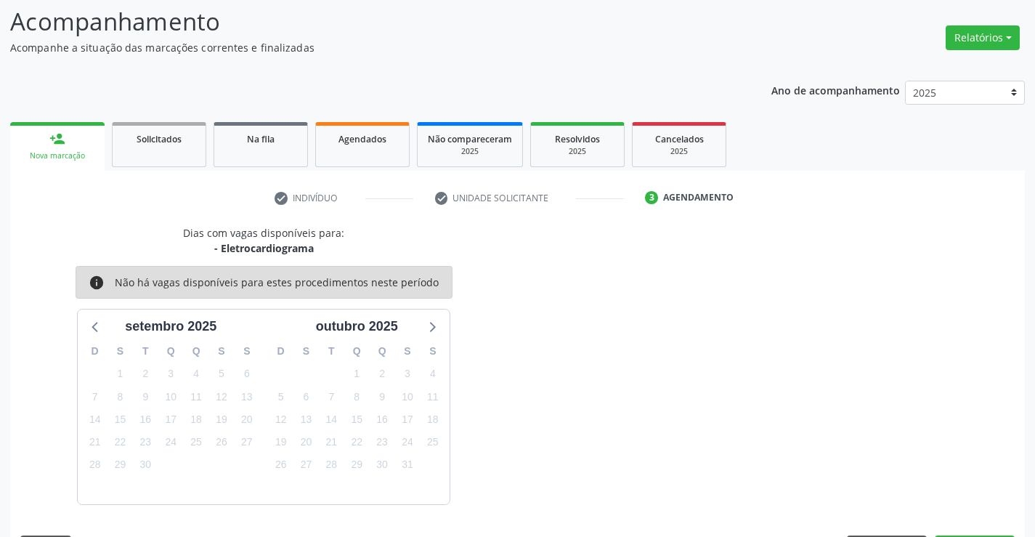
scroll to position [138, 0]
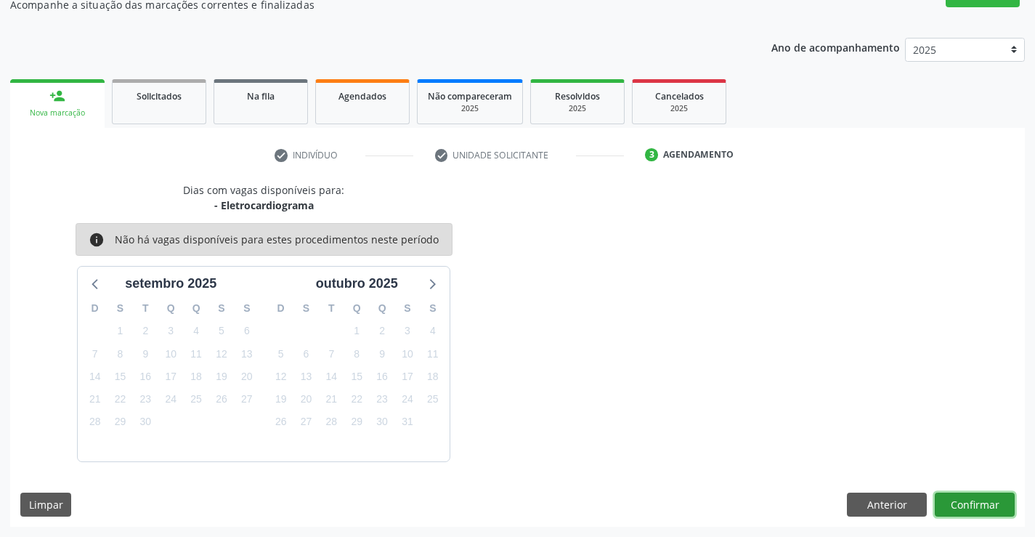
click at [975, 503] on button "Confirmar" at bounding box center [975, 504] width 80 height 25
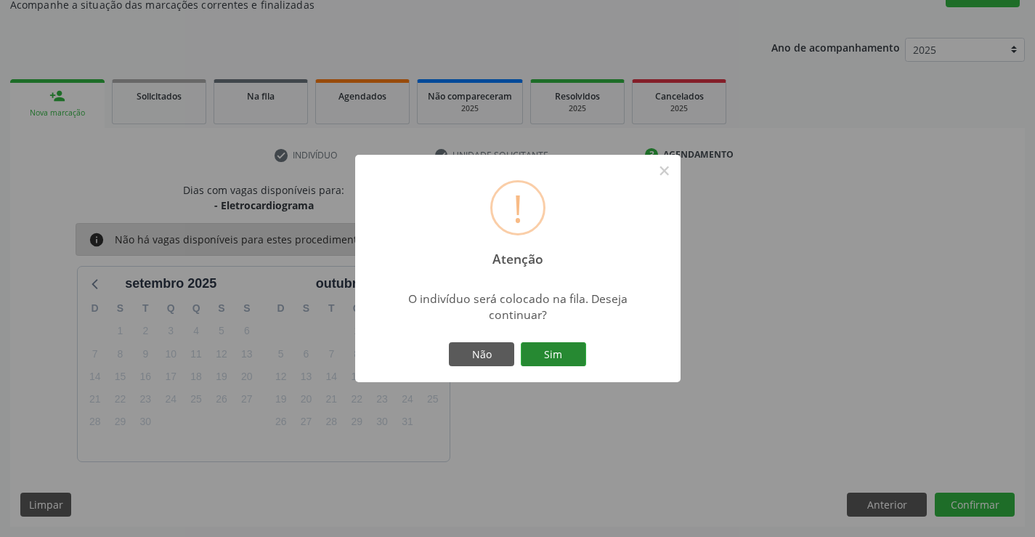
click at [559, 356] on button "Sim" at bounding box center [553, 354] width 65 height 25
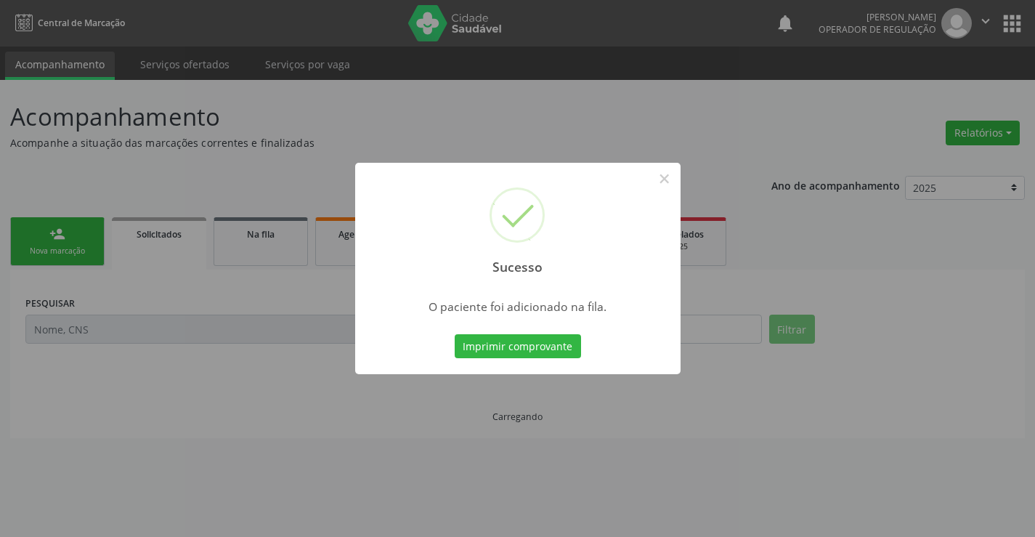
scroll to position [0, 0]
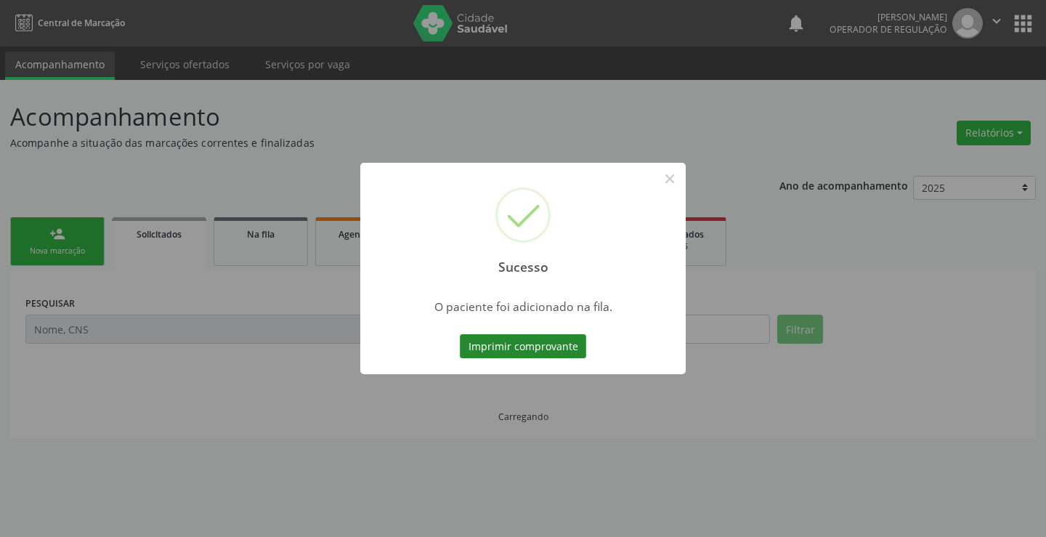
click at [553, 340] on button "Imprimir comprovante" at bounding box center [523, 346] width 126 height 25
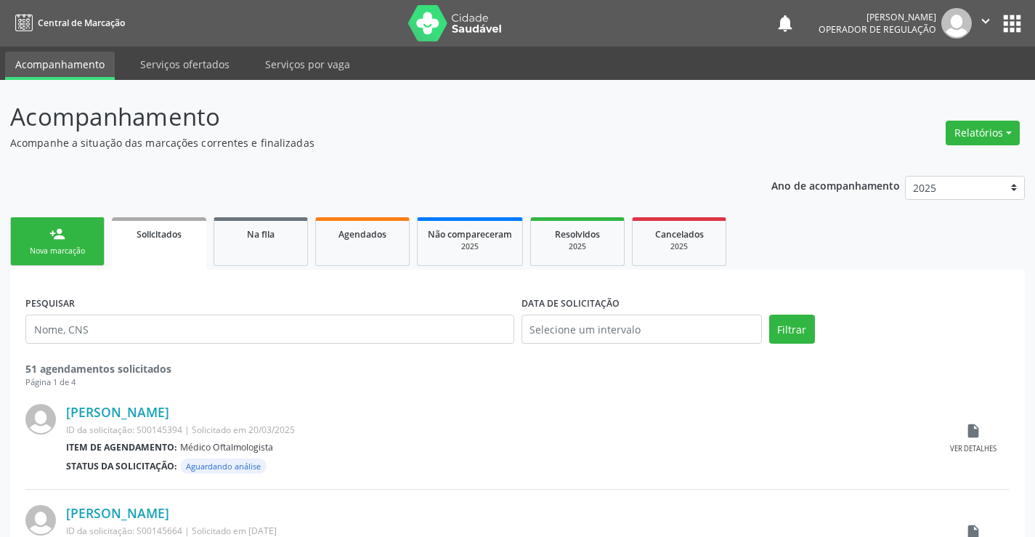
click at [67, 245] on link "person_add Nova marcação" at bounding box center [57, 241] width 94 height 49
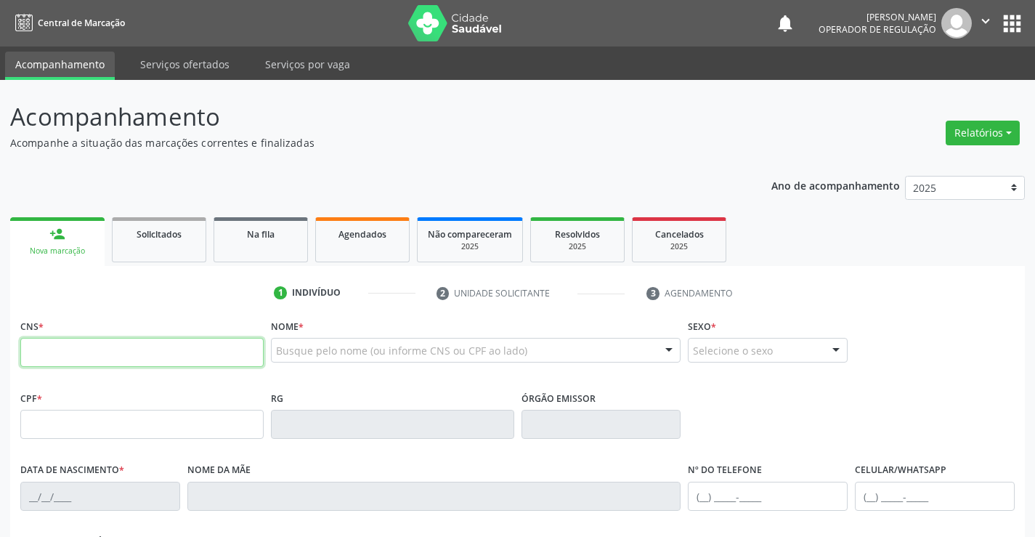
click at [132, 351] on input "text" at bounding box center [141, 352] width 243 height 29
type input "7"
click at [303, 367] on div "Busque pelo nome (ou informe CNS ou CPF ao lado) Nenhum resultado encontrado pa…" at bounding box center [476, 355] width 410 height 35
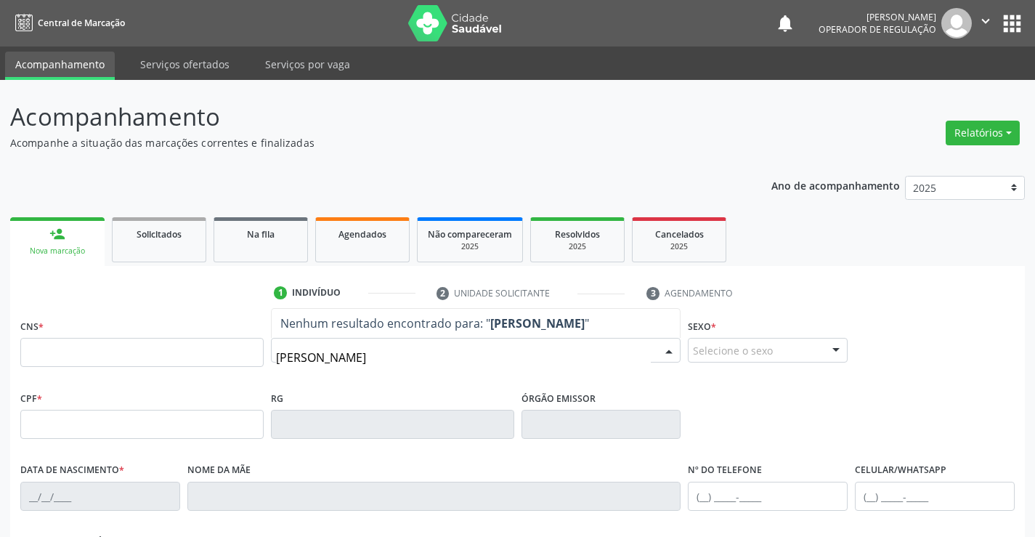
drag, startPoint x: 319, startPoint y: 357, endPoint x: 309, endPoint y: 365, distance: 12.9
click at [309, 365] on input "ernanfo alves marques" at bounding box center [463, 357] width 375 height 29
type input "ernando alves marques"
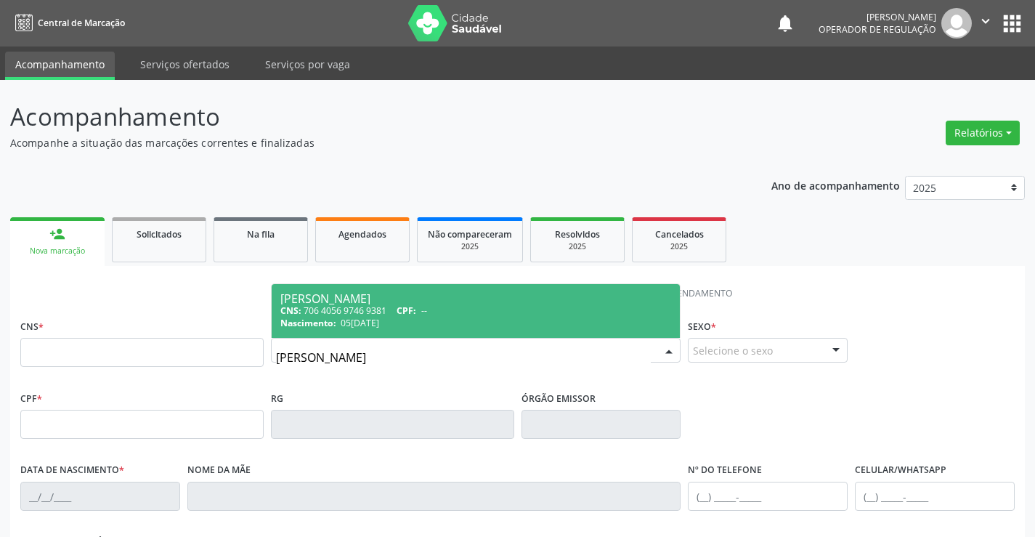
click at [413, 317] on div "Nascimento: 05/01/1989" at bounding box center [475, 323] width 391 height 12
type input "706 4056 9746 9381"
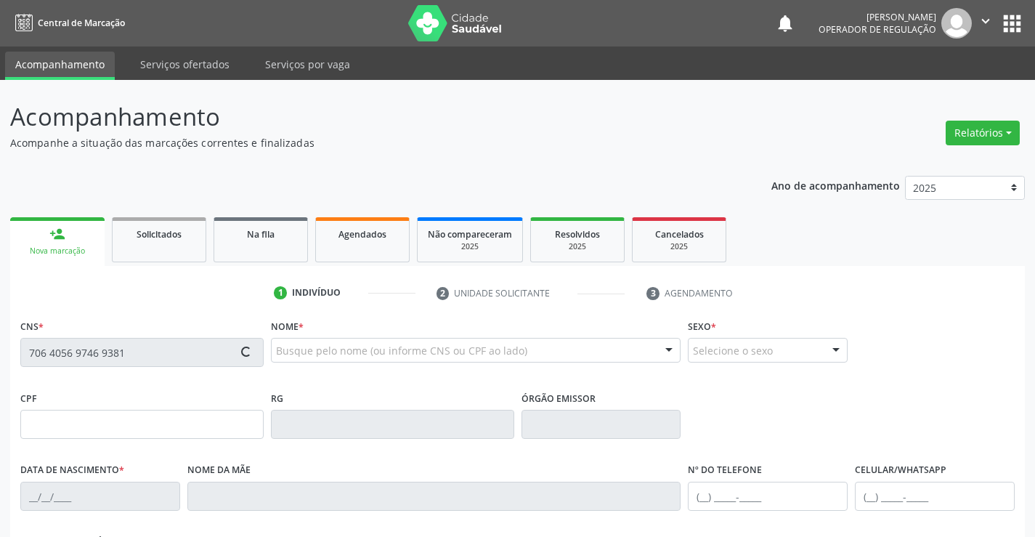
type input "05/01/1989"
type input "(74) 98141-5669"
type input "352"
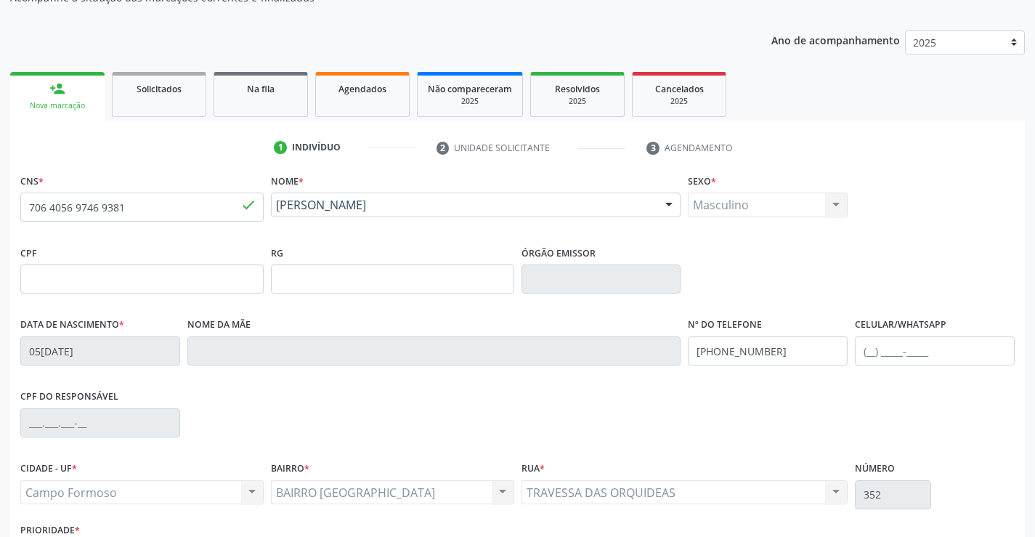
scroll to position [218, 0]
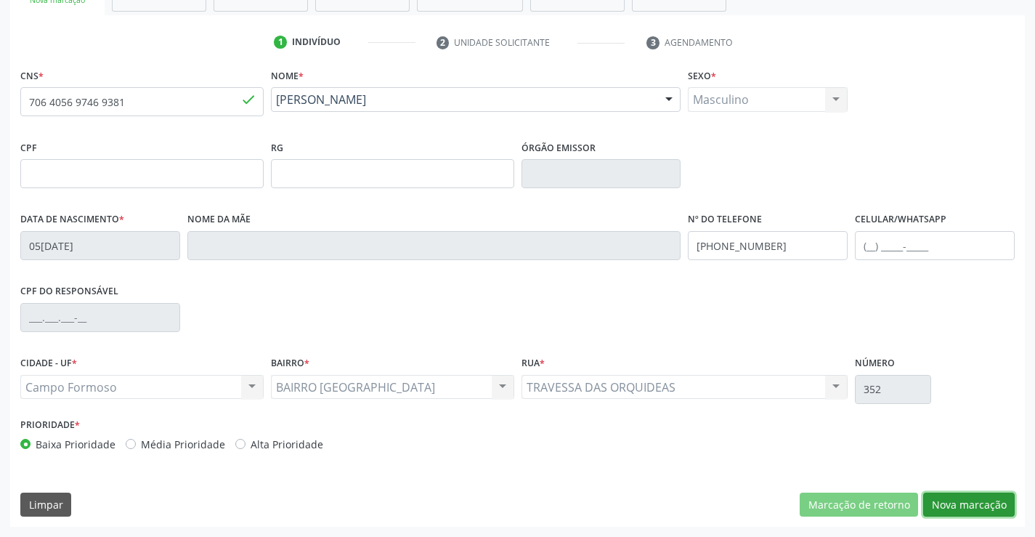
click at [979, 505] on button "Nova marcação" at bounding box center [968, 504] width 91 height 25
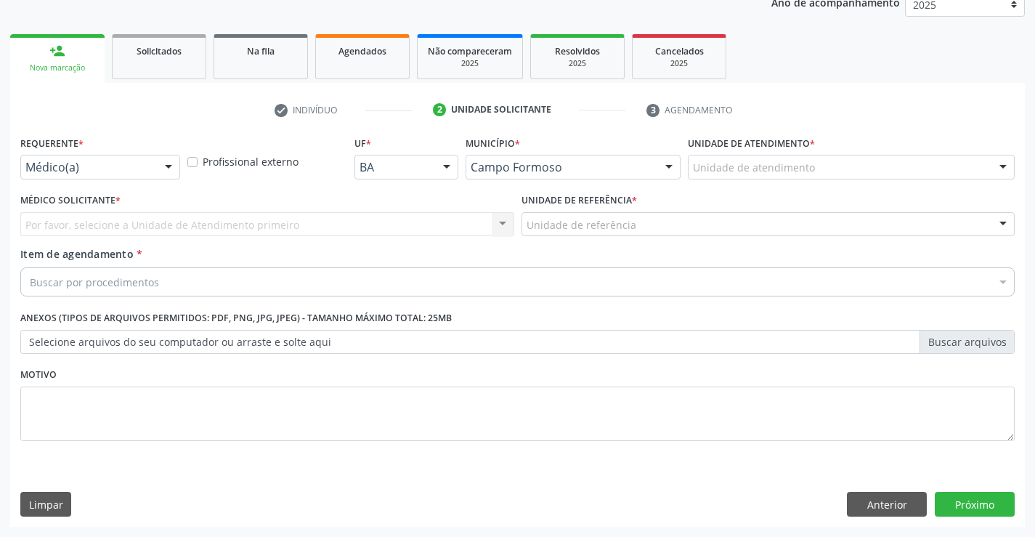
scroll to position [183, 0]
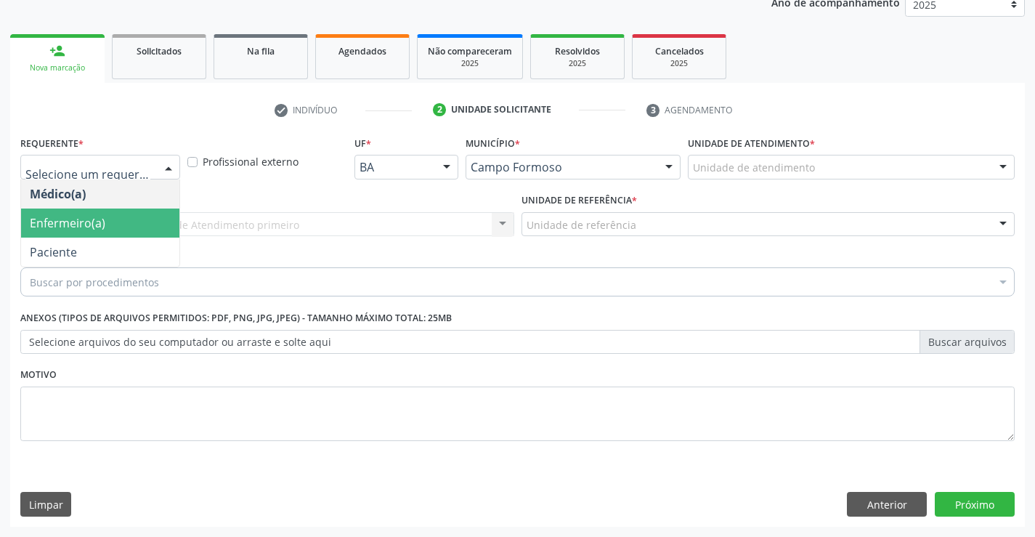
click at [46, 221] on span "Enfermeiro(a)" at bounding box center [68, 223] width 76 height 16
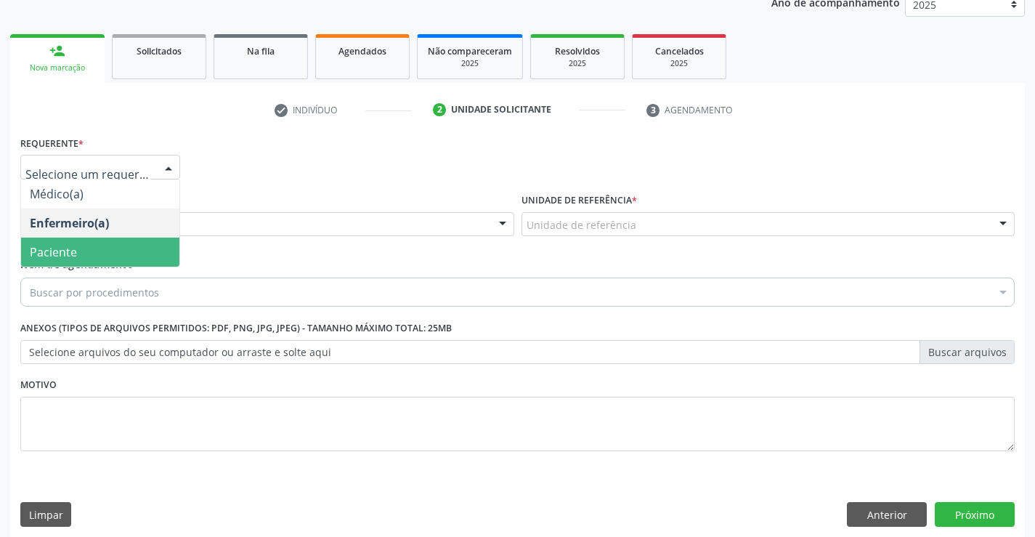
click at [46, 244] on span "Paciente" at bounding box center [53, 252] width 47 height 16
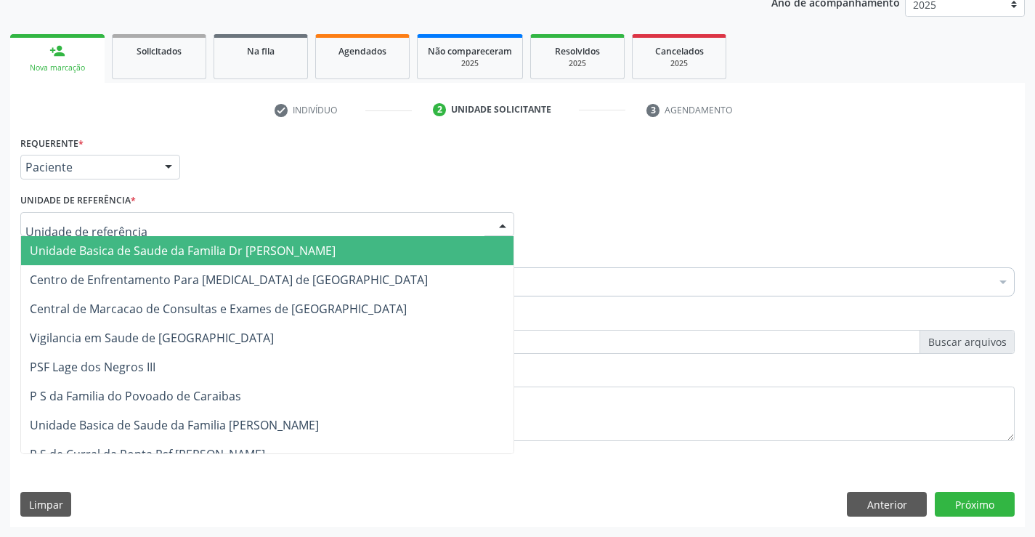
click at [64, 244] on span "Unidade Basica de Saude da Familia Dr [PERSON_NAME]" at bounding box center [183, 251] width 306 height 16
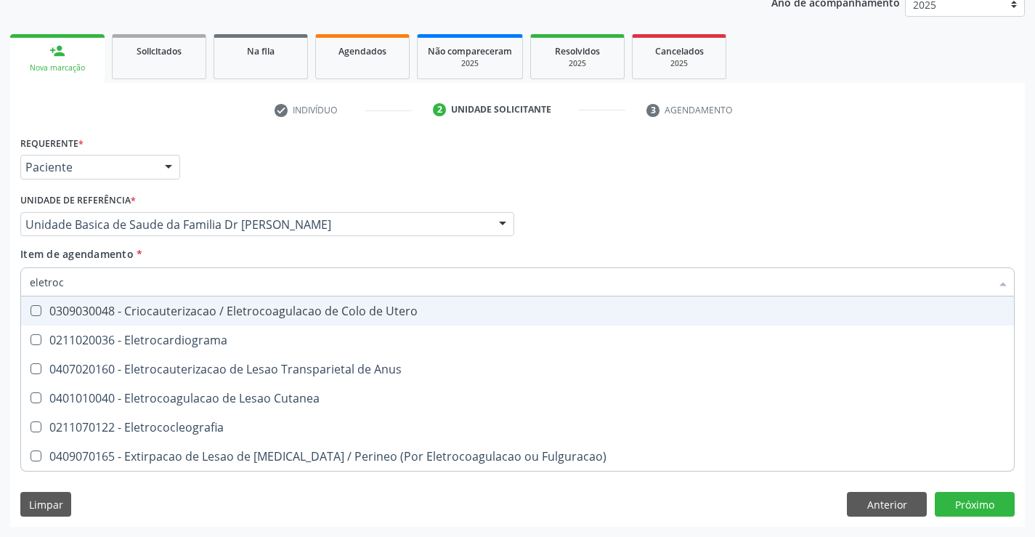
type input "eletroca"
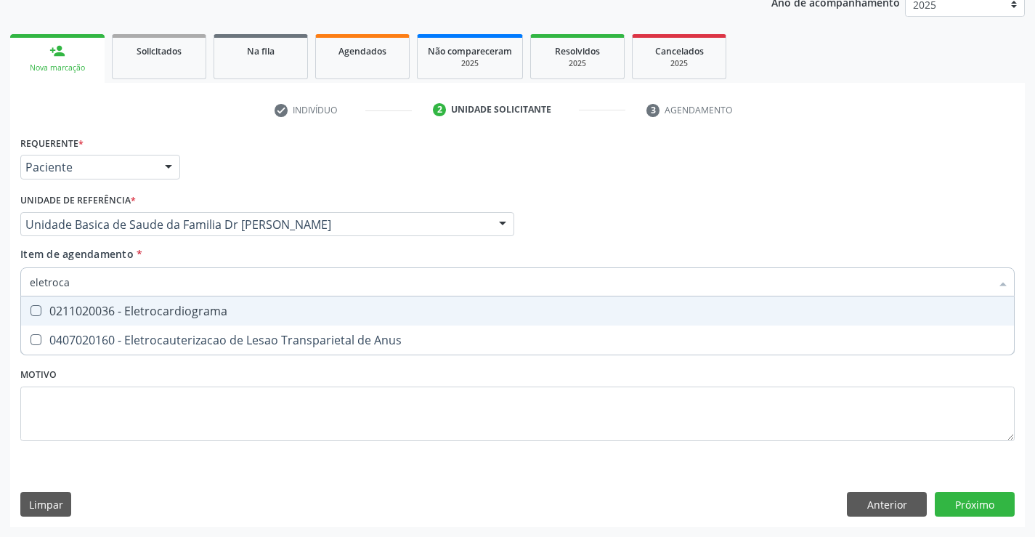
click at [139, 312] on div "0211020036 - Eletrocardiograma" at bounding box center [517, 311] width 975 height 12
checkbox Eletrocardiograma "true"
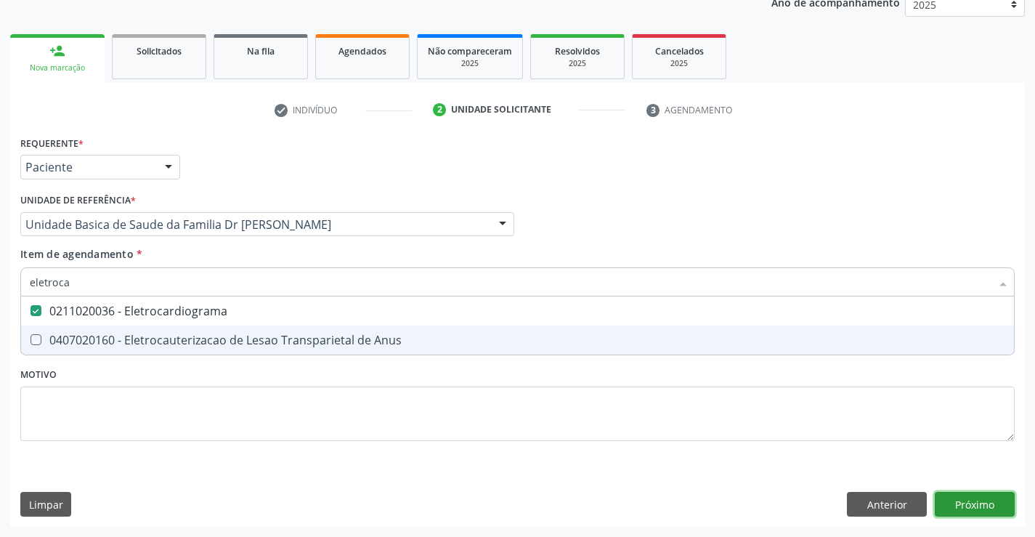
click at [965, 500] on div "Requerente * Paciente Médico(a) Enfermeiro(a) Paciente Nenhum resultado encontr…" at bounding box center [517, 329] width 1014 height 394
checkbox Anus "true"
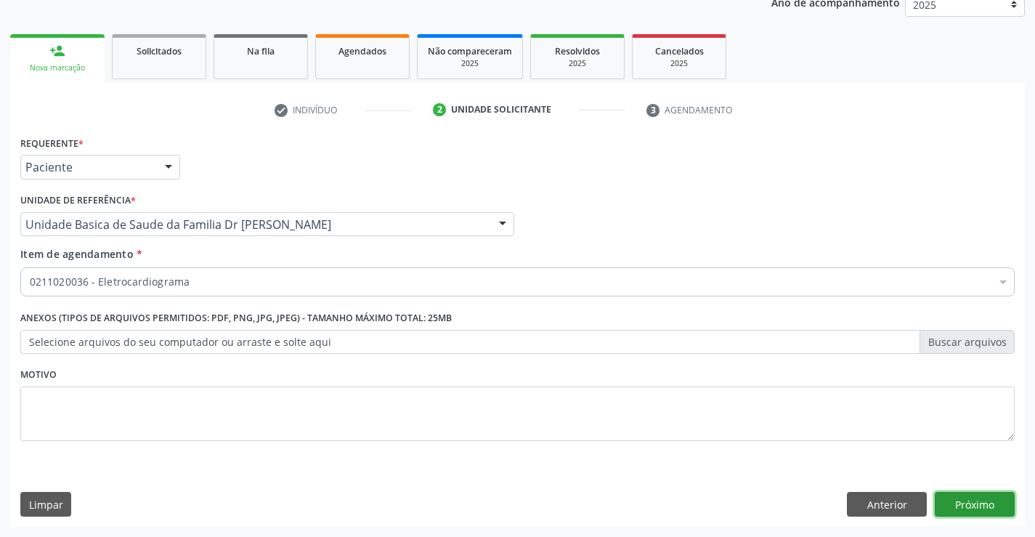
click at [953, 509] on button "Próximo" at bounding box center [975, 504] width 80 height 25
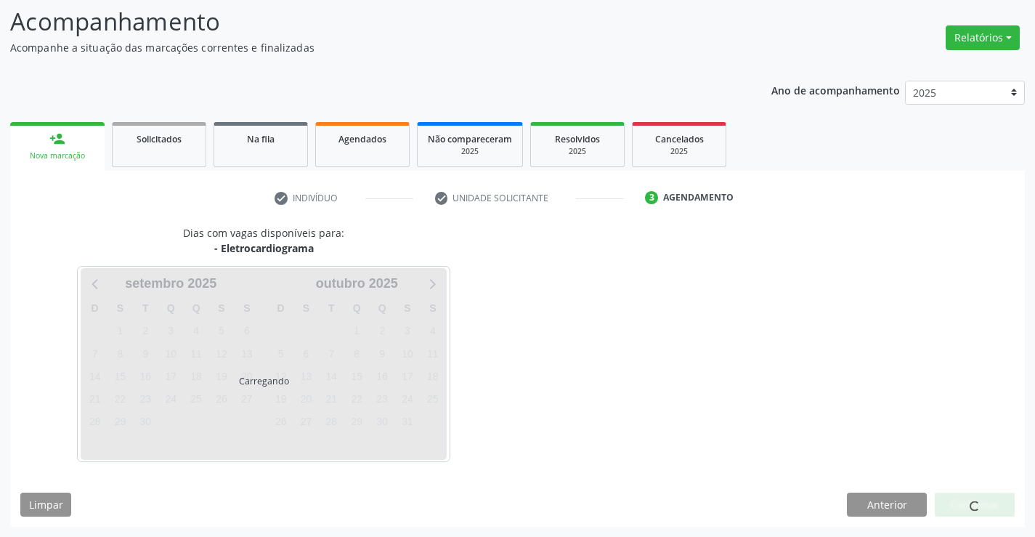
scroll to position [138, 0]
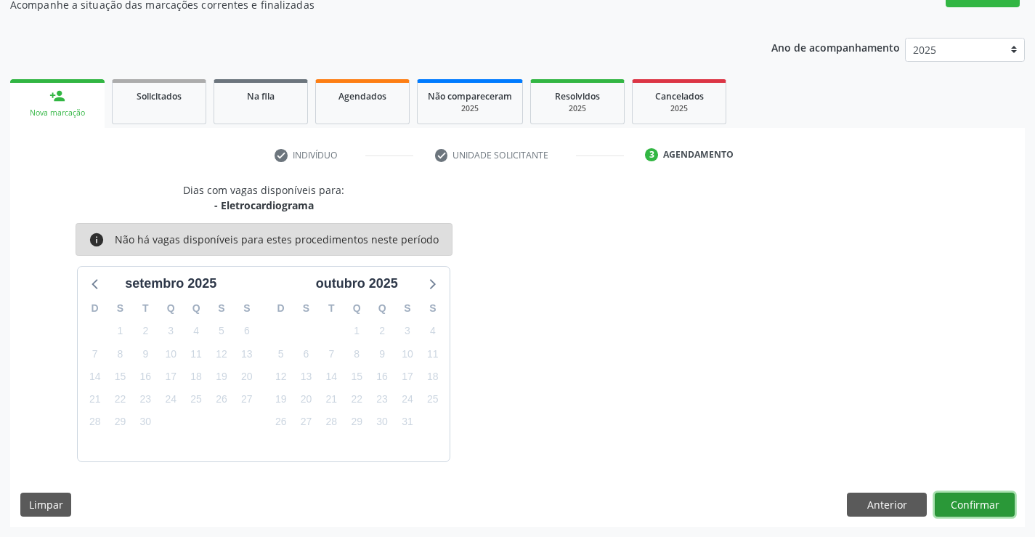
click at [986, 500] on button "Confirmar" at bounding box center [975, 504] width 80 height 25
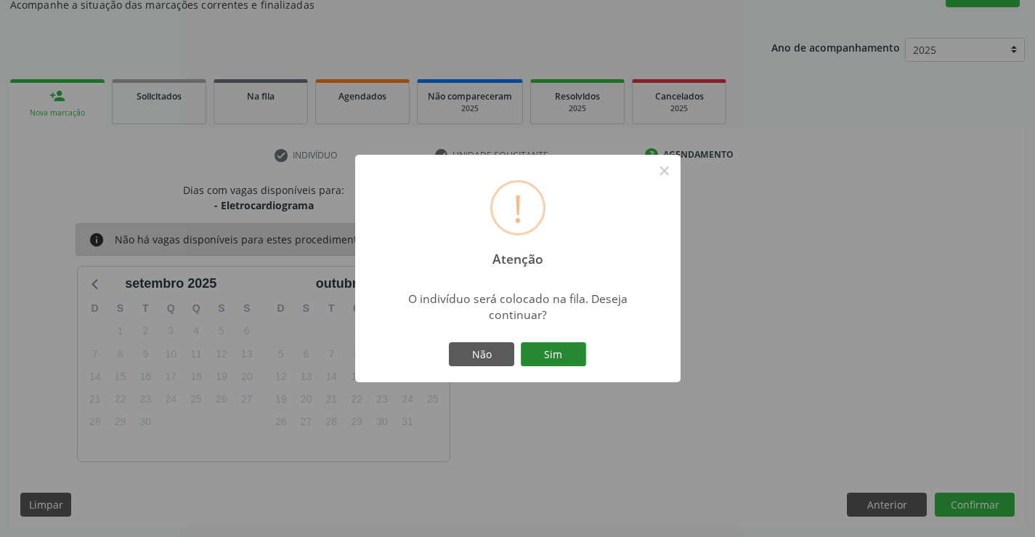
click at [561, 347] on button "Sim" at bounding box center [553, 354] width 65 height 25
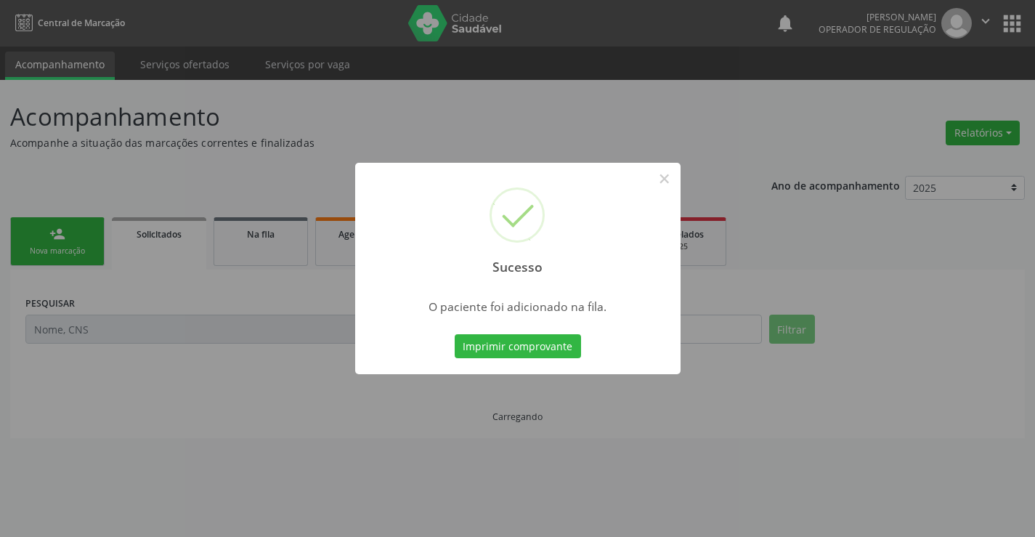
scroll to position [0, 0]
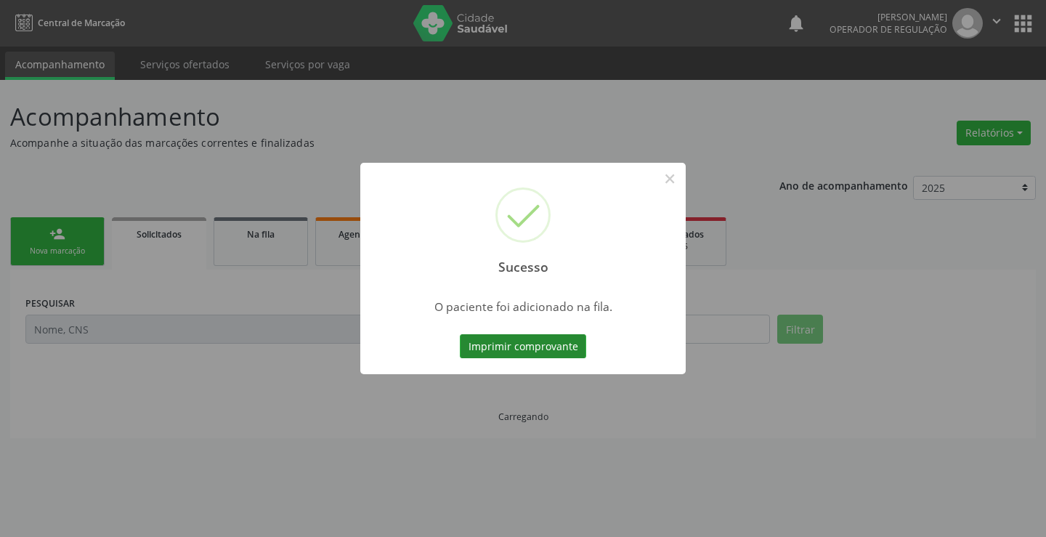
click at [566, 349] on button "Imprimir comprovante" at bounding box center [523, 346] width 126 height 25
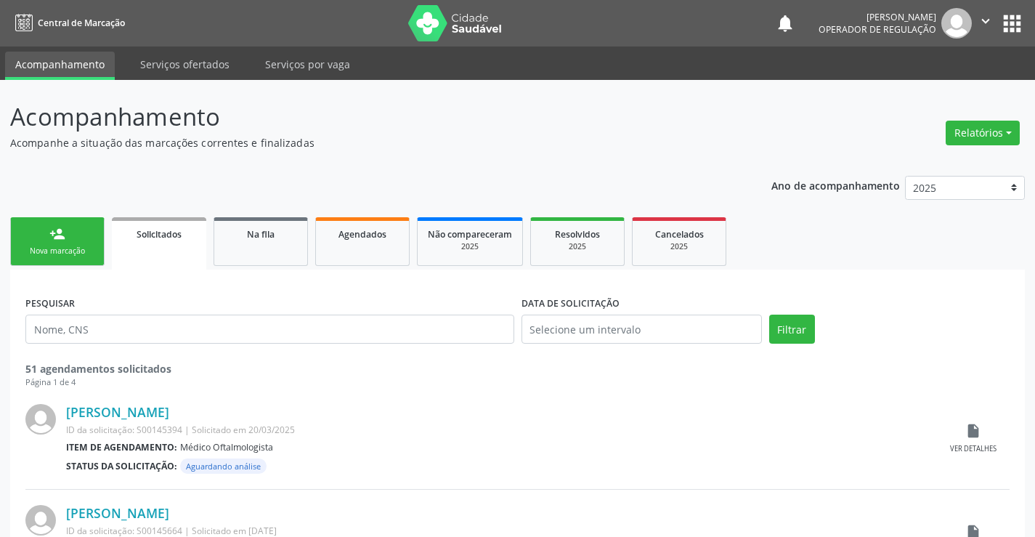
click at [46, 243] on link "person_add Nova marcação" at bounding box center [57, 241] width 94 height 49
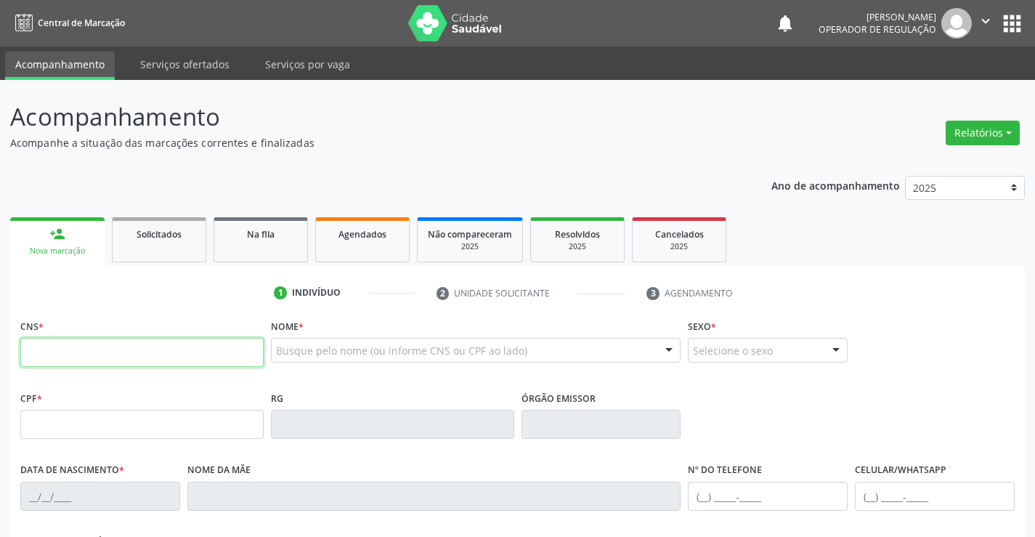
click at [123, 359] on input "text" at bounding box center [141, 352] width 243 height 29
type input "705 2094 1429 1575"
type input "0901761974"
type input "14/11/1977"
type input "(74) 98809-5791"
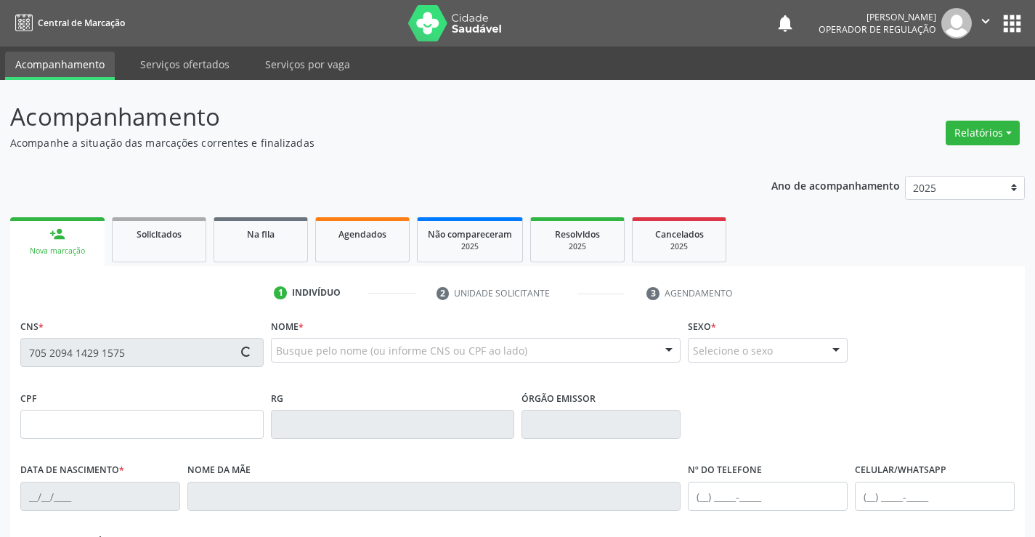
type input "(74) 98809-5791"
type input "000.010.685-20"
type input "S/N"
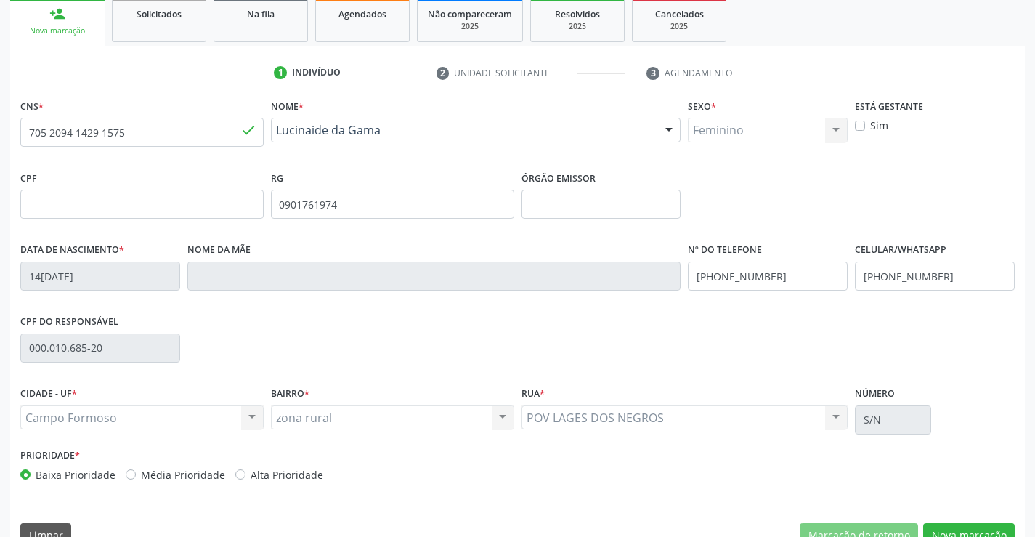
scroll to position [251, 0]
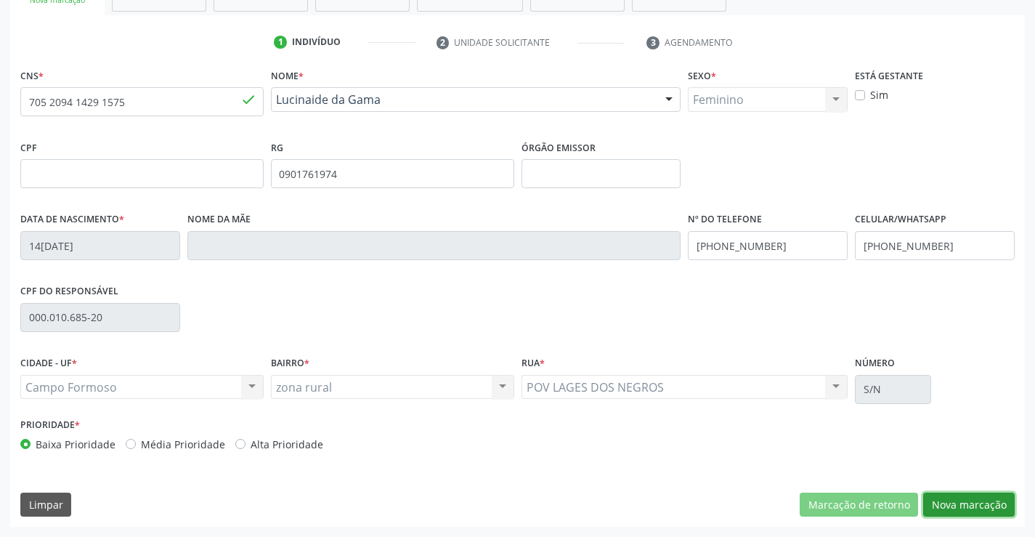
click at [976, 495] on button "Nova marcação" at bounding box center [968, 504] width 91 height 25
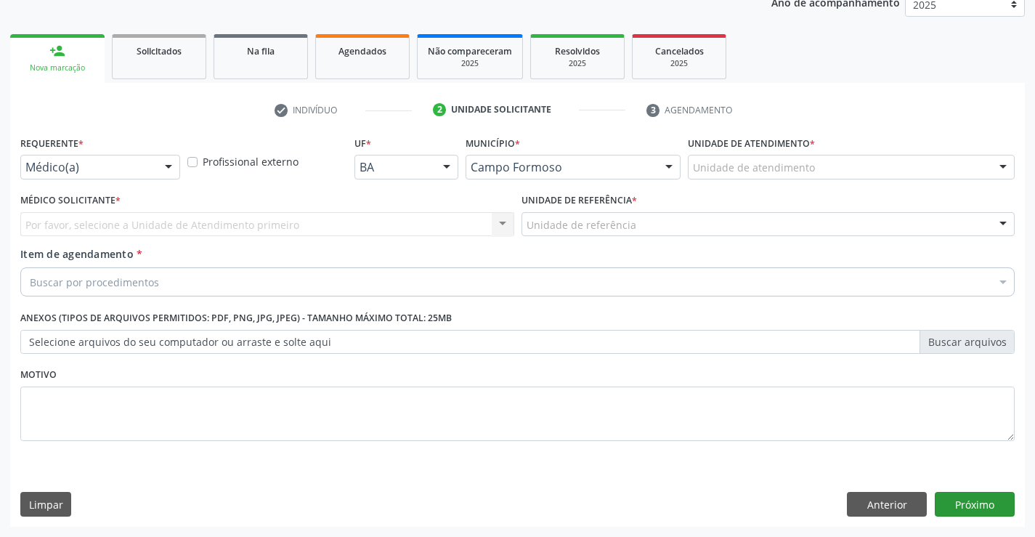
scroll to position [183, 0]
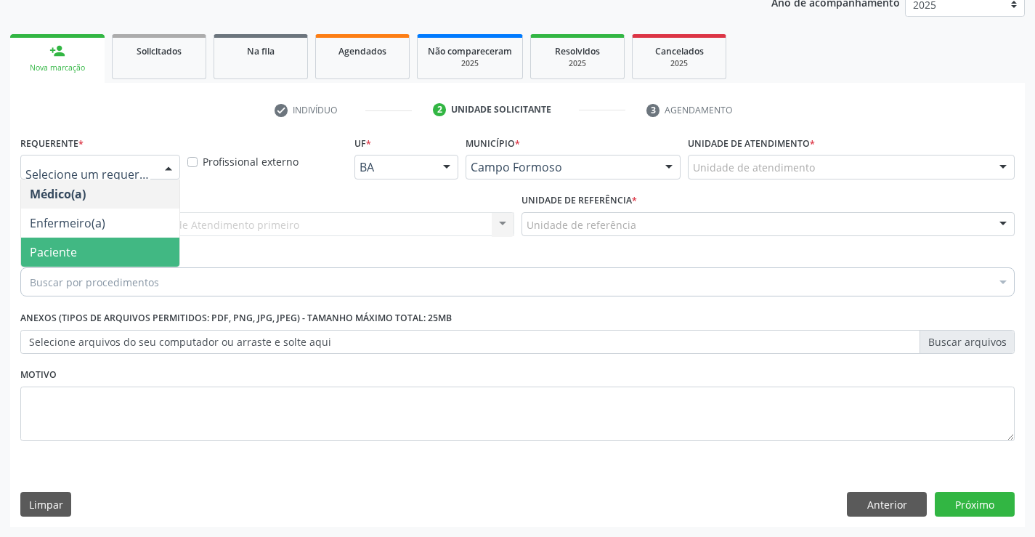
click at [40, 241] on span "Paciente" at bounding box center [100, 251] width 158 height 29
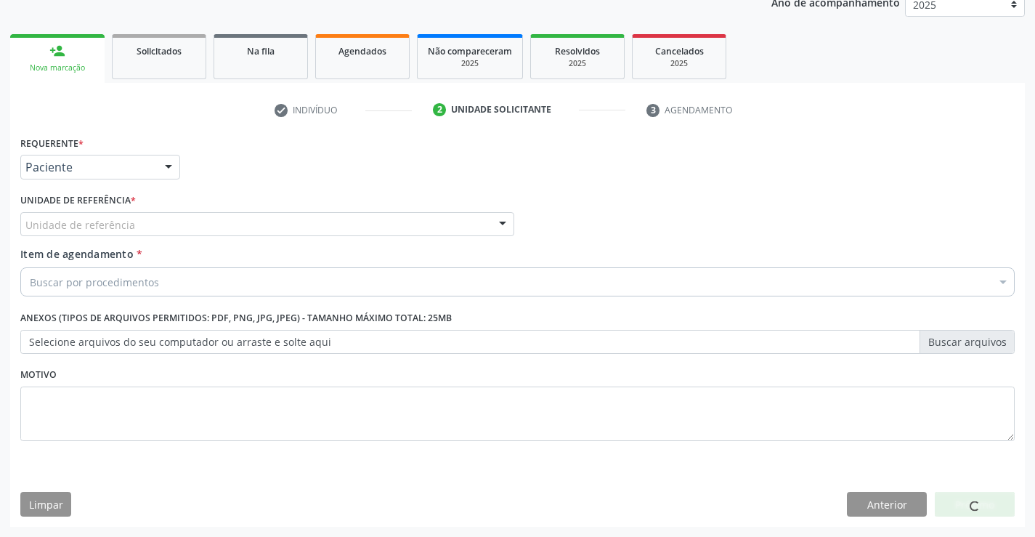
click at [55, 232] on div "Unidade de referência" at bounding box center [267, 224] width 494 height 25
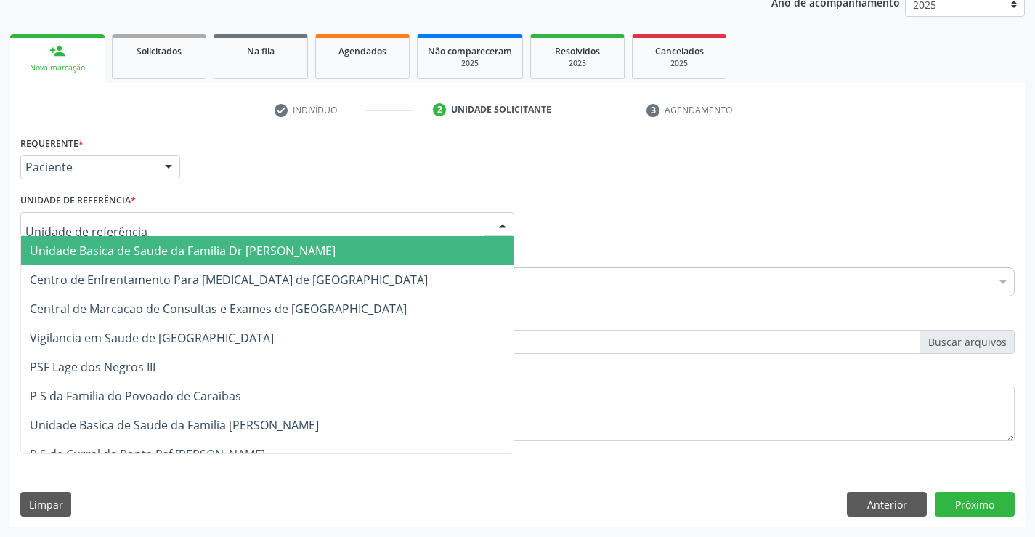
click at [122, 240] on span "Unidade Basica de Saude da Familia Dr [PERSON_NAME]" at bounding box center [267, 250] width 492 height 29
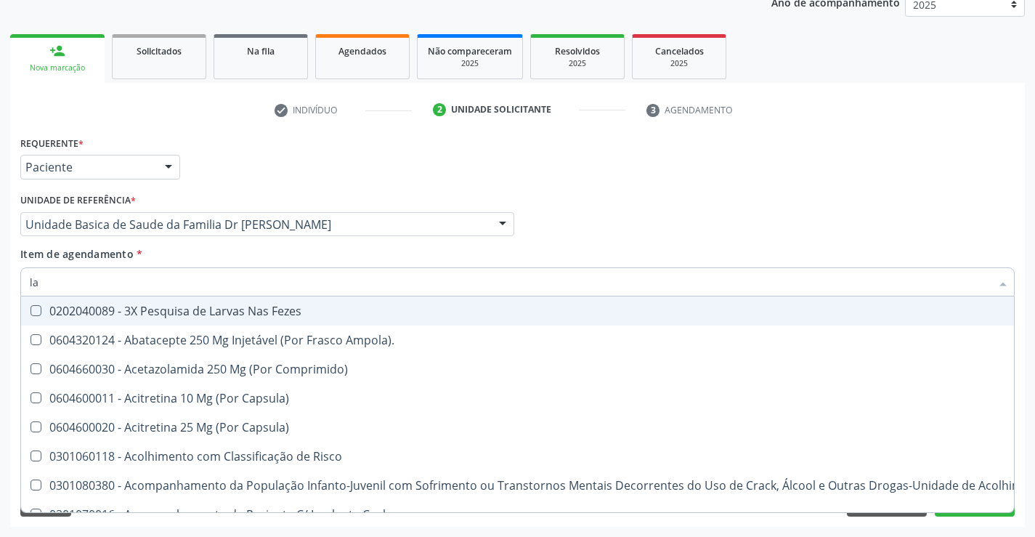
type input "l"
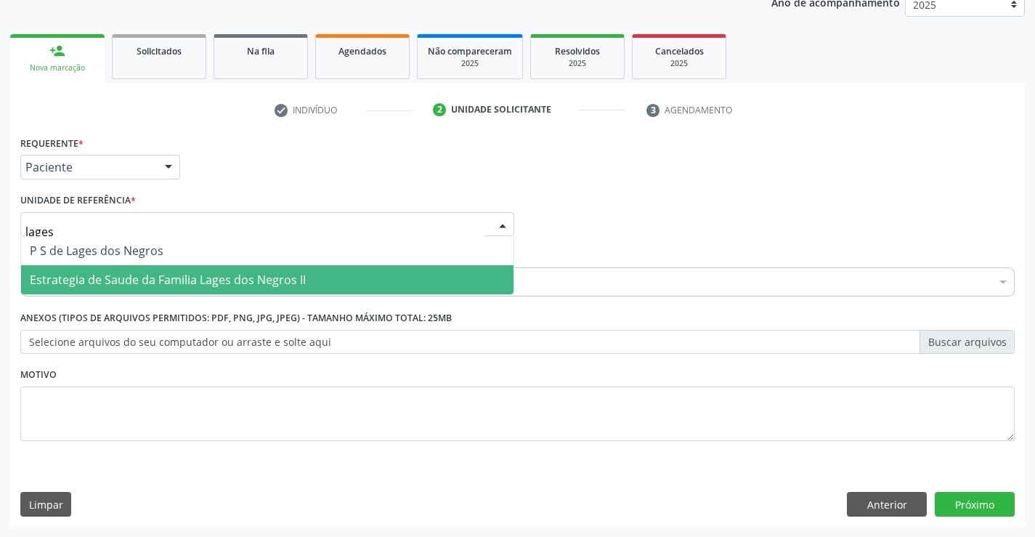
click at [214, 270] on span "Estrategia de Saude da Familia Lages dos Negros II" at bounding box center [267, 279] width 492 height 29
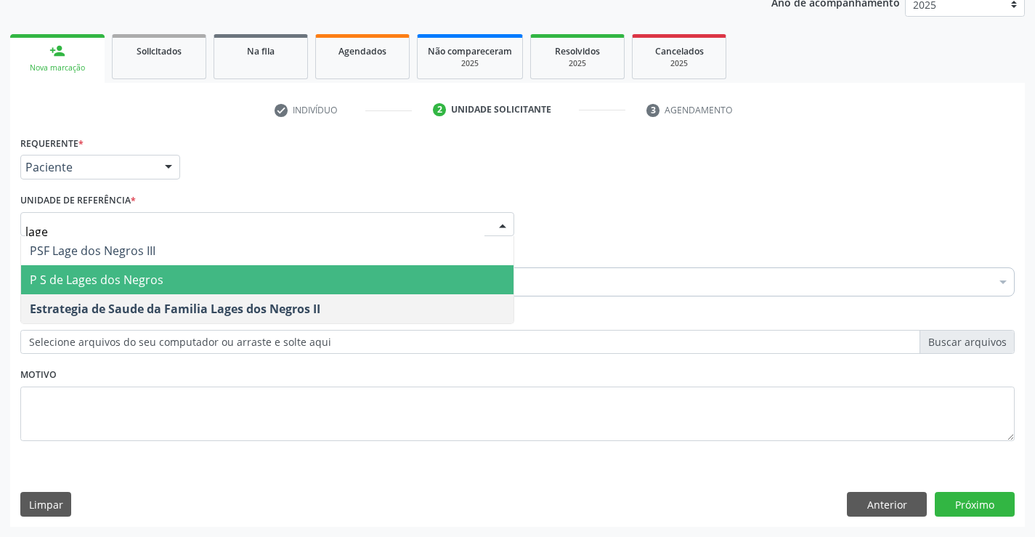
type input "lages"
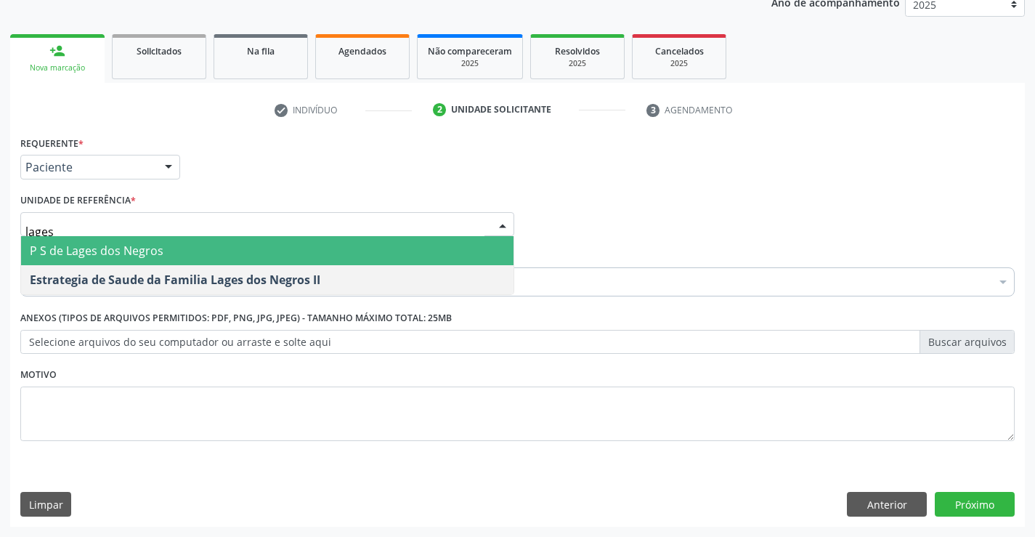
click at [177, 256] on span "P S de Lages dos Negros" at bounding box center [267, 250] width 492 height 29
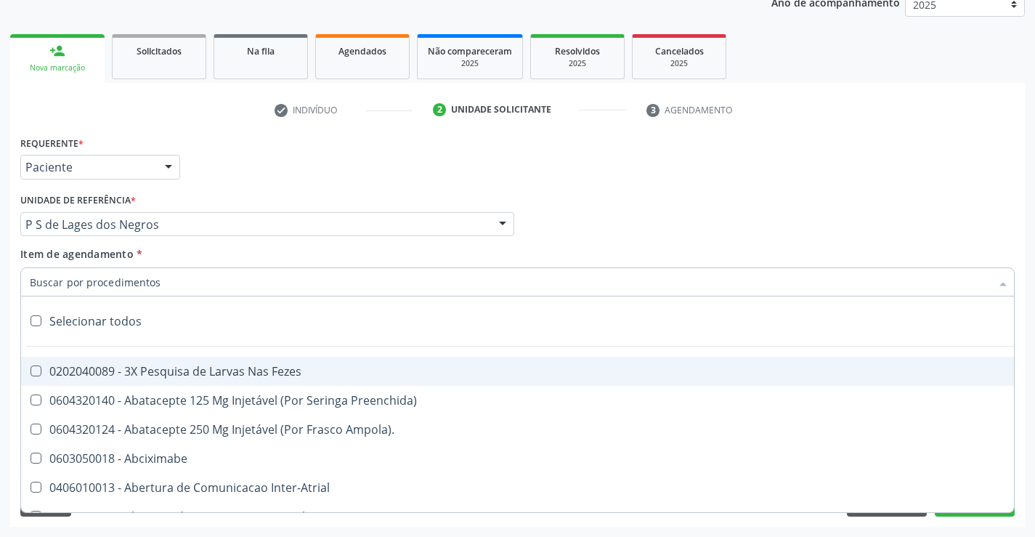
type input "u"
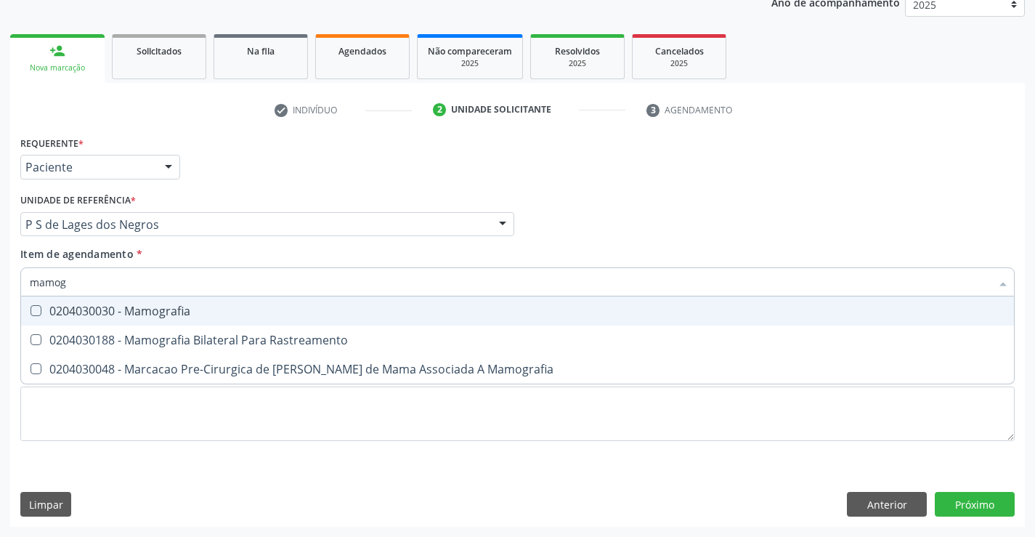
type input "mamogr"
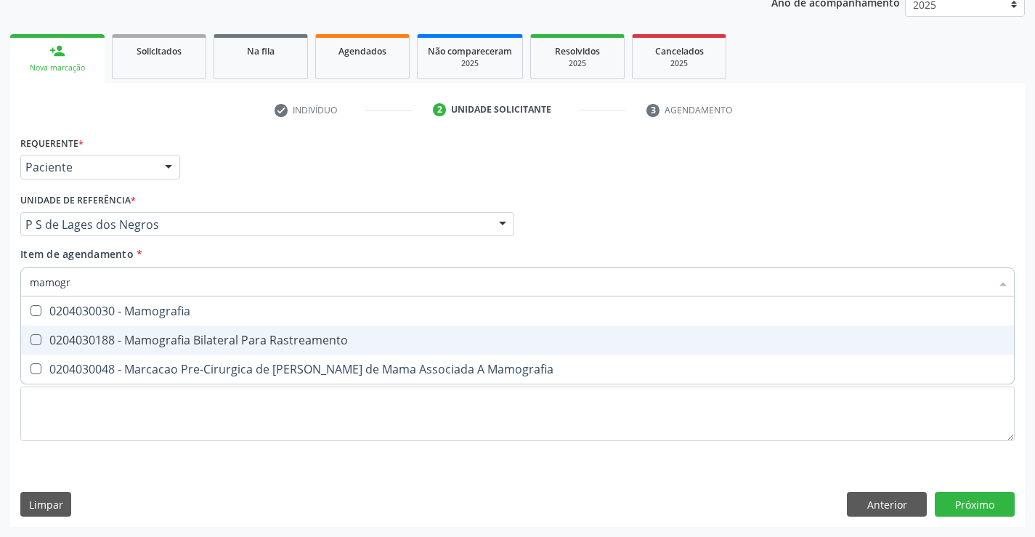
click at [164, 334] on div "0204030188 - Mamografia Bilateral Para Rastreamento" at bounding box center [517, 340] width 975 height 12
checkbox Rastreamento "true"
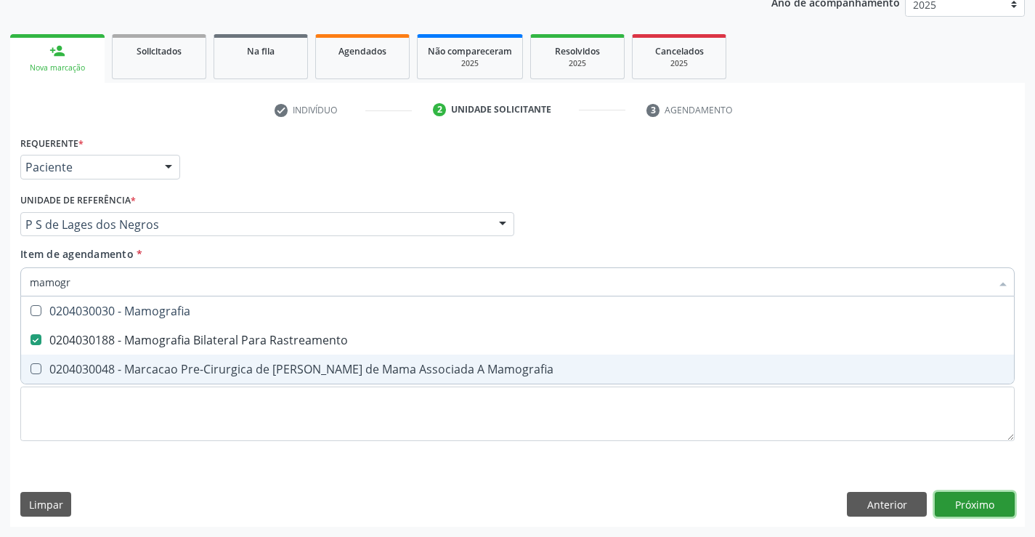
click at [964, 496] on div "Requerente * Paciente Médico(a) Enfermeiro(a) Paciente Nenhum resultado encontr…" at bounding box center [517, 329] width 1014 height 394
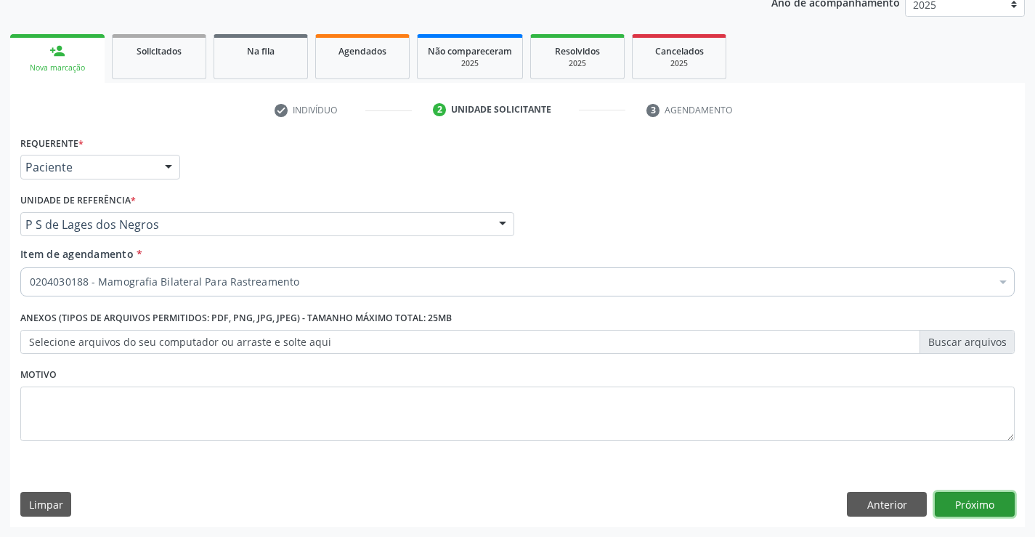
click at [945, 500] on button "Próximo" at bounding box center [975, 504] width 80 height 25
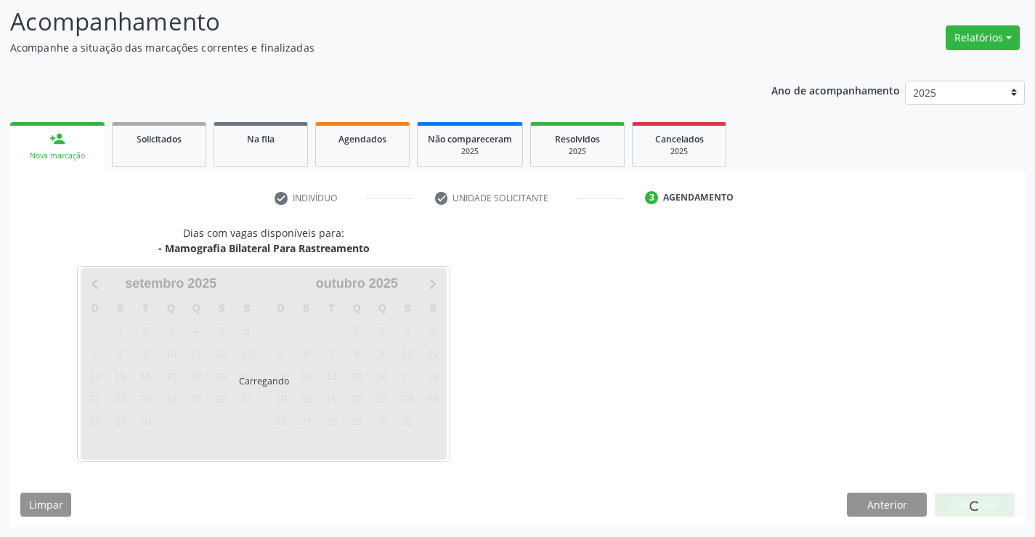
scroll to position [95, 0]
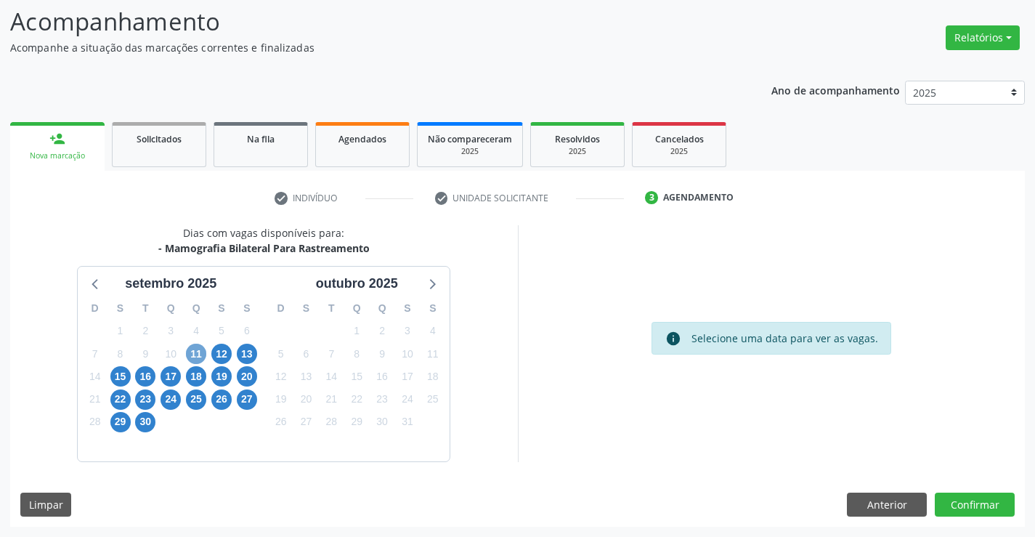
click at [190, 354] on span "11" at bounding box center [196, 353] width 20 height 20
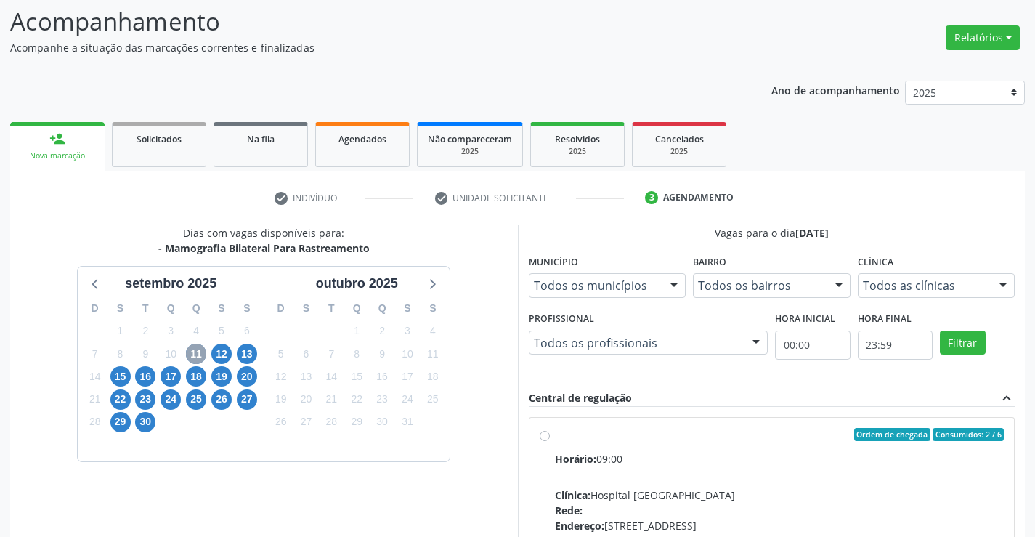
scroll to position [168, 0]
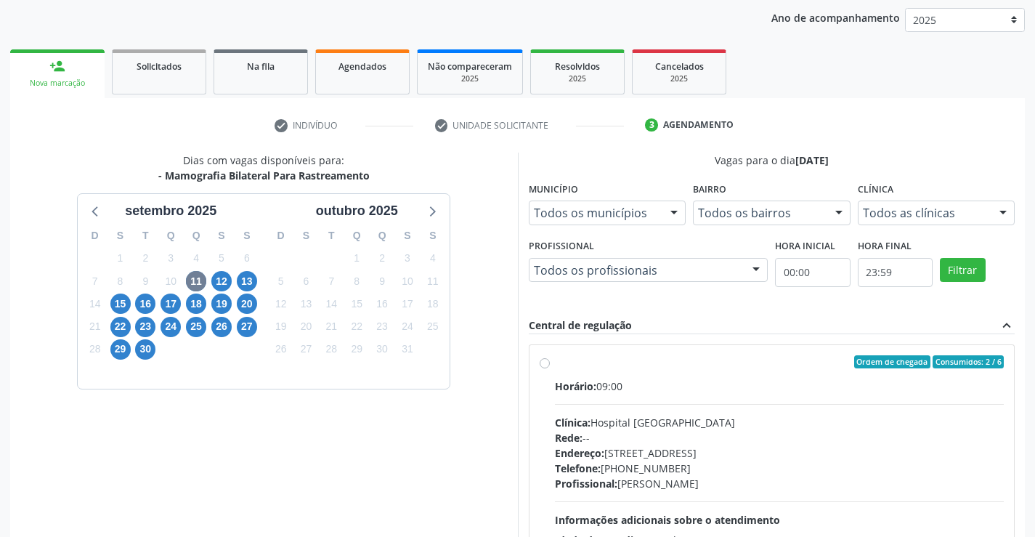
click at [555, 364] on label "Ordem de chegada Consumidos: 2 / 6 Horário: 09:00 Clínica: Hospital Sao Francis…" at bounding box center [779, 466] width 449 height 223
click at [542, 364] on input "Ordem de chegada Consumidos: 2 / 6 Horário: 09:00 Clínica: Hospital Sao Francis…" at bounding box center [545, 361] width 10 height 13
radio input "true"
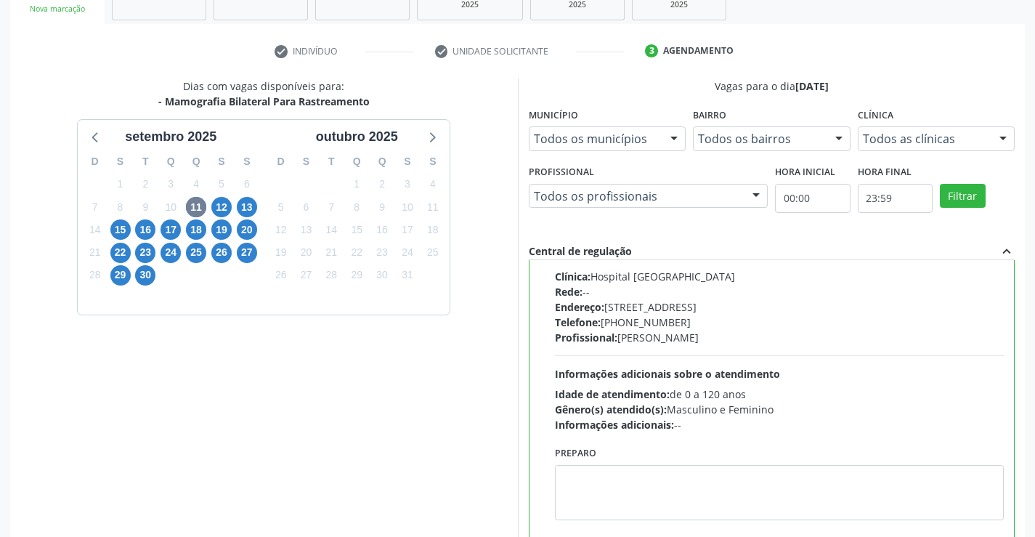
scroll to position [331, 0]
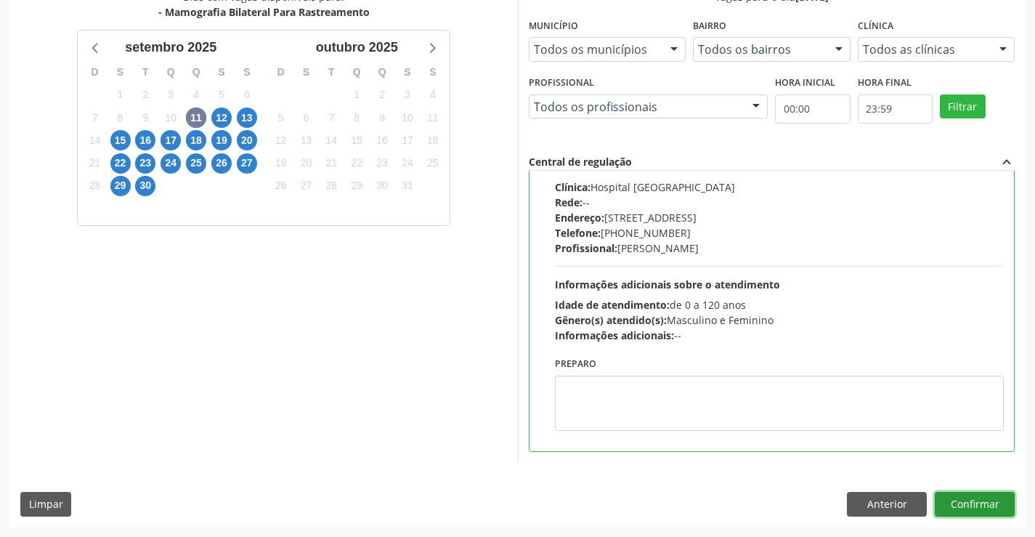
click at [941, 504] on button "Confirmar" at bounding box center [975, 504] width 80 height 25
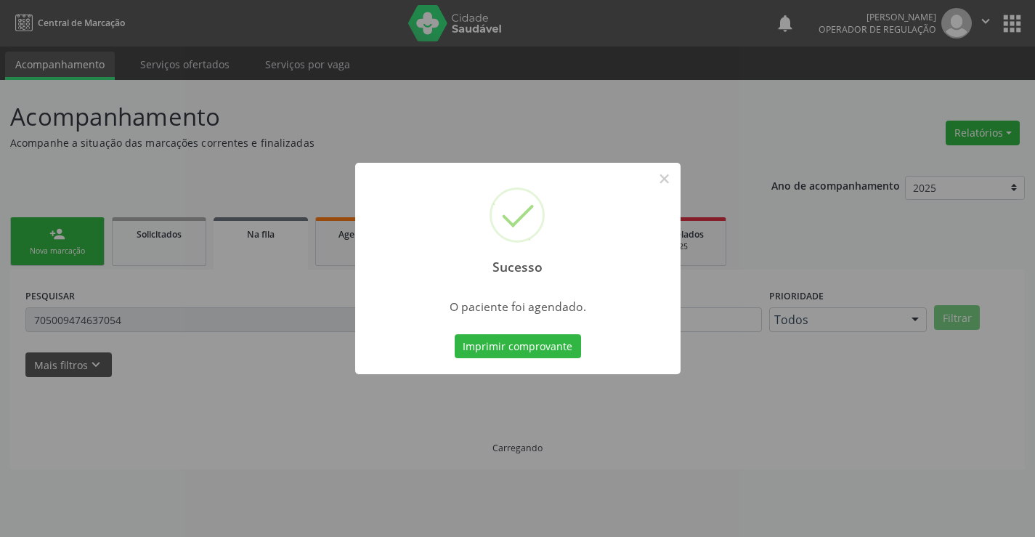
scroll to position [0, 0]
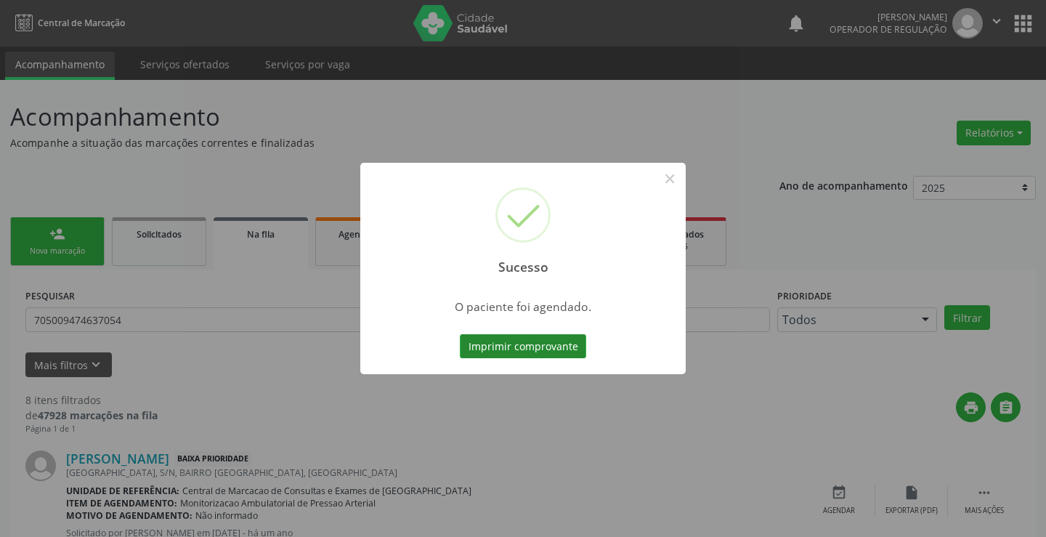
click at [505, 349] on button "Imprimir comprovante" at bounding box center [523, 346] width 126 height 25
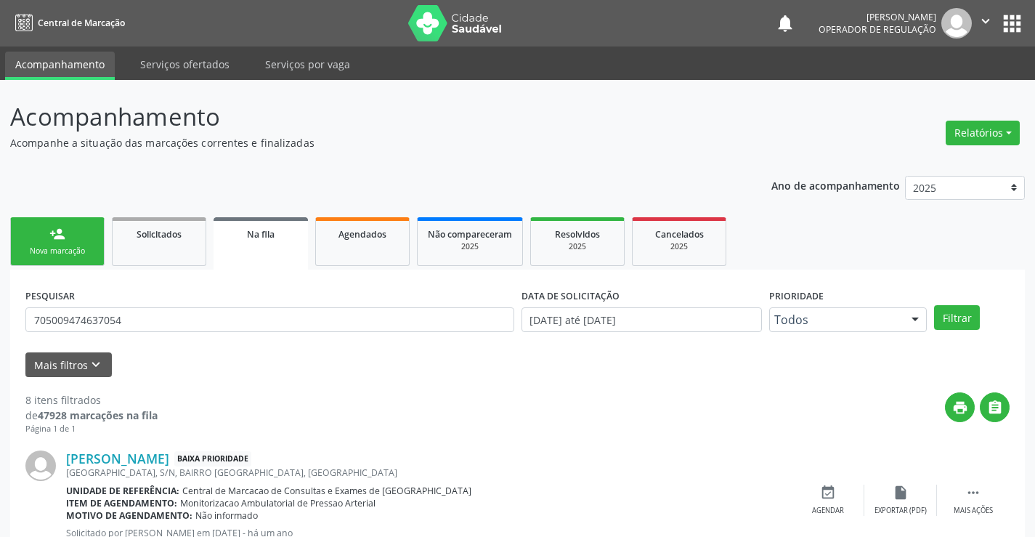
click at [75, 238] on link "person_add Nova marcação" at bounding box center [57, 241] width 94 height 49
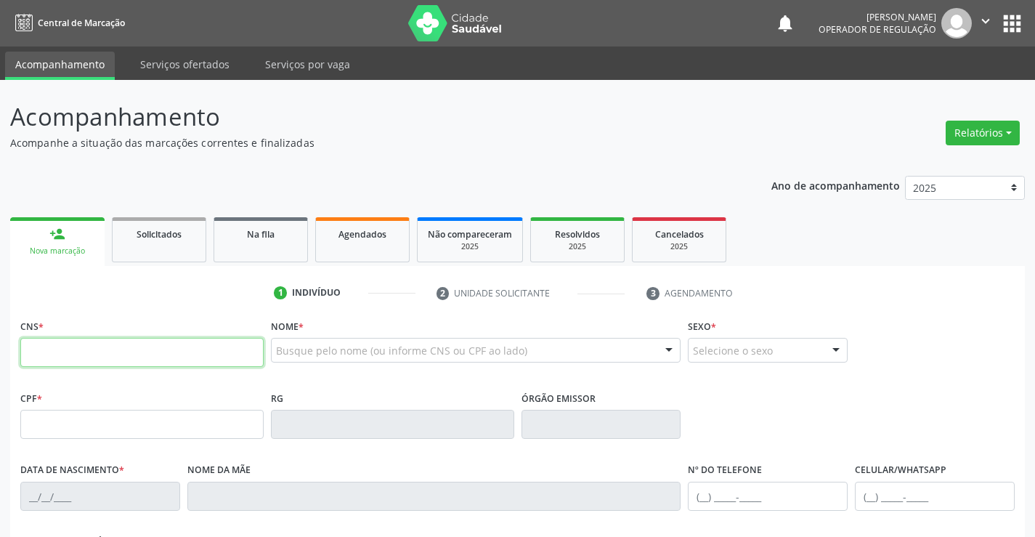
click at [113, 350] on input "text" at bounding box center [141, 352] width 243 height 29
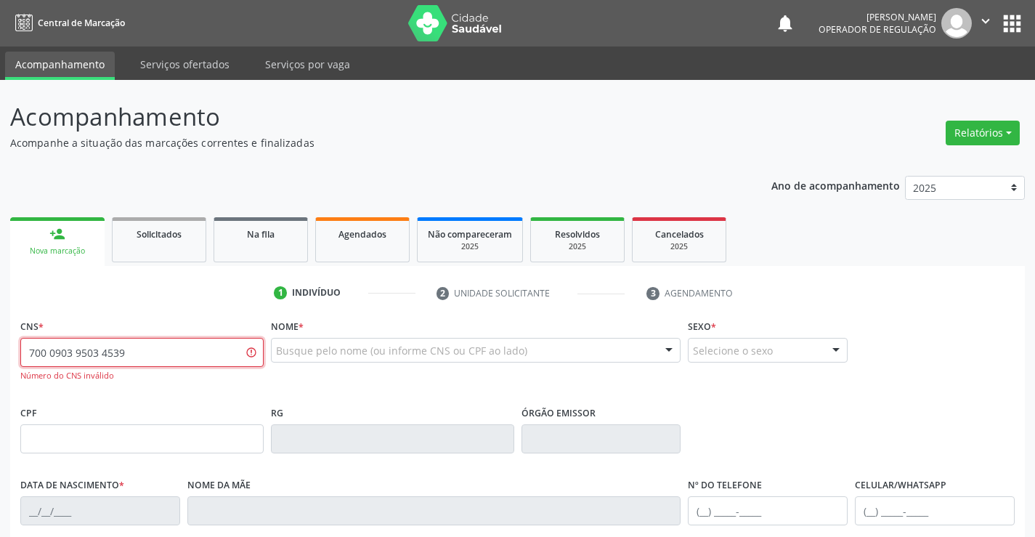
drag, startPoint x: 131, startPoint y: 357, endPoint x: 98, endPoint y: 362, distance: 33.2
click at [98, 362] on input "700 0903 9503 4539" at bounding box center [141, 352] width 243 height 29
drag, startPoint x: 174, startPoint y: 362, endPoint x: 21, endPoint y: 357, distance: 152.6
click at [0, 359] on div "Acompanhamento Acompanhe a situação das marcações correntes e finalizadas Relat…" at bounding box center [517, 441] width 1035 height 722
type input "700 9039 5034 5392"
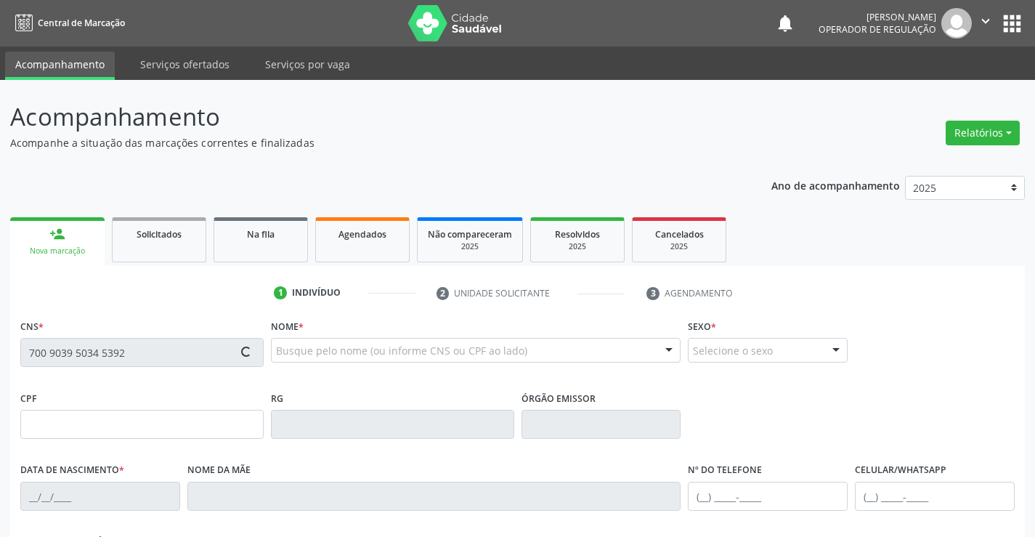
type input "1561390577"
type input "29/06/1990"
type input "(74) 99140-9989"
type input "(74) 98859-3245"
type input "S/N"
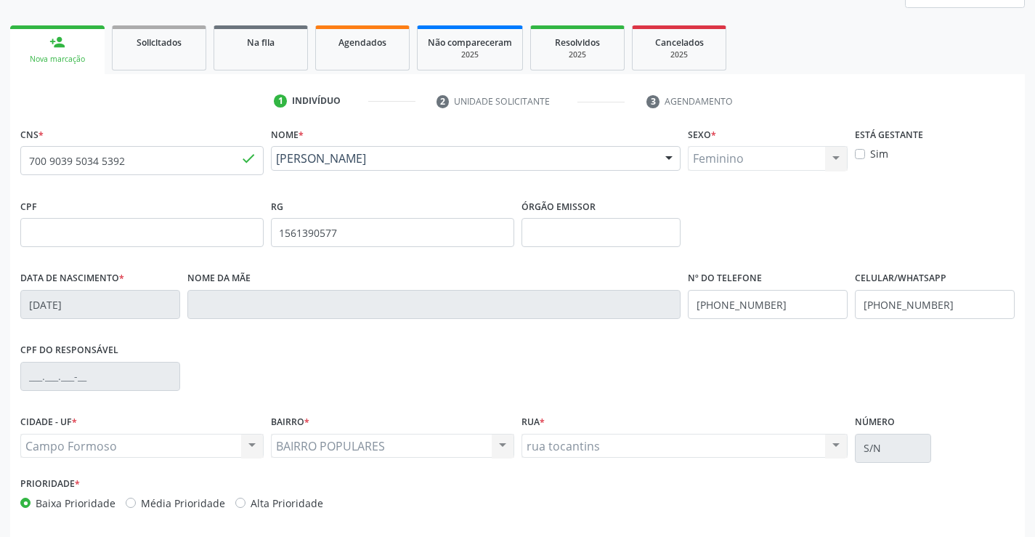
scroll to position [251, 0]
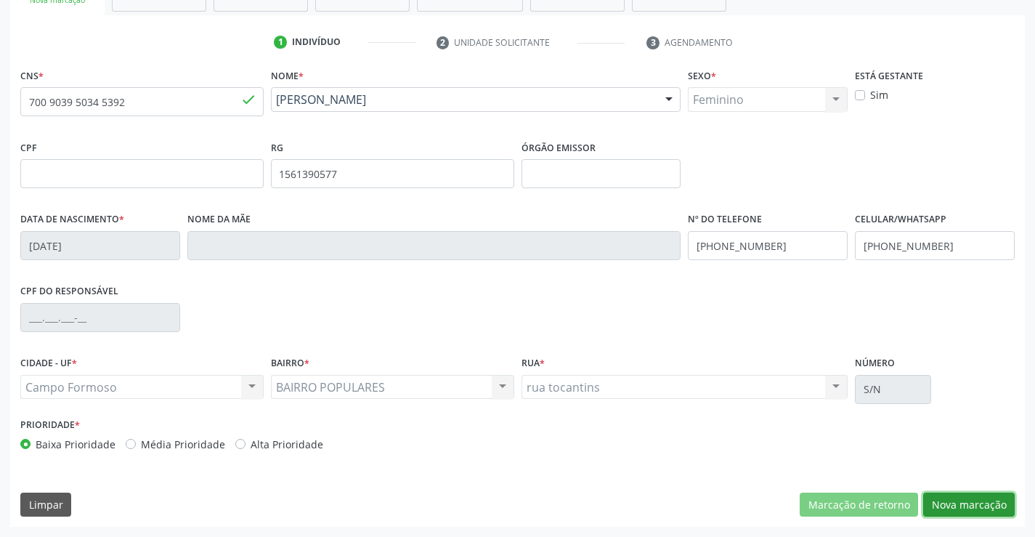
click at [998, 505] on button "Nova marcação" at bounding box center [968, 504] width 91 height 25
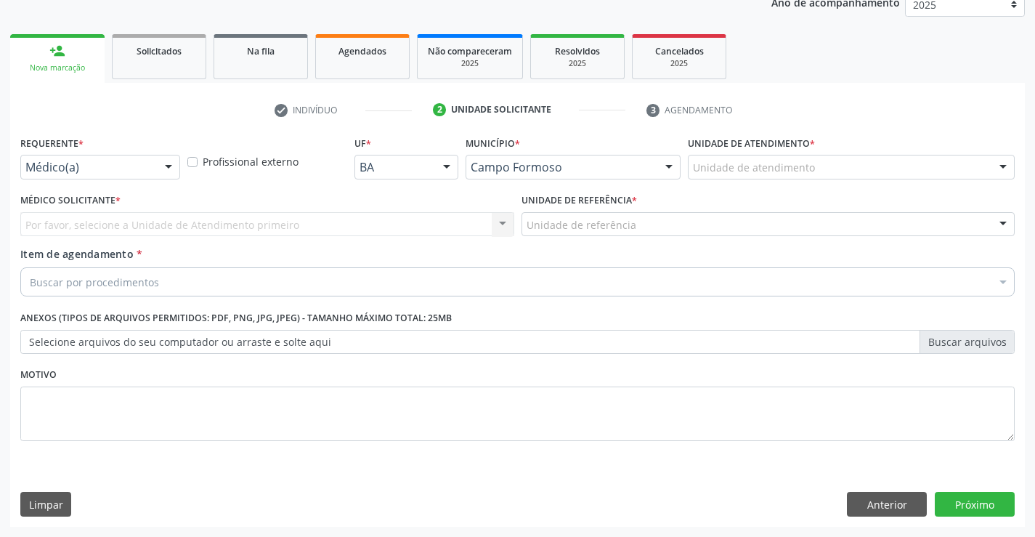
scroll to position [183, 0]
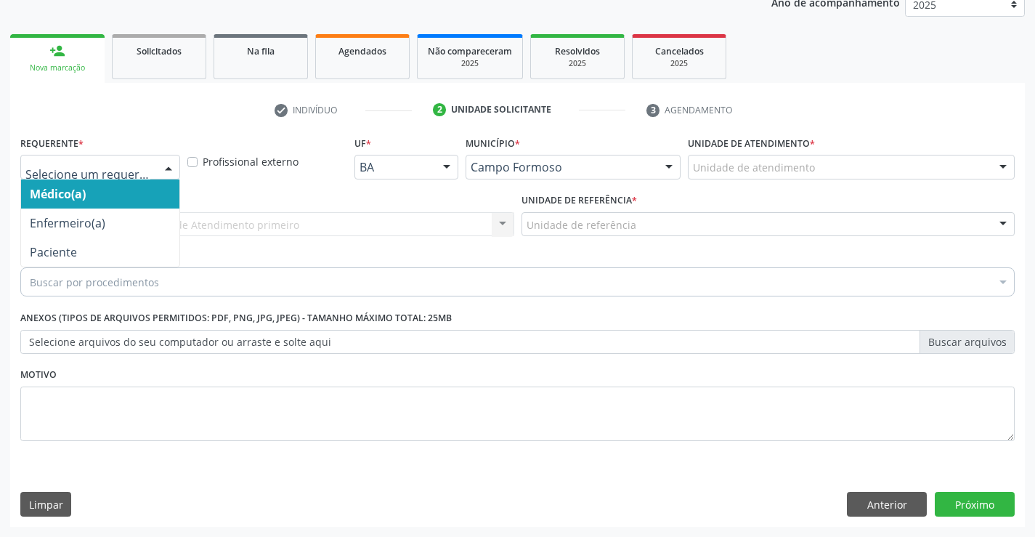
click at [68, 175] on div at bounding box center [100, 167] width 160 height 25
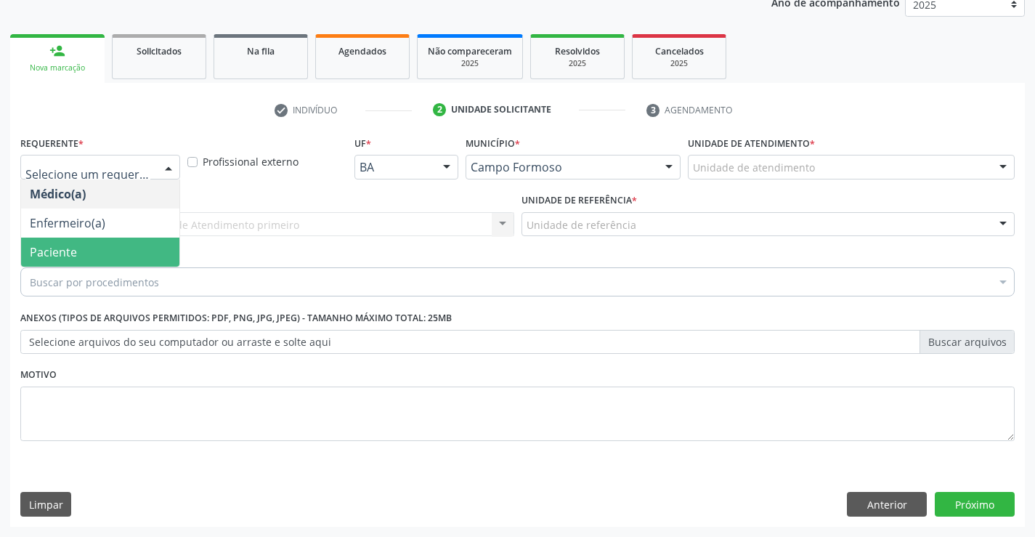
click at [57, 245] on span "Paciente" at bounding box center [53, 252] width 47 height 16
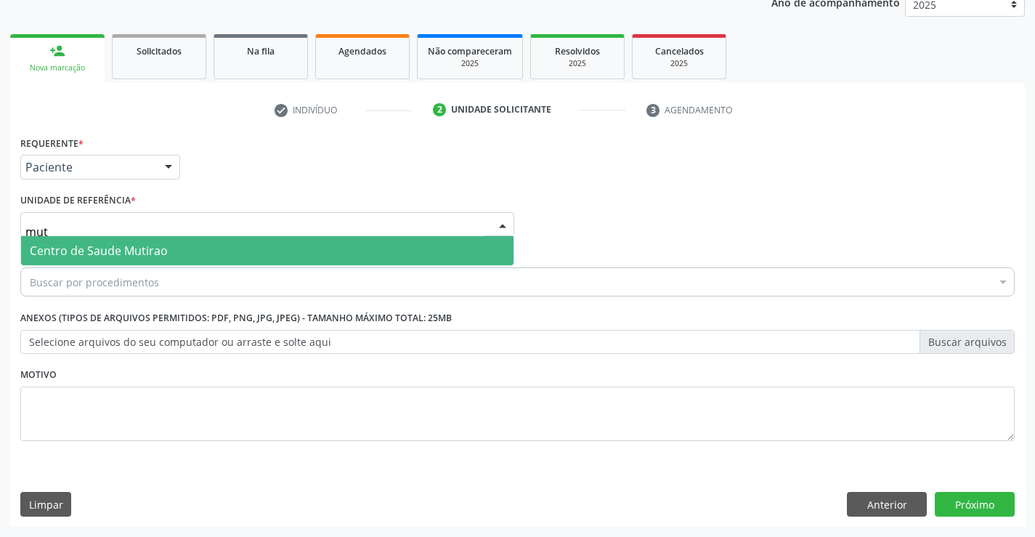
type input "muti"
click at [66, 245] on span "Centro de Saude Mutirao" at bounding box center [99, 251] width 138 height 16
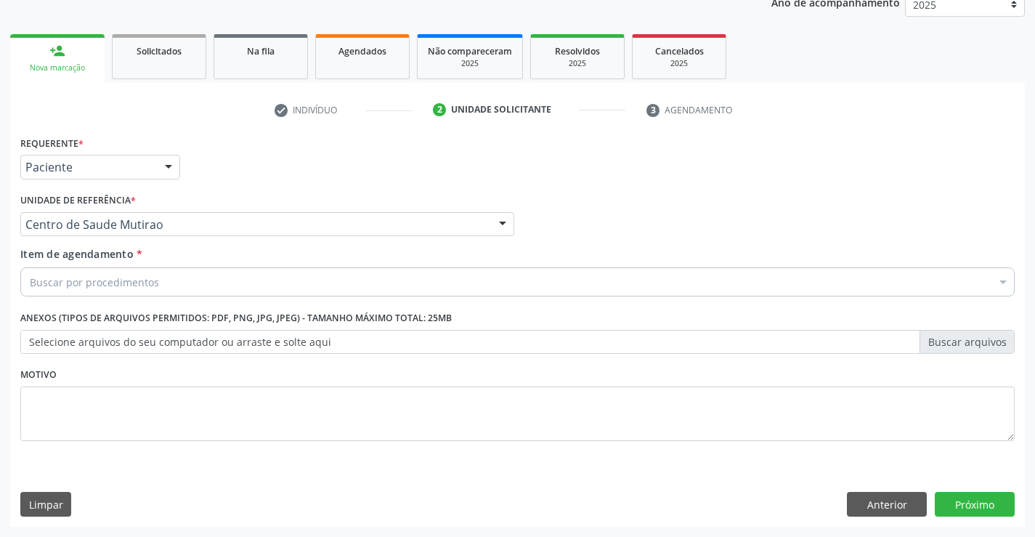
click at [65, 293] on div "Buscar por procedimentos" at bounding box center [517, 281] width 994 height 29
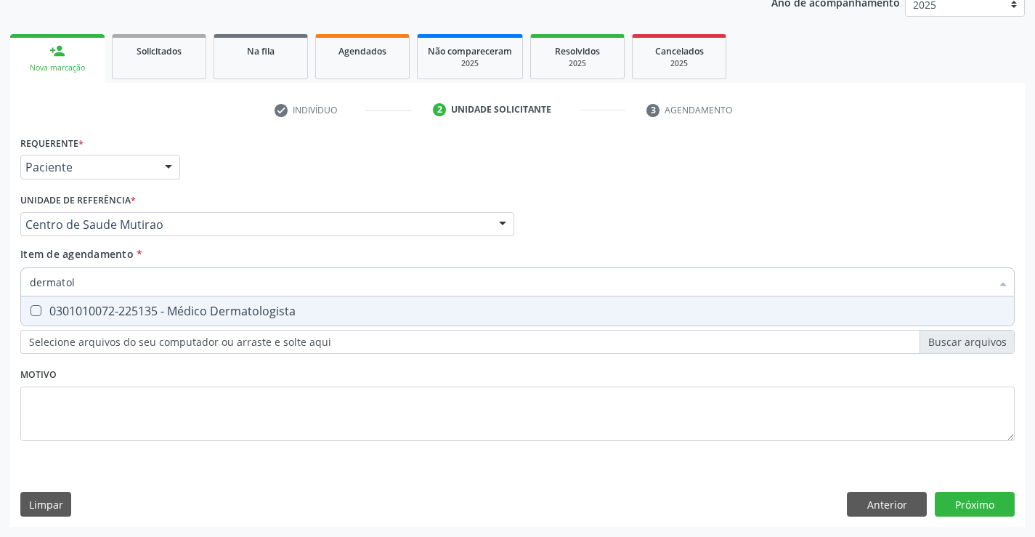
type input "dermatolo"
click at [73, 317] on div "0301010072-225135 - Médico Dermatologista" at bounding box center [517, 311] width 975 height 12
checkbox Dermatologista "true"
click at [69, 410] on div "Requerente * Paciente Médico(a) Enfermeiro(a) Paciente Nenhum resultado encontr…" at bounding box center [517, 296] width 994 height 329
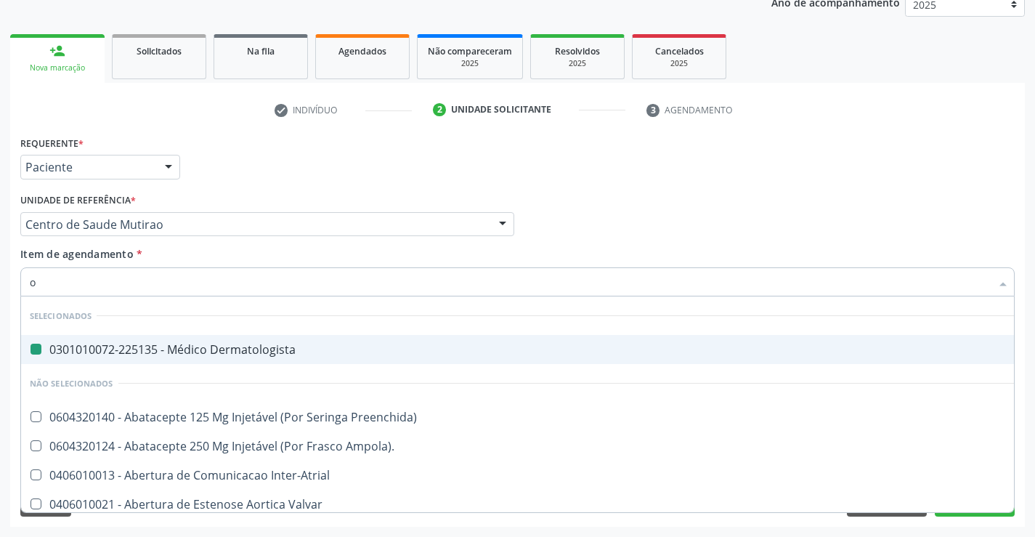
type input "ou"
checkbox Dermatologista "false"
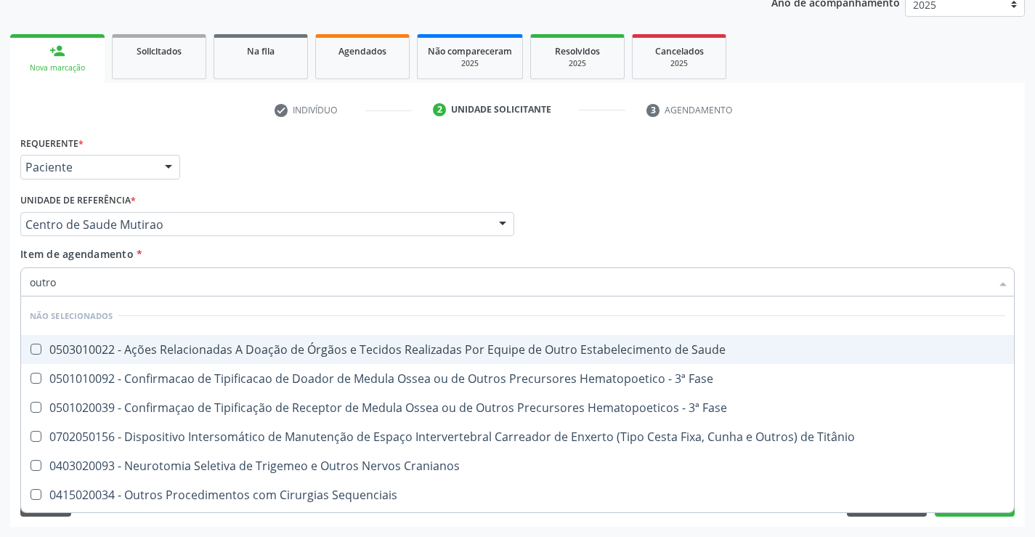
type input "outros"
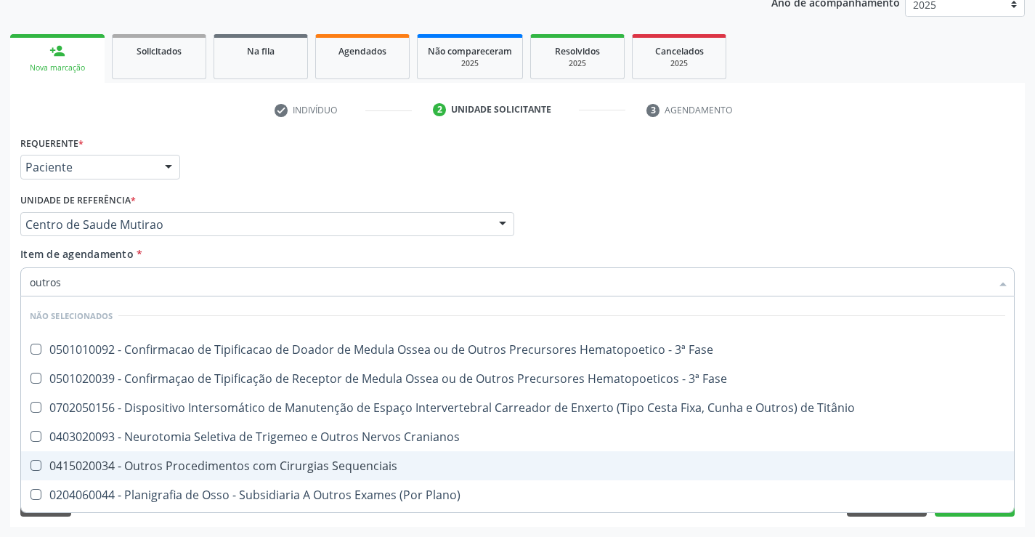
click at [435, 468] on div "0415020034 - Outros Procedimentos com Cirurgias Sequenciais" at bounding box center [517, 466] width 975 height 12
checkbox Sequenciais "true"
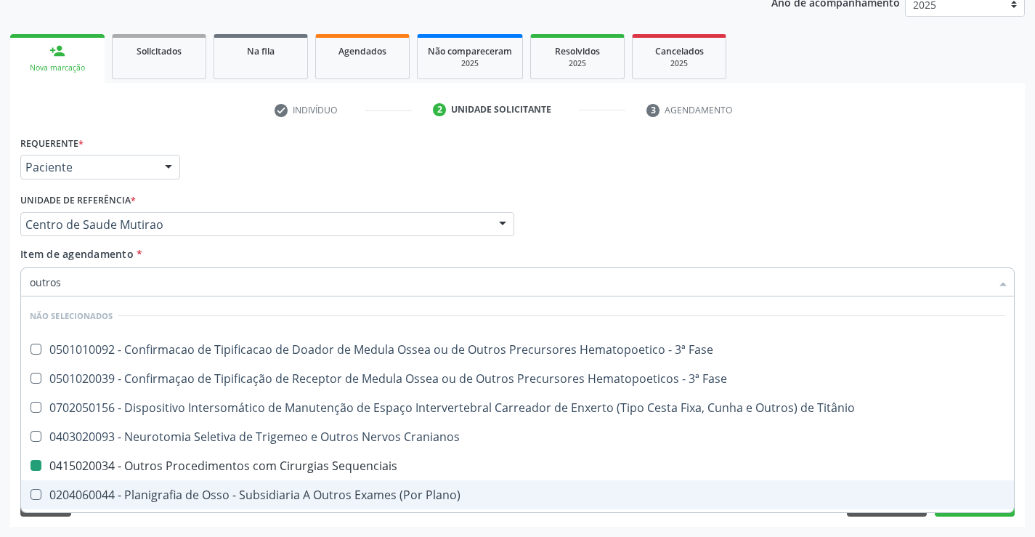
click at [923, 529] on div "Acompanhamento Acompanhe a situação das marcações correntes e finalizadas Relat…" at bounding box center [517, 217] width 1035 height 640
checkbox Fase "true"
checkbox Sequenciais "false"
checkbox Fase "true"
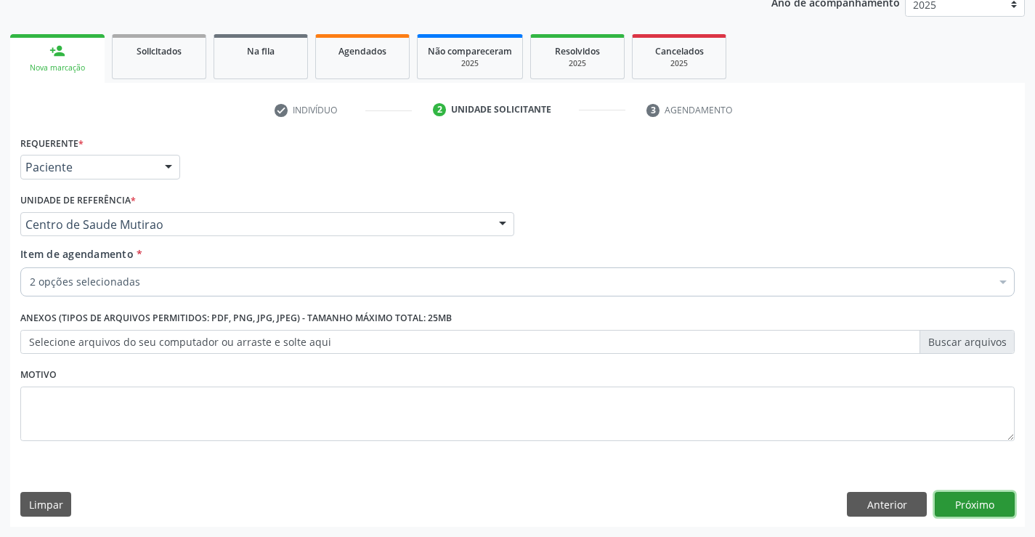
click at [953, 505] on button "Próximo" at bounding box center [975, 504] width 80 height 25
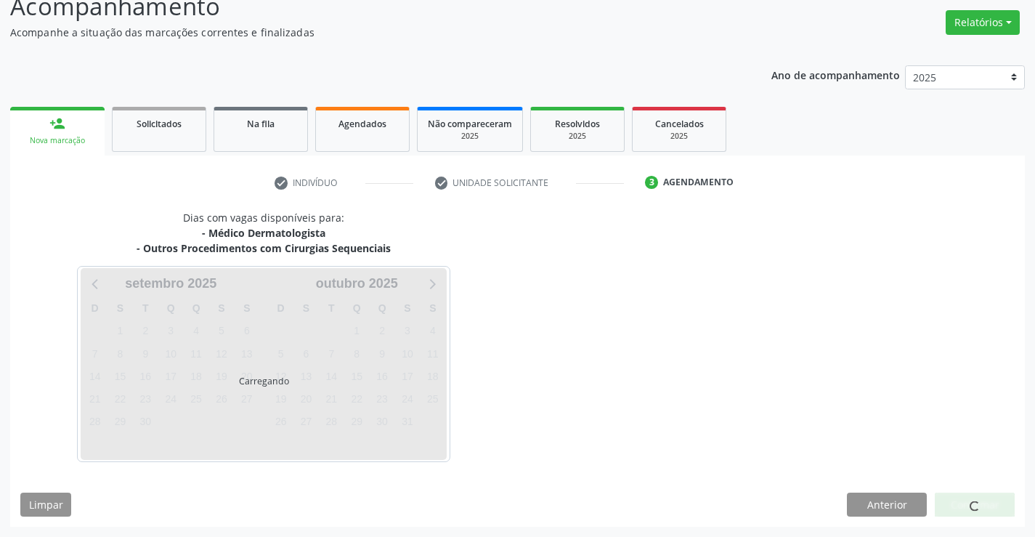
scroll to position [153, 0]
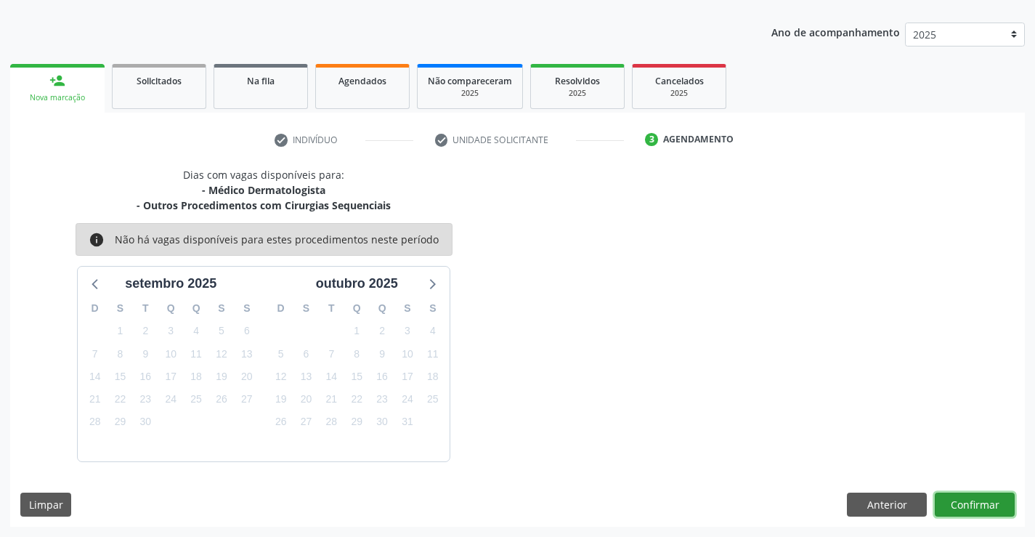
click at [966, 502] on button "Confirmar" at bounding box center [975, 504] width 80 height 25
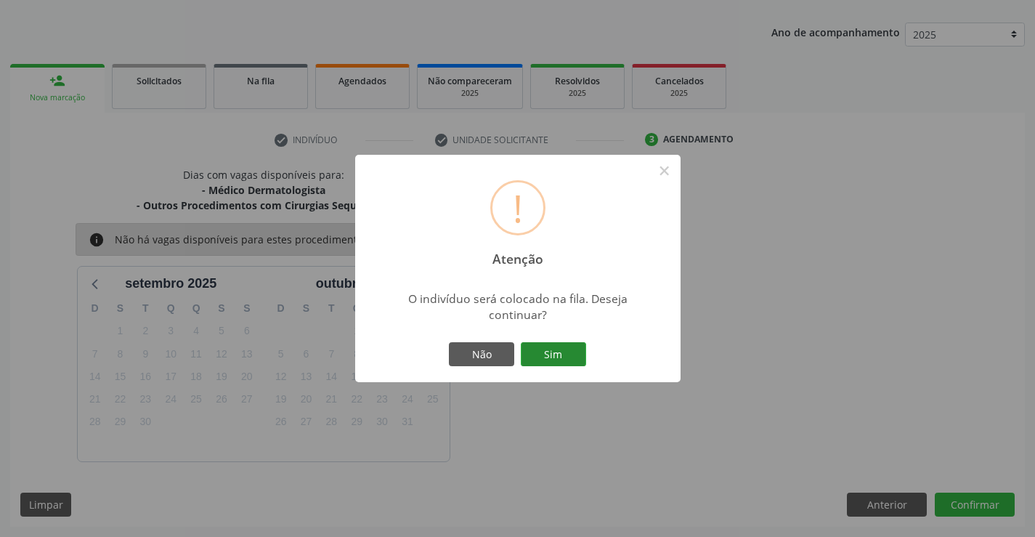
click at [543, 354] on button "Sim" at bounding box center [553, 354] width 65 height 25
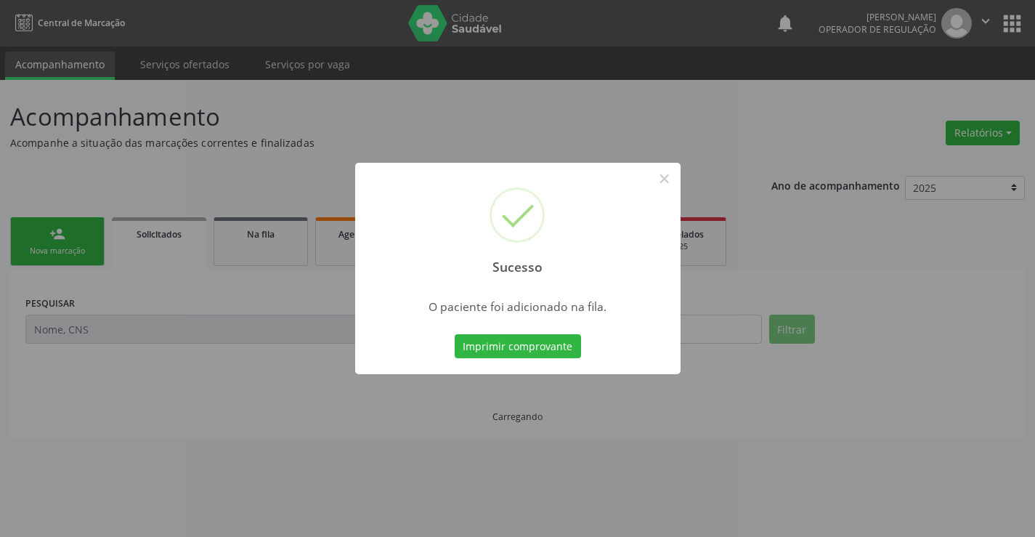
scroll to position [0, 0]
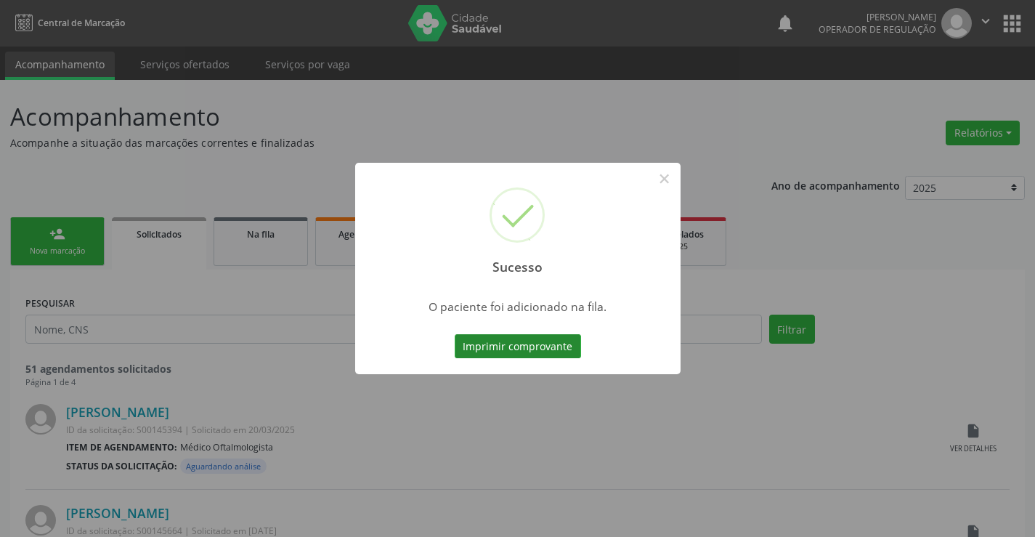
click at [568, 354] on button "Imprimir comprovante" at bounding box center [518, 346] width 126 height 25
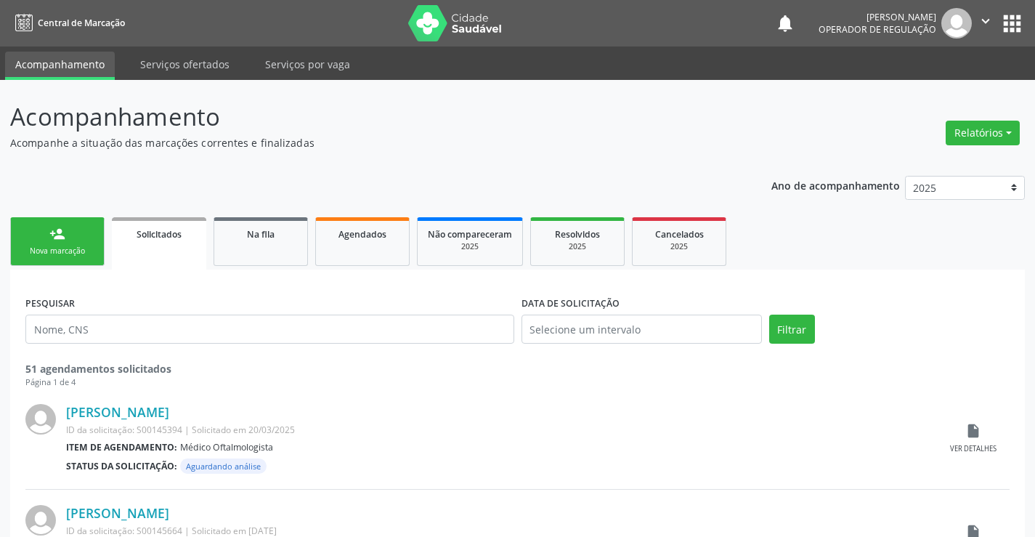
click at [89, 236] on link "person_add Nova marcação" at bounding box center [57, 241] width 94 height 49
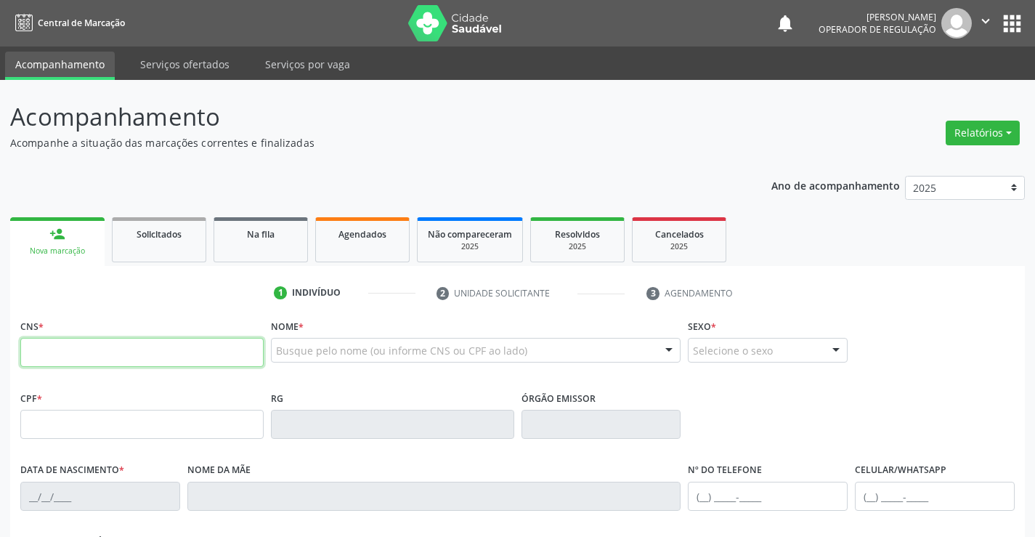
click at [94, 357] on input "text" at bounding box center [141, 352] width 243 height 29
type input "705 8064 2998 2236"
type input "06/02/2014"
type input "32"
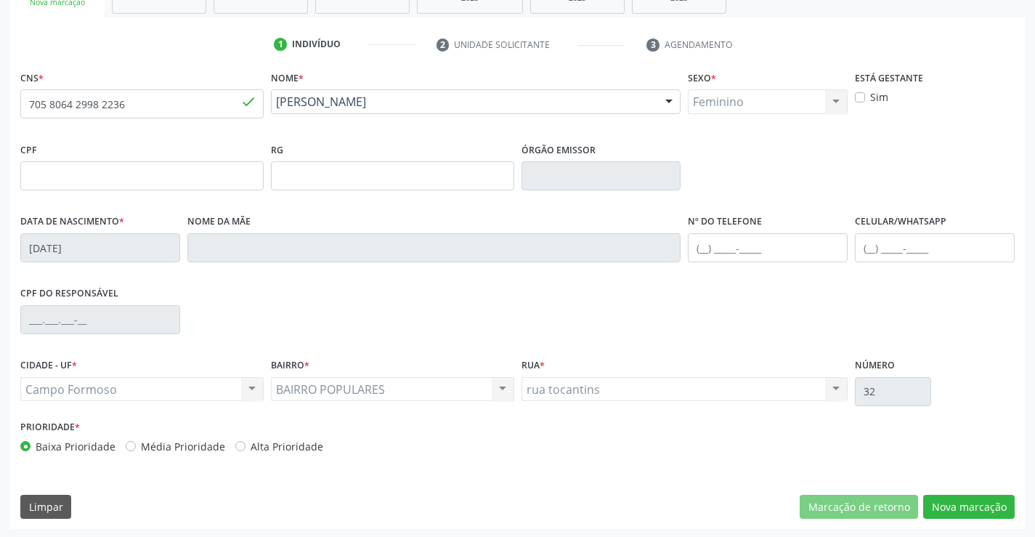
scroll to position [251, 0]
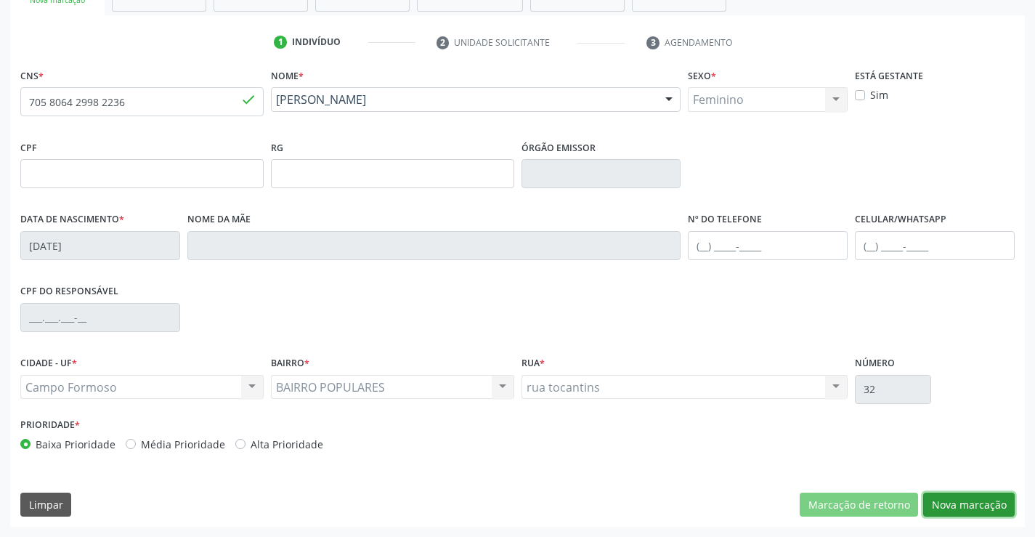
click at [949, 495] on button "Nova marcação" at bounding box center [968, 504] width 91 height 25
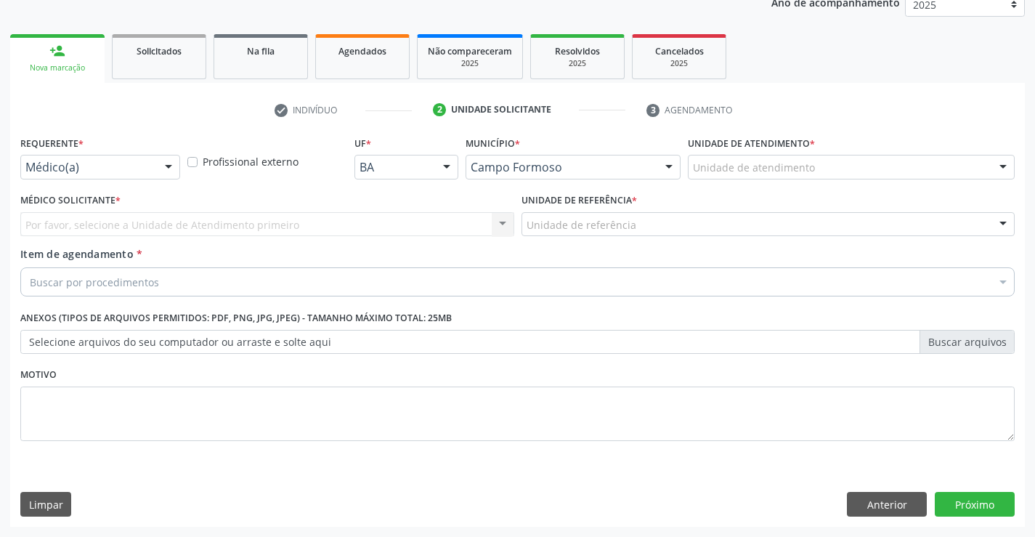
scroll to position [183, 0]
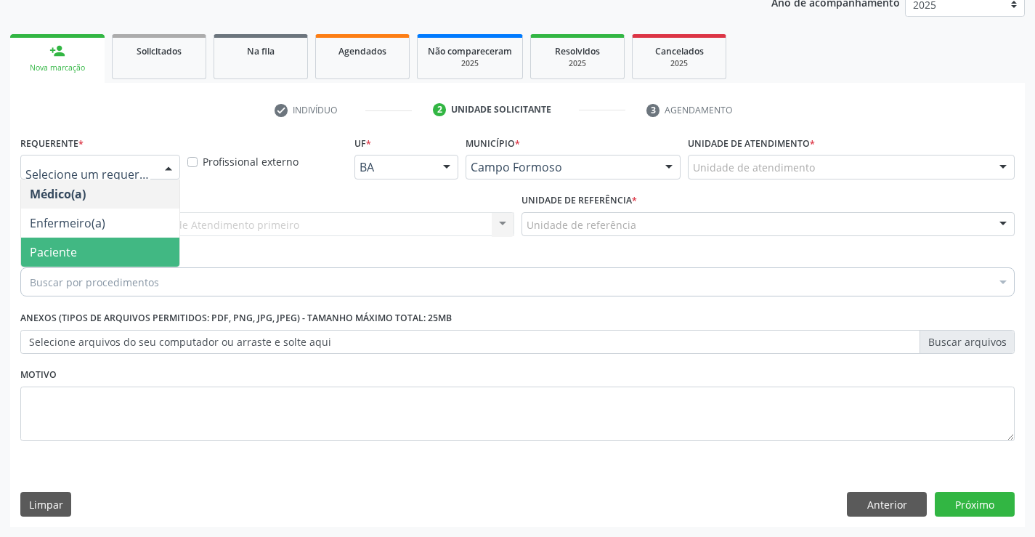
click at [46, 249] on span "Paciente" at bounding box center [53, 252] width 47 height 16
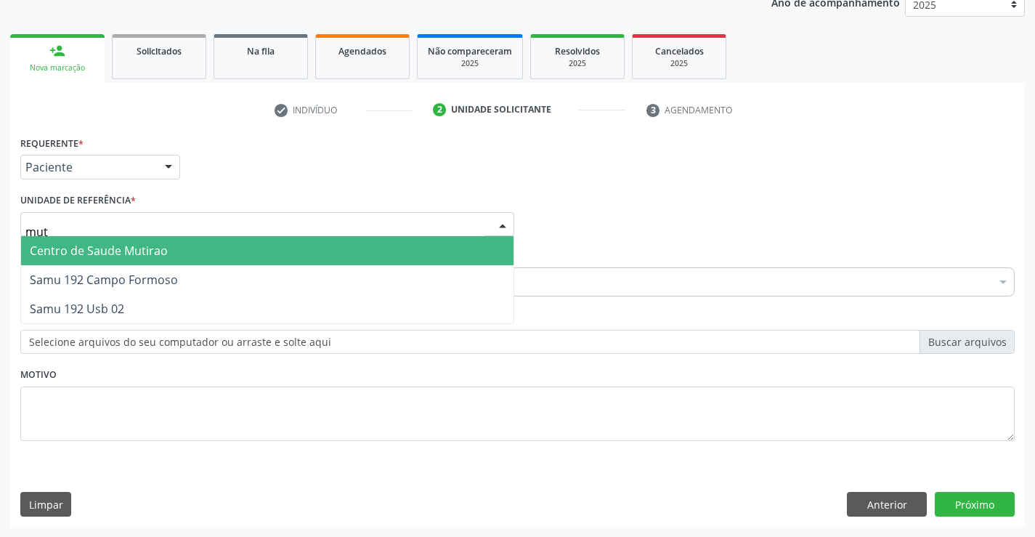
type input "muti"
click at [65, 237] on span "Centro de Saude Mutirao" at bounding box center [267, 250] width 492 height 29
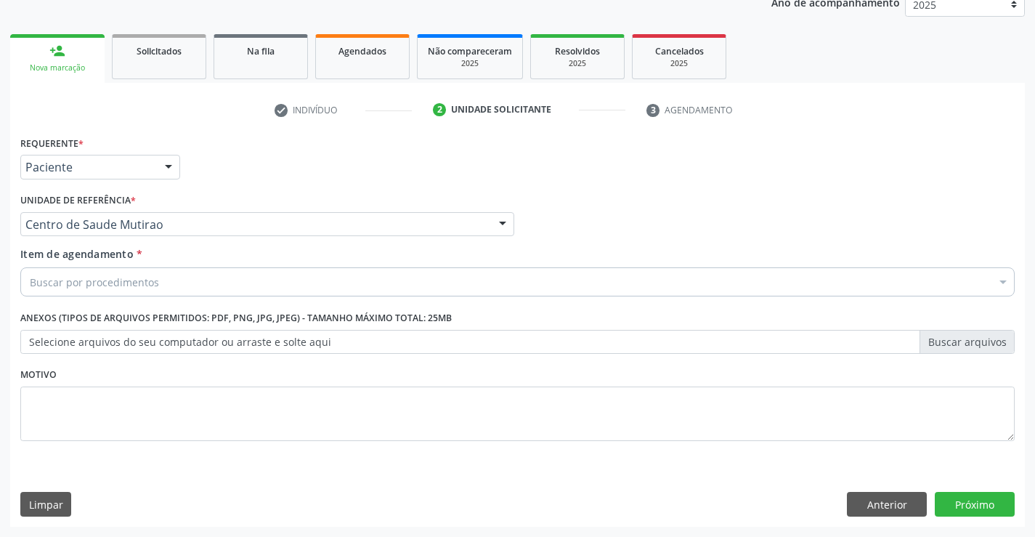
click at [59, 267] on div "Buscar por procedimentos" at bounding box center [517, 281] width 994 height 29
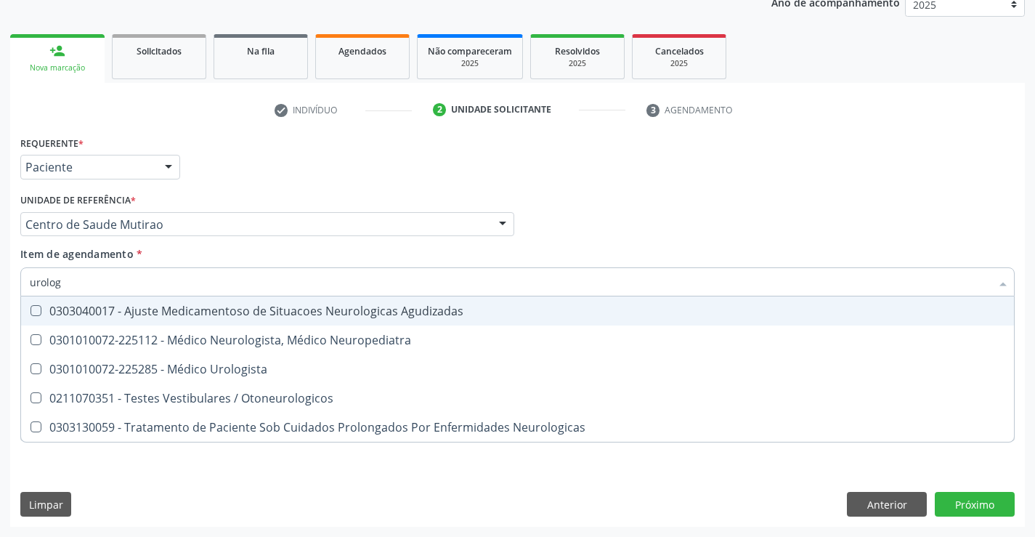
type input "urologi"
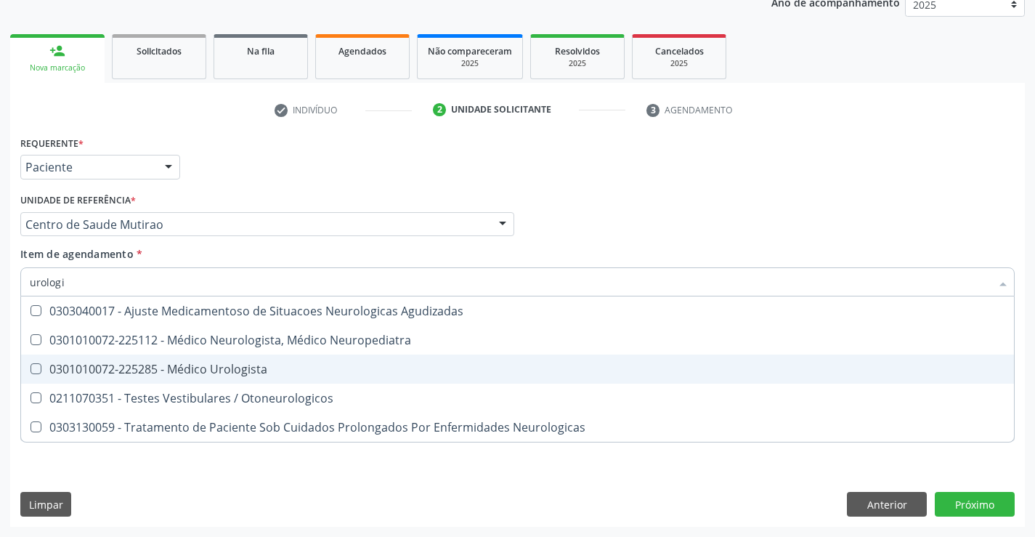
click at [150, 363] on div "0301010072-225285 - Médico Urologista" at bounding box center [517, 369] width 975 height 12
checkbox Urologista "true"
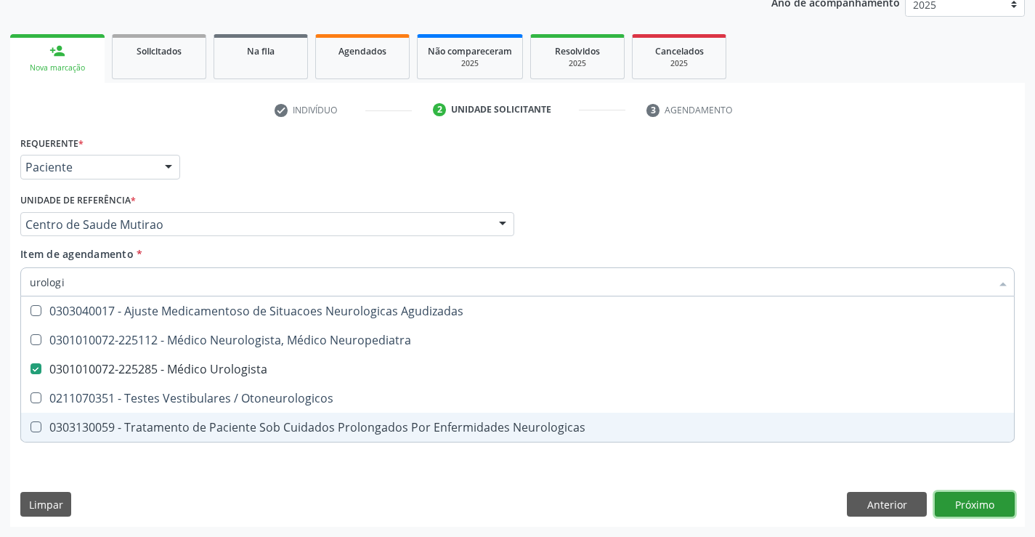
click at [949, 503] on div "Requerente * Paciente Médico(a) Enfermeiro(a) Paciente Nenhum resultado encontr…" at bounding box center [517, 329] width 1014 height 394
checkbox Neuropediatra "true"
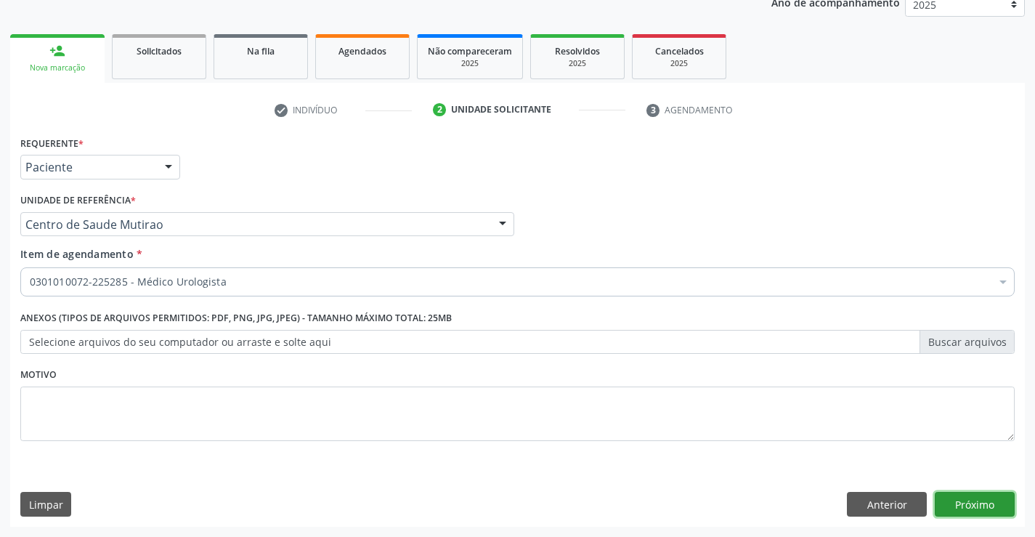
click at [958, 503] on button "Próximo" at bounding box center [975, 504] width 80 height 25
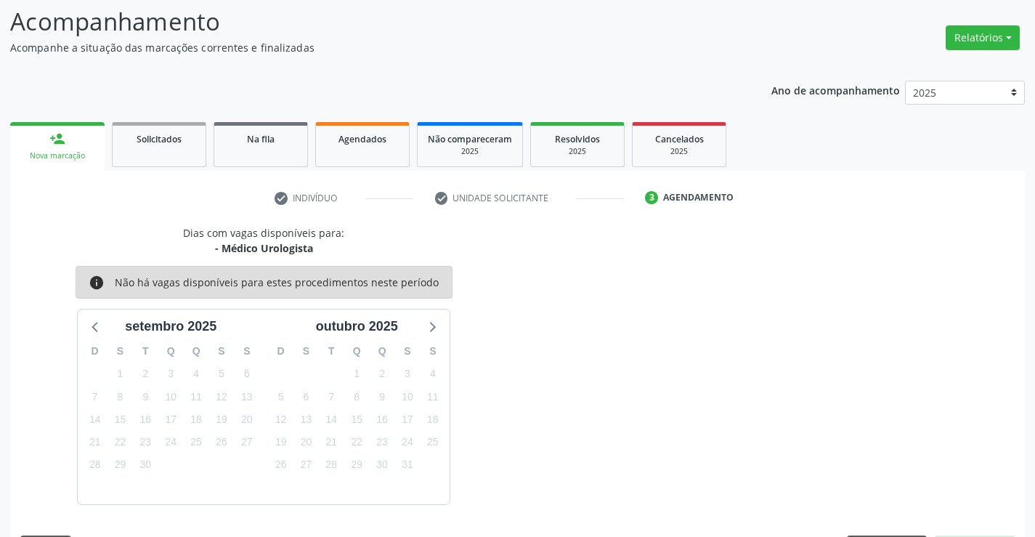
scroll to position [138, 0]
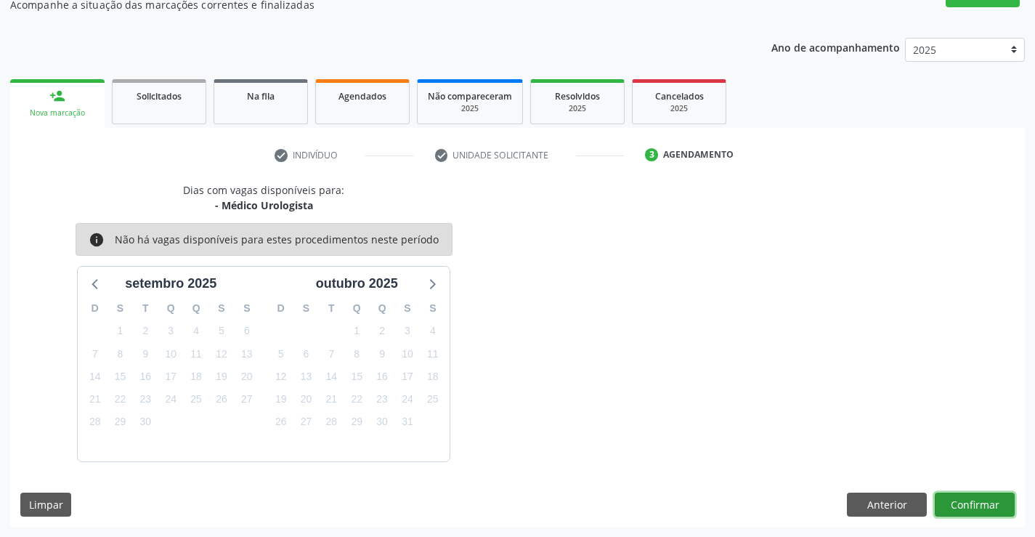
click at [972, 500] on button "Confirmar" at bounding box center [975, 504] width 80 height 25
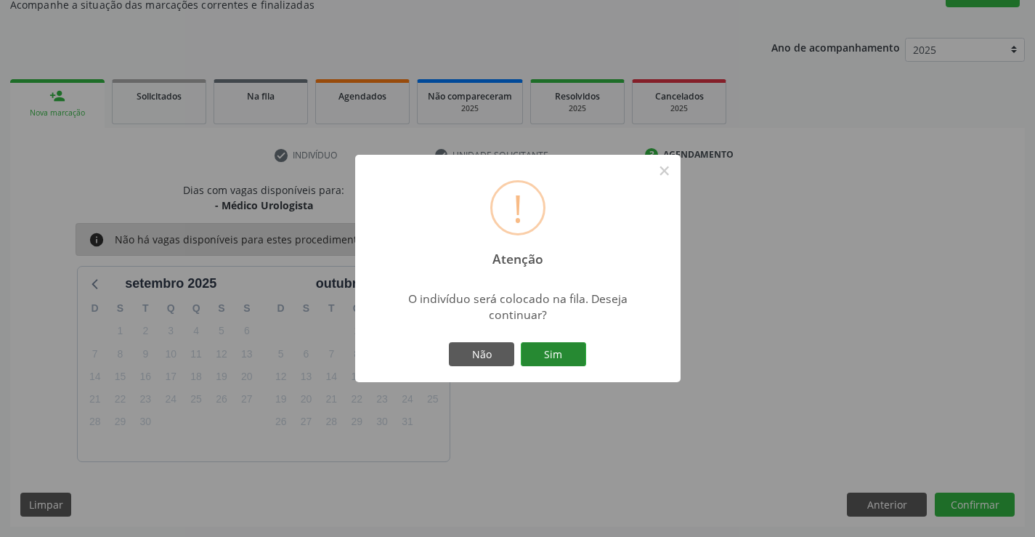
click at [576, 361] on button "Sim" at bounding box center [553, 354] width 65 height 25
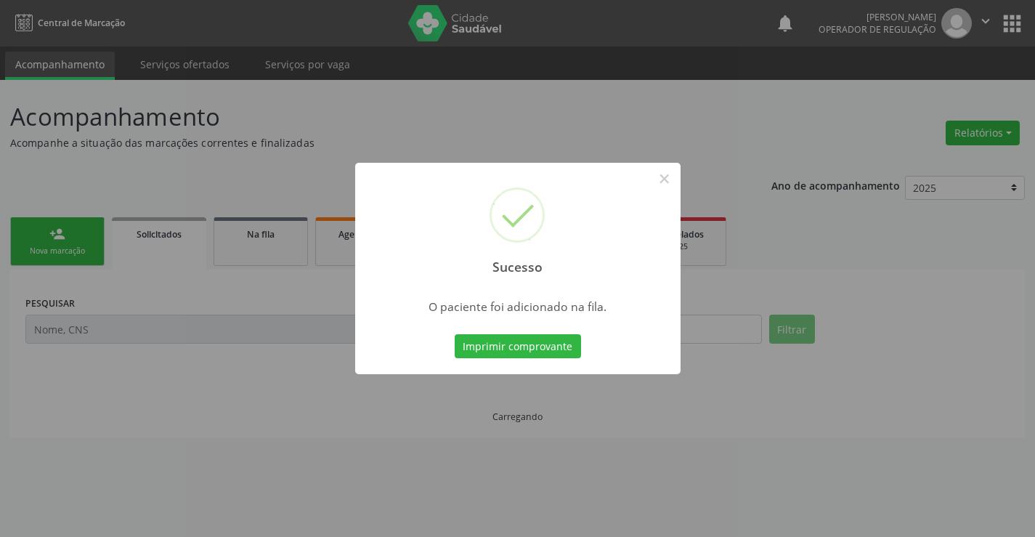
scroll to position [0, 0]
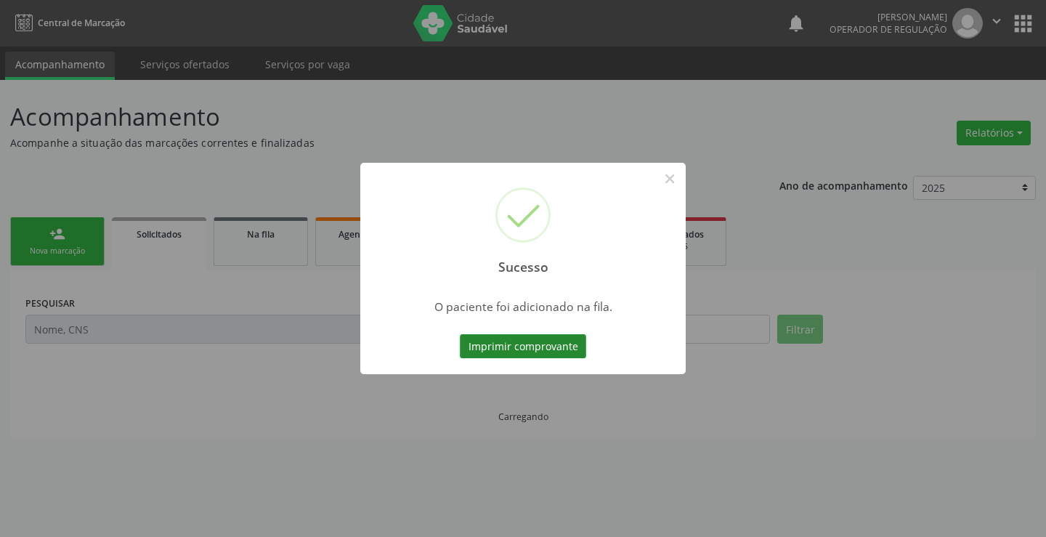
click at [570, 346] on button "Imprimir comprovante" at bounding box center [523, 346] width 126 height 25
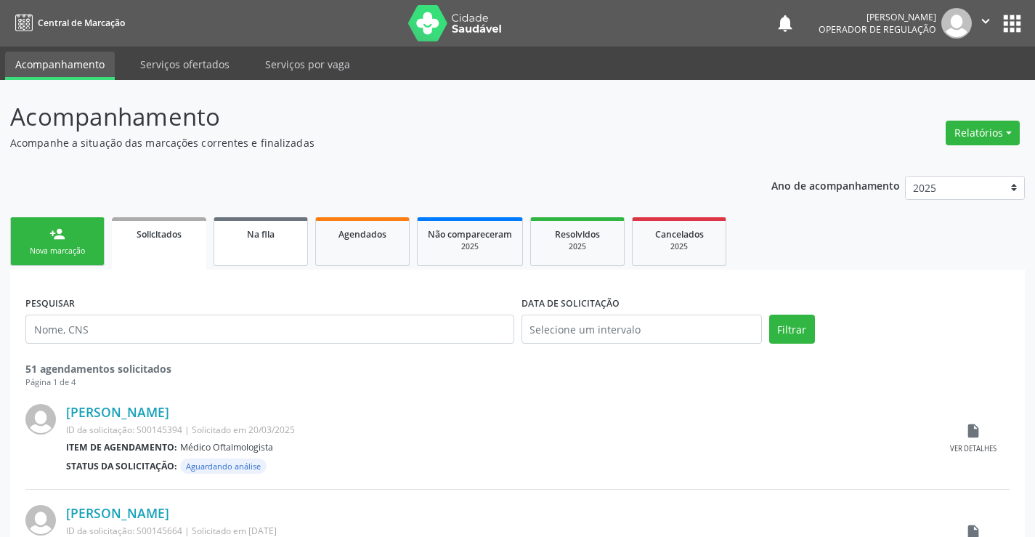
click at [260, 239] on span "Na fila" at bounding box center [261, 234] width 28 height 12
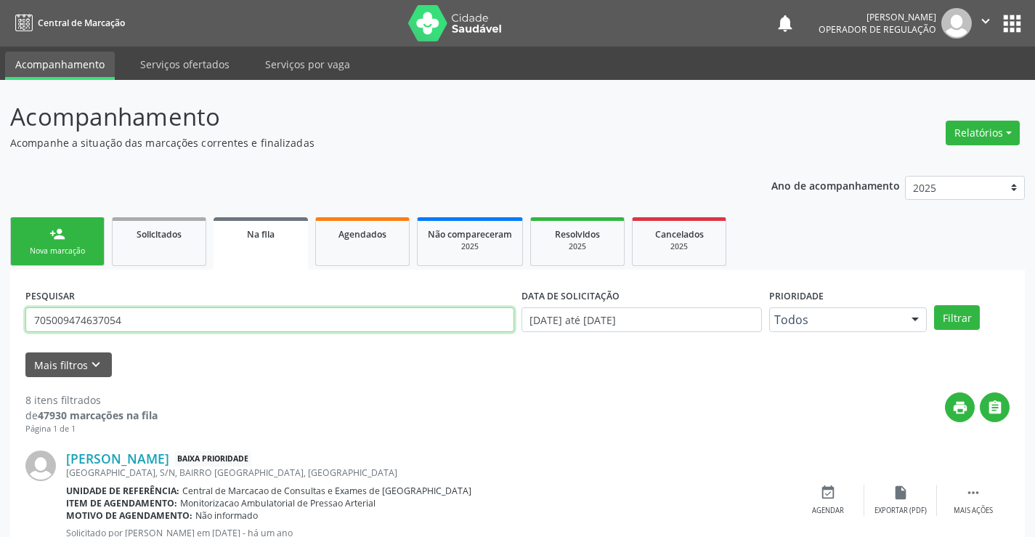
drag, startPoint x: 166, startPoint y: 317, endPoint x: 102, endPoint y: 322, distance: 64.8
type input "708603098123782"
click at [956, 323] on button "Filtrar" at bounding box center [957, 317] width 46 height 25
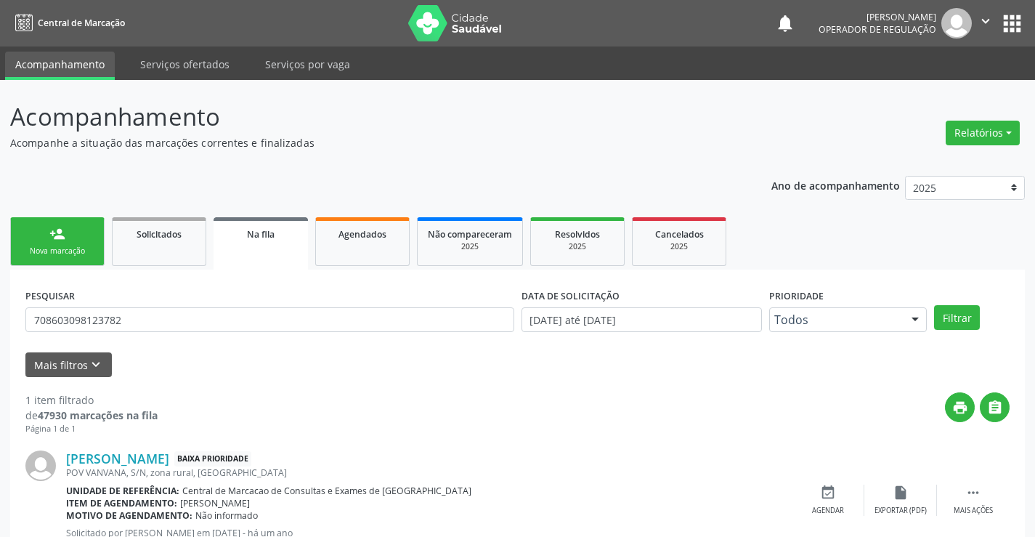
click at [81, 251] on div "Nova marcação" at bounding box center [57, 250] width 73 height 11
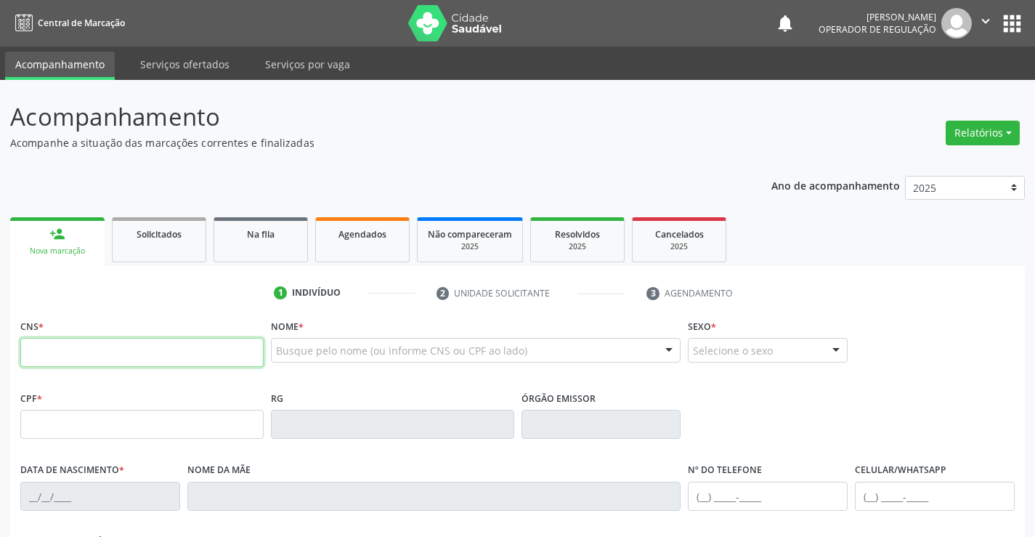
click at [147, 355] on input "text" at bounding box center [141, 352] width 243 height 29
type input "702 9015 4813 7173"
type input "700.611.561-24"
type input "30/06/1994"
type input "Celina de Jesus Bispo"
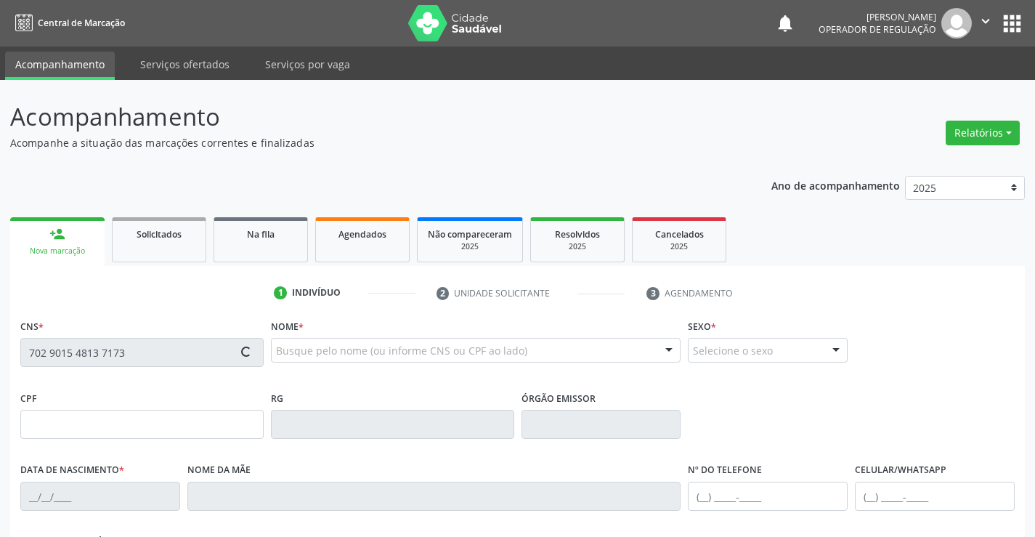
type input "(74) 98811-1967"
type input "S/N"
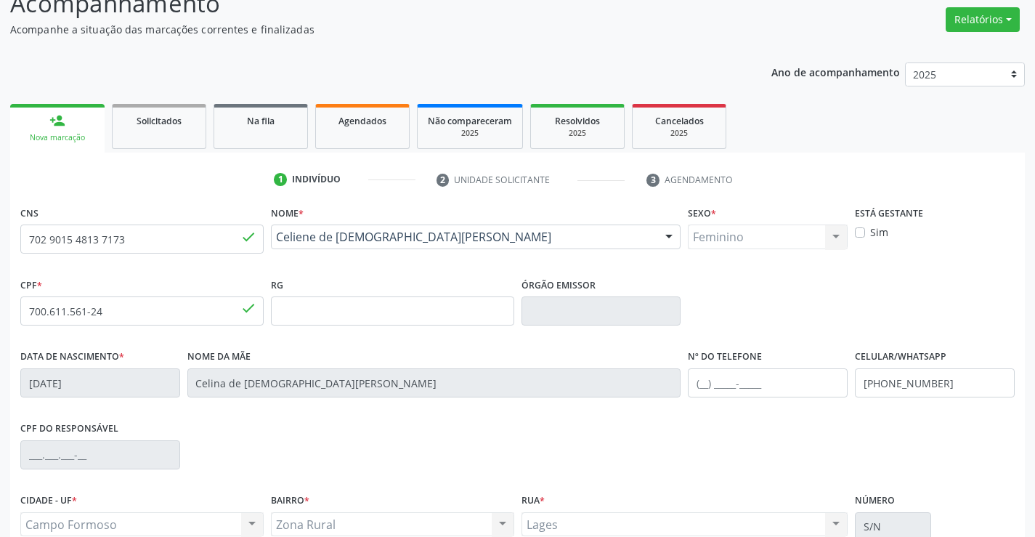
scroll to position [251, 0]
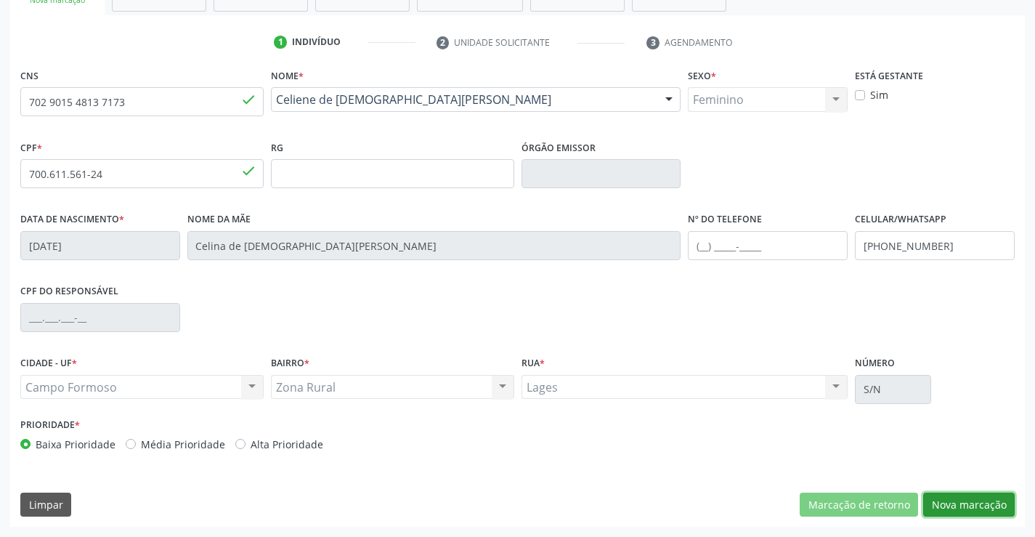
click at [955, 501] on button "Nova marcação" at bounding box center [968, 504] width 91 height 25
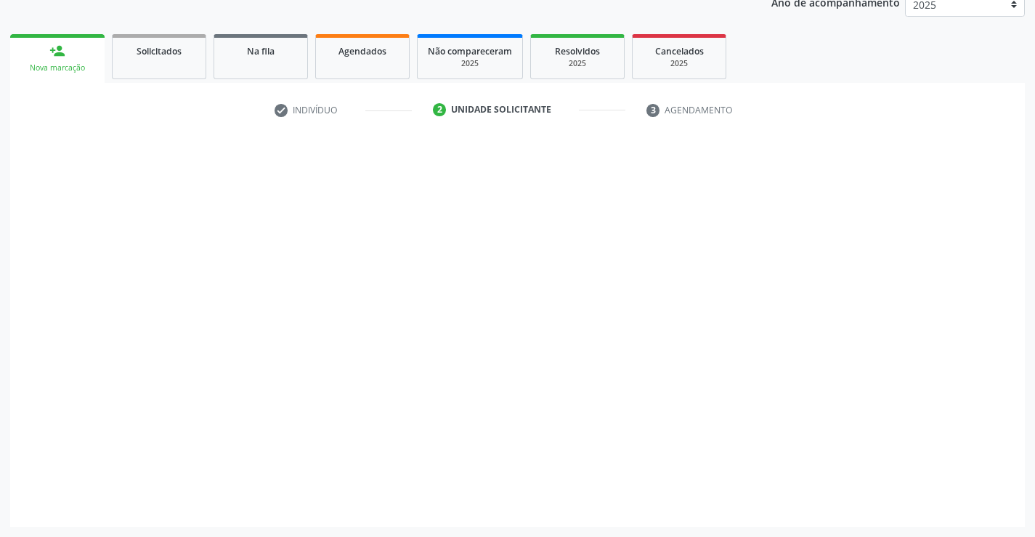
scroll to position [183, 0]
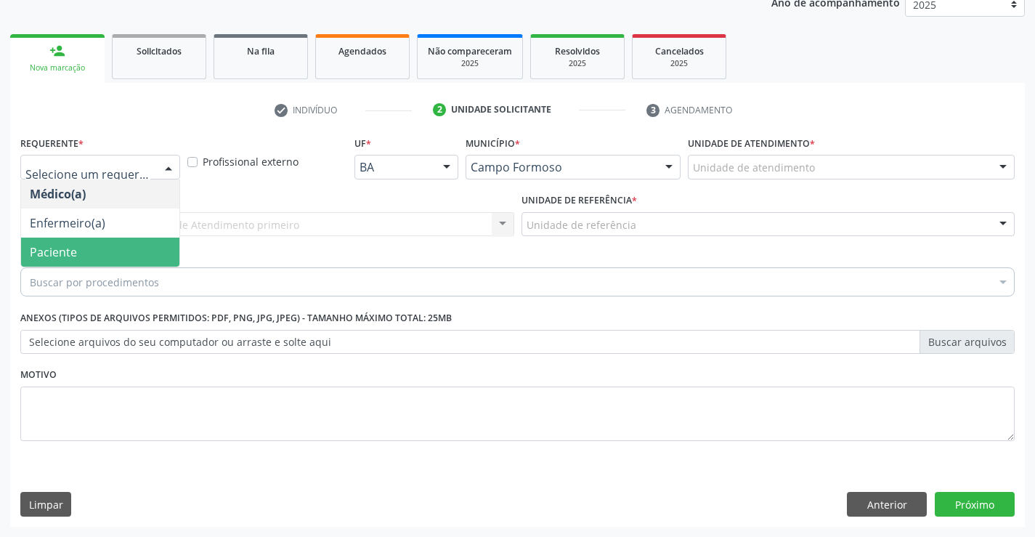
click at [78, 253] on span "Paciente" at bounding box center [100, 251] width 158 height 29
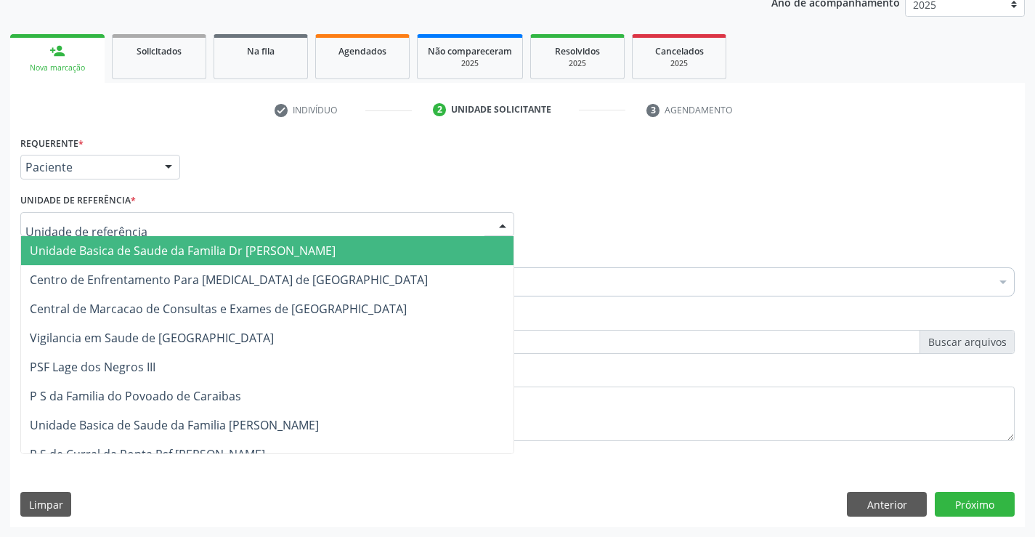
click at [78, 214] on div at bounding box center [267, 224] width 494 height 25
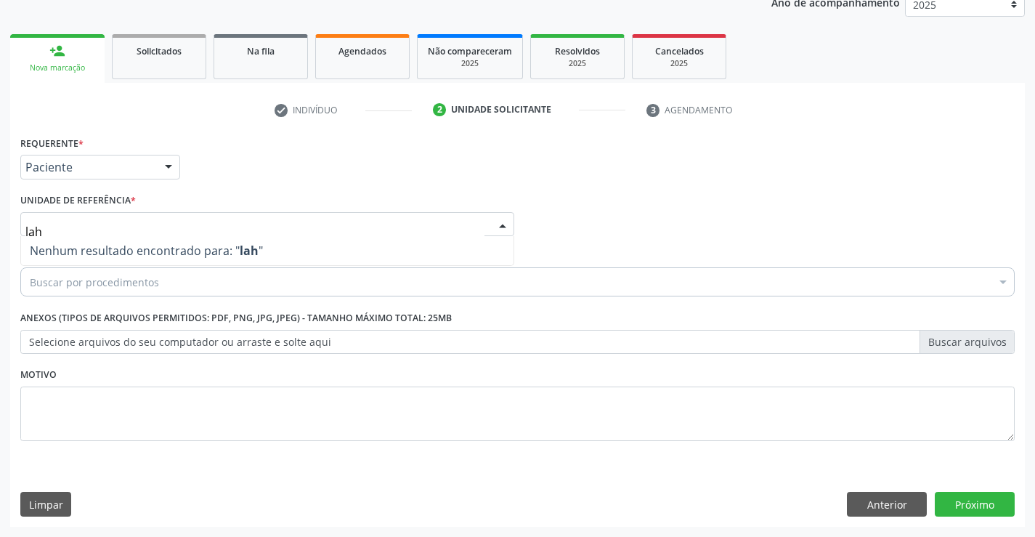
type input "la"
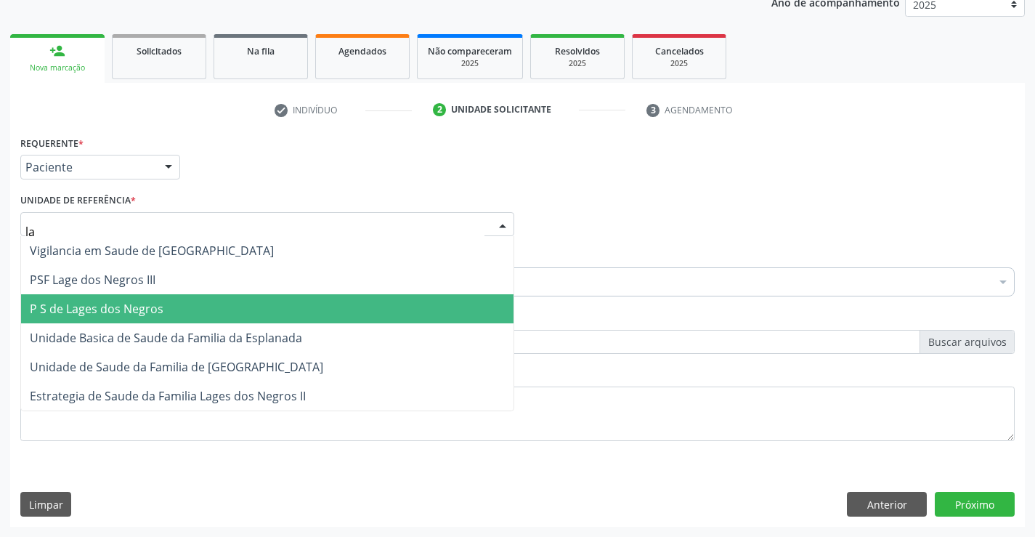
click at [119, 305] on span "P S de Lages dos Negros" at bounding box center [97, 309] width 134 height 16
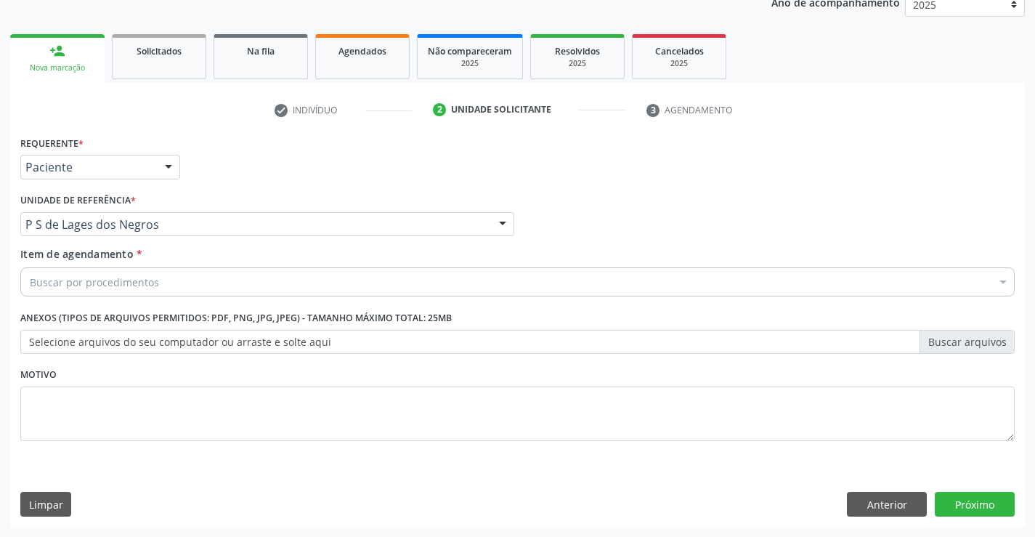
click at [190, 285] on div "Buscar por procedimentos" at bounding box center [517, 281] width 994 height 29
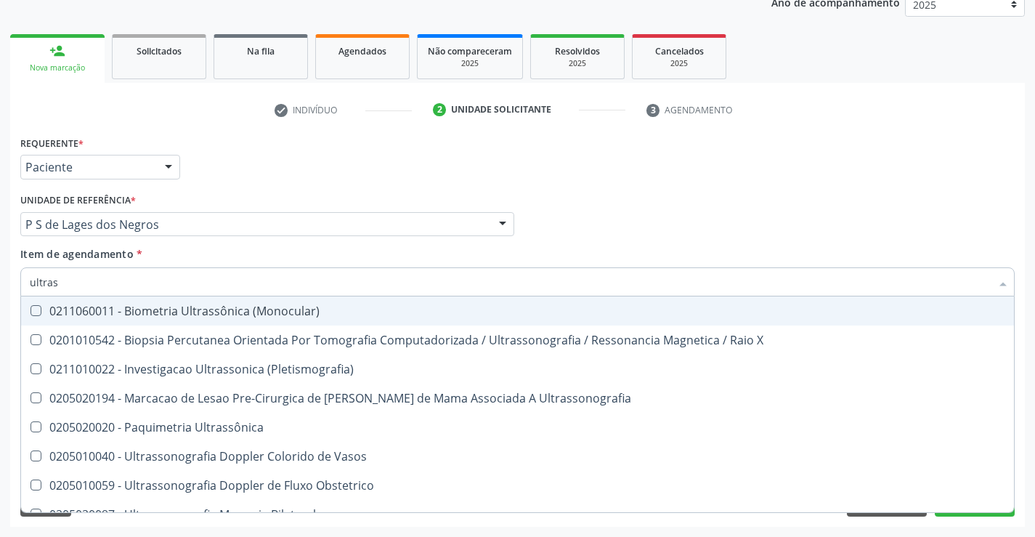
type input "ultrass"
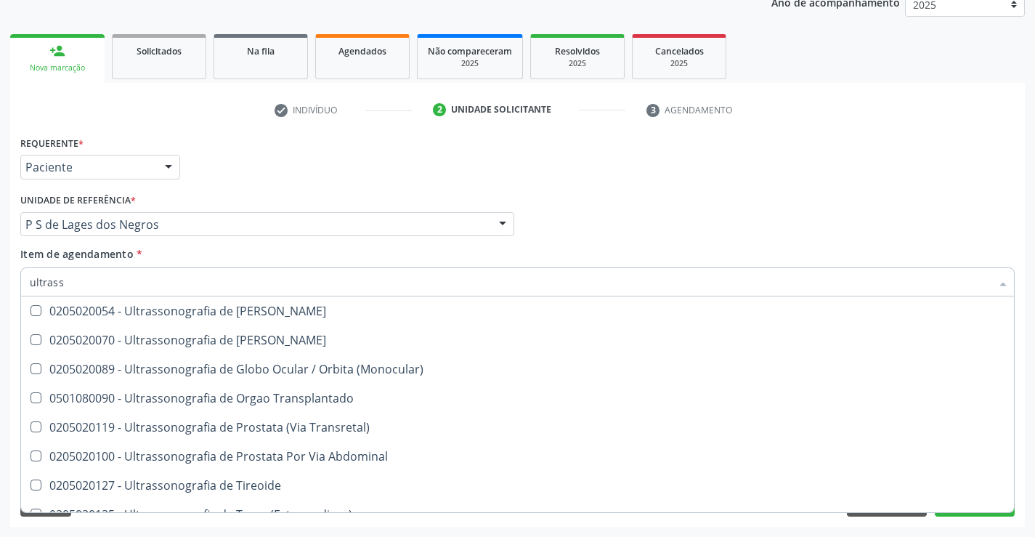
scroll to position [452, 0]
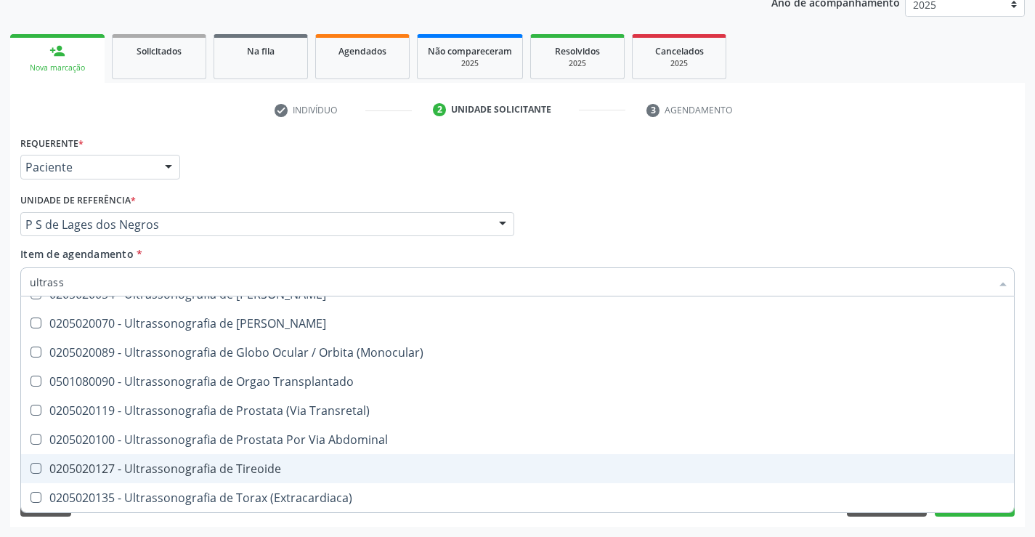
click at [341, 457] on span "0205020127 - Ultrassonografia de Tireoide" at bounding box center [517, 468] width 993 height 29
checkbox Tireoide "true"
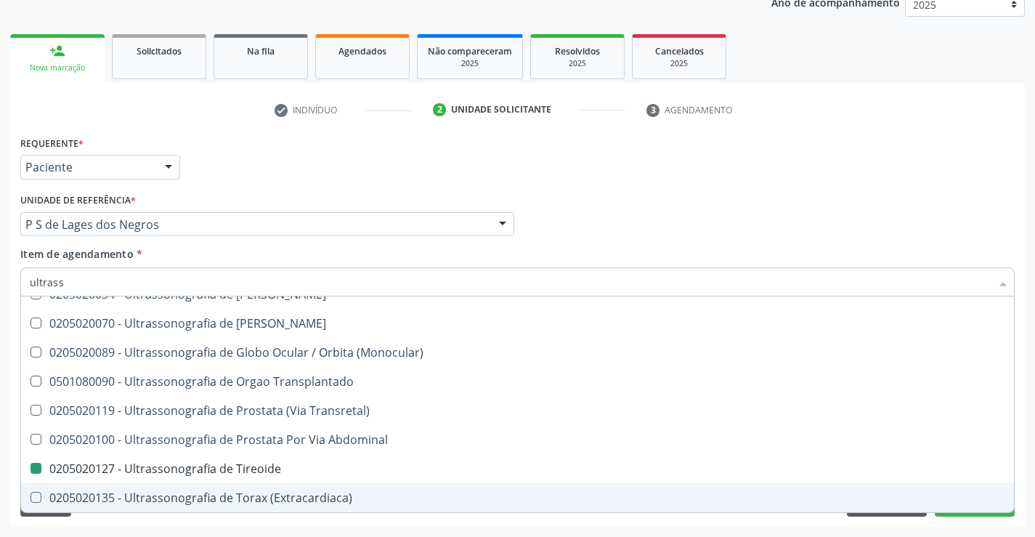
click at [953, 529] on div "Acompanhamento Acompanhe a situação das marcações correntes e finalizadas Relat…" at bounding box center [517, 217] width 1035 height 640
checkbox X "true"
checkbox Tireoide "false"
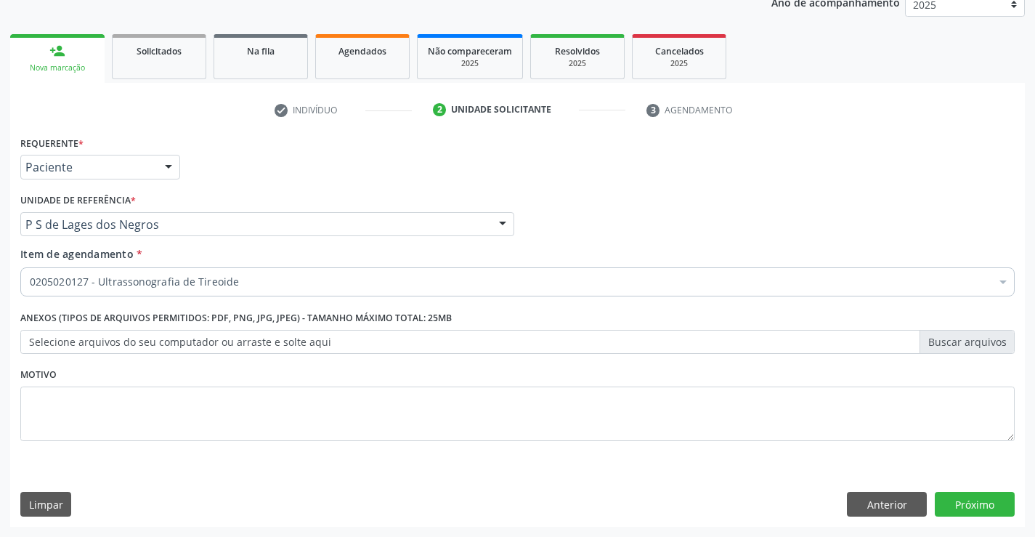
scroll to position [0, 0]
click at [961, 510] on button "Próximo" at bounding box center [975, 504] width 80 height 25
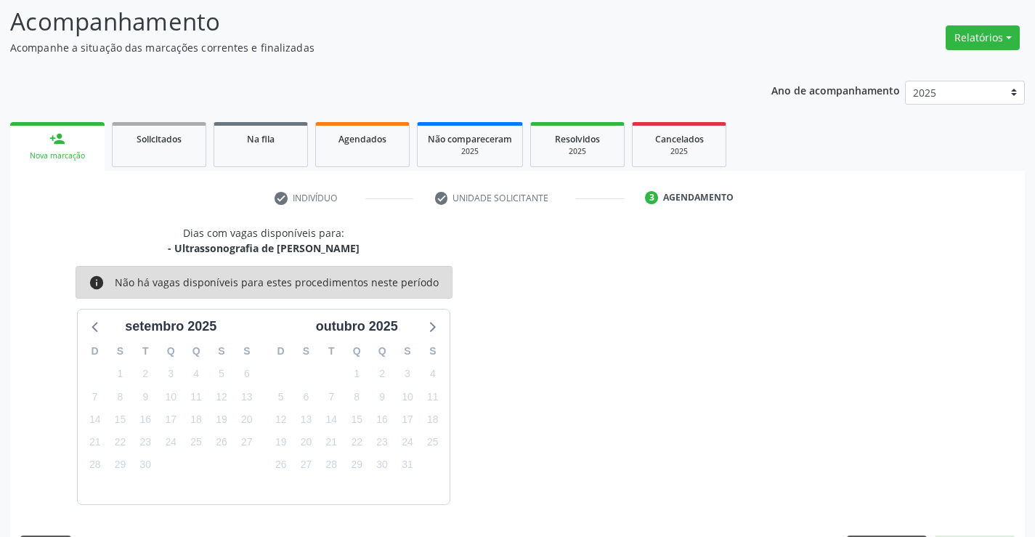
scroll to position [138, 0]
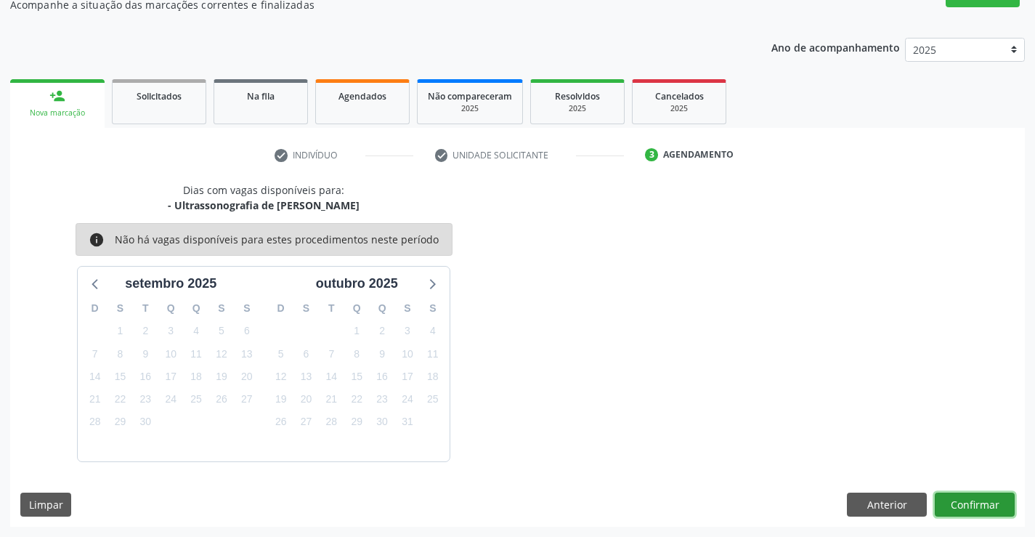
click at [951, 500] on button "Confirmar" at bounding box center [975, 504] width 80 height 25
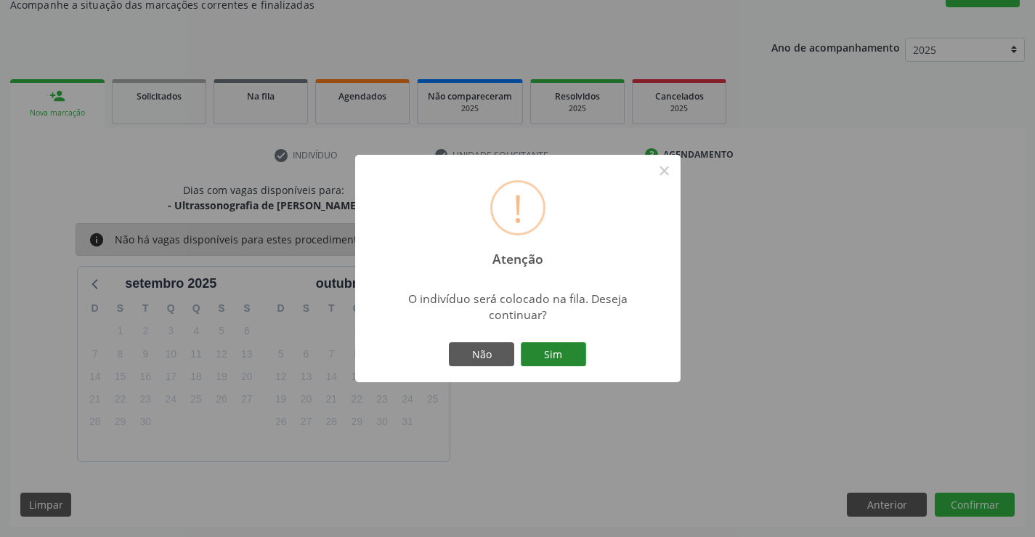
click at [584, 355] on button "Sim" at bounding box center [553, 354] width 65 height 25
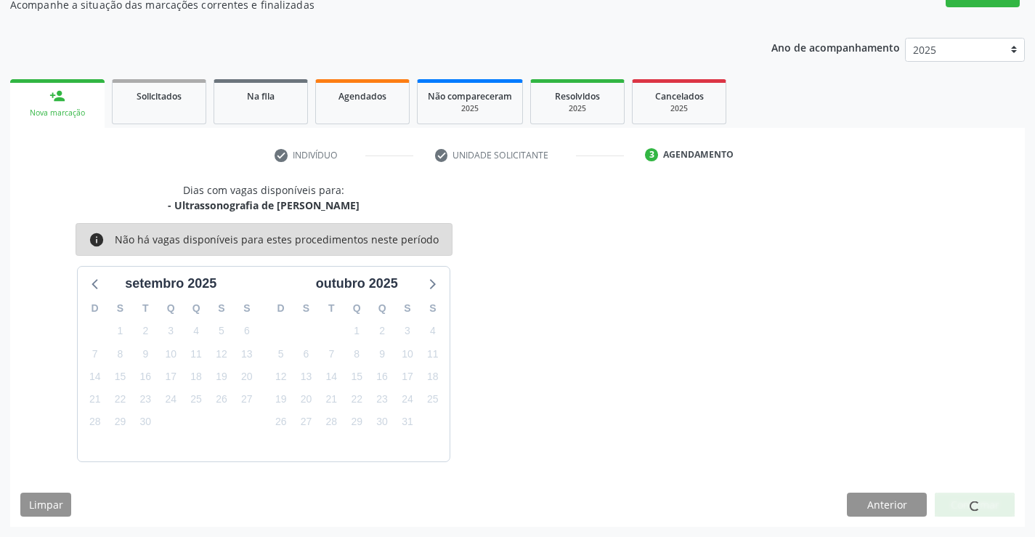
scroll to position [0, 0]
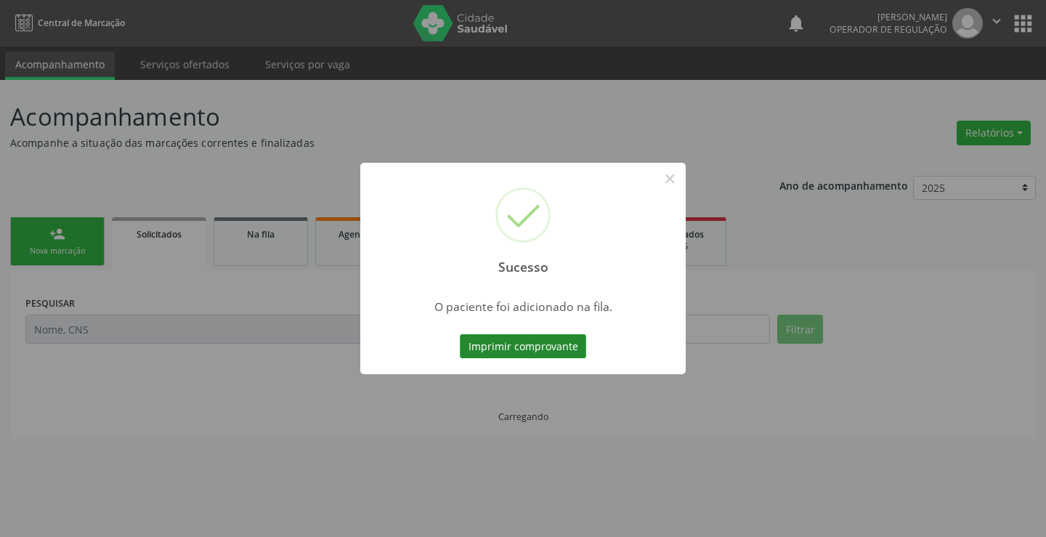
click at [531, 339] on button "Imprimir comprovante" at bounding box center [523, 346] width 126 height 25
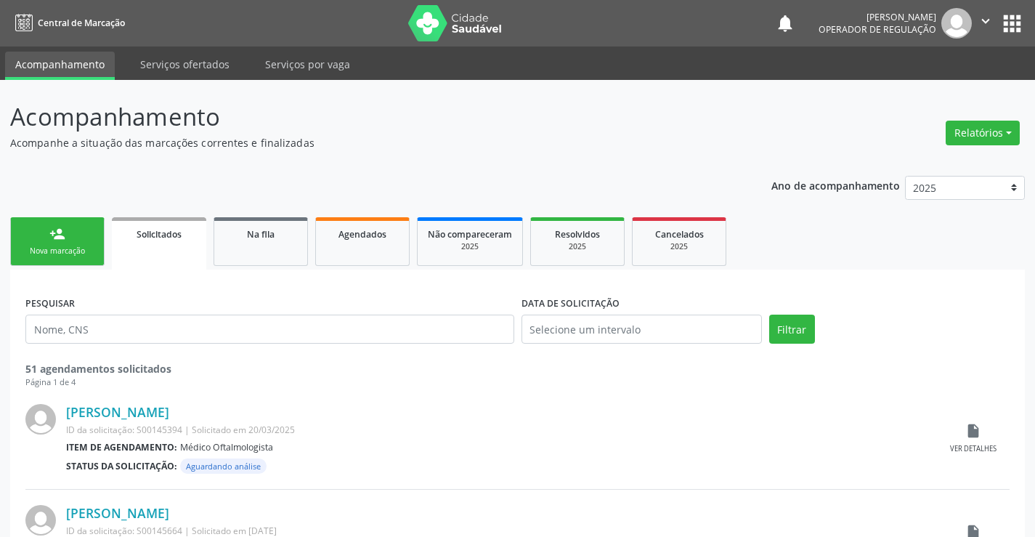
click at [70, 231] on link "person_add Nova marcação" at bounding box center [57, 241] width 94 height 49
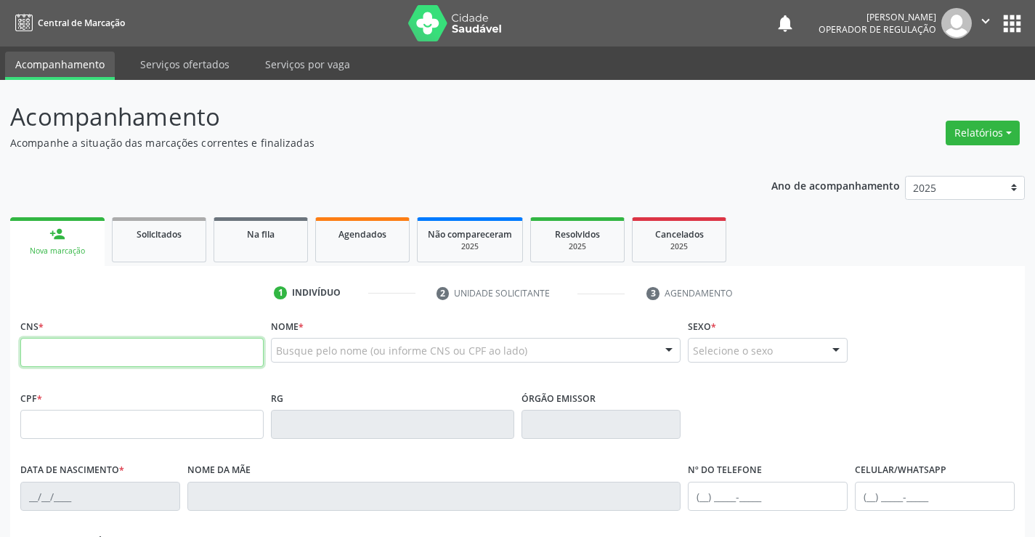
click at [119, 348] on input "text" at bounding box center [141, 352] width 243 height 29
type input "700 3079 2772 1536"
type input "007777531"
type input "11/06/2018"
type input "(74) 99141-4554"
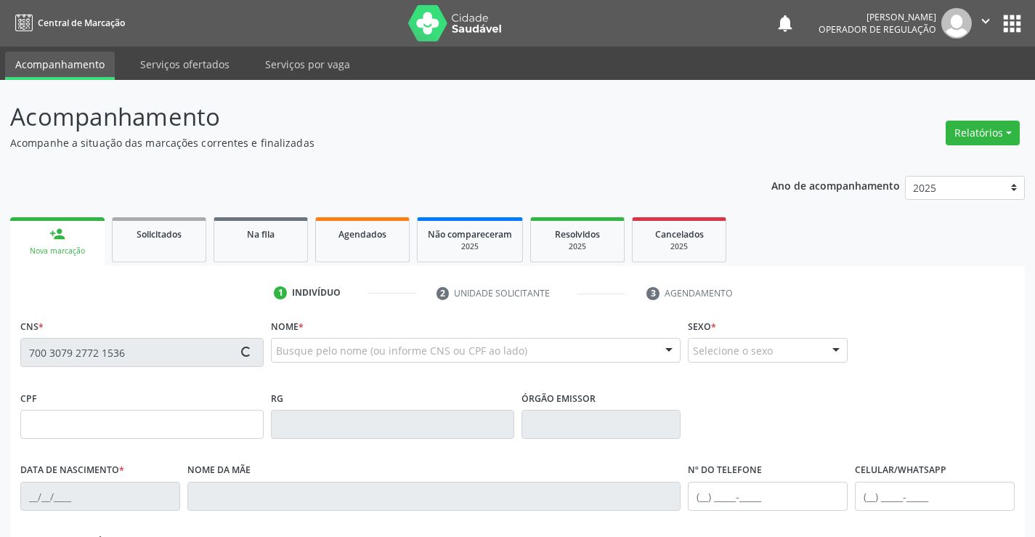
type input "27"
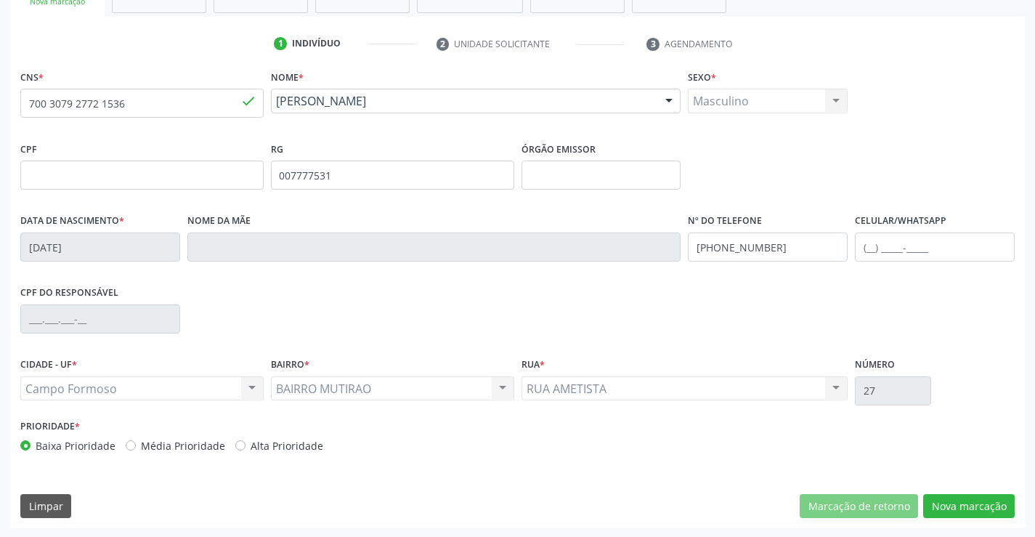
scroll to position [251, 0]
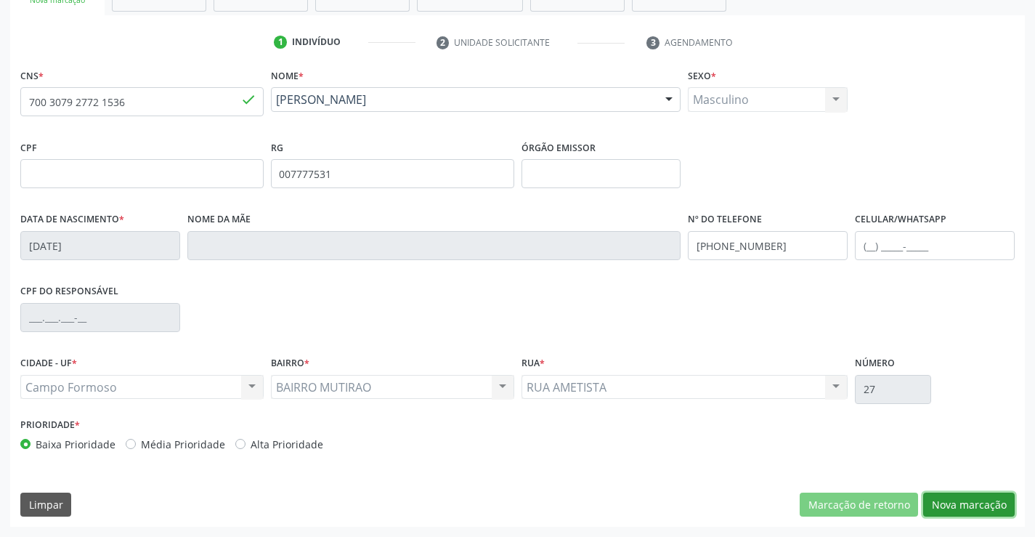
click at [974, 505] on button "Nova marcação" at bounding box center [968, 504] width 91 height 25
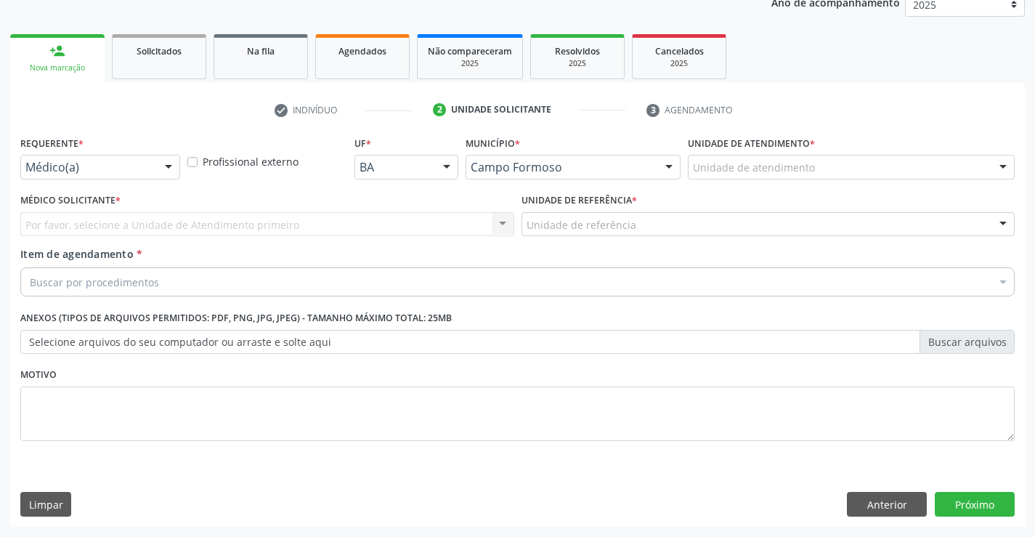
scroll to position [183, 0]
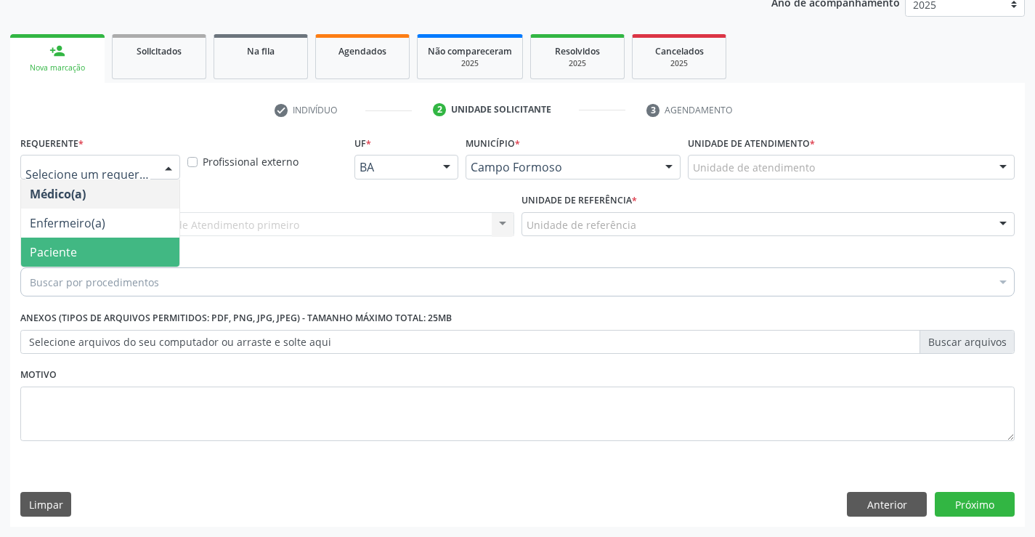
click at [63, 246] on span "Paciente" at bounding box center [53, 252] width 47 height 16
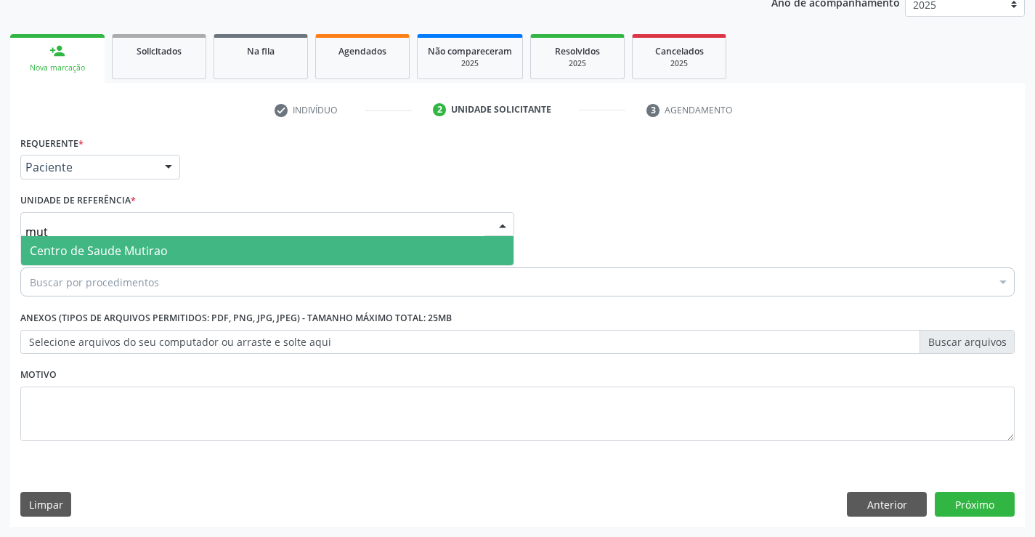
type input "muti"
click at [83, 243] on span "Centro de Saude Mutirao" at bounding box center [99, 251] width 138 height 16
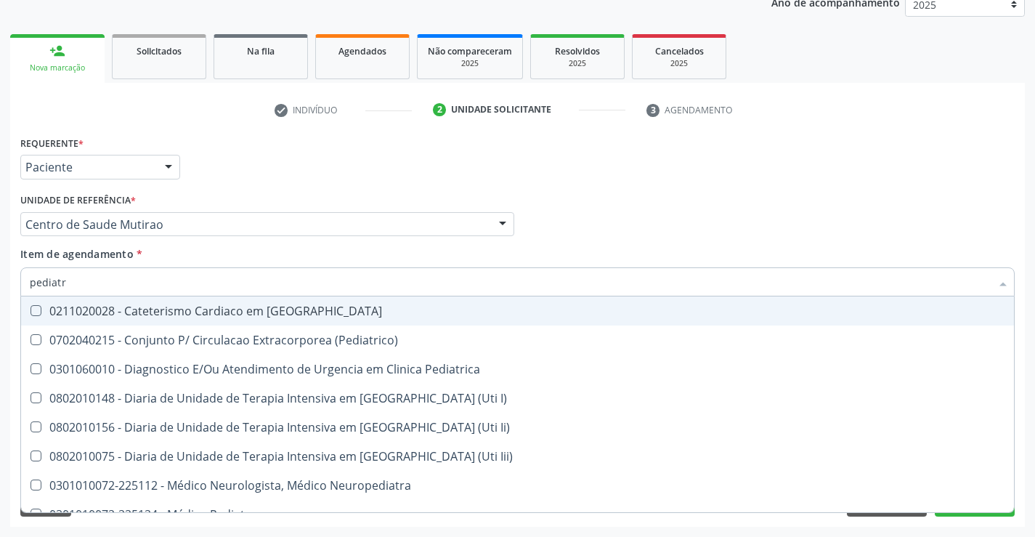
type input "pediatra"
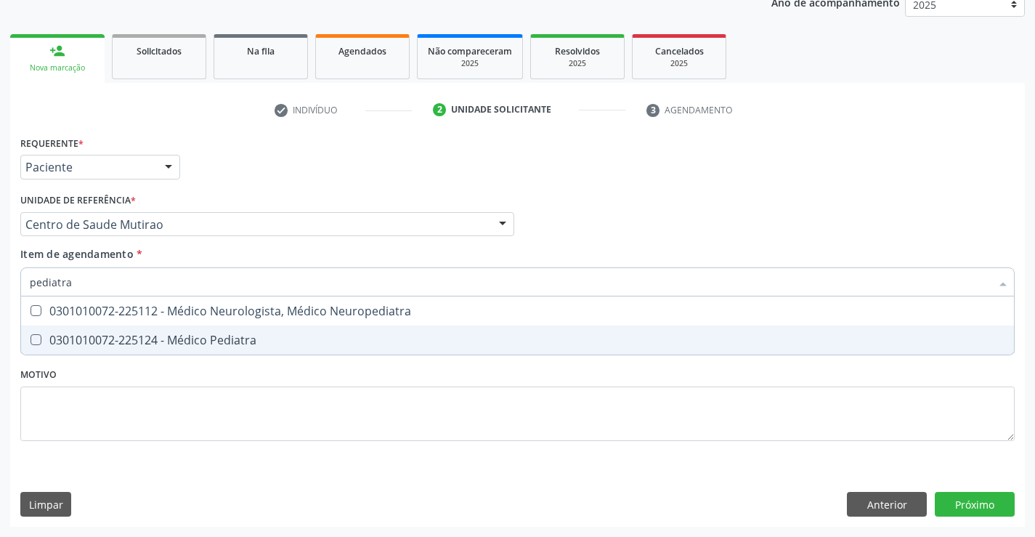
click at [148, 338] on div "0301010072-225124 - Médico Pediatra" at bounding box center [517, 340] width 975 height 12
checkbox Pediatra "true"
click at [939, 503] on div "Requerente * Paciente Médico(a) Enfermeiro(a) Paciente Nenhum resultado encontr…" at bounding box center [517, 329] width 1014 height 394
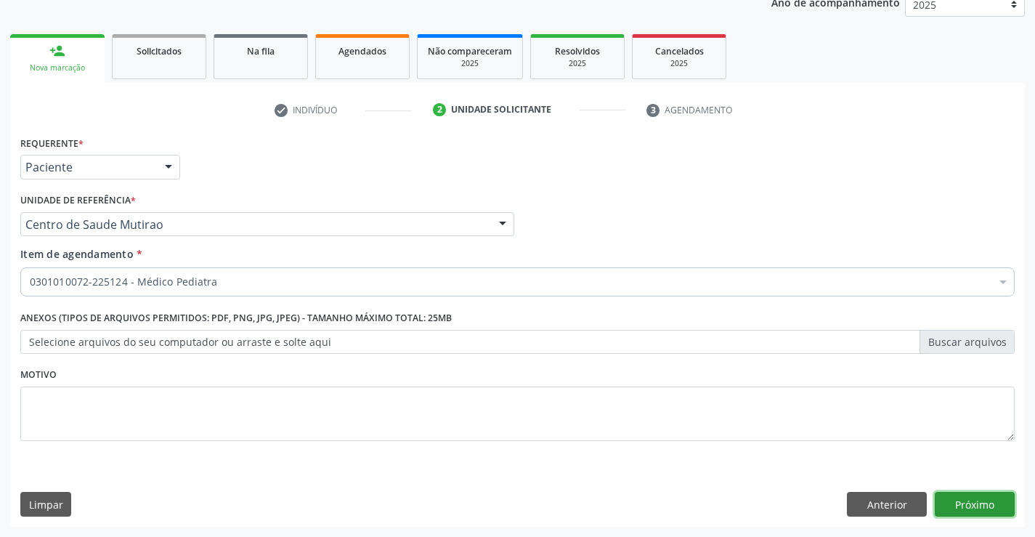
click at [966, 511] on button "Próximo" at bounding box center [975, 504] width 80 height 25
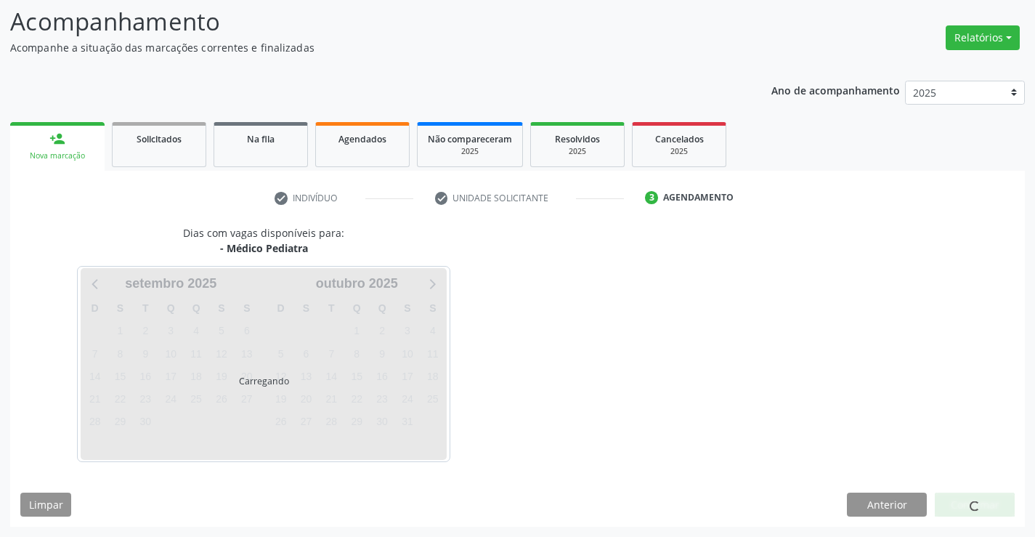
scroll to position [95, 0]
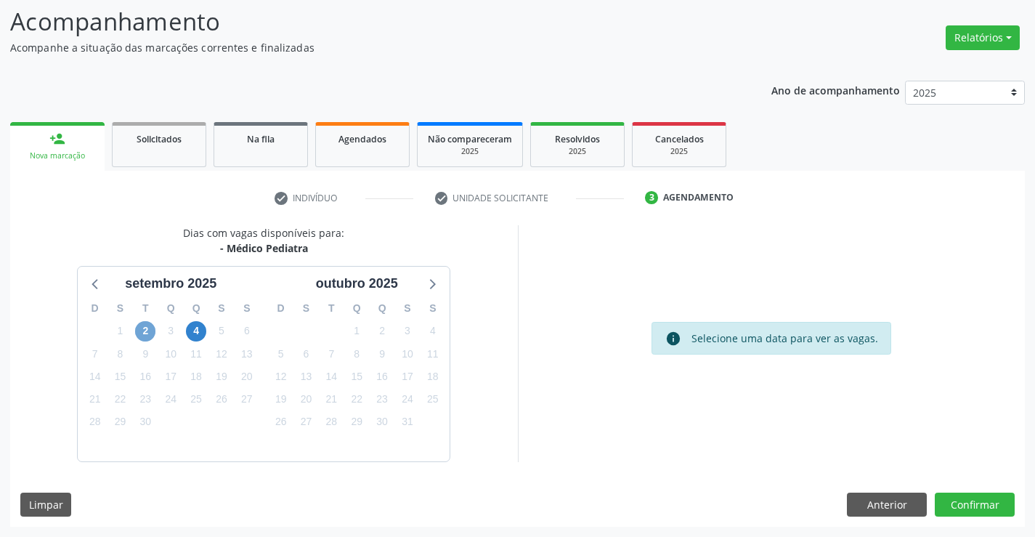
click at [149, 327] on span "2" at bounding box center [145, 331] width 20 height 20
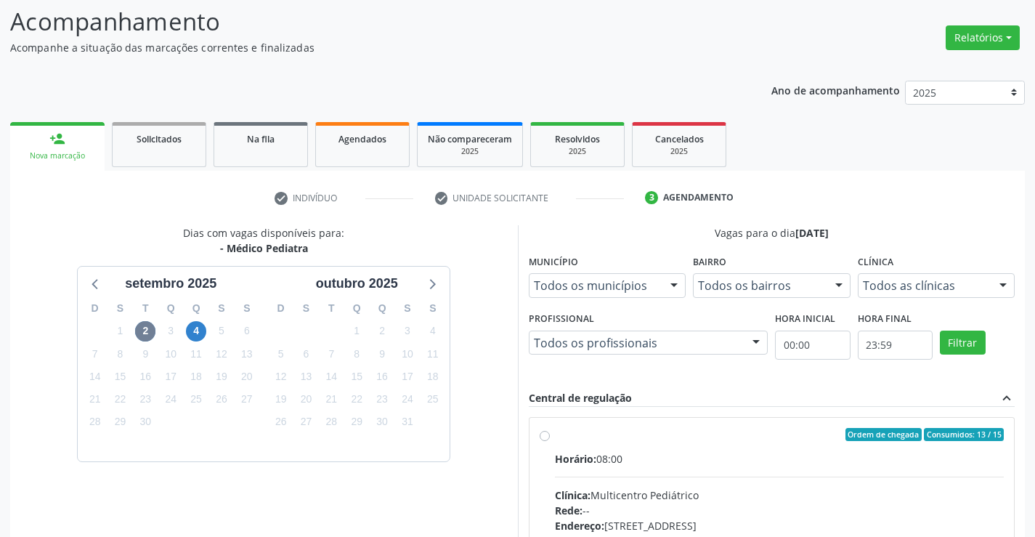
click at [555, 431] on label "Ordem de chegada Consumidos: 13 / 15 Horário: 08:00 Clínica: Multicentro Pediát…" at bounding box center [779, 539] width 449 height 223
click at [542, 431] on input "Ordem de chegada Consumidos: 13 / 15 Horário: 08:00 Clínica: Multicentro Pediát…" at bounding box center [545, 434] width 10 height 13
radio input "true"
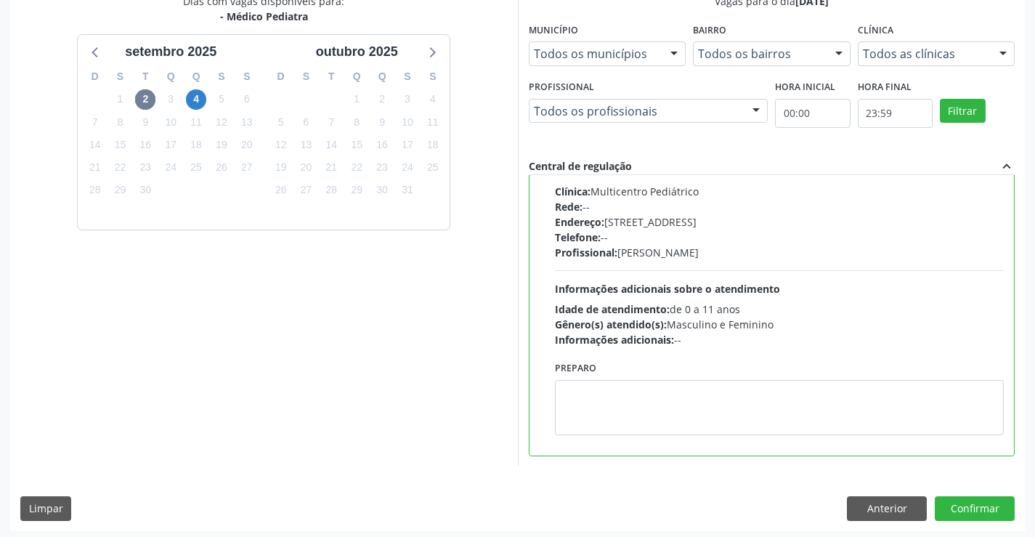
scroll to position [331, 0]
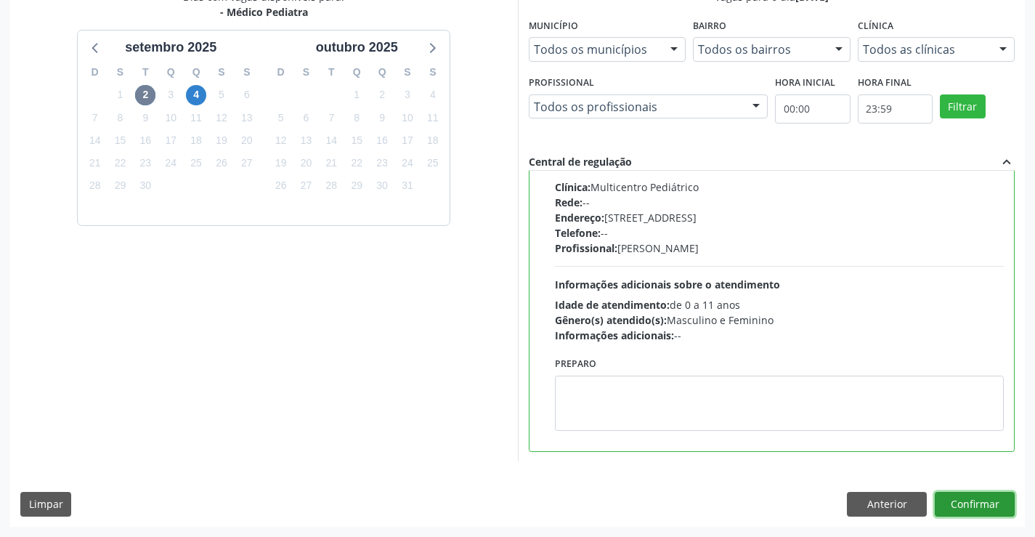
click at [988, 499] on button "Confirmar" at bounding box center [975, 504] width 80 height 25
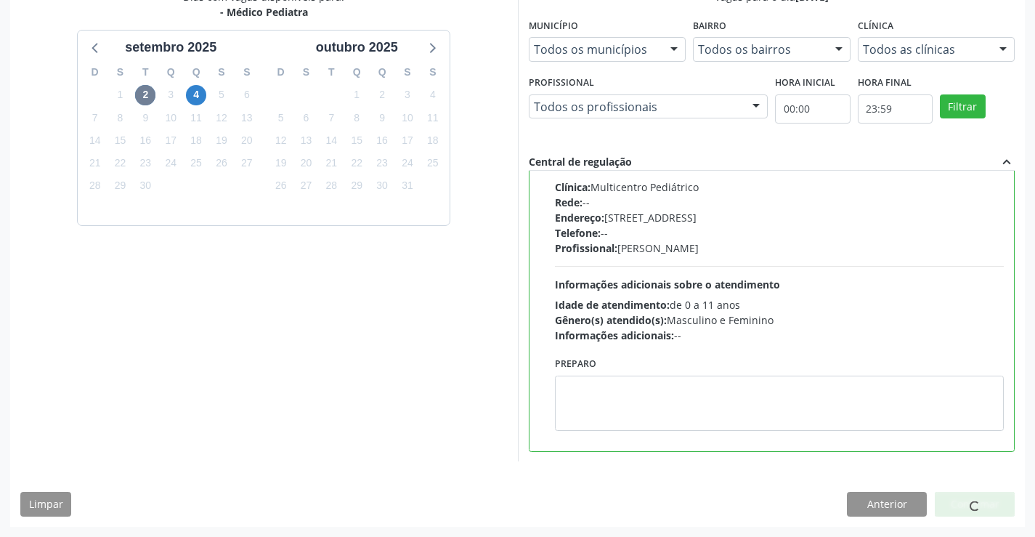
scroll to position [0, 0]
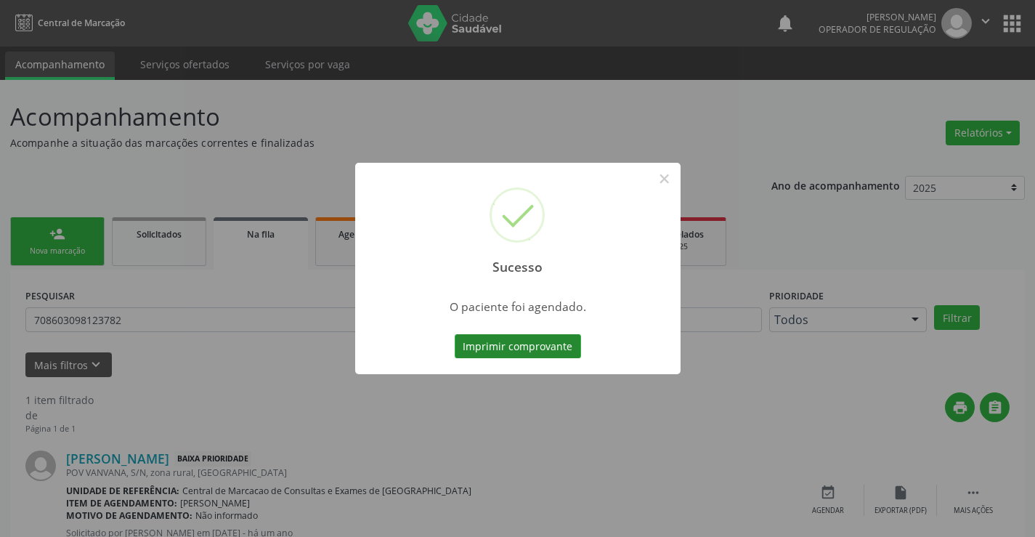
click at [534, 351] on button "Imprimir comprovante" at bounding box center [518, 346] width 126 height 25
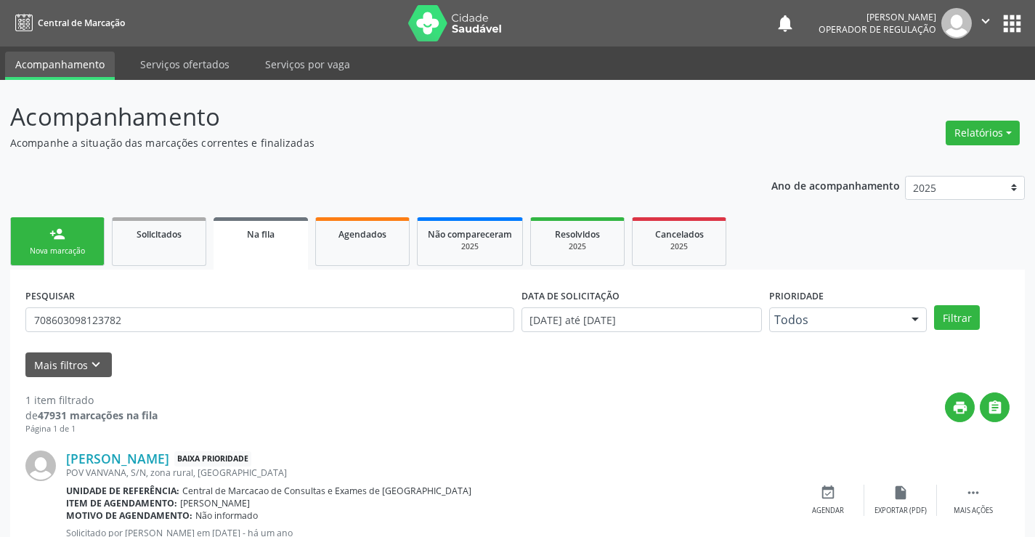
click at [80, 233] on link "person_add Nova marcação" at bounding box center [57, 241] width 94 height 49
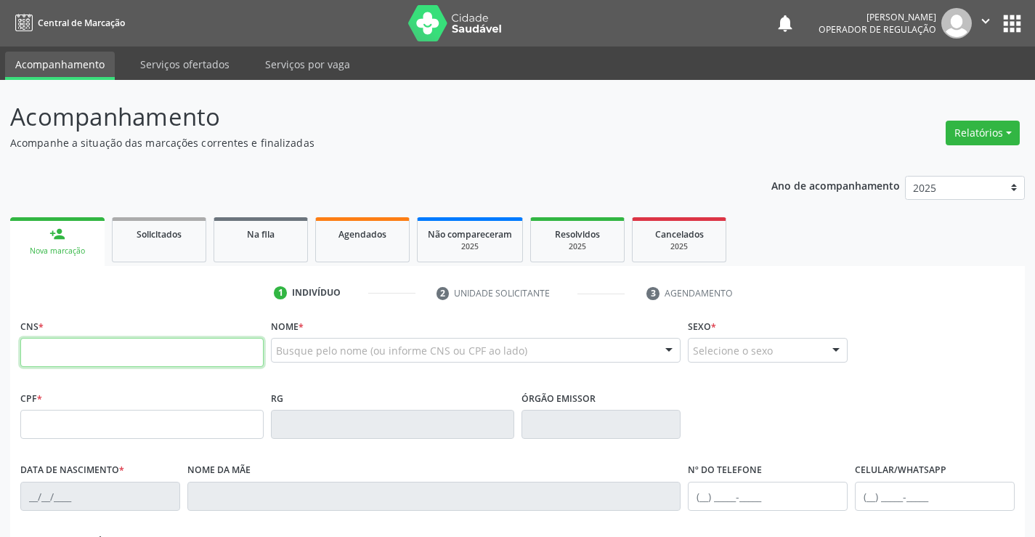
drag, startPoint x: 130, startPoint y: 359, endPoint x: 105, endPoint y: 348, distance: 27.0
click at [130, 359] on input "text" at bounding box center [141, 352] width 243 height 29
type input "706 8032 3986 3525"
type input "1206792990"
type input "18/07/1980"
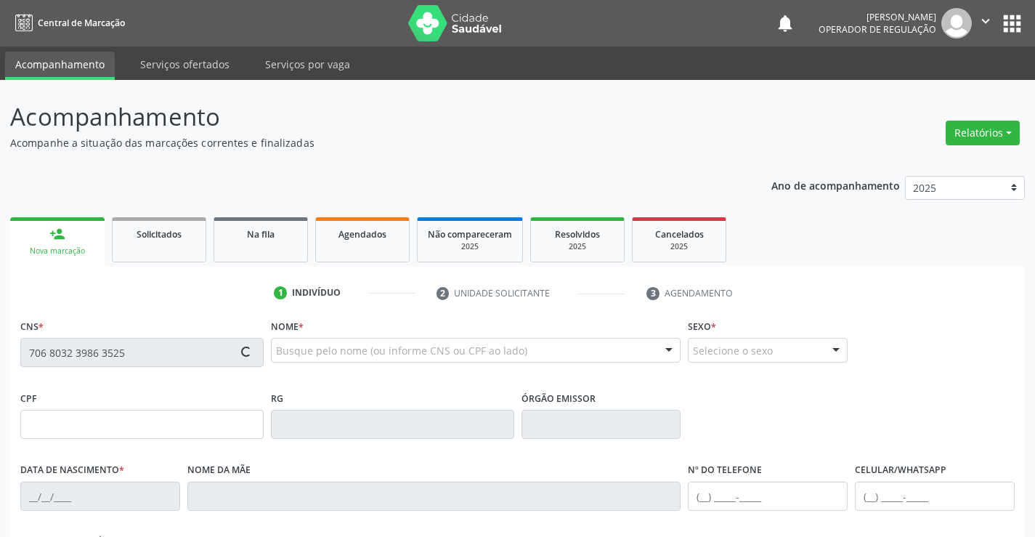
type input "(74) 9191-6732"
type input "S/N"
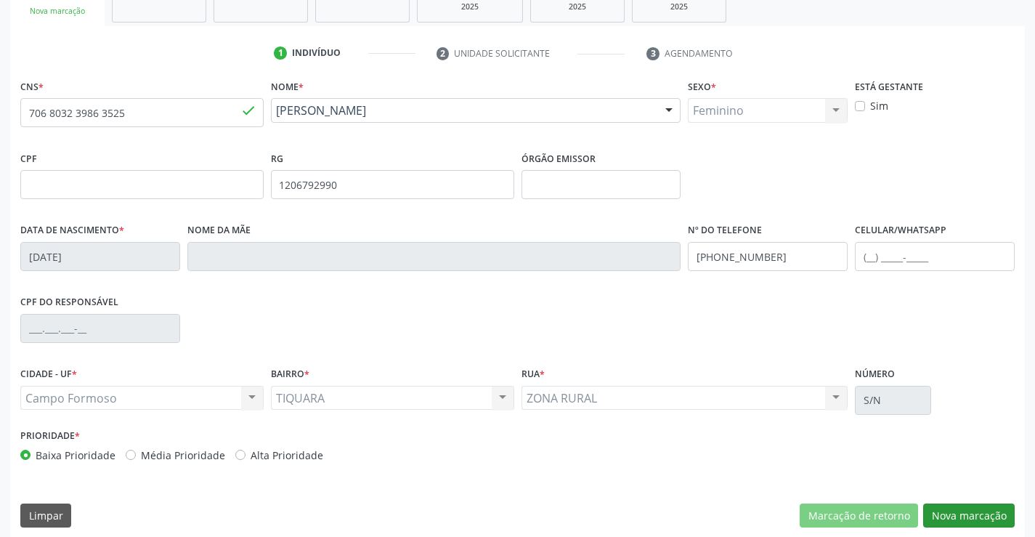
scroll to position [251, 0]
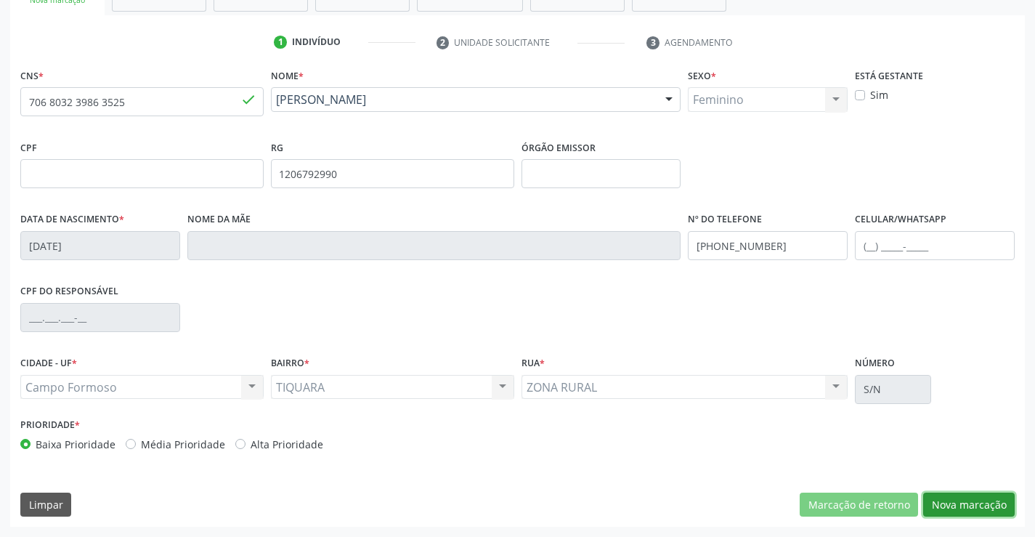
click at [980, 508] on button "Nova marcação" at bounding box center [968, 504] width 91 height 25
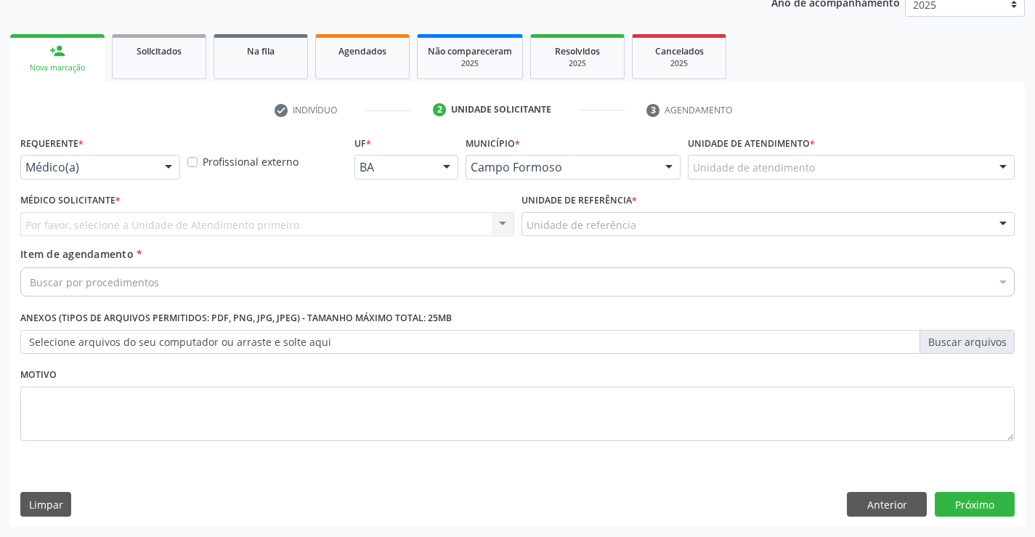
scroll to position [183, 0]
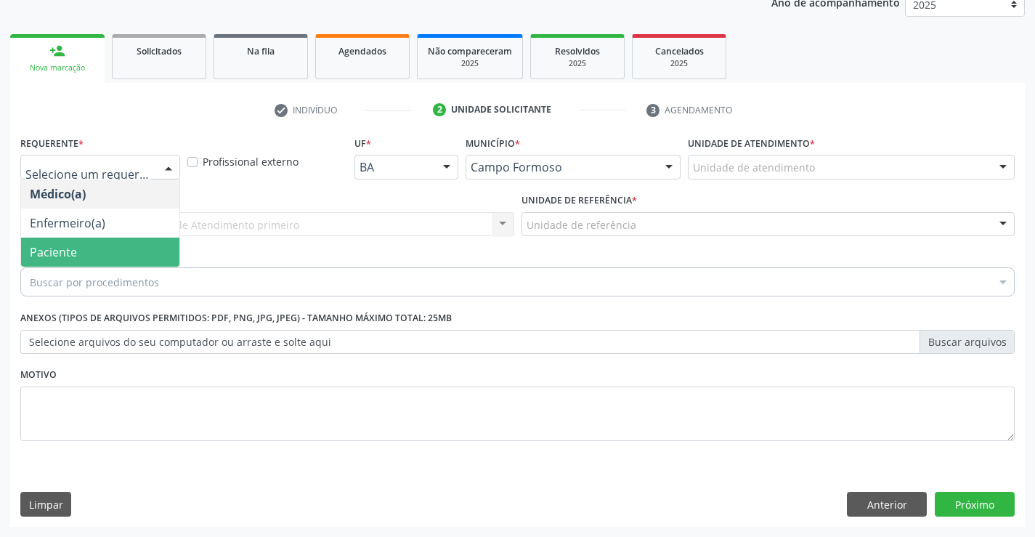
click at [60, 250] on span "Paciente" at bounding box center [53, 252] width 47 height 16
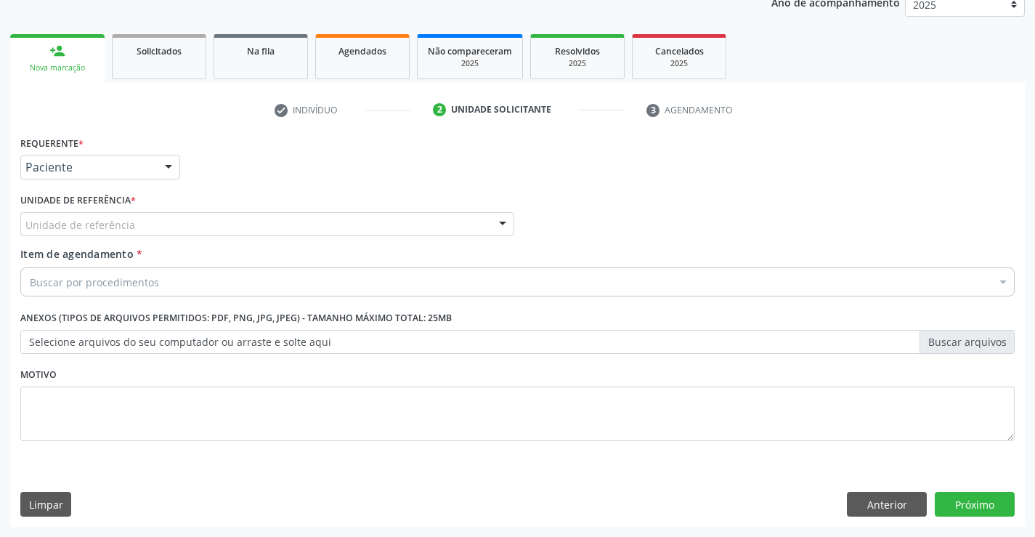
click at [66, 232] on div "Unidade de referência" at bounding box center [267, 224] width 494 height 25
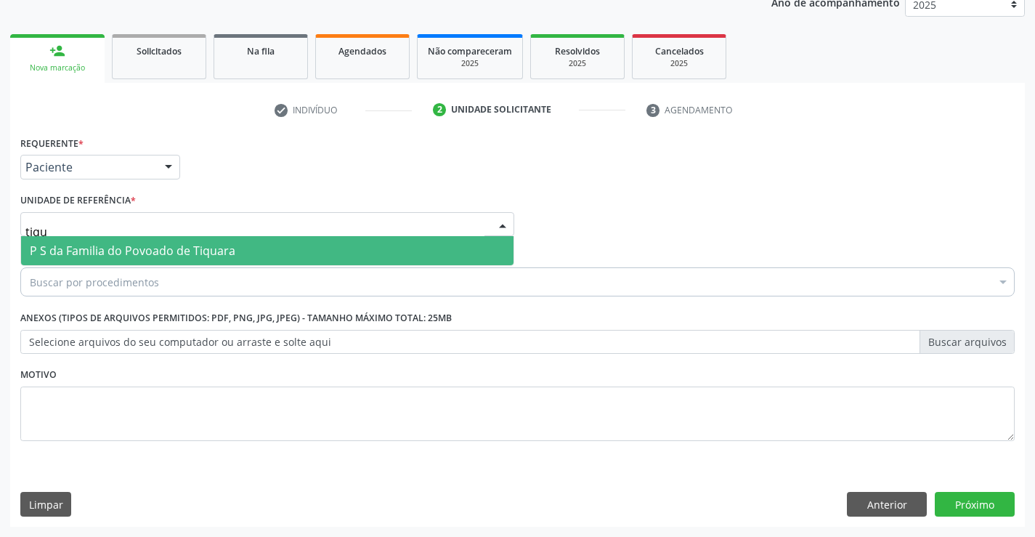
type input "tiqua"
click at [38, 252] on span "P S da Familia do Povoado de Tiquara" at bounding box center [133, 251] width 206 height 16
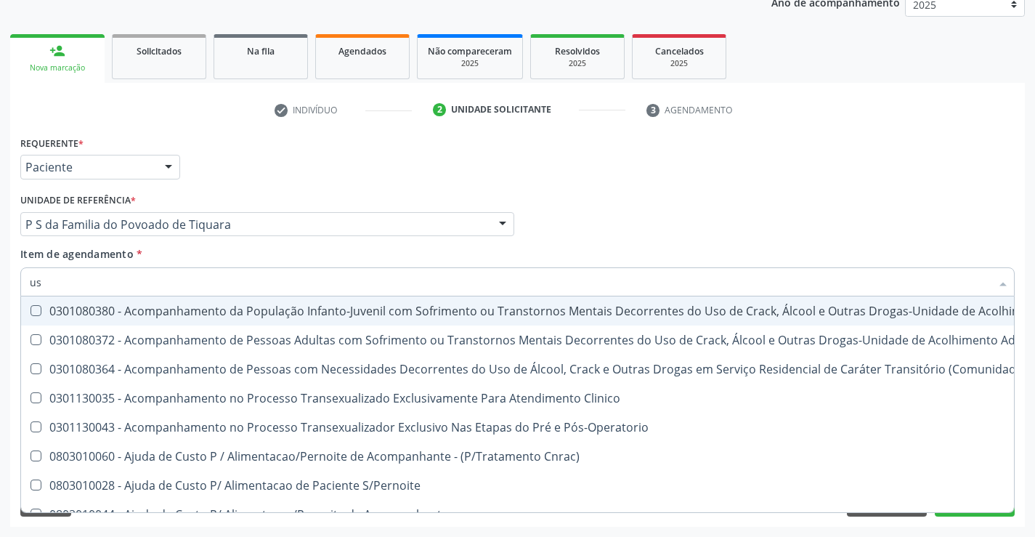
type input "usg"
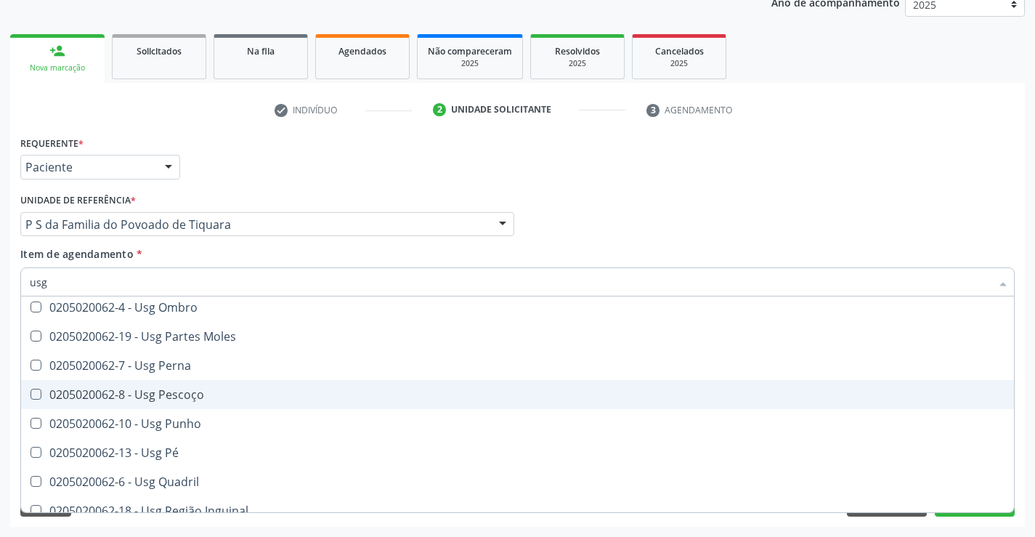
scroll to position [290, 0]
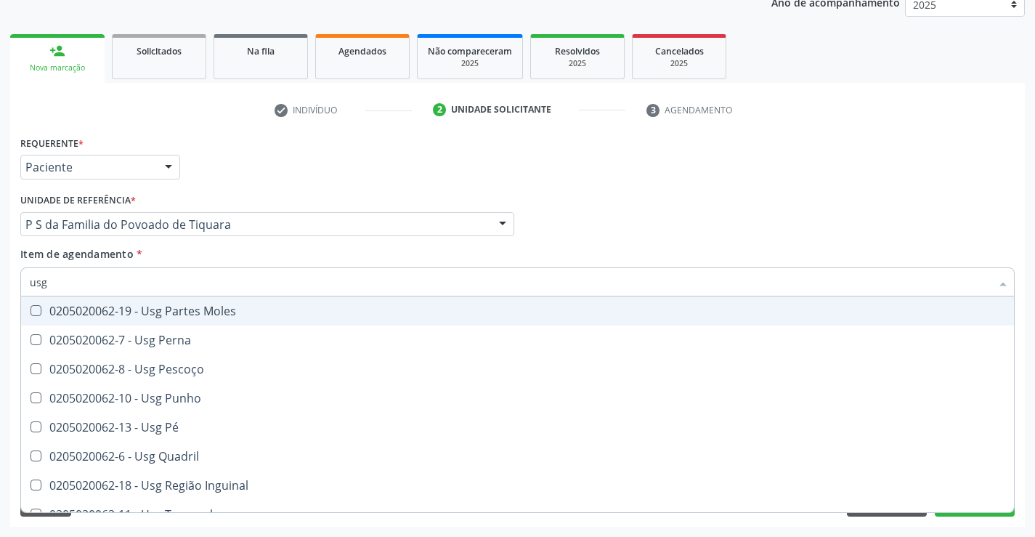
click at [226, 312] on div "0205020062-19 - Usg Partes Moles" at bounding box center [517, 311] width 975 height 12
checkbox Moles "true"
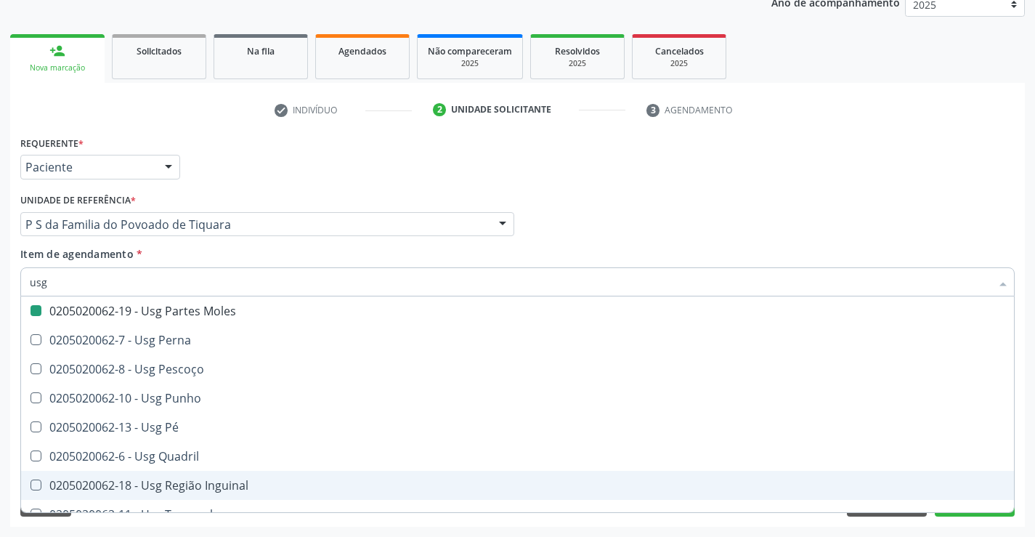
click at [975, 519] on div "Requerente * Paciente Médico(a) Enfermeiro(a) Paciente Nenhum resultado encontr…" at bounding box center [517, 329] width 1014 height 394
checkbox Braço "true"
checkbox Moles "false"
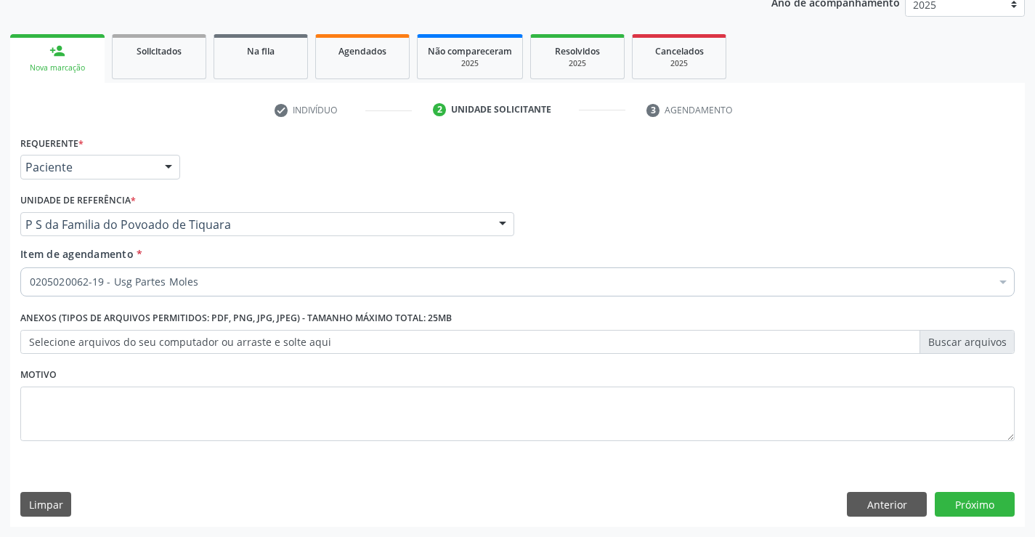
scroll to position [0, 0]
click at [975, 508] on button "Próximo" at bounding box center [975, 504] width 80 height 25
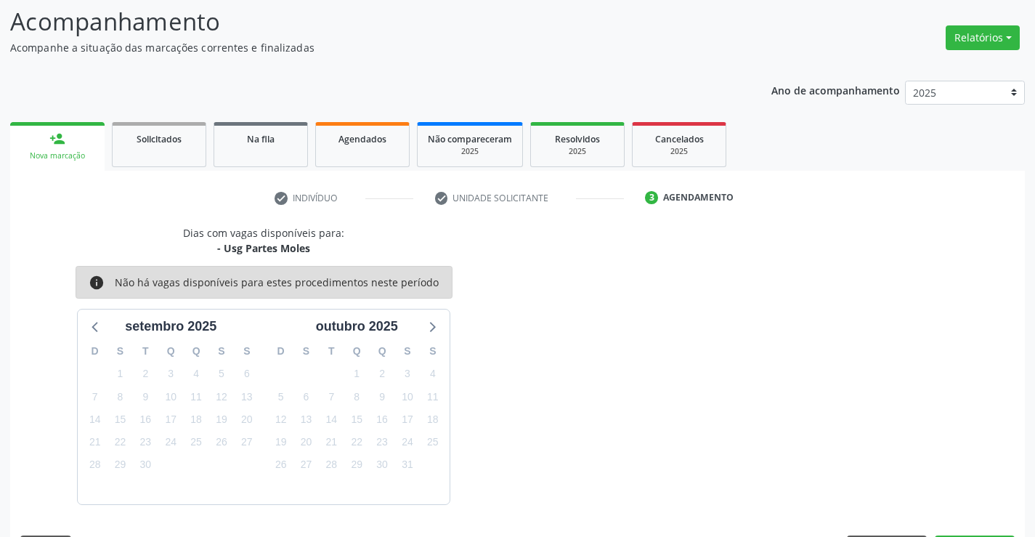
scroll to position [138, 0]
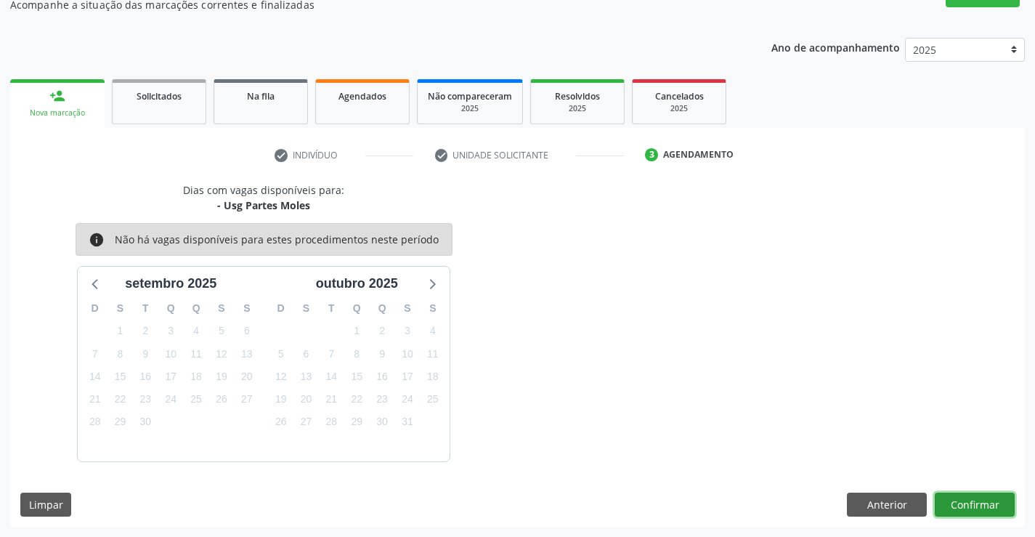
click at [977, 508] on button "Confirmar" at bounding box center [975, 504] width 80 height 25
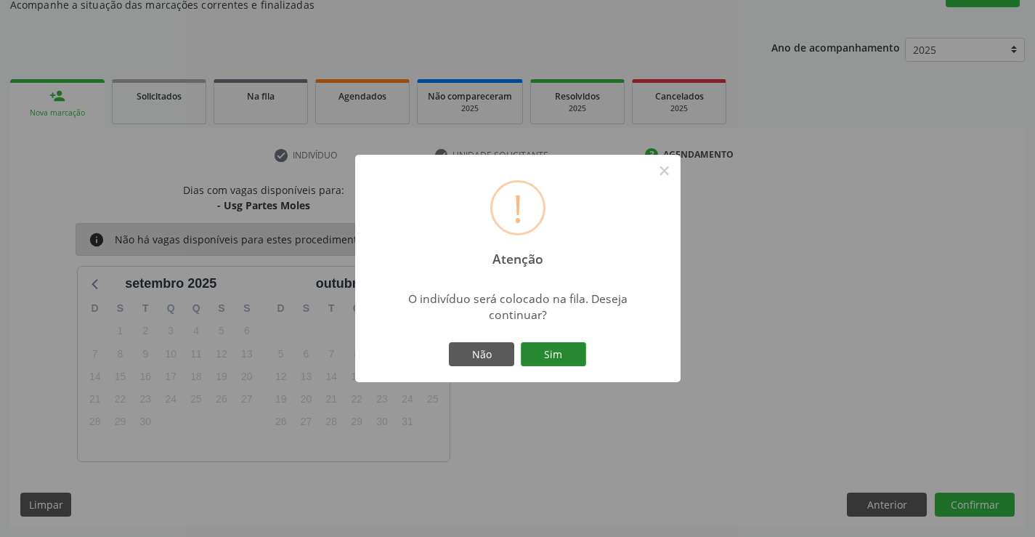
click at [558, 359] on button "Sim" at bounding box center [553, 354] width 65 height 25
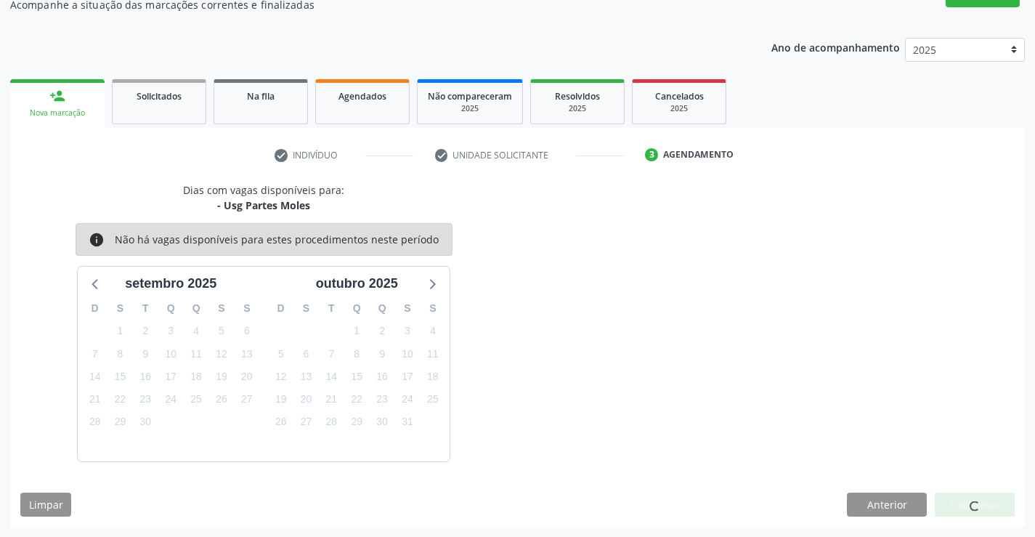
scroll to position [0, 0]
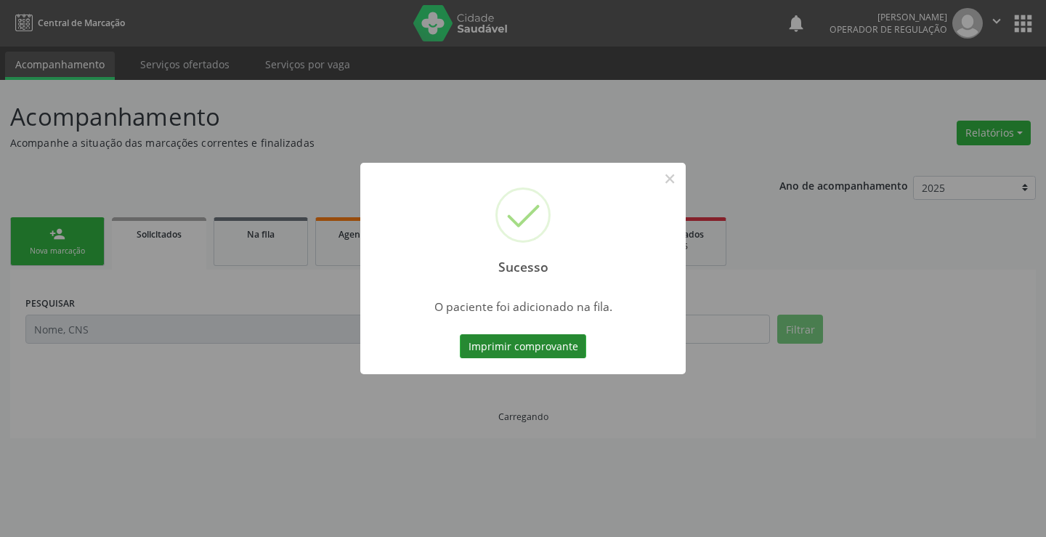
click at [562, 353] on button "Imprimir comprovante" at bounding box center [523, 346] width 126 height 25
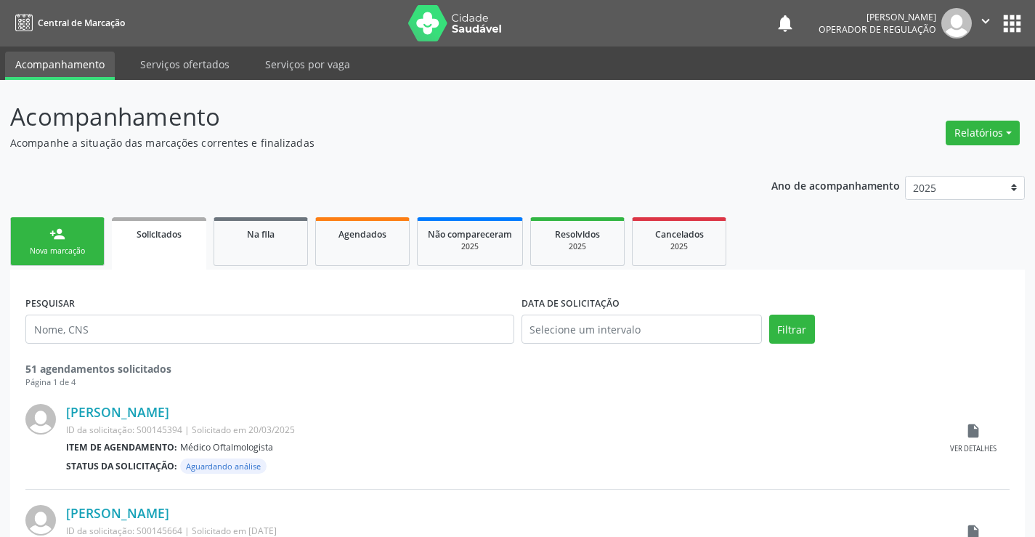
click at [94, 226] on div "Sucesso × O paciente foi adicionado na fila. Imprimir comprovante Cancel" at bounding box center [517, 268] width 1035 height 537
click at [60, 246] on div "Nova marcação" at bounding box center [57, 250] width 73 height 11
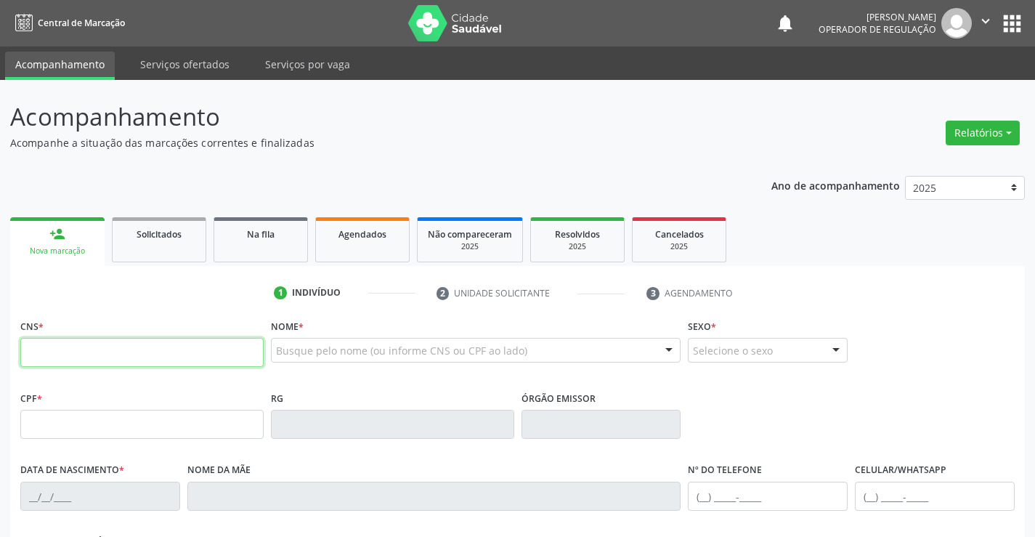
click at [73, 348] on input "text" at bounding box center [141, 352] width 243 height 29
type input "708 9067 1707 5610"
type input "2236391501"
type input "20/06/2001"
type input "(74) 99189-2433"
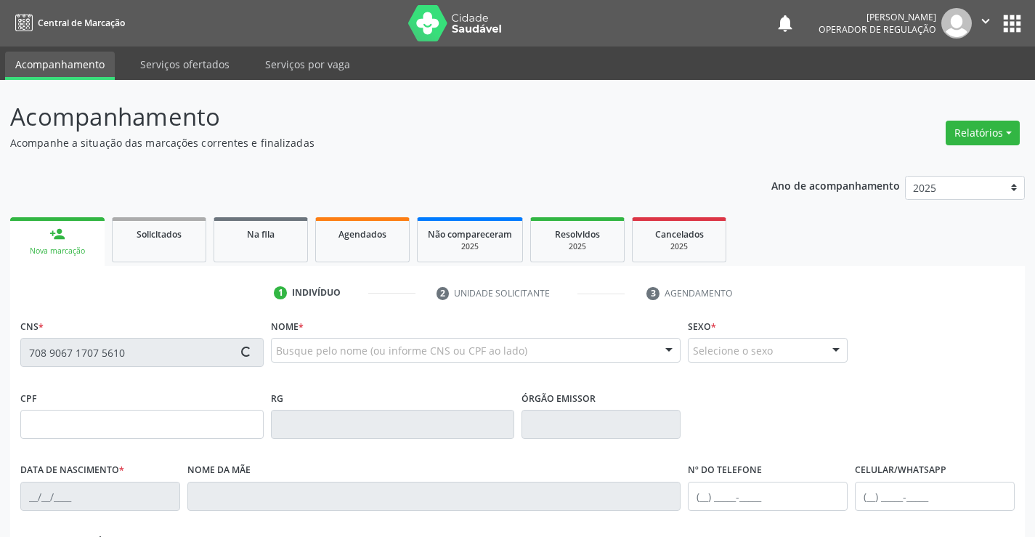
type input "(74) 99189-2433"
type input "090.083.165-01"
type input "S/N"
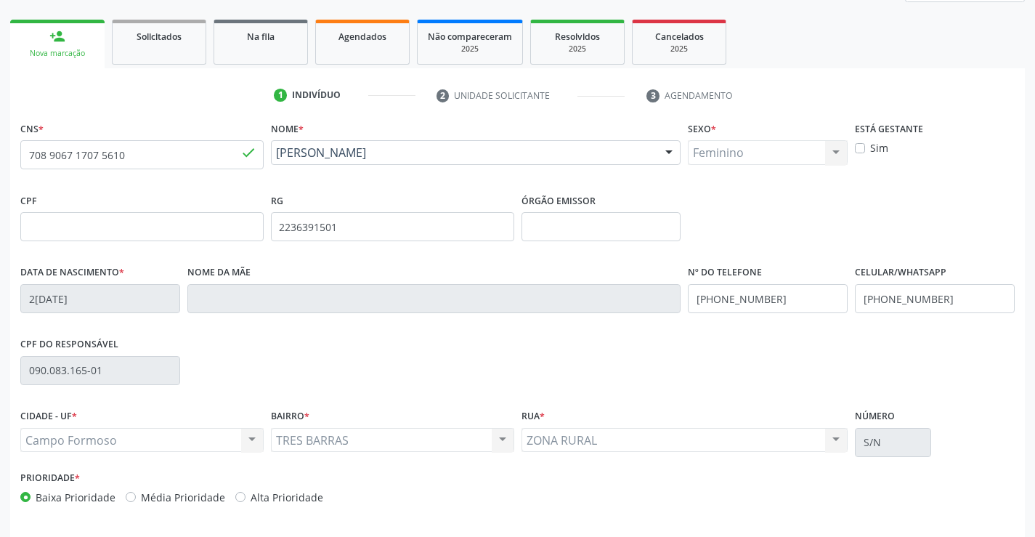
scroll to position [251, 0]
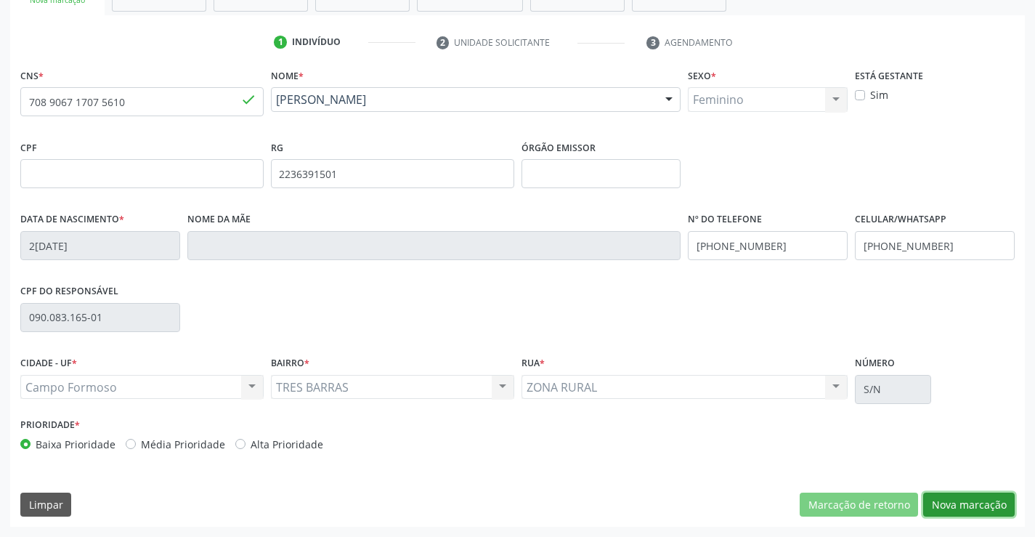
click at [945, 498] on button "Nova marcação" at bounding box center [968, 504] width 91 height 25
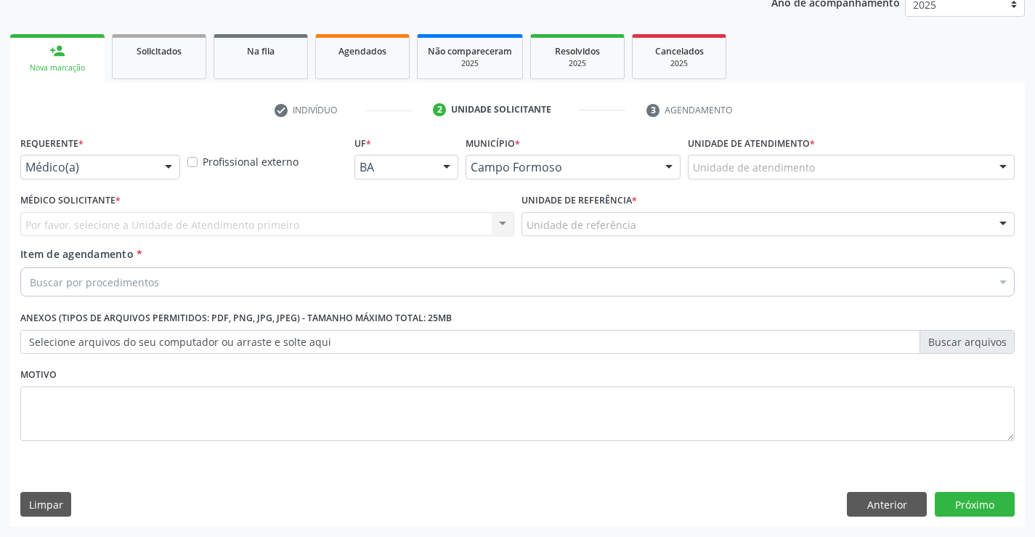
scroll to position [183, 0]
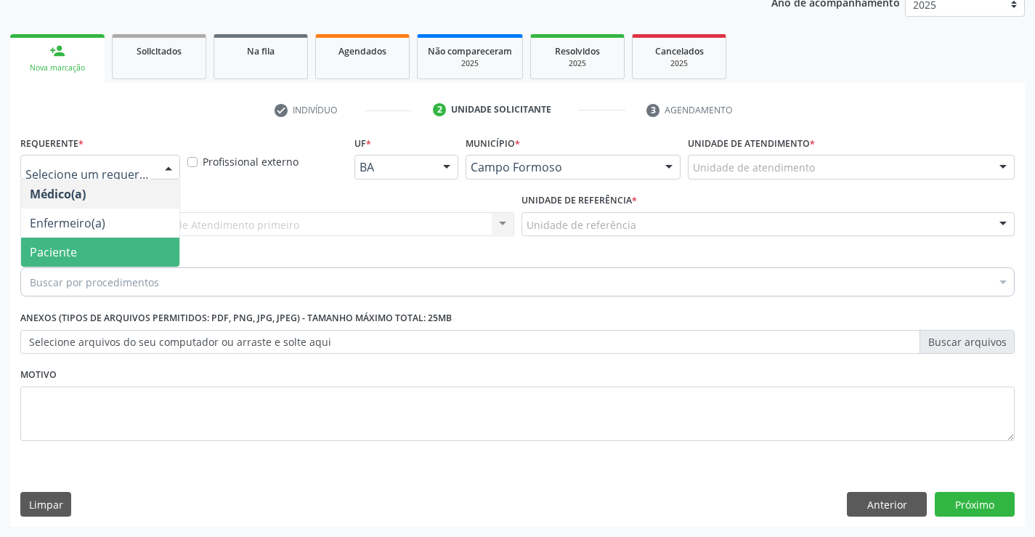
click at [76, 247] on span "Paciente" at bounding box center [53, 252] width 47 height 16
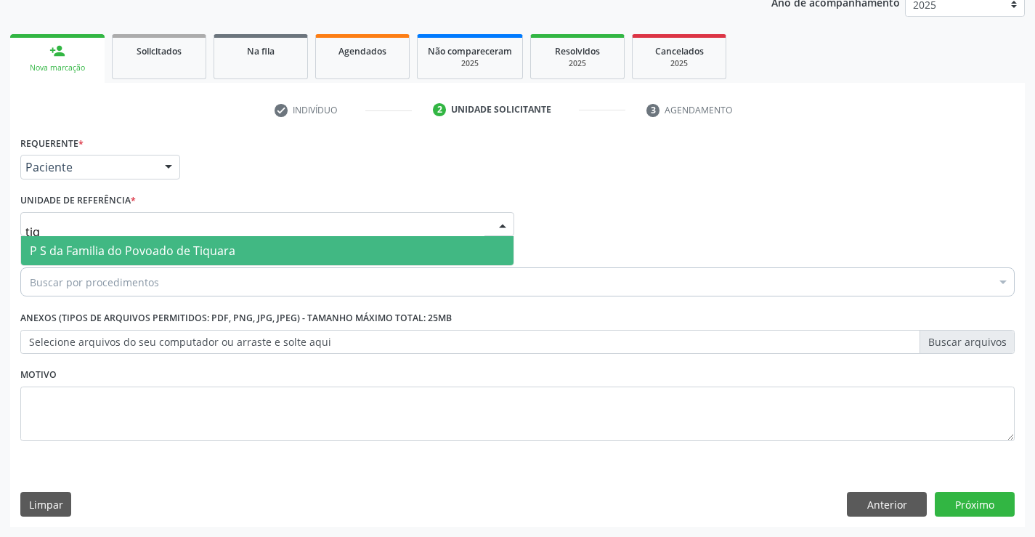
type input "tiqu"
click at [82, 242] on span "P S da Familia do Povoado de Tiquara" at bounding box center [267, 250] width 492 height 29
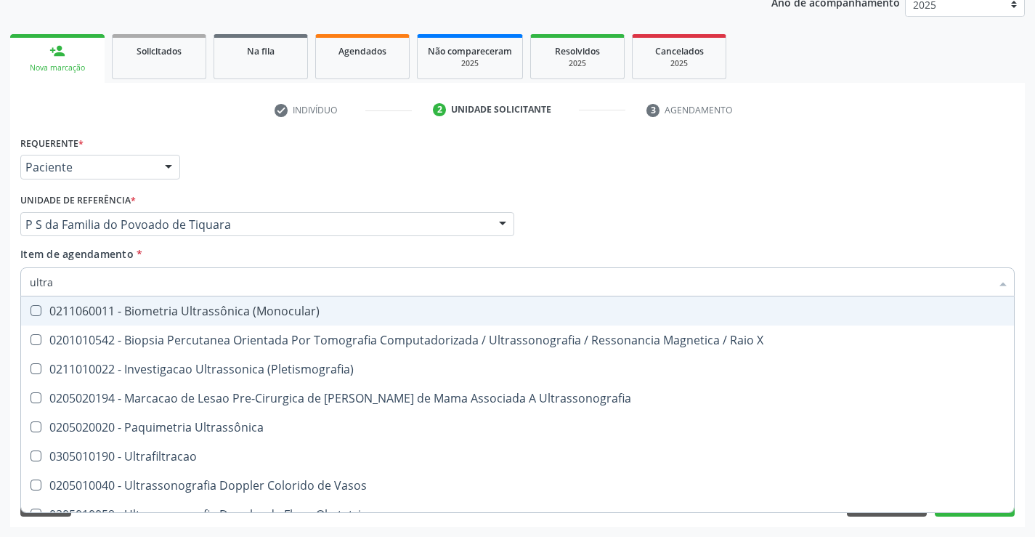
type input "ultras"
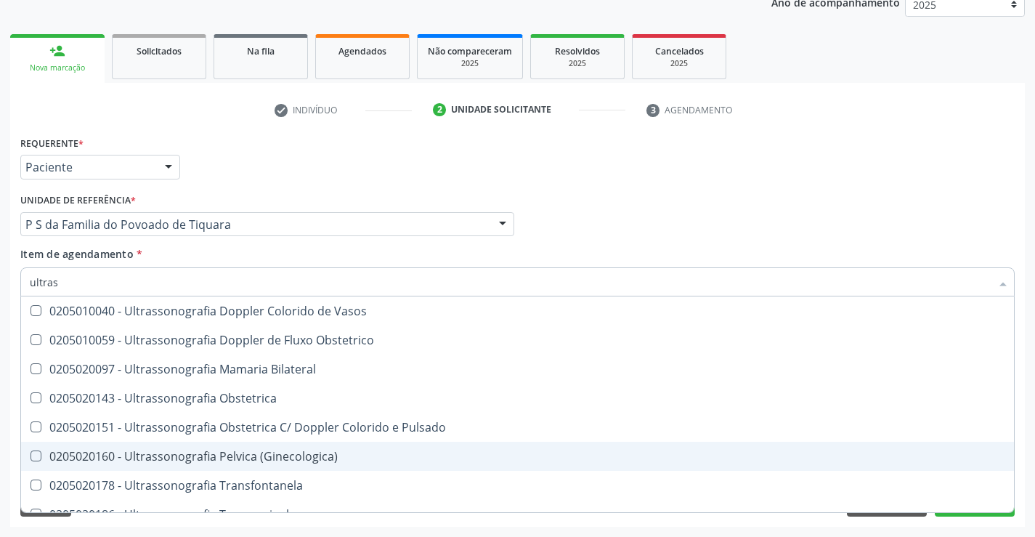
scroll to position [218, 0]
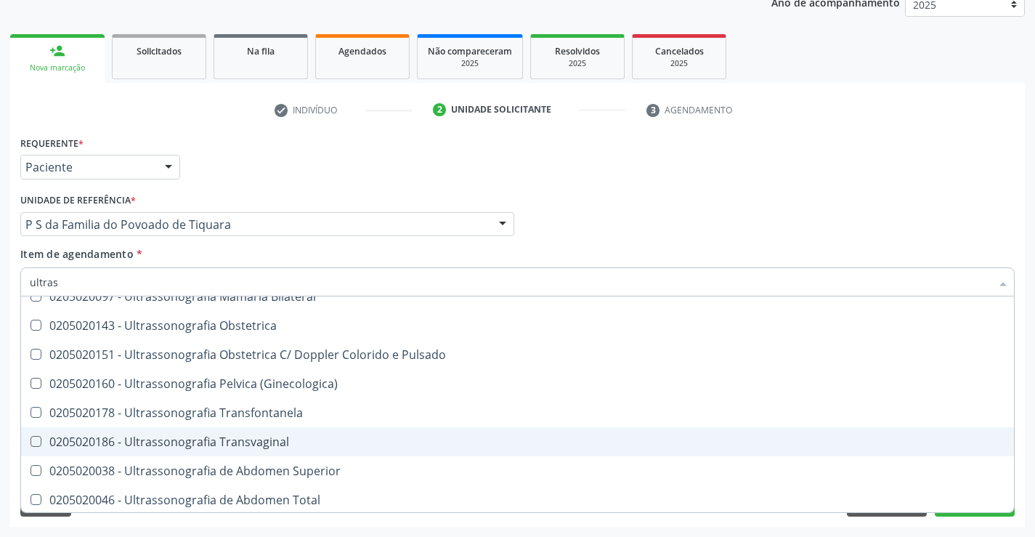
click at [296, 443] on div "0205020186 - Ultrassonografia Transvaginal" at bounding box center [517, 442] width 975 height 12
checkbox Transvaginal "true"
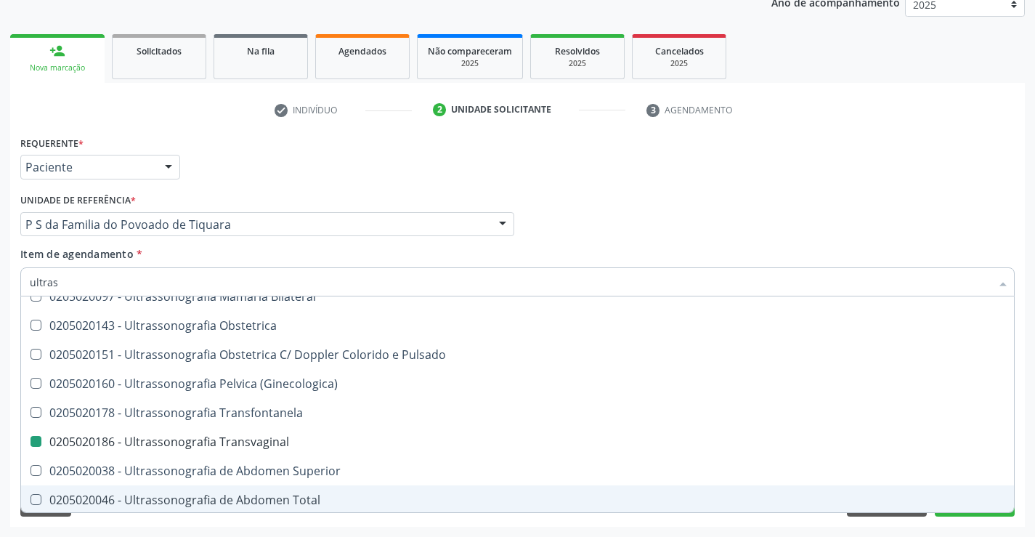
click at [606, 526] on div "Acompanhamento Acompanhe a situação das marcações correntes e finalizadas Relat…" at bounding box center [517, 217] width 1035 height 640
checkbox X "true"
checkbox Transvaginal "false"
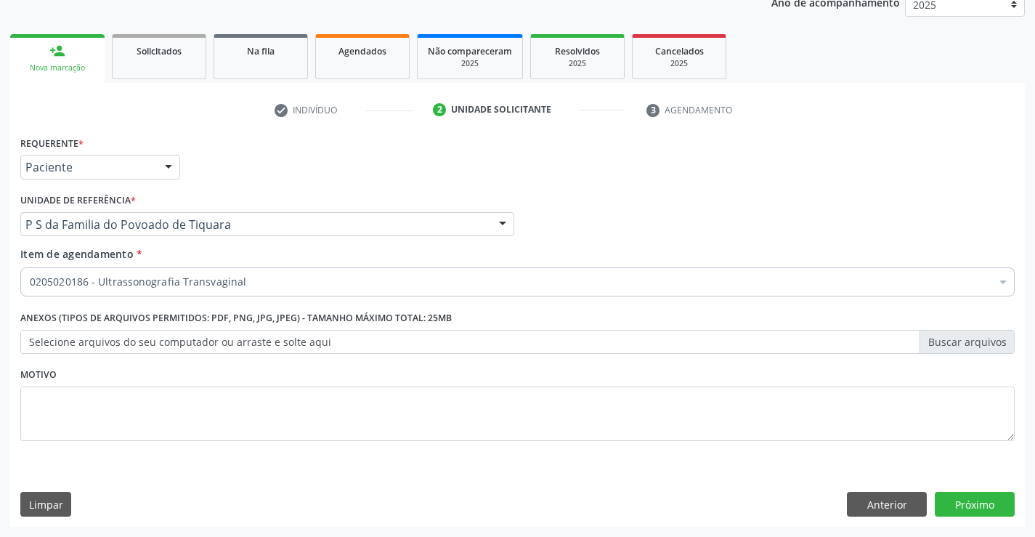
scroll to position [0, 0]
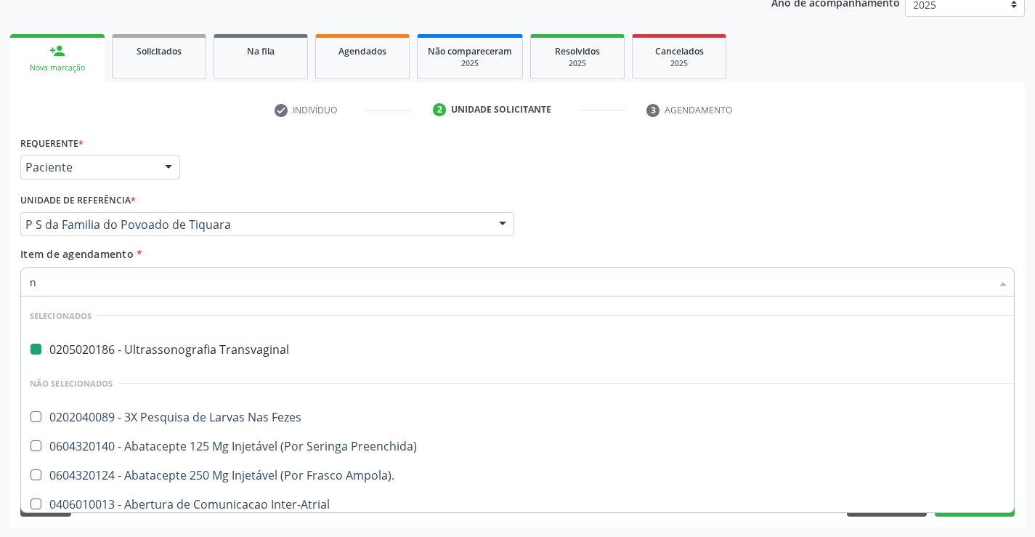
type input "ne"
checkbox Transvaginal "false"
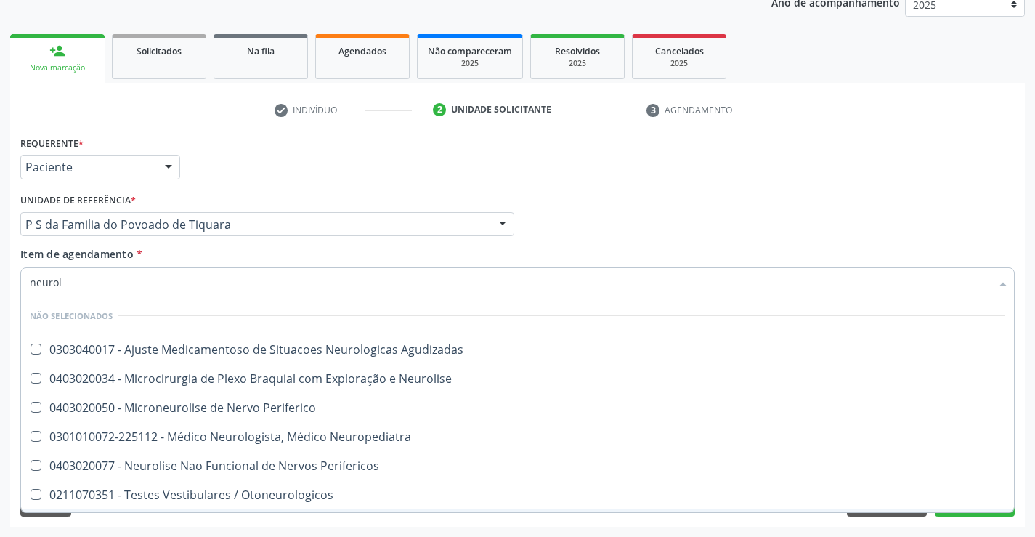
type input "neurolo"
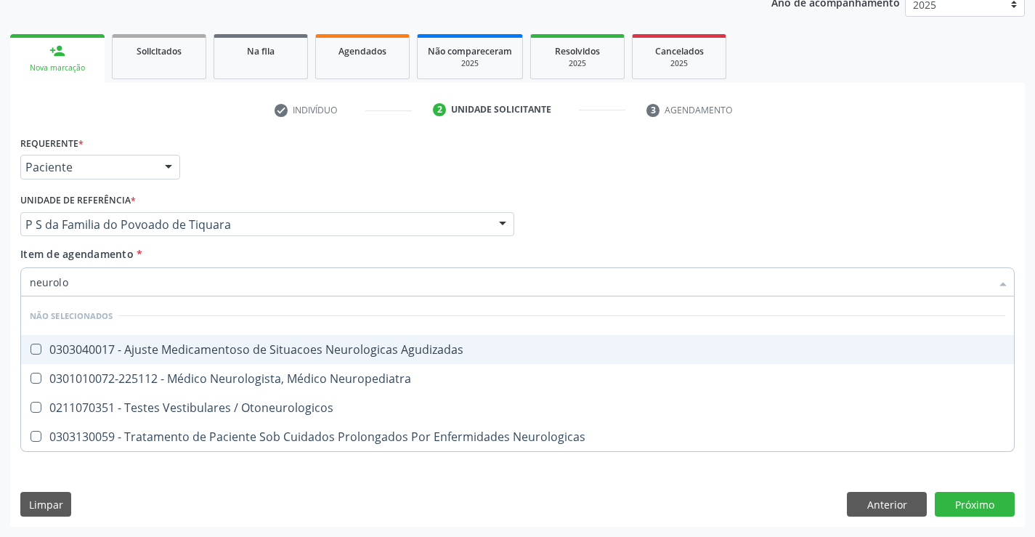
click at [147, 373] on div "0301010072-225112 - Médico Neurologista, Médico Neuropediatra" at bounding box center [517, 379] width 975 height 12
checkbox Neuropediatra "true"
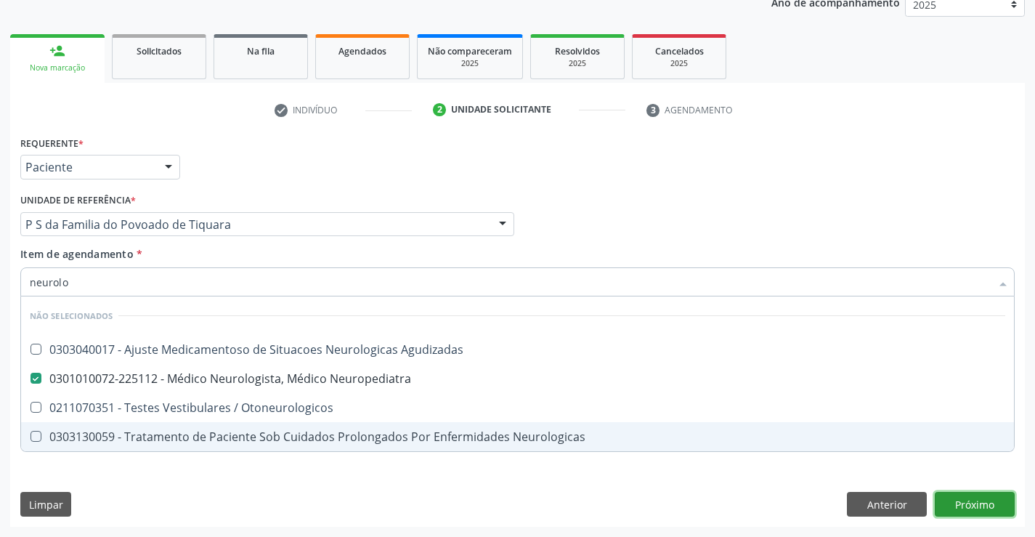
click at [968, 510] on div "Requerente * Paciente Médico(a) Enfermeiro(a) Paciente Nenhum resultado encontr…" at bounding box center [517, 329] width 1014 height 394
checkbox Agudizadas "true"
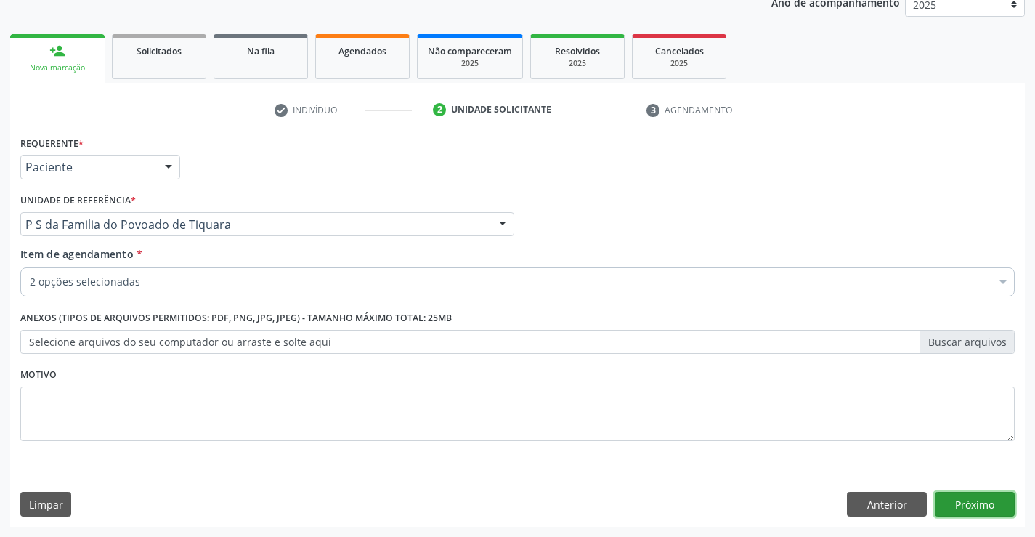
click at [974, 500] on button "Próximo" at bounding box center [975, 504] width 80 height 25
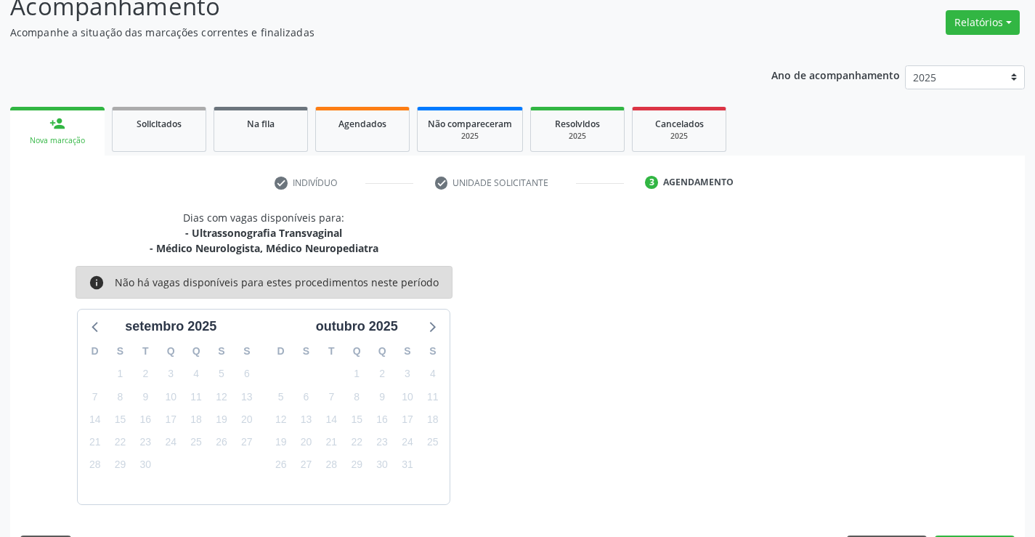
scroll to position [153, 0]
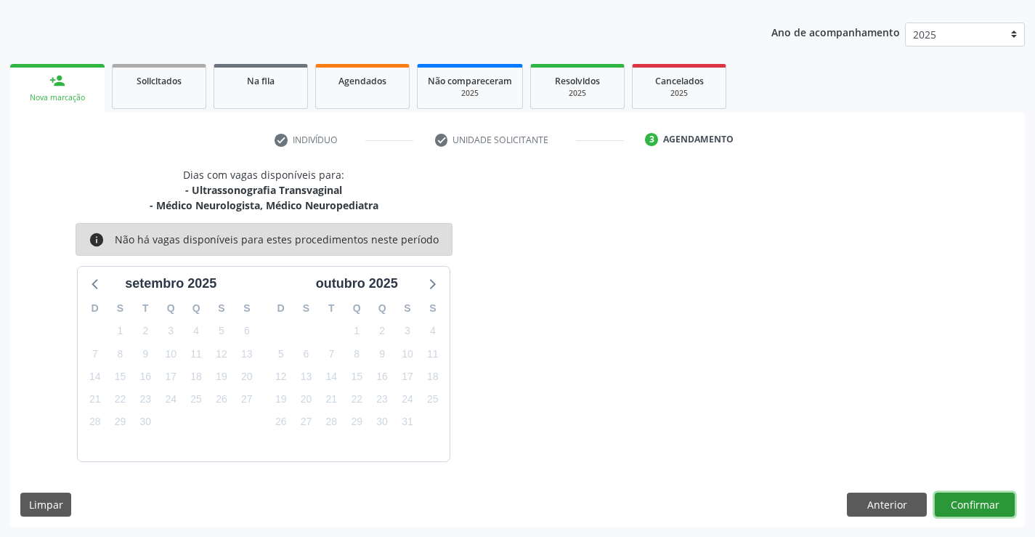
click at [967, 508] on button "Confirmar" at bounding box center [975, 504] width 80 height 25
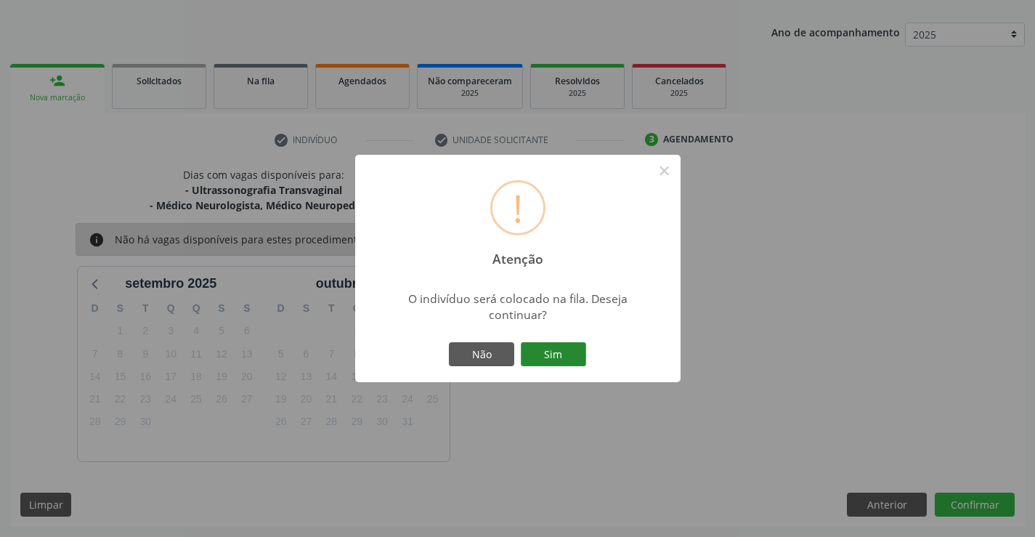
click at [576, 357] on button "Sim" at bounding box center [553, 354] width 65 height 25
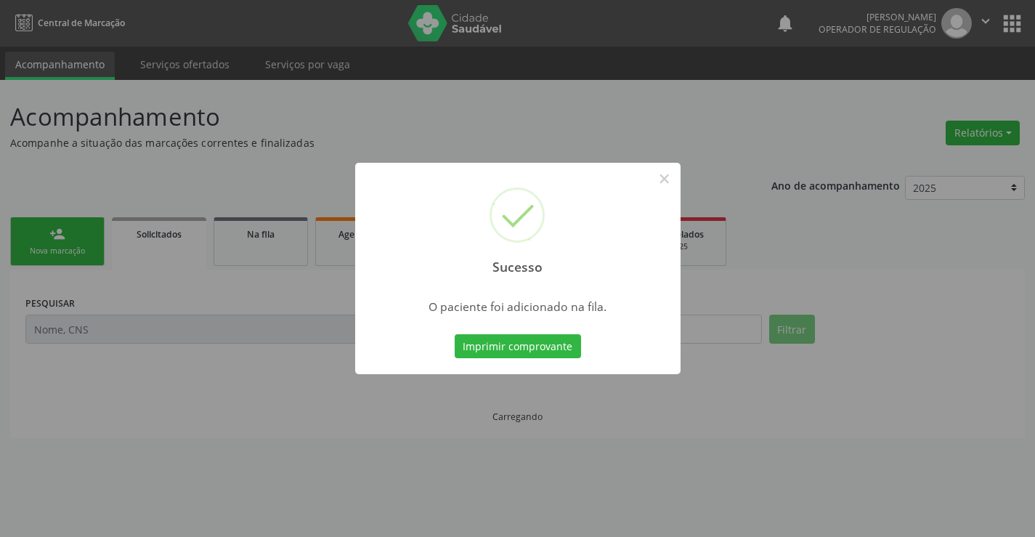
scroll to position [0, 0]
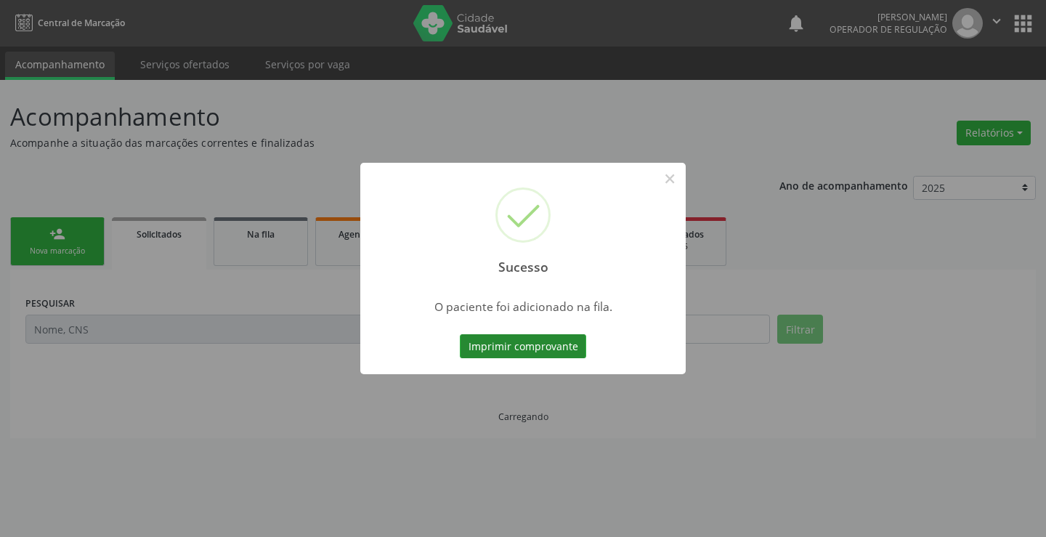
click at [545, 352] on button "Imprimir comprovante" at bounding box center [523, 346] width 126 height 25
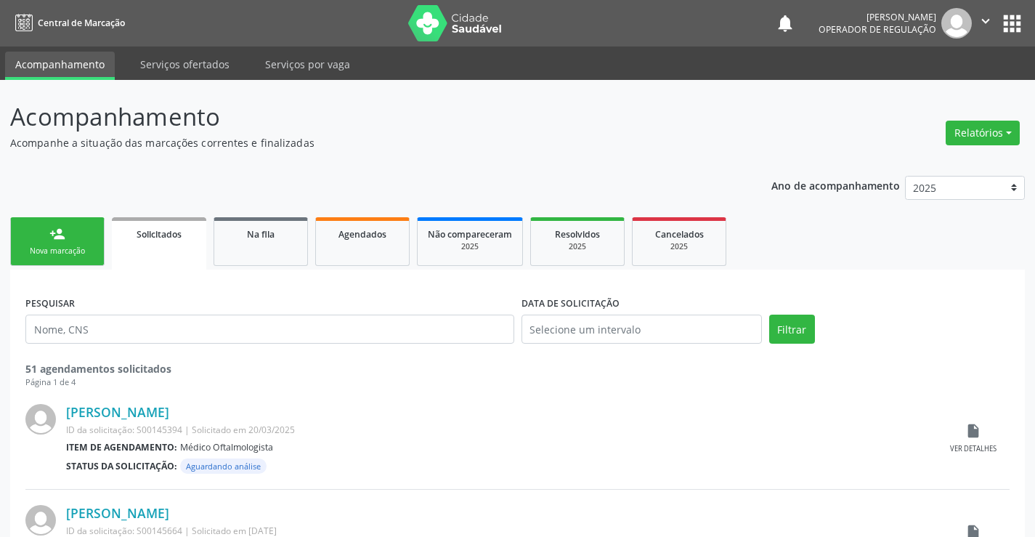
click at [82, 229] on link "person_add Nova marcação" at bounding box center [57, 241] width 94 height 49
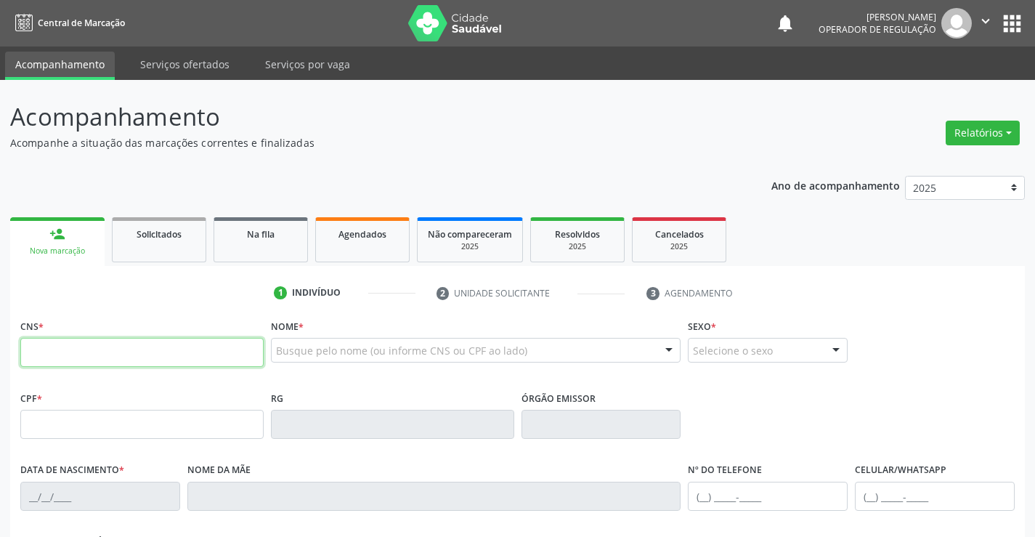
click at [200, 353] on input "text" at bounding box center [141, 352] width 243 height 29
type input "709 6036 0937 7073"
type input "1517230527"
type input "04[DATE]"
type input "[PHONE_NUMBER]"
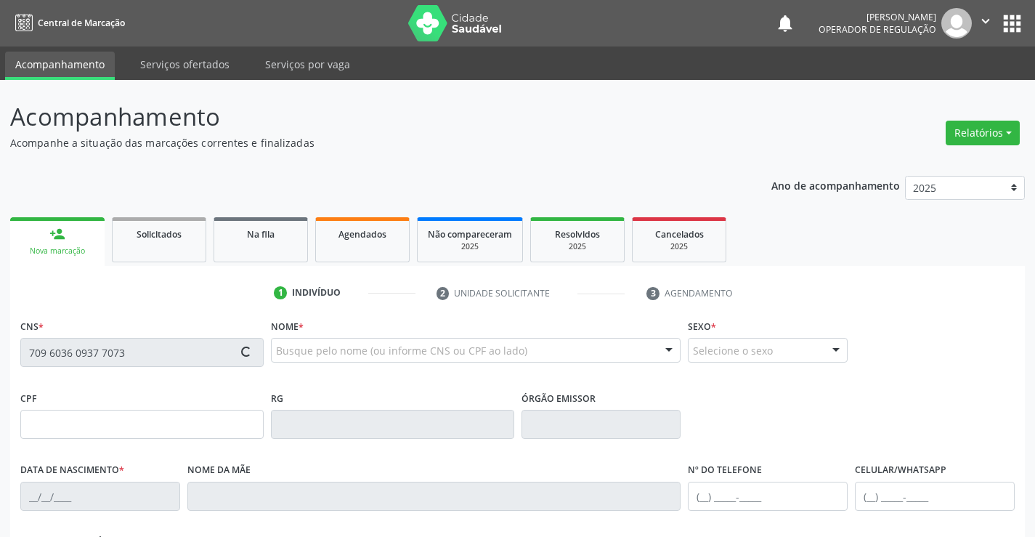
type input "[PHONE_NUMBER]"
type input "044.236.875-50"
type input "sn"
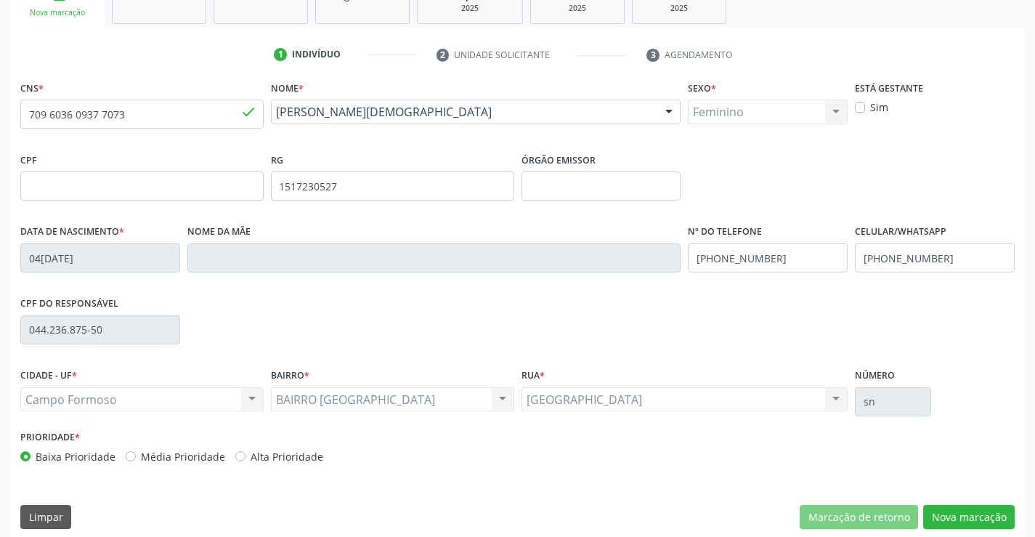
scroll to position [251, 0]
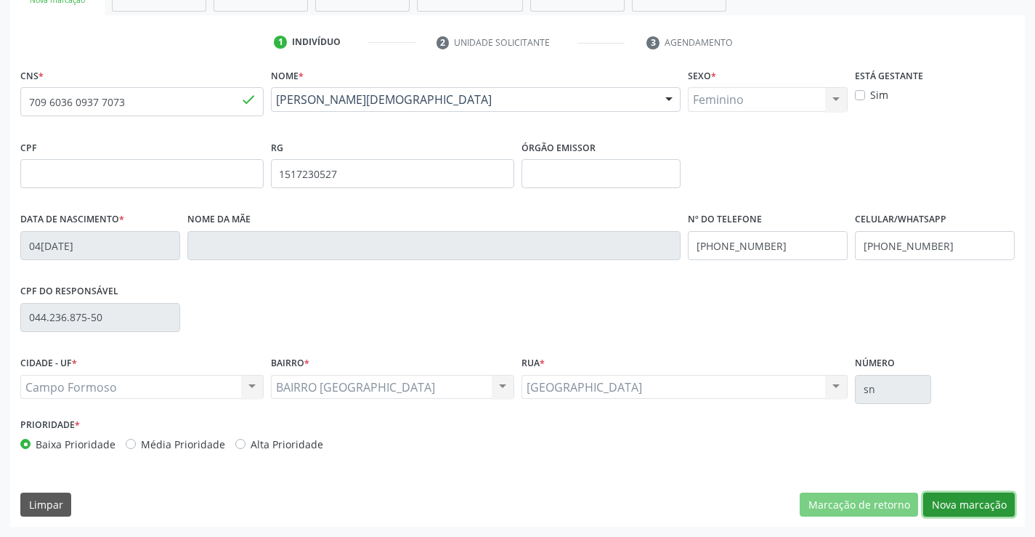
click at [958, 497] on button "Nova marcação" at bounding box center [968, 504] width 91 height 25
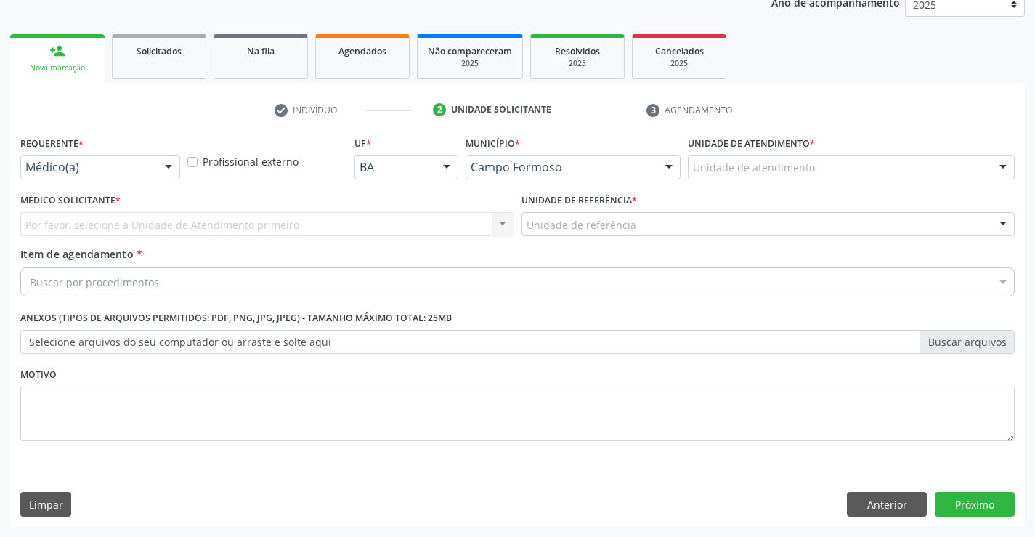
scroll to position [183, 0]
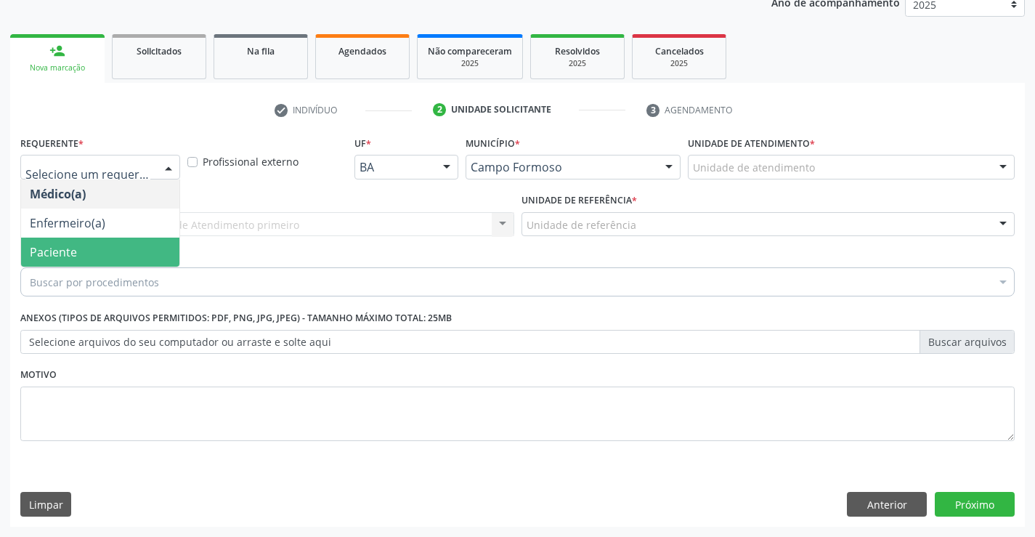
click at [97, 260] on span "Paciente" at bounding box center [100, 251] width 158 height 29
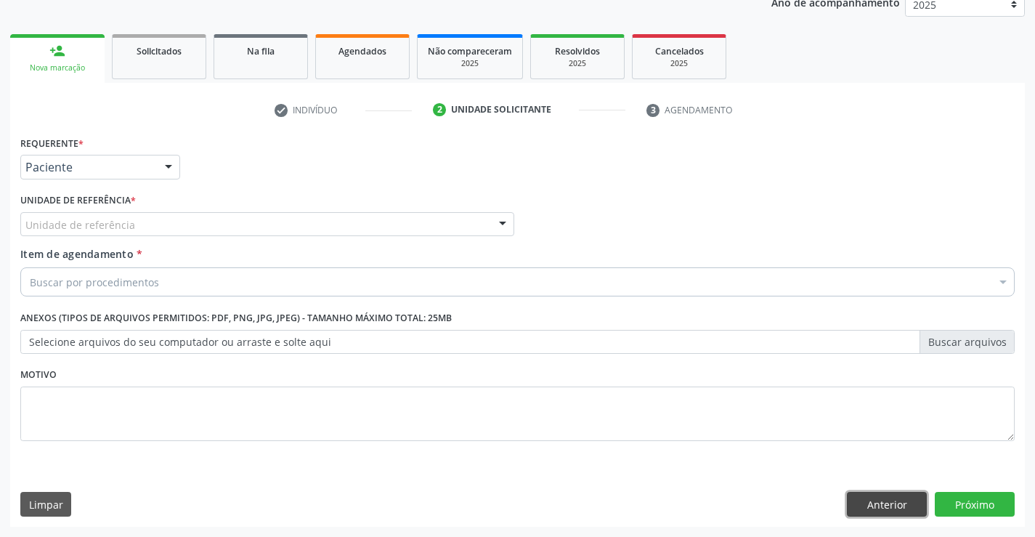
click at [882, 498] on button "Anterior" at bounding box center [887, 504] width 80 height 25
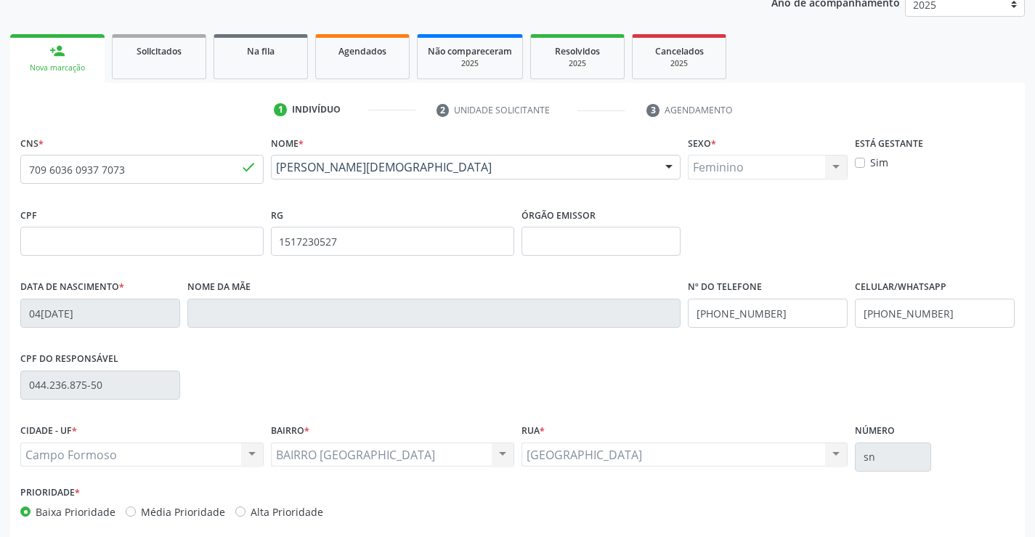
scroll to position [251, 0]
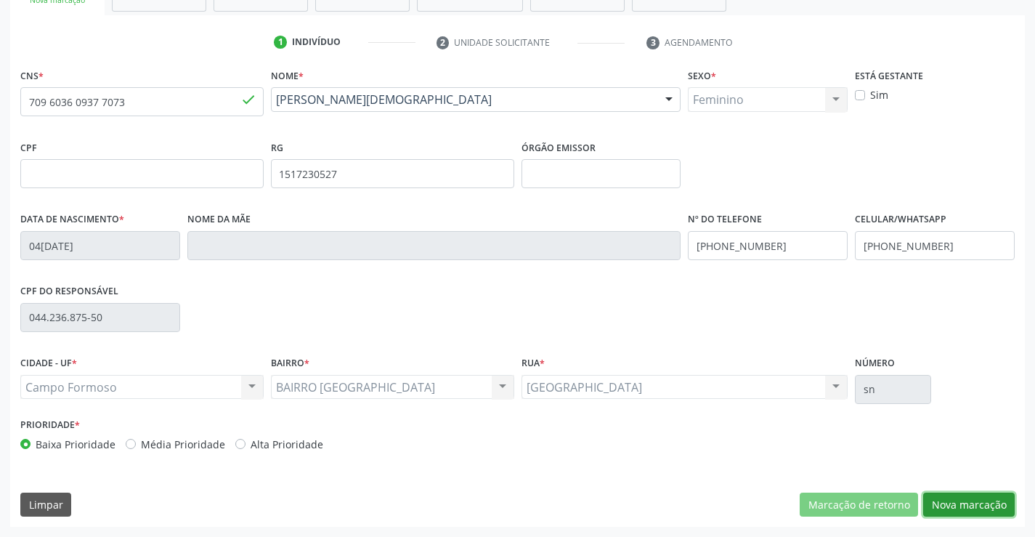
click at [948, 511] on button "Nova marcação" at bounding box center [968, 504] width 91 height 25
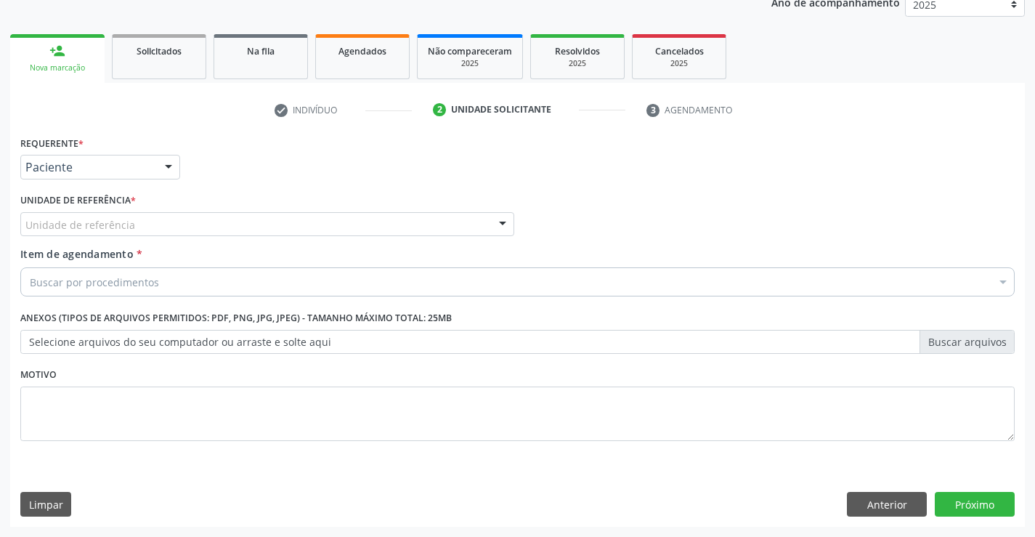
scroll to position [183, 0]
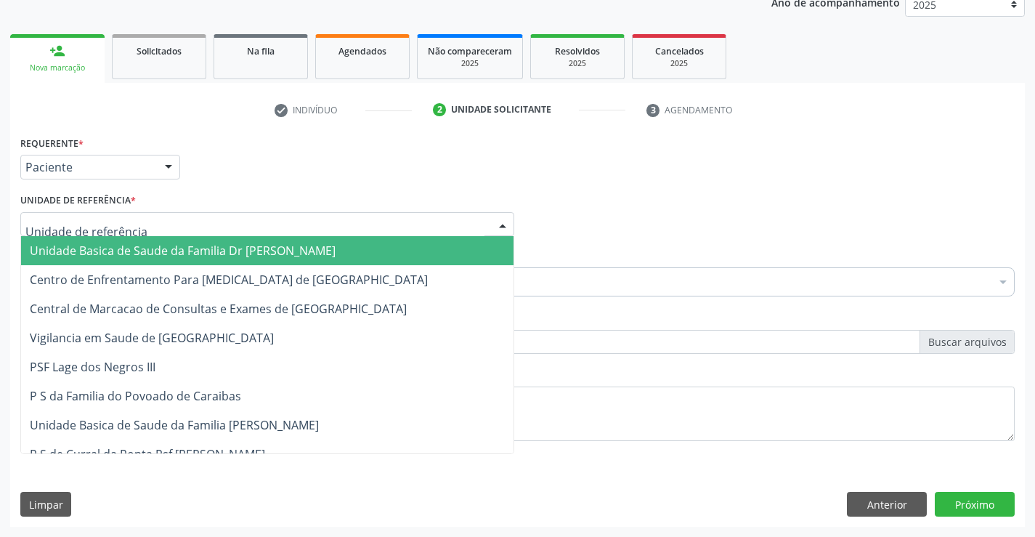
click at [107, 253] on span "Unidade Basica de Saude da Familia Dr [PERSON_NAME]" at bounding box center [183, 251] width 306 height 16
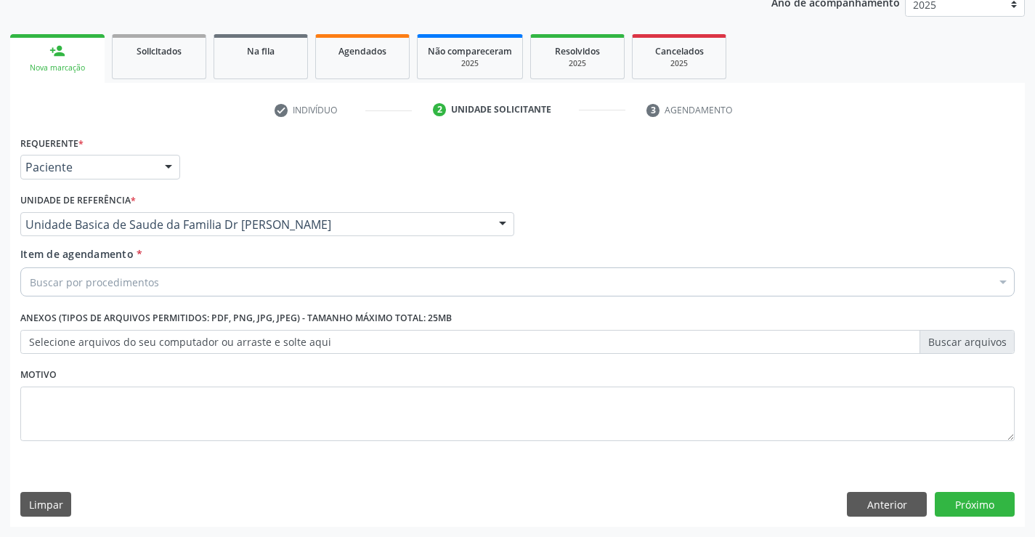
click at [88, 292] on div "Buscar por procedimentos" at bounding box center [517, 281] width 994 height 29
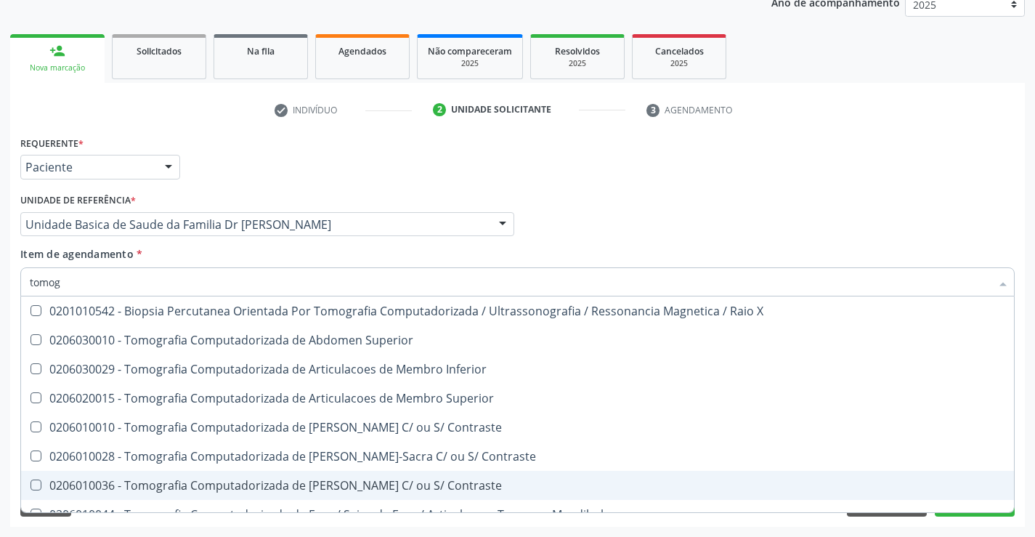
type input "tomogr"
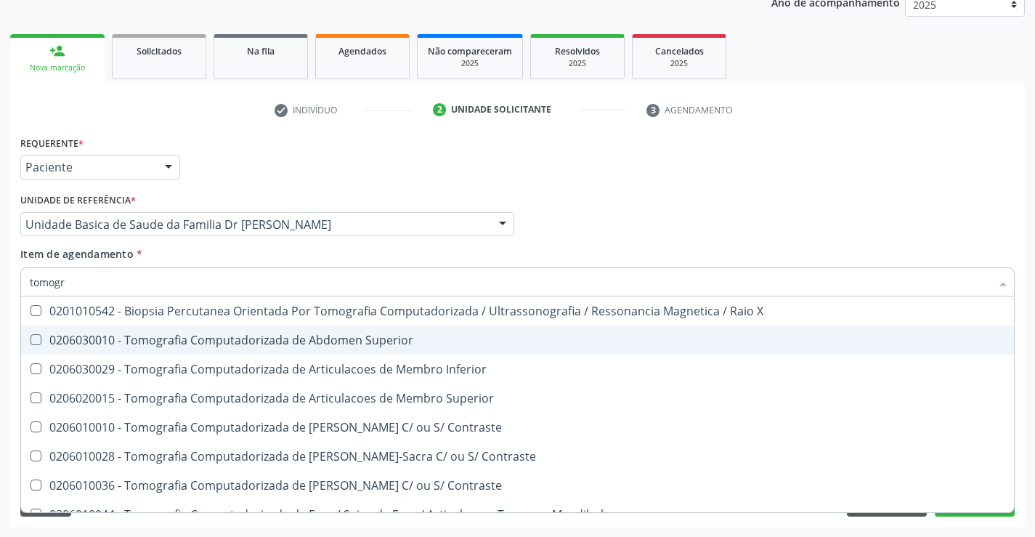
click at [455, 346] on span "0206030010 - Tomografia Computadorizada de Abdomen Superior" at bounding box center [517, 339] width 993 height 29
checkbox Superior "true"
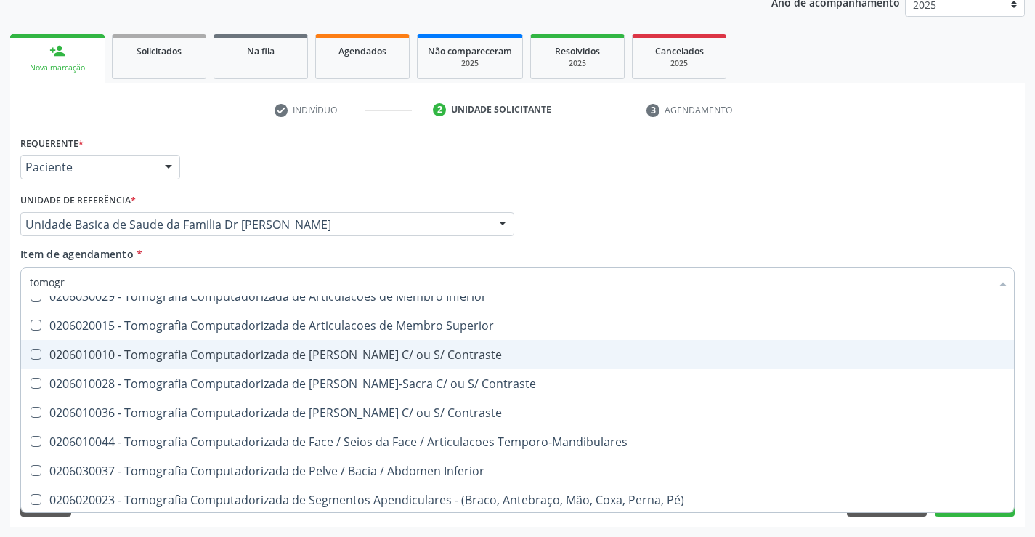
scroll to position [145, 0]
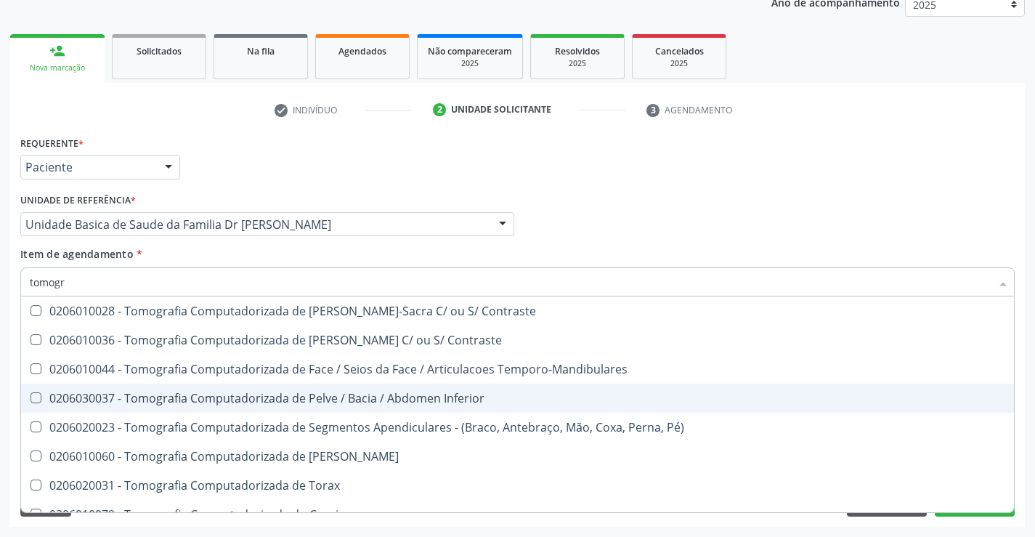
click at [487, 399] on div "0206030037 - Tomografia Computadorizada de Pelve / Bacia / Abdomen Inferior" at bounding box center [517, 398] width 975 height 12
checkbox Inferior "true"
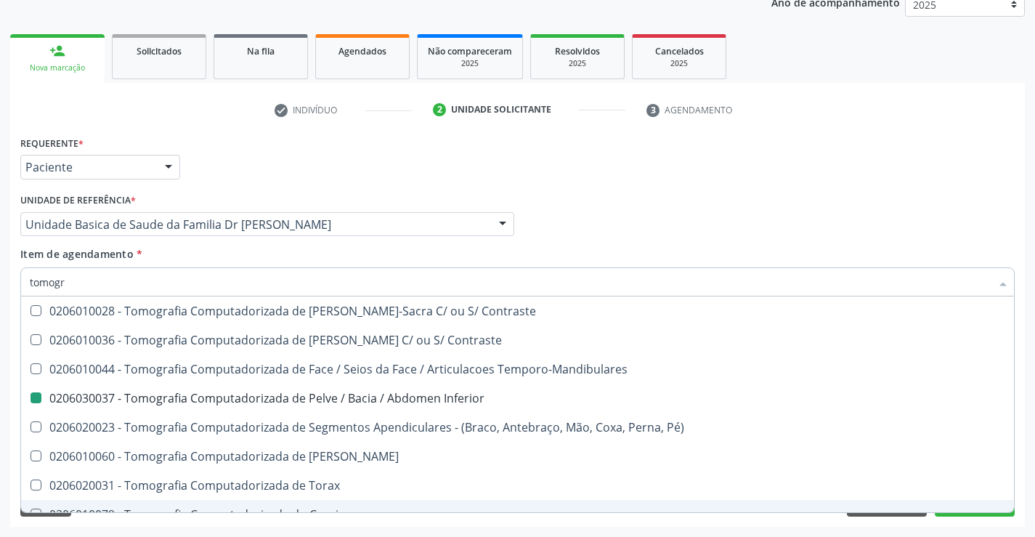
click at [900, 523] on div "Requerente * Paciente Médico(a) Enfermeiro(a) Paciente Nenhum resultado encontr…" at bounding box center [517, 329] width 1014 height 394
checkbox Inferior "true"
checkbox Inferior "false"
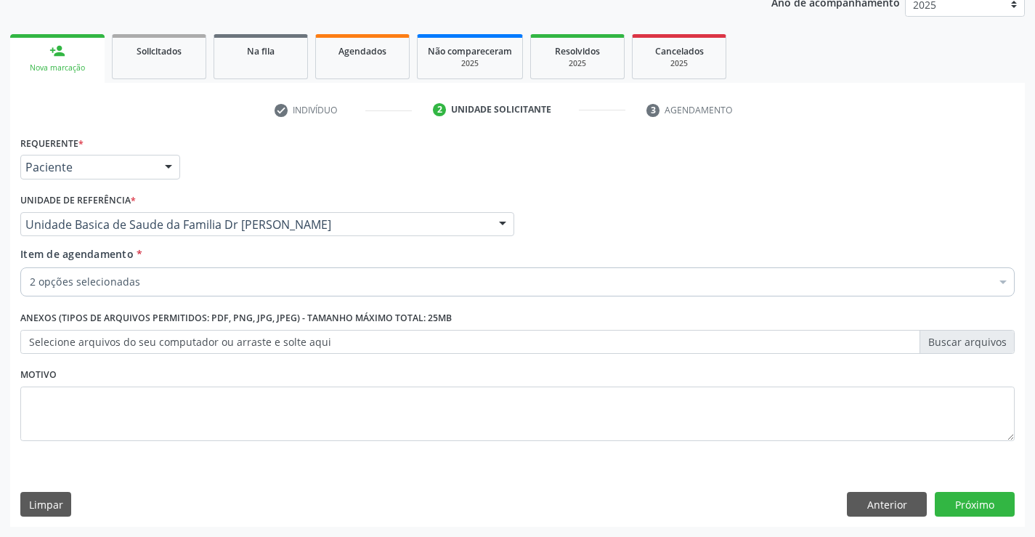
scroll to position [0, 0]
click at [953, 509] on button "Próximo" at bounding box center [975, 504] width 80 height 25
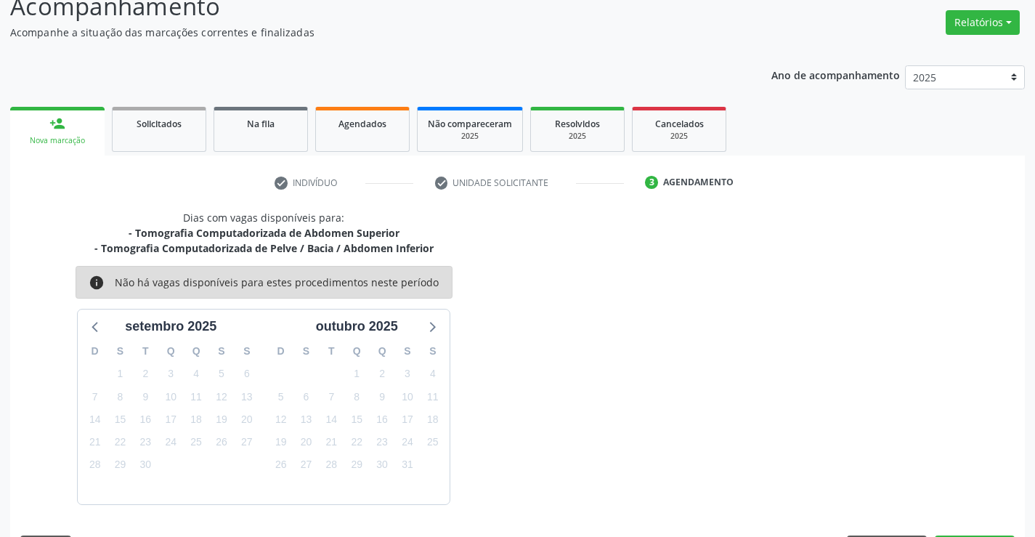
scroll to position [153, 0]
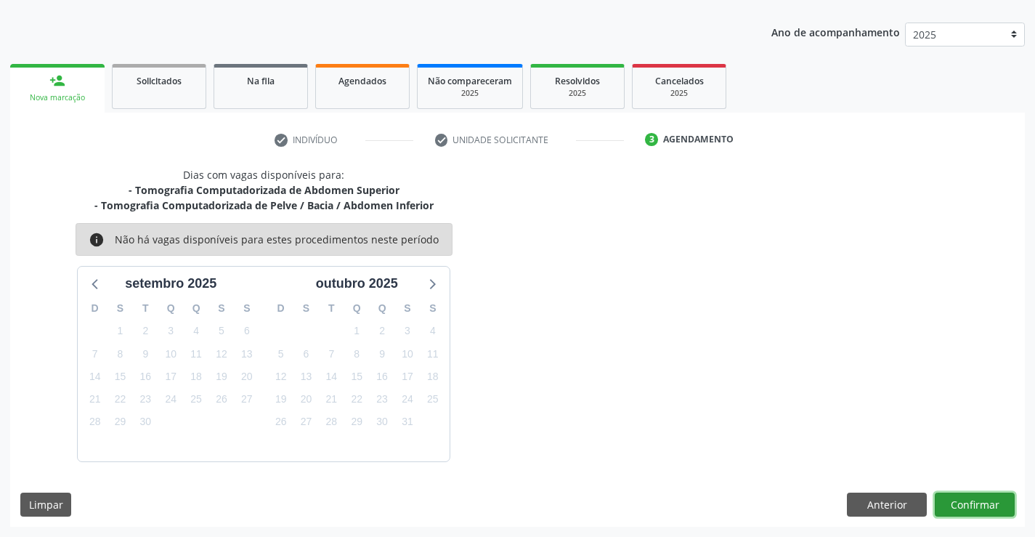
click at [954, 508] on button "Confirmar" at bounding box center [975, 504] width 80 height 25
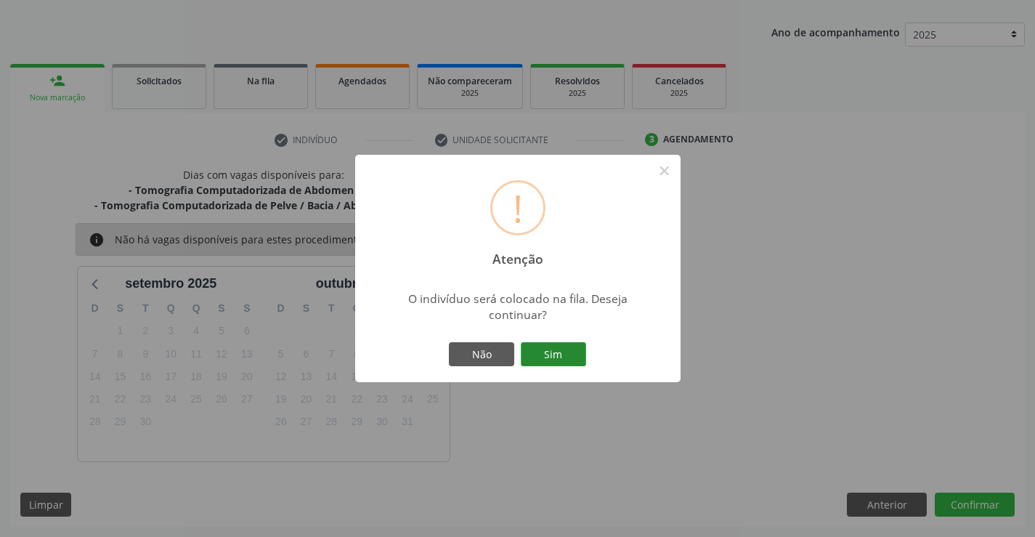
click at [547, 358] on button "Sim" at bounding box center [553, 354] width 65 height 25
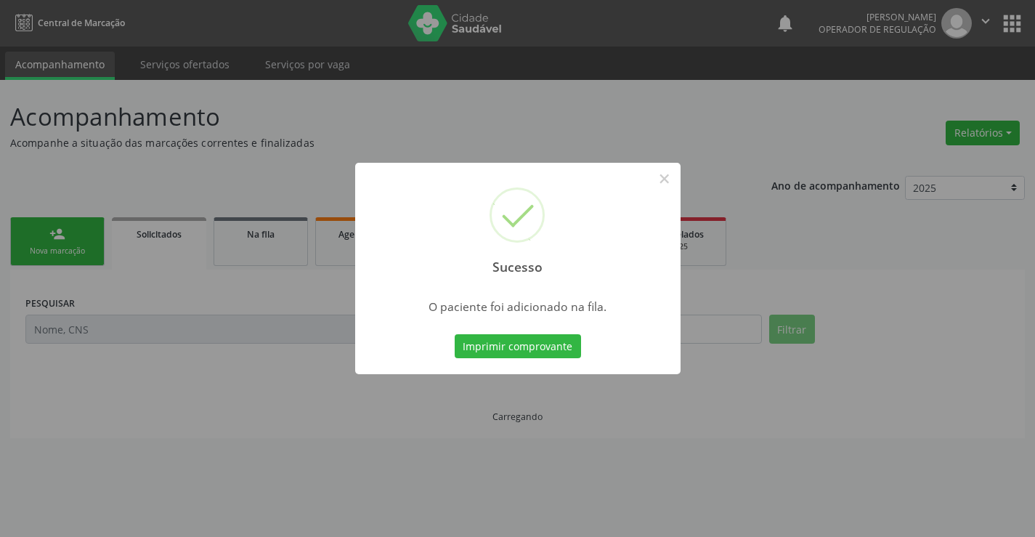
scroll to position [0, 0]
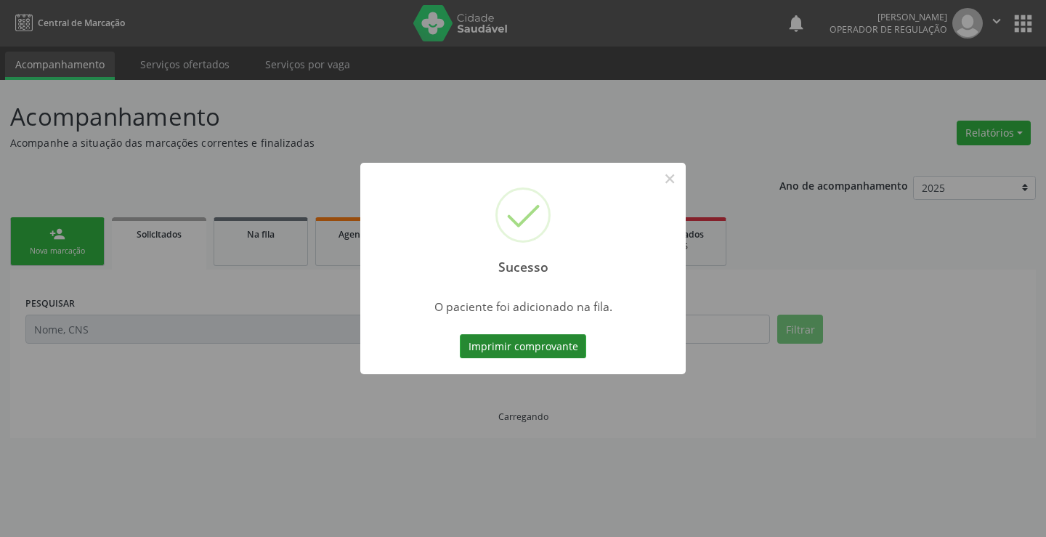
click at [538, 350] on button "Imprimir comprovante" at bounding box center [523, 346] width 126 height 25
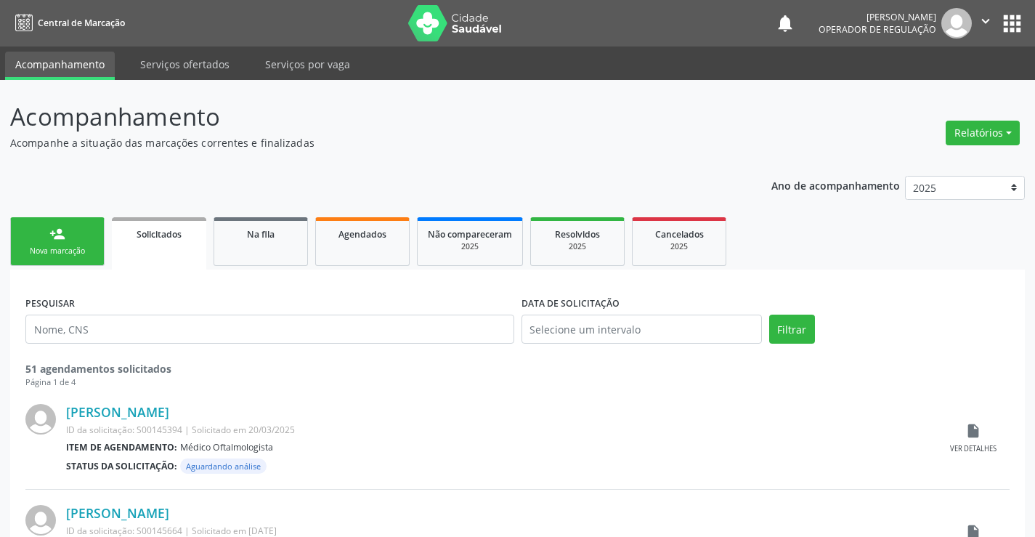
click at [290, 288] on div "PESQUISAR DATA DE SOLICITAÇÃO Filtrar 51 agendamentos solicitados Página 1 de 4" at bounding box center [517, 337] width 991 height 104
click at [283, 244] on link "Na fila" at bounding box center [260, 241] width 94 height 49
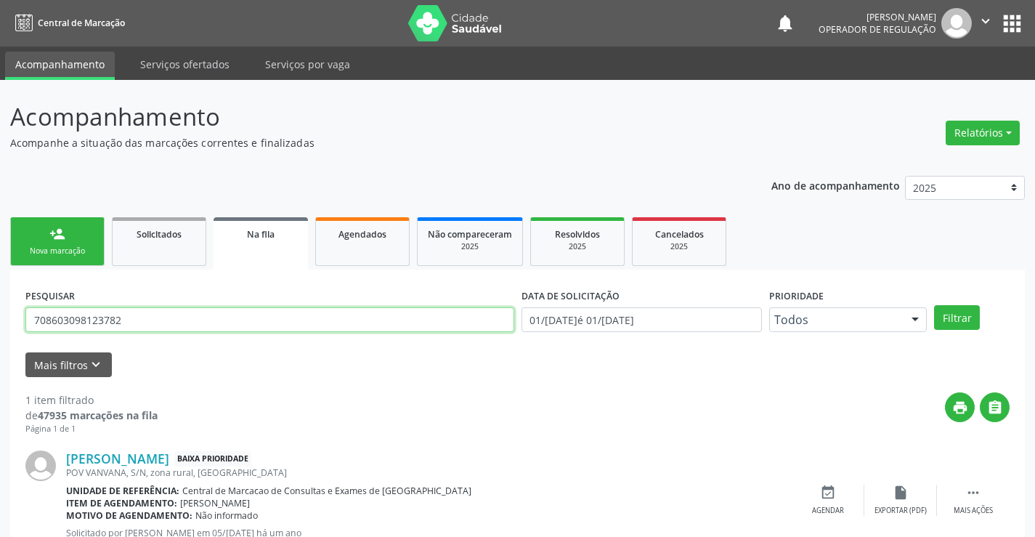
drag, startPoint x: 141, startPoint y: 318, endPoint x: 121, endPoint y: 338, distance: 28.2
click at [0, 316] on div "Acompanhamento Acompanhe a situação das marcações correntes e finalizadas Relat…" at bounding box center [517, 335] width 1035 height 510
click at [957, 325] on button "Filtrar" at bounding box center [957, 317] width 46 height 25
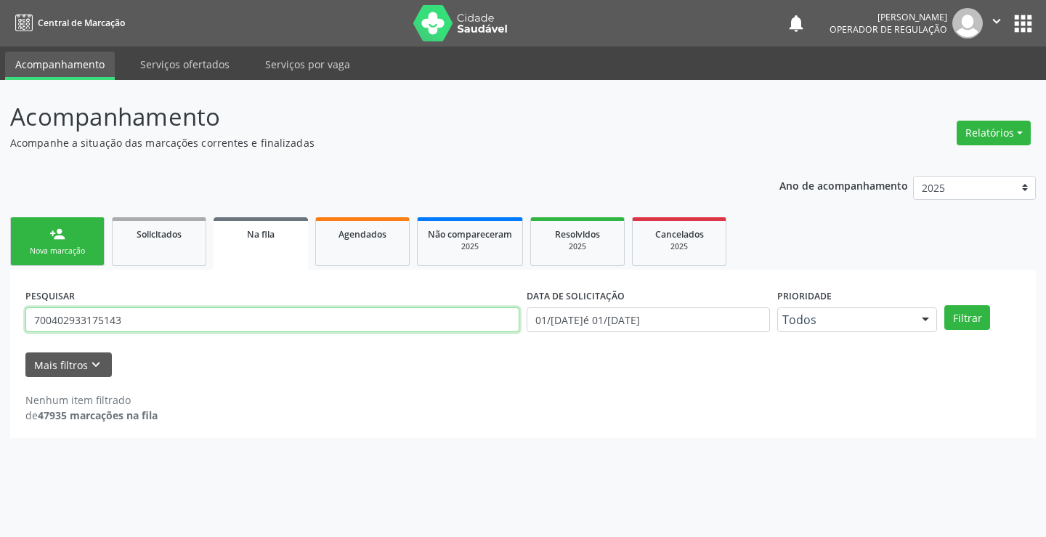
drag, startPoint x: 128, startPoint y: 319, endPoint x: 0, endPoint y: 335, distance: 128.9
click at [0, 335] on div "Acompanhamento Acompanhe a situação das marcações correntes e finalizadas Relat…" at bounding box center [523, 308] width 1046 height 457
click at [974, 322] on button "Filtrar" at bounding box center [967, 317] width 46 height 25
drag, startPoint x: 122, startPoint y: 316, endPoint x: 0, endPoint y: 317, distance: 122.0
click at [0, 317] on div "Acompanhamento Acompanhe a situação das marcações correntes e finalizadas Relat…" at bounding box center [523, 308] width 1046 height 457
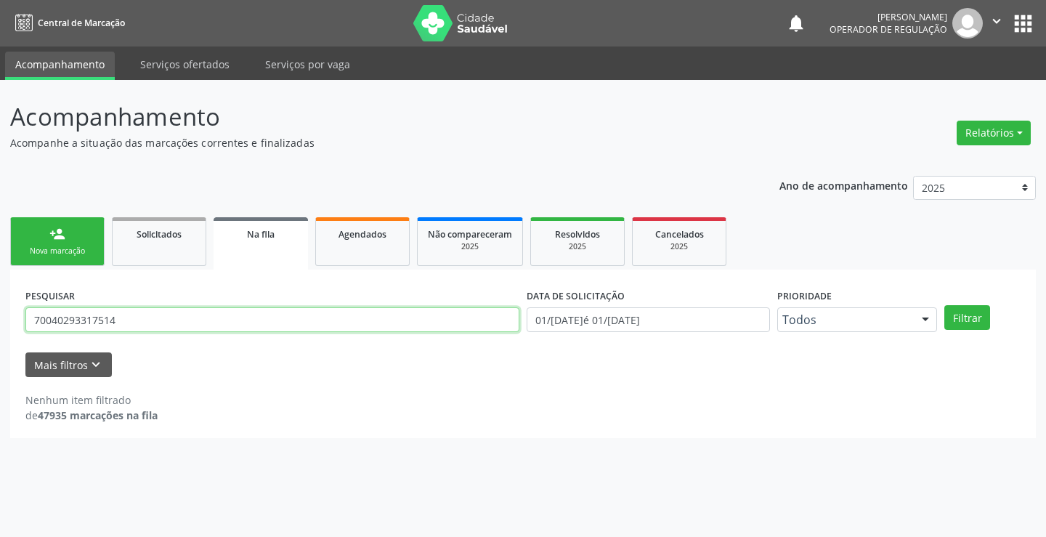
type input "700402933175143"
click at [967, 318] on button "Filtrar" at bounding box center [967, 317] width 46 height 25
click at [72, 226] on link "person_add Nova marcação" at bounding box center [57, 241] width 94 height 49
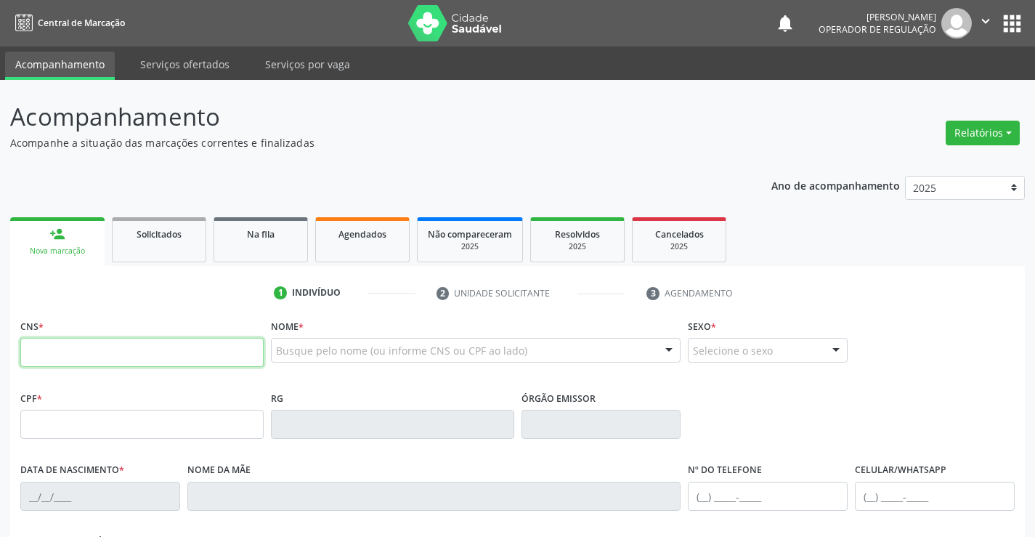
drag, startPoint x: 152, startPoint y: 357, endPoint x: 141, endPoint y: 359, distance: 11.8
click at [152, 357] on input "text" at bounding box center [141, 352] width 243 height 29
type input "704 2032 7772 4781"
type input "088.482.605-86"
type input "[DATE]"
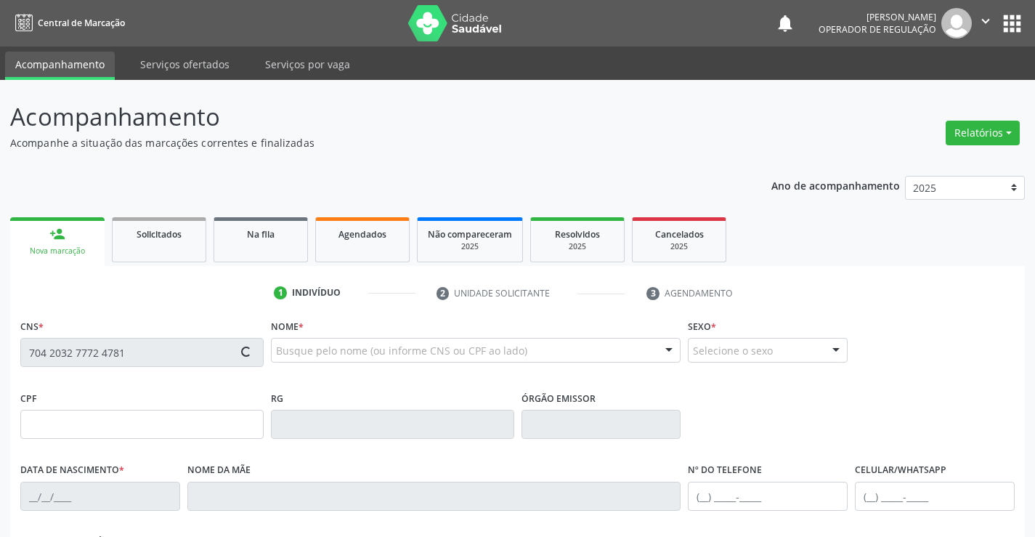
type input "[PERSON_NAME]"
type input "[PHONE_NUMBER]"
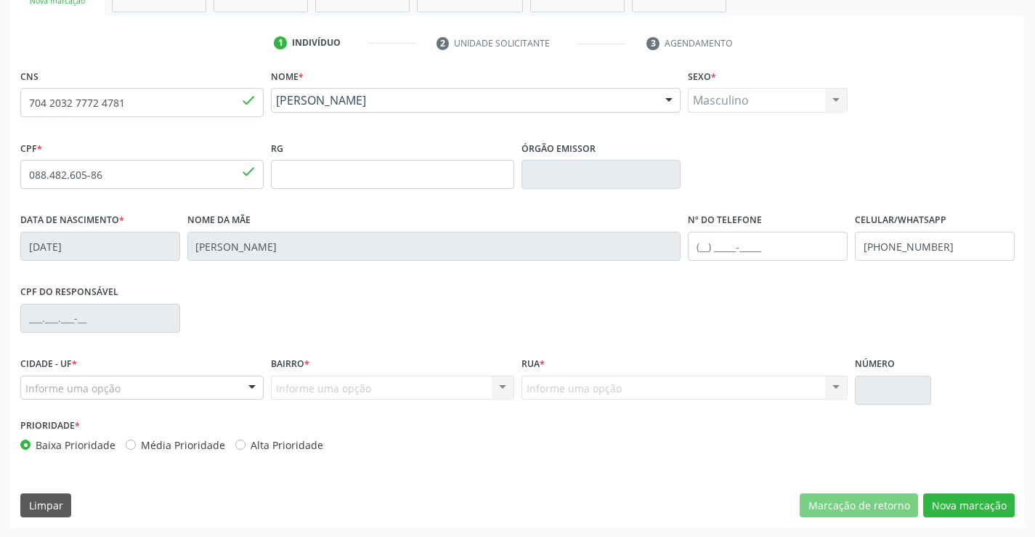
scroll to position [251, 0]
click at [981, 500] on button "Nova marcação" at bounding box center [968, 504] width 91 height 25
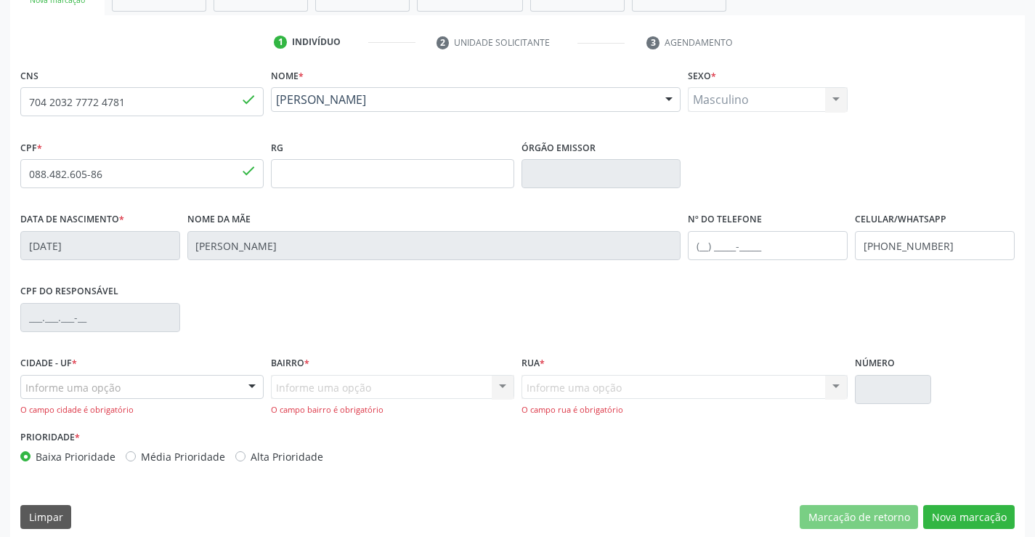
click at [124, 392] on div "Informe uma opção" at bounding box center [141, 387] width 243 height 25
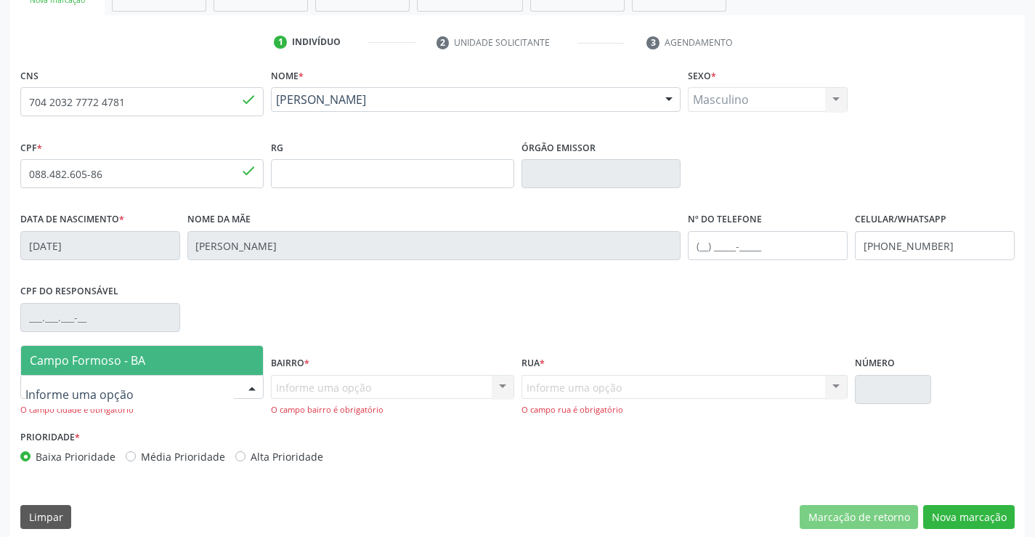
click at [110, 359] on span "Campo Formoso - BA" at bounding box center [87, 360] width 115 height 16
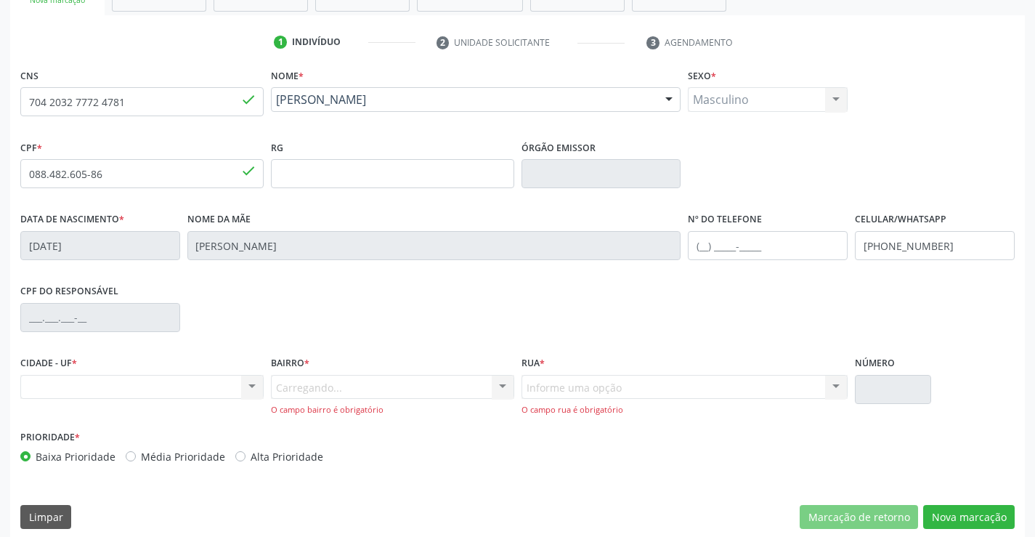
click at [286, 375] on div "Carregando... Nenhum resultado encontrado para: " " Nenhuma opção encontrada. D…" at bounding box center [392, 395] width 243 height 41
click at [294, 385] on div "Carregando... Nenhum resultado encontrado para: " " Nenhuma opção encontrada. D…" at bounding box center [392, 395] width 243 height 41
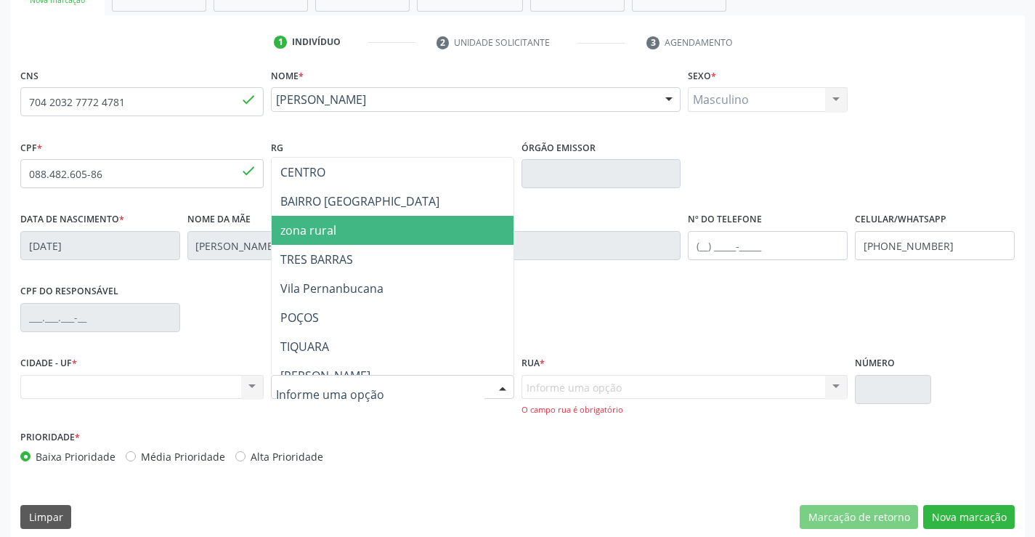
click at [321, 234] on span "zona rural" at bounding box center [308, 230] width 56 height 16
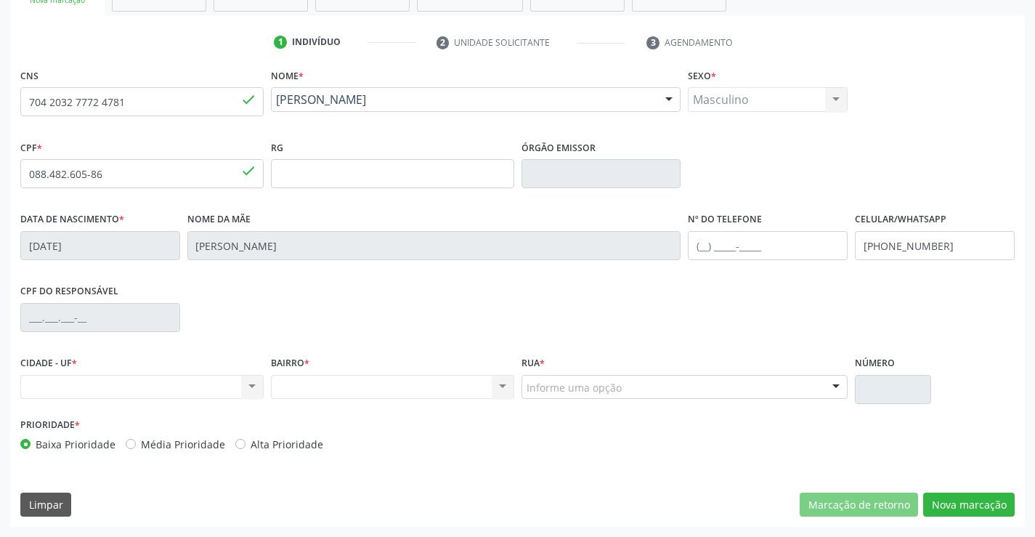
click at [628, 388] on div "Informe uma opção" at bounding box center [684, 387] width 327 height 25
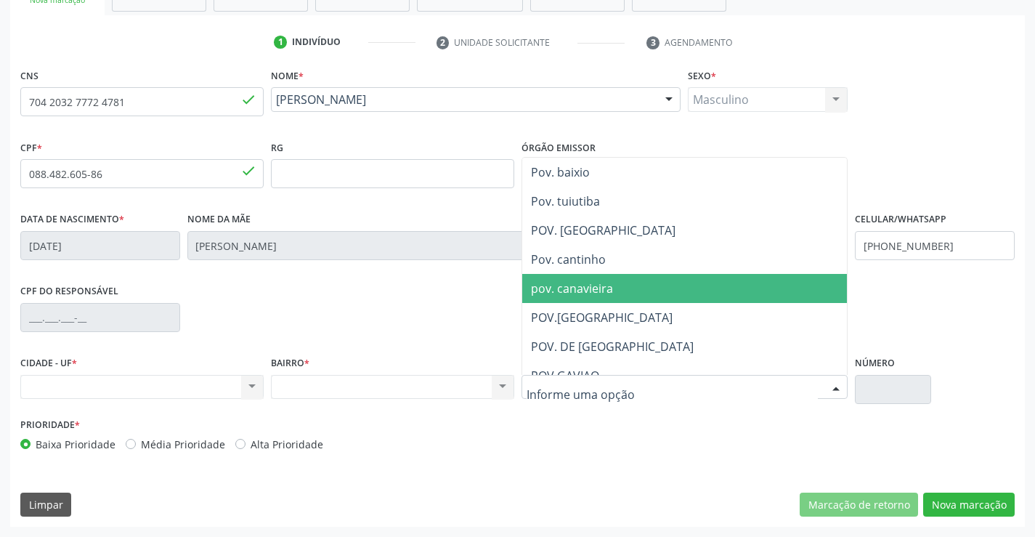
click at [598, 296] on span "pov. canavieira" at bounding box center [708, 288] width 373 height 29
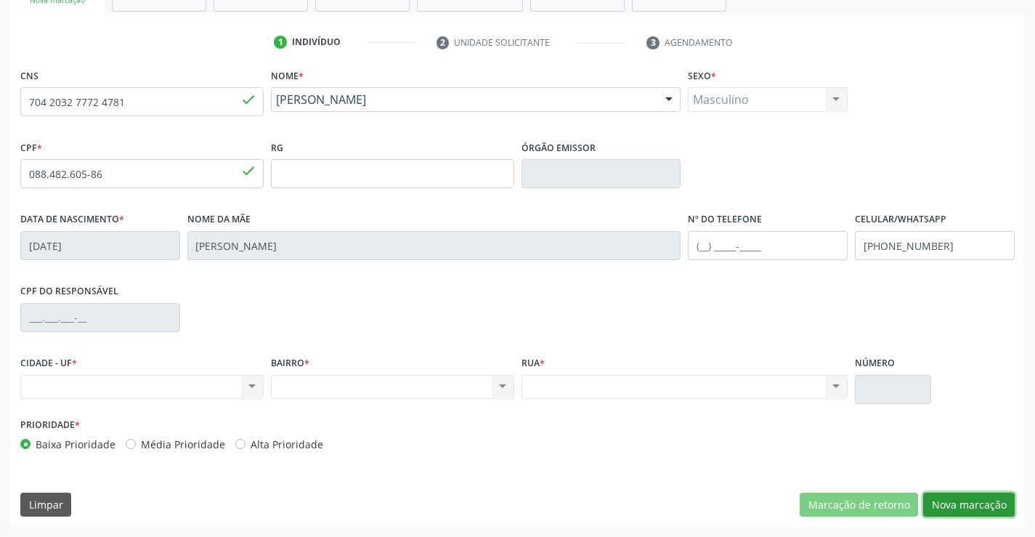
click at [944, 496] on button "Nova marcação" at bounding box center [968, 504] width 91 height 25
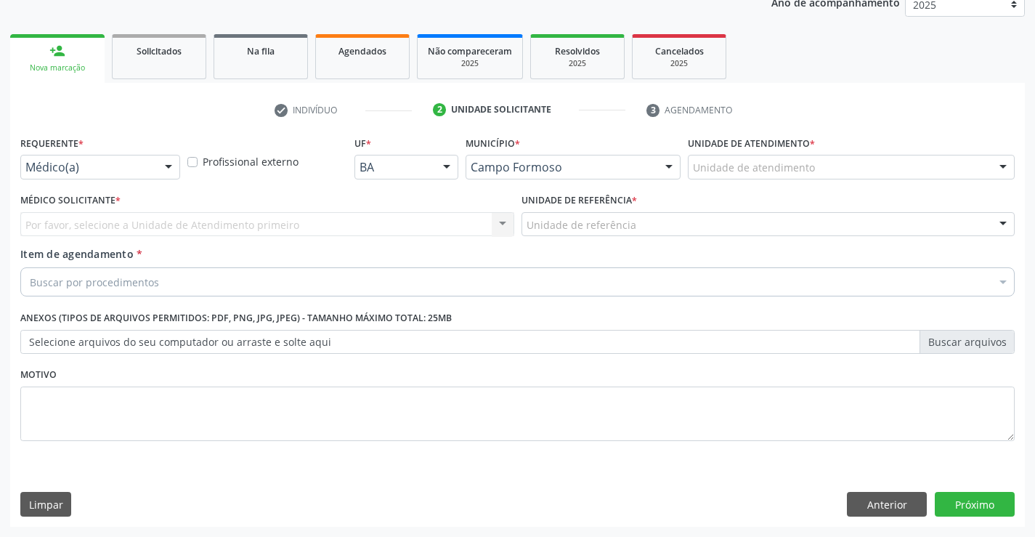
scroll to position [183, 0]
click at [116, 153] on div "Requerente * Médico(a) Médico(a) Enfermeiro(a) Paciente Nenhum resultado encont…" at bounding box center [100, 155] width 160 height 46
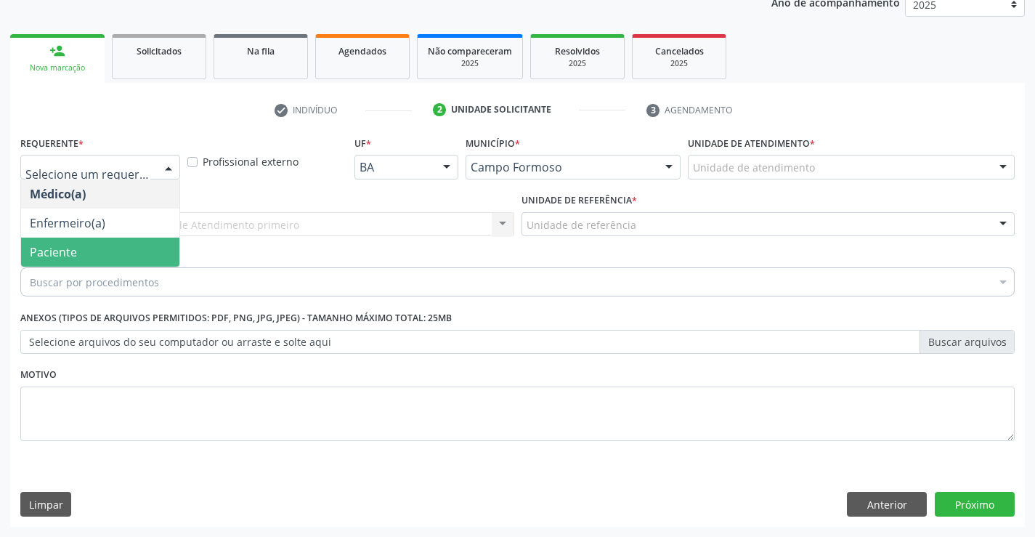
click at [67, 255] on span "Paciente" at bounding box center [53, 252] width 47 height 16
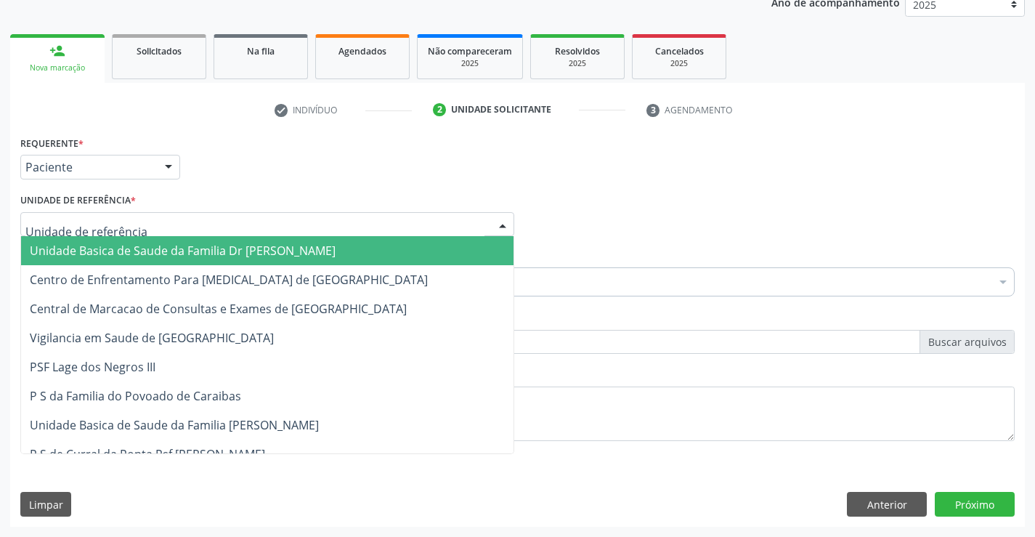
click at [60, 235] on div at bounding box center [267, 224] width 494 height 25
click at [76, 255] on span "Unidade Basica de Saude da Familia Dr [PERSON_NAME]" at bounding box center [183, 251] width 306 height 16
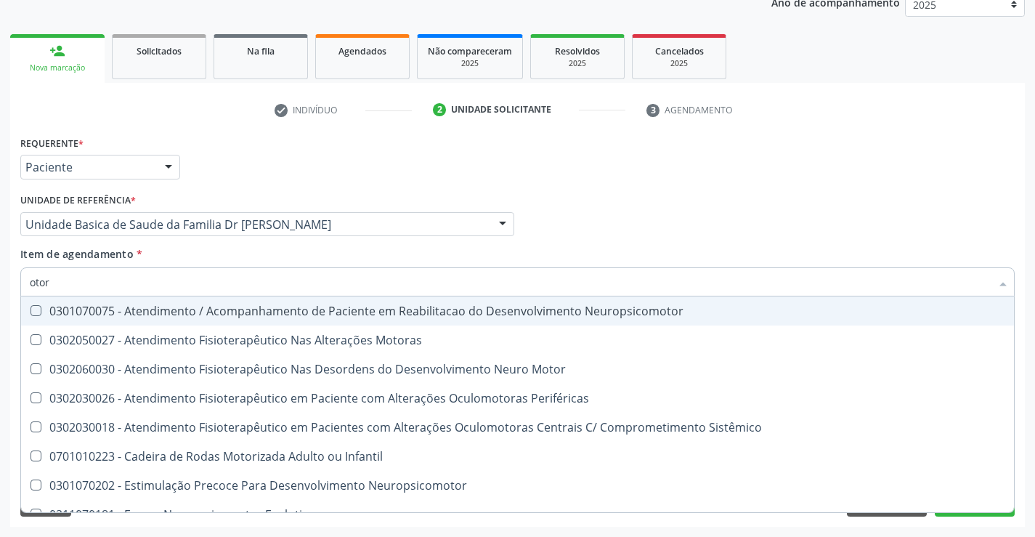
type input "otorr"
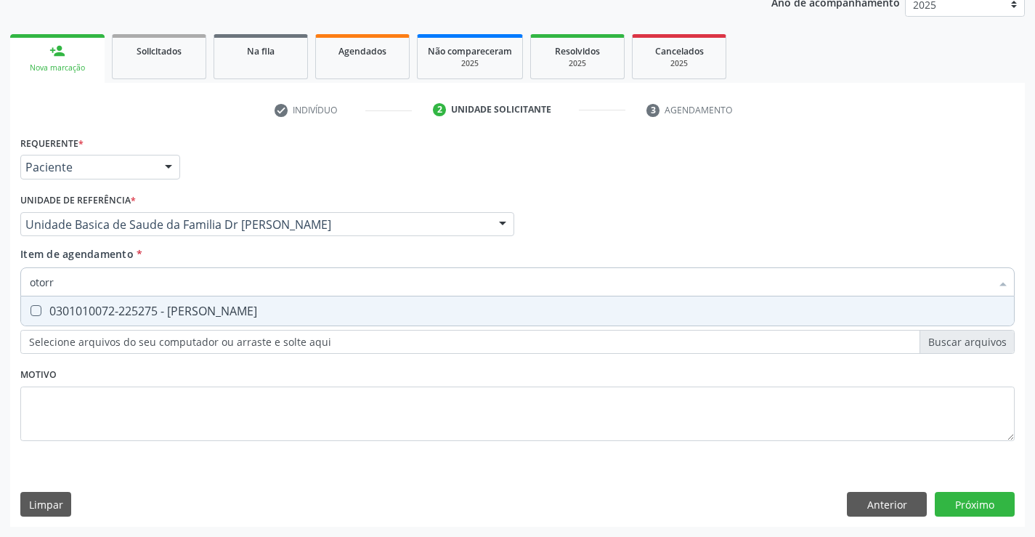
click at [170, 305] on div "0301010072-225275 - [PERSON_NAME]" at bounding box center [517, 311] width 975 height 12
checkbox Otorrinolaringologista "true"
click at [961, 502] on div "Requerente * Paciente Médico(a) Enfermeiro(a) Paciente Nenhum resultado encontr…" at bounding box center [517, 329] width 1014 height 394
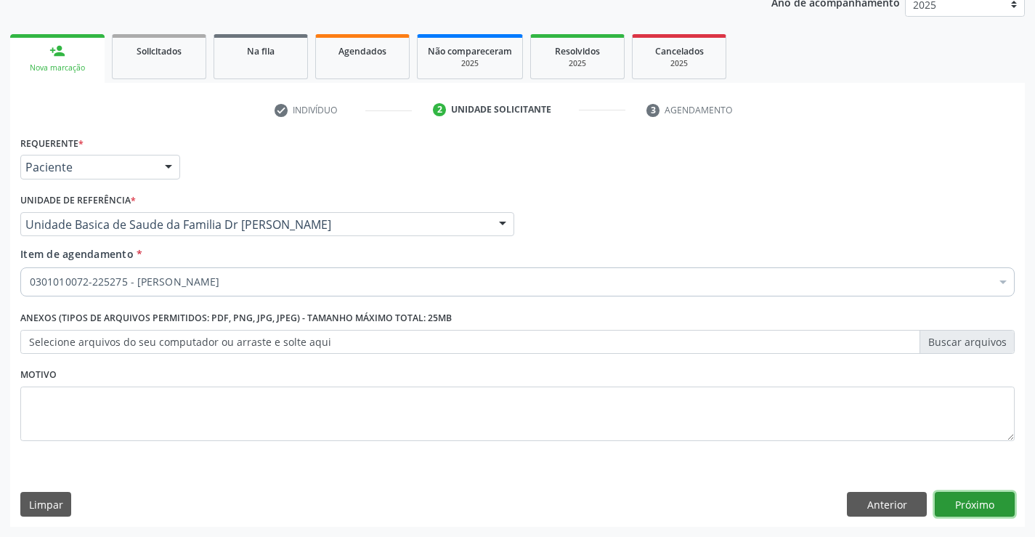
click at [962, 502] on button "Próximo" at bounding box center [975, 504] width 80 height 25
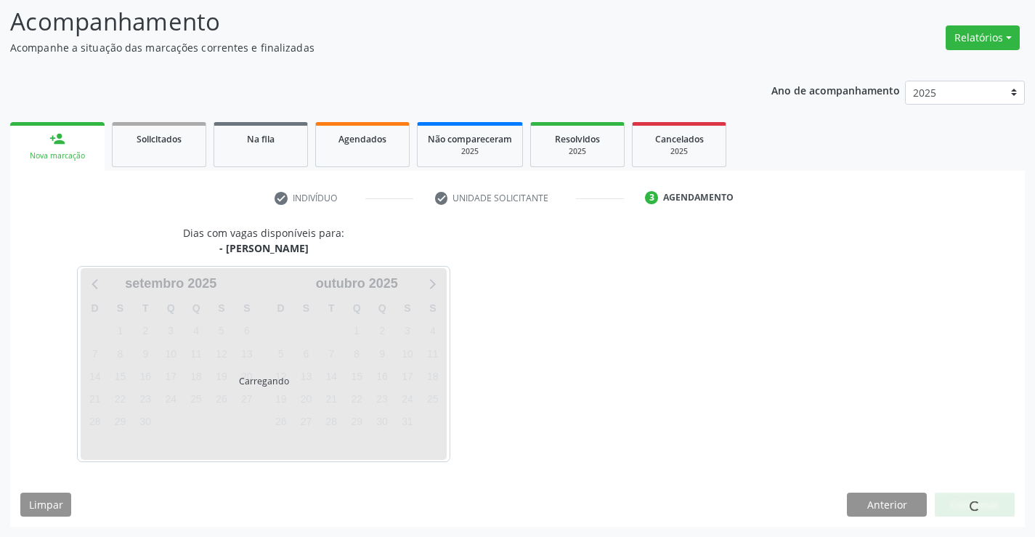
scroll to position [138, 0]
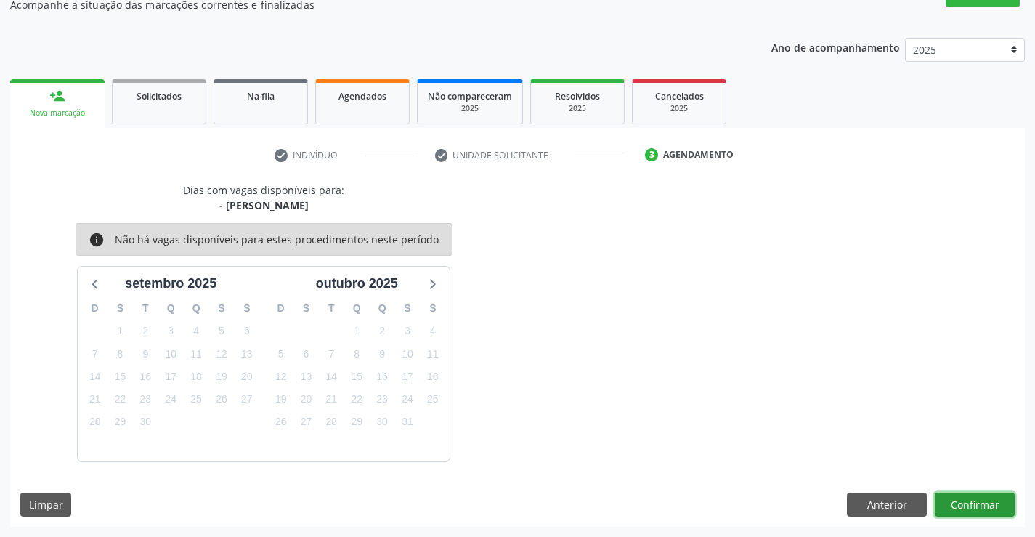
click at [971, 506] on button "Confirmar" at bounding box center [975, 504] width 80 height 25
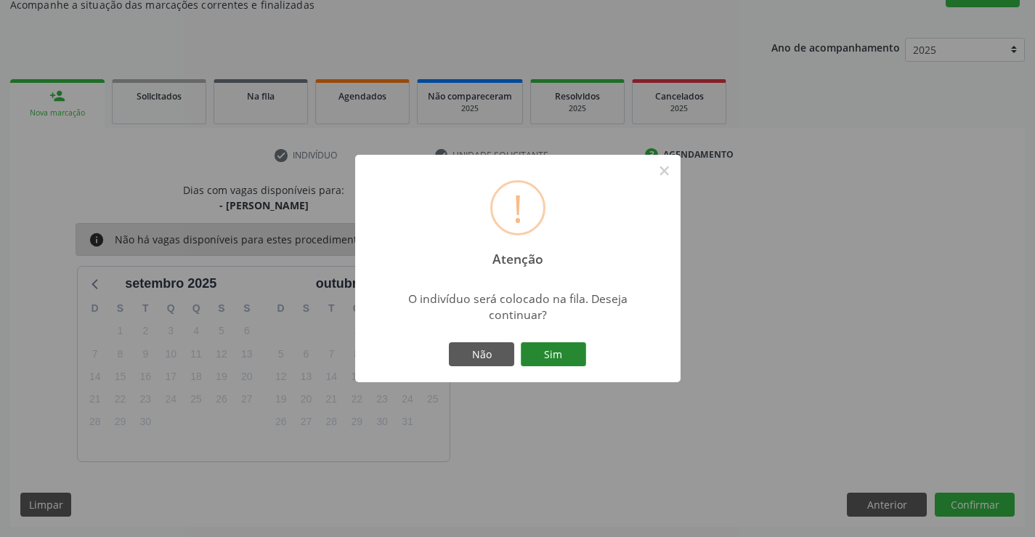
click at [567, 351] on button "Sim" at bounding box center [553, 354] width 65 height 25
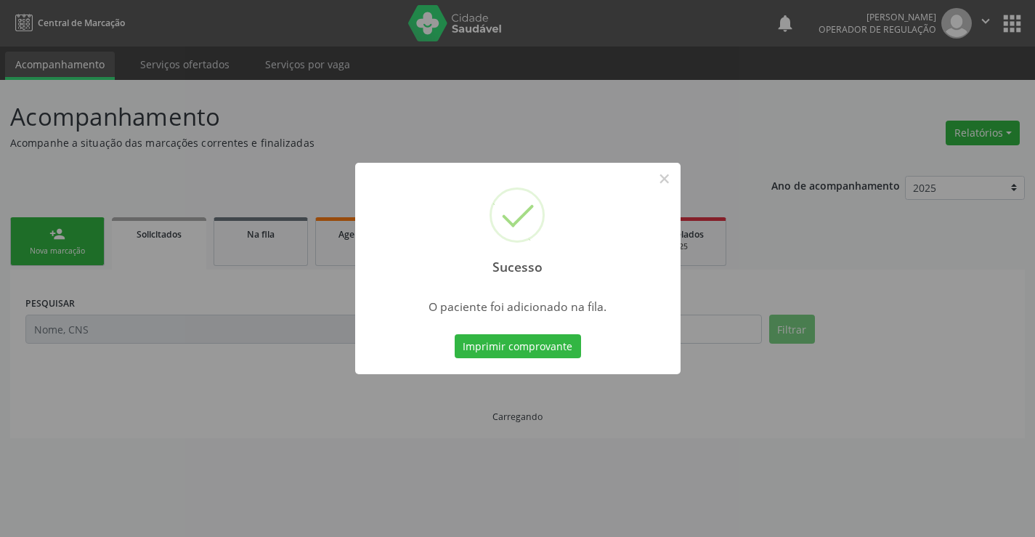
scroll to position [0, 0]
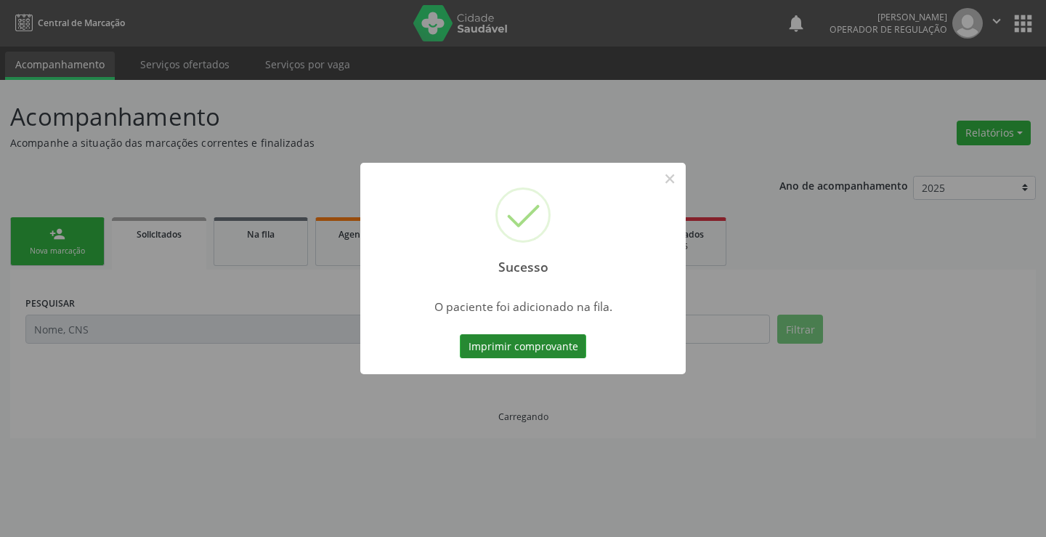
click at [574, 348] on button "Imprimir comprovante" at bounding box center [523, 346] width 126 height 25
